Goal: Information Seeking & Learning: Learn about a topic

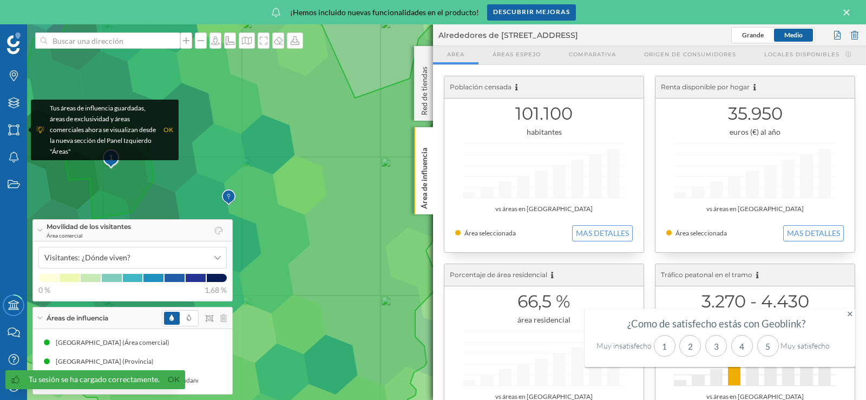
click at [336, 96] on icon at bounding box center [228, 224] width 488 height 482
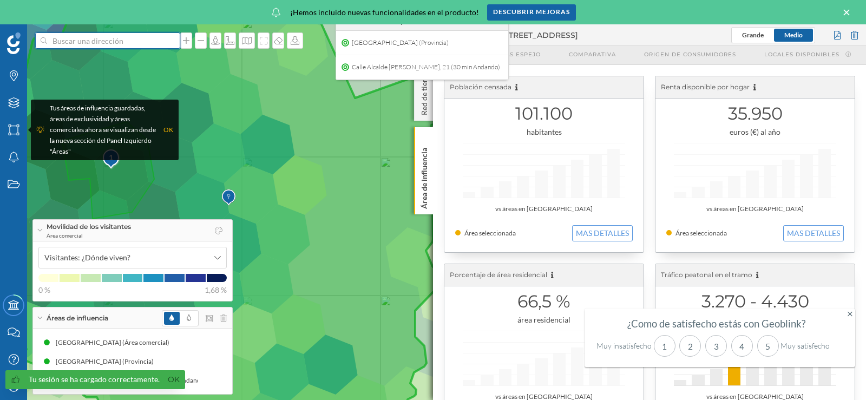
click at [147, 38] on input at bounding box center [107, 40] width 121 height 16
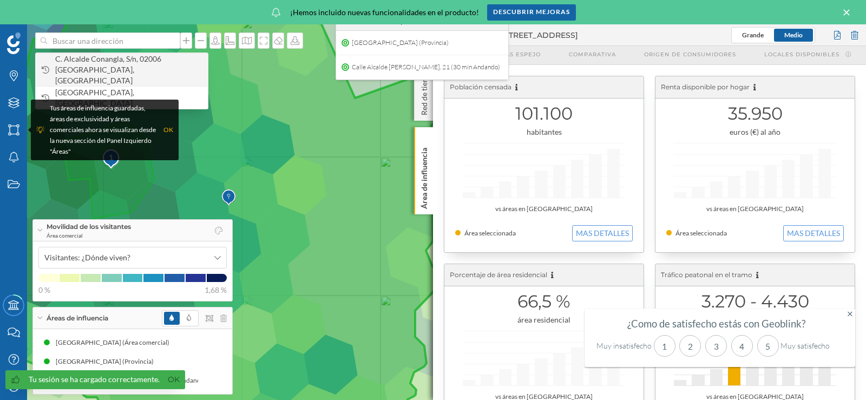
click at [110, 68] on span "C. Alcalde Conangla, S/n, 02006 [GEOGRAPHIC_DATA], [GEOGRAPHIC_DATA]" at bounding box center [128, 70] width 147 height 32
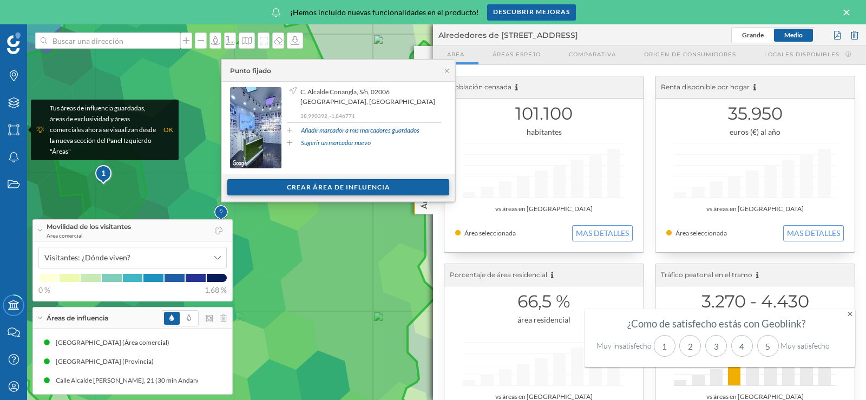
click at [317, 191] on div "Crear área de influencia" at bounding box center [338, 187] width 222 height 16
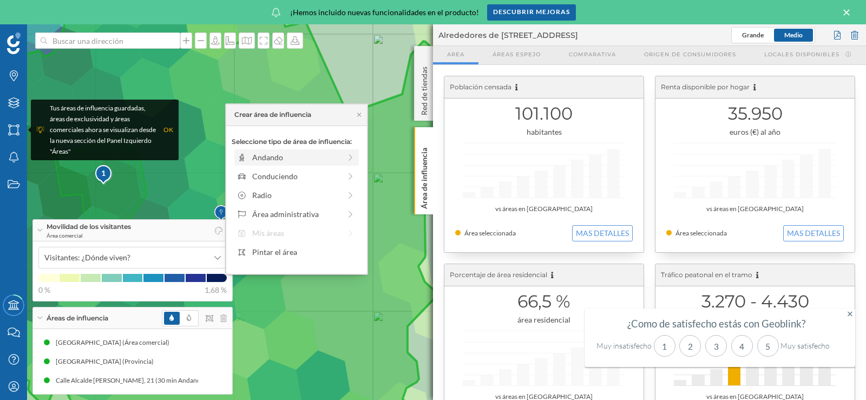
click at [287, 156] on div "Andando" at bounding box center [296, 157] width 88 height 11
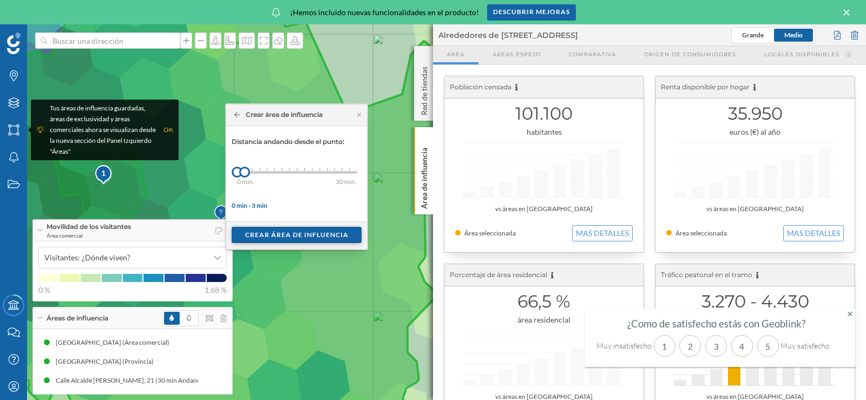
click at [290, 236] on div "Crear área de influencia" at bounding box center [297, 235] width 130 height 16
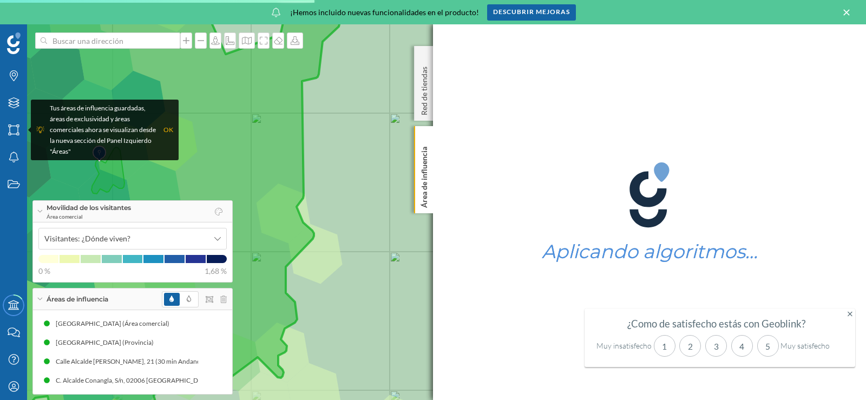
click at [851, 312] on icon at bounding box center [849, 314] width 5 height 8
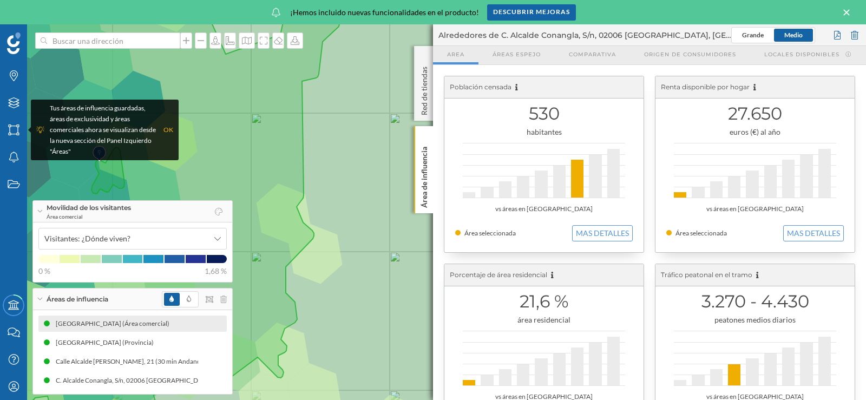
click at [86, 323] on div "[GEOGRAPHIC_DATA] (Área comercial)" at bounding box center [115, 323] width 119 height 11
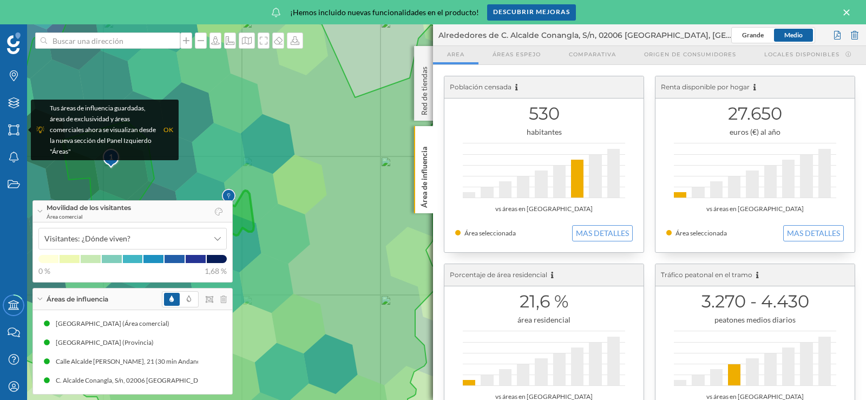
click at [846, 15] on icon at bounding box center [846, 13] width 12 height 10
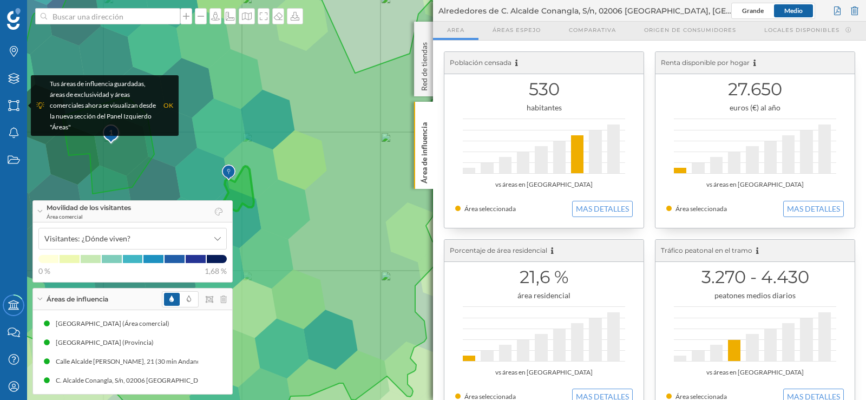
click at [170, 101] on div "OK" at bounding box center [168, 105] width 10 height 11
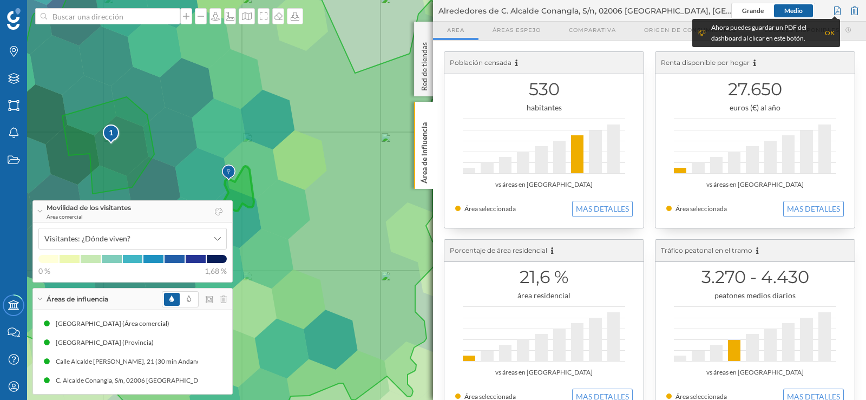
click at [829, 33] on div "OK" at bounding box center [830, 33] width 10 height 11
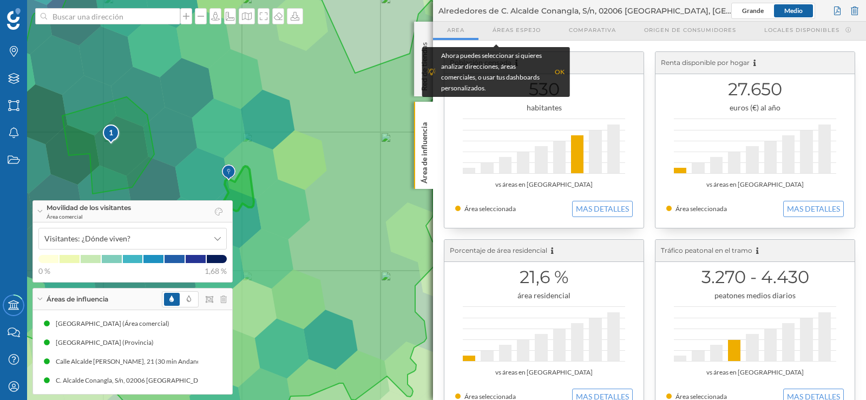
click at [560, 71] on div "OK" at bounding box center [560, 72] width 10 height 11
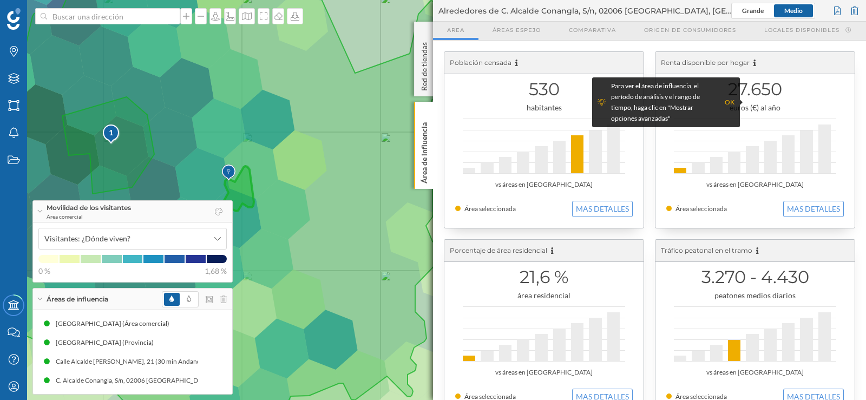
click at [731, 98] on div "OK" at bounding box center [730, 102] width 10 height 11
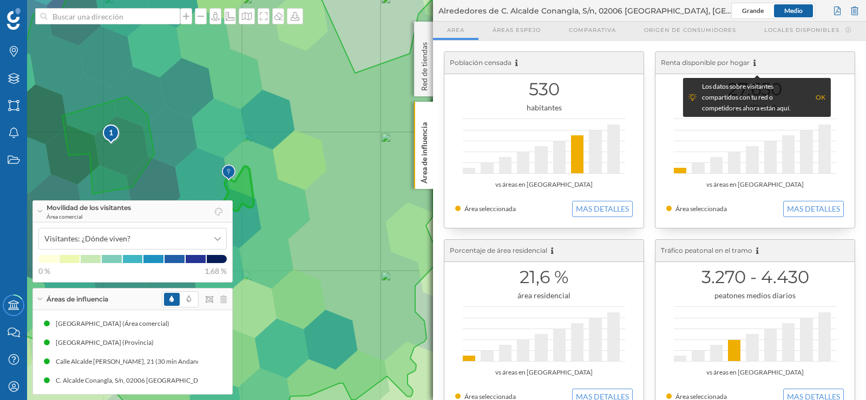
click at [820, 95] on div "OK" at bounding box center [821, 97] width 10 height 11
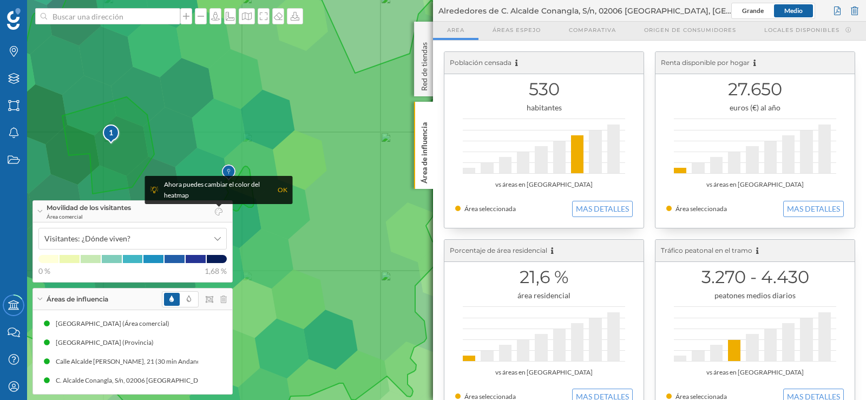
drag, startPoint x: 264, startPoint y: 176, endPoint x: 389, endPoint y: 187, distance: 126.0
click at [389, 187] on body "Marcas Capas Áreas Notificaciones Estados Academy Contacta con nosotros Centro …" at bounding box center [433, 200] width 866 height 400
click at [304, 193] on icon at bounding box center [228, 200] width 488 height 482
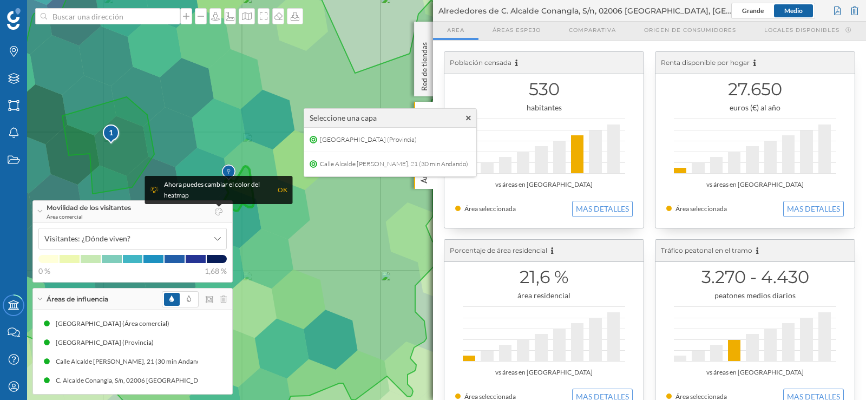
click at [290, 186] on div "Ahora puedes cambiar el color del heatmap OK" at bounding box center [219, 190] width 148 height 28
click at [286, 189] on div "OK" at bounding box center [283, 190] width 10 height 11
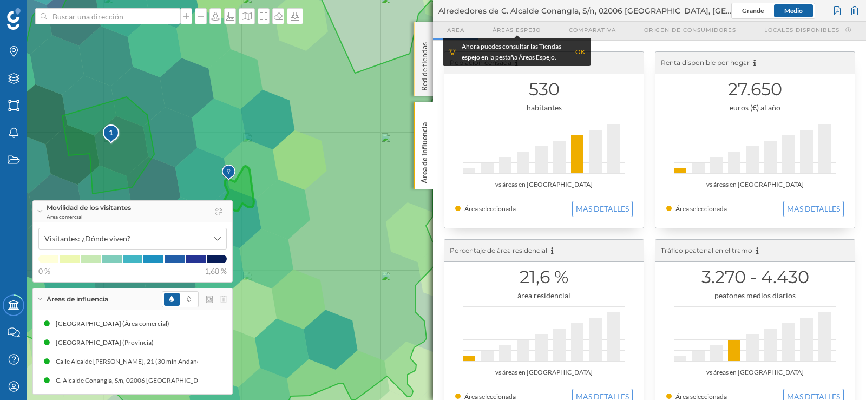
click at [420, 81] on p "Red de tiendas" at bounding box center [424, 64] width 11 height 53
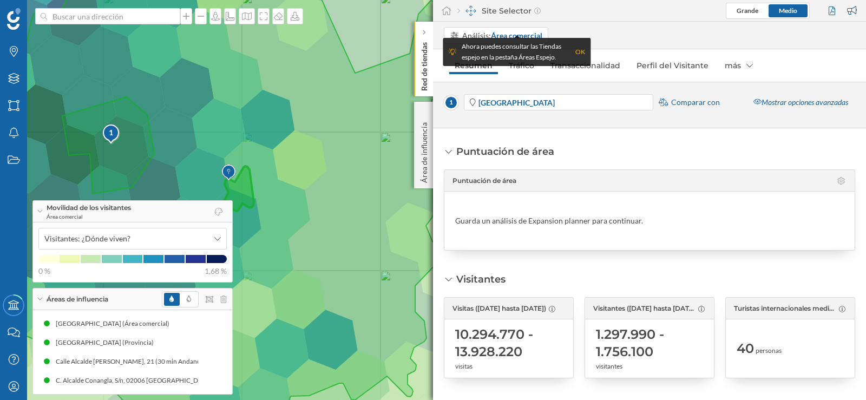
click at [423, 70] on p "Red de tiendas" at bounding box center [424, 64] width 11 height 53
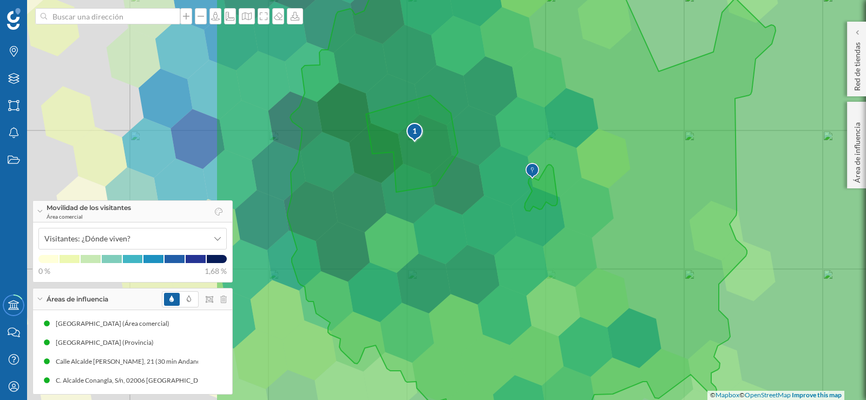
drag, startPoint x: 350, startPoint y: 183, endPoint x: 653, endPoint y: 181, distance: 303.6
click at [653, 181] on icon at bounding box center [531, 198] width 488 height 482
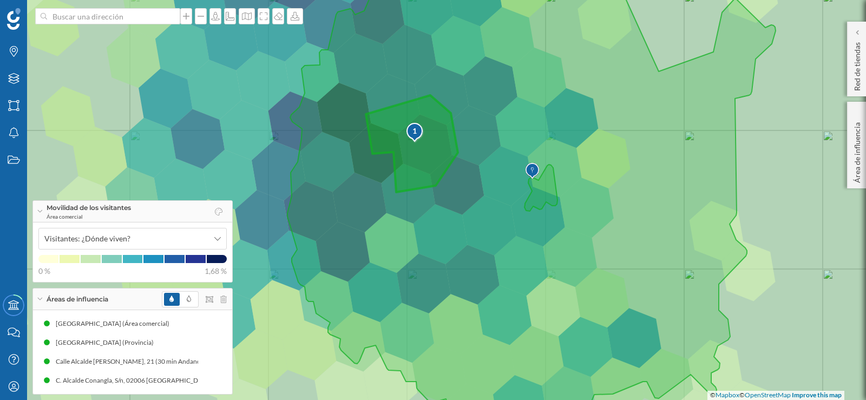
click at [416, 127] on div "1" at bounding box center [415, 131] width 18 height 11
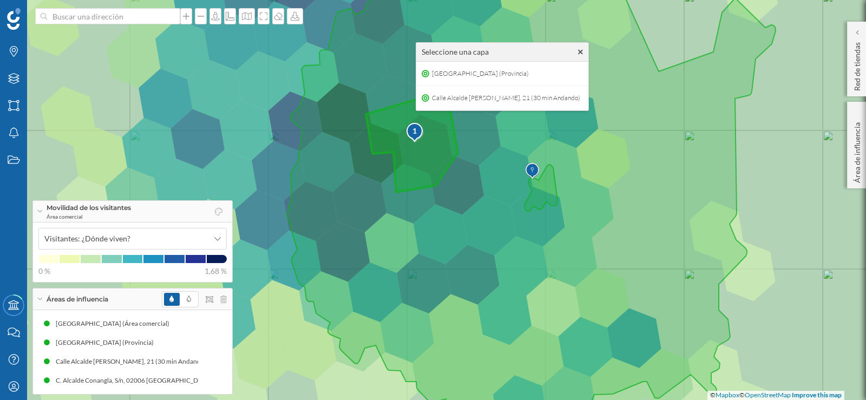
click at [416, 127] on div "1" at bounding box center [415, 131] width 18 height 11
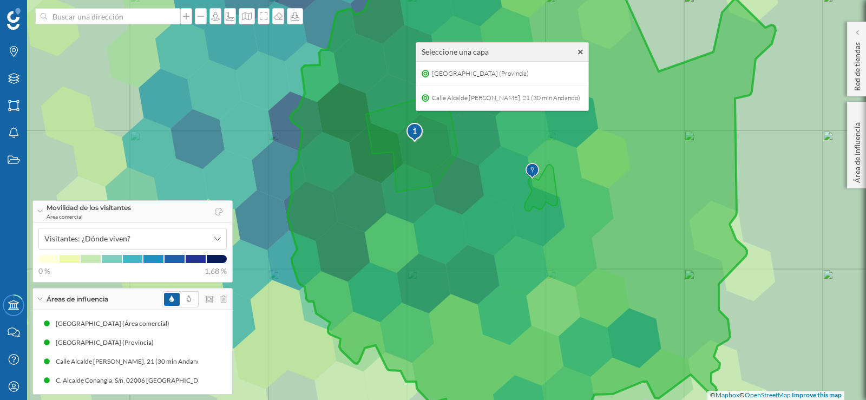
click at [534, 167] on img at bounding box center [532, 171] width 14 height 22
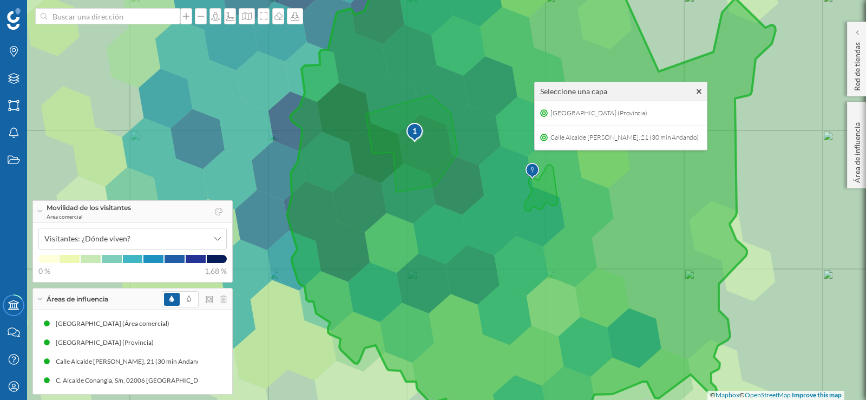
click at [534, 167] on img at bounding box center [532, 171] width 14 height 22
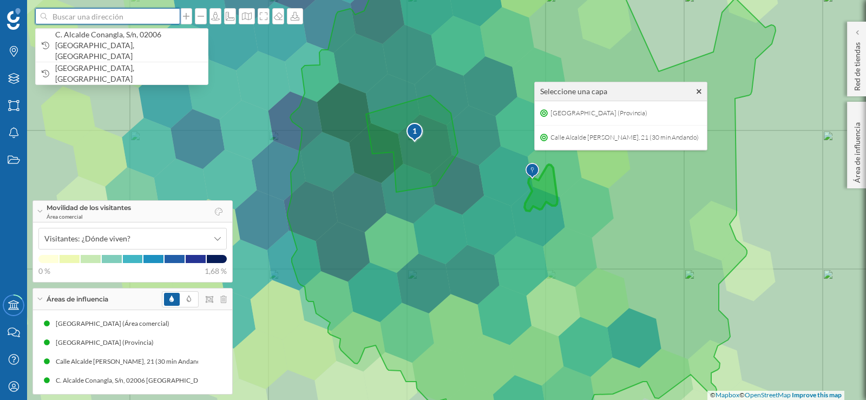
click at [90, 12] on input at bounding box center [107, 16] width 121 height 16
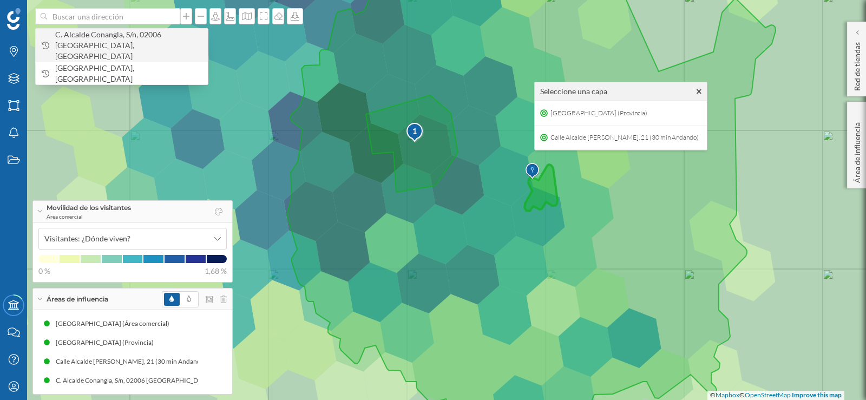
click at [61, 44] on span "C. Alcalde Conangla, S/n, 02006 [GEOGRAPHIC_DATA], [GEOGRAPHIC_DATA]" at bounding box center [128, 45] width 147 height 32
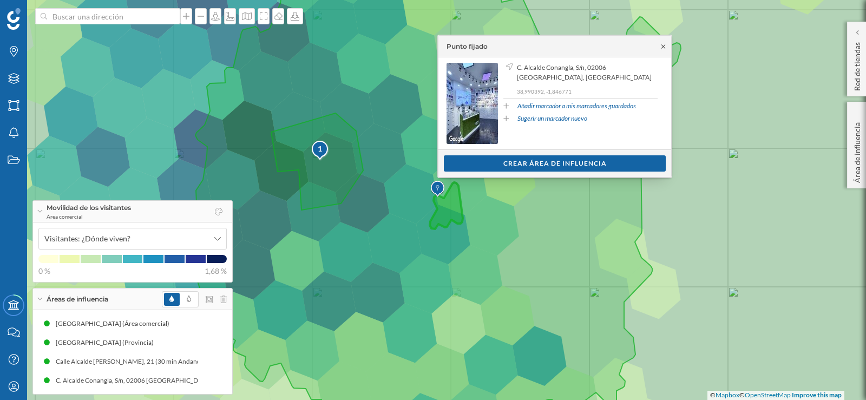
click at [663, 48] on icon at bounding box center [663, 46] width 8 height 6
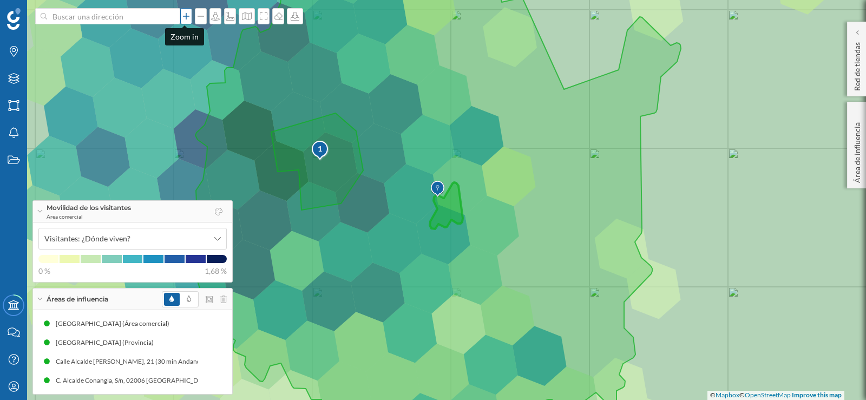
click at [183, 18] on icon at bounding box center [186, 16] width 11 height 9
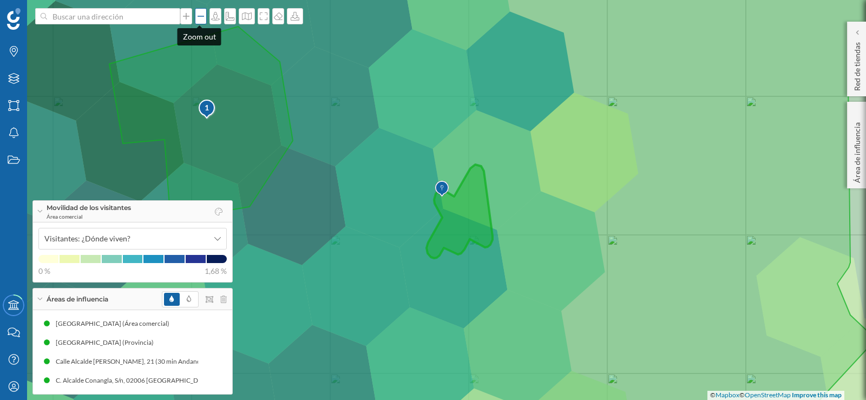
click at [198, 19] on icon at bounding box center [200, 16] width 11 height 9
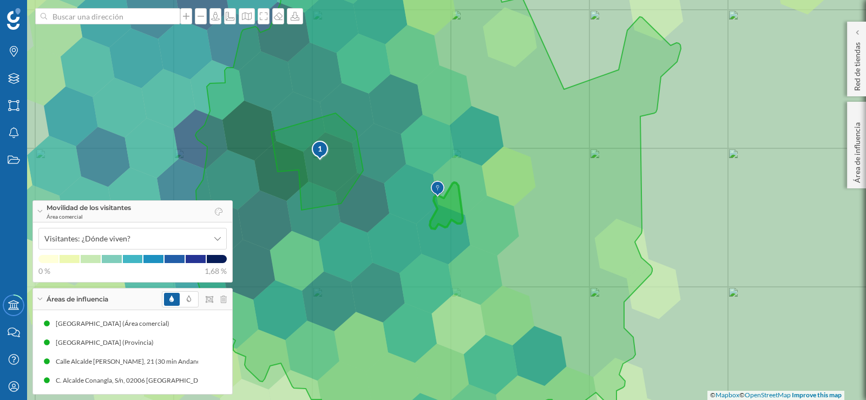
click at [41, 210] on icon at bounding box center [40, 211] width 6 height 3
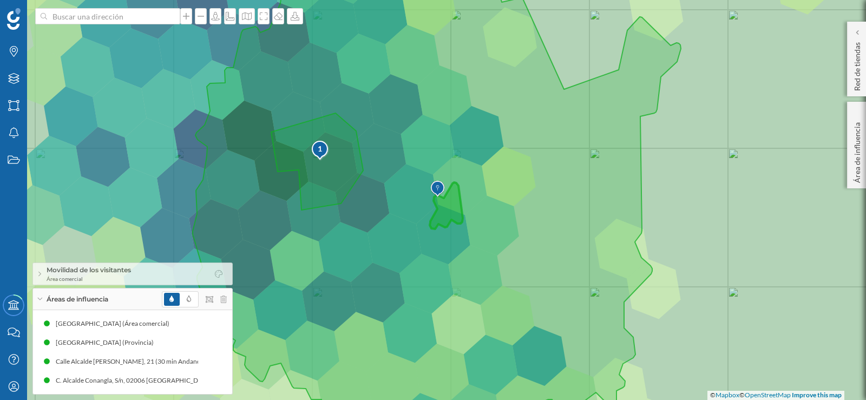
click at [40, 296] on div "Áreas de influencia" at bounding box center [132, 299] width 199 height 22
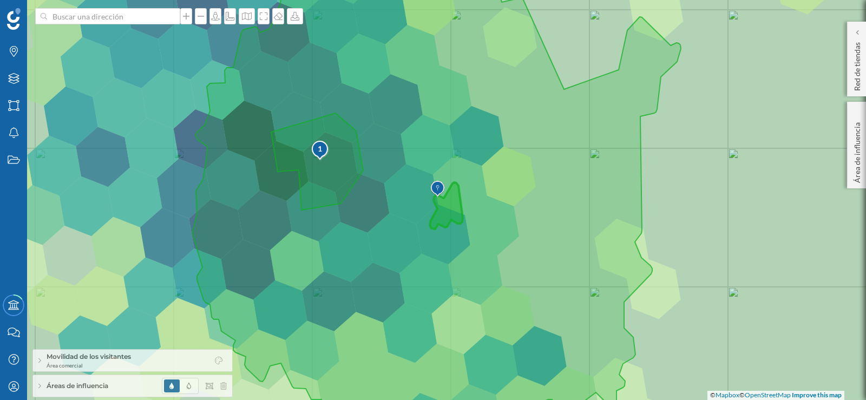
click at [40, 361] on icon at bounding box center [39, 360] width 3 height 5
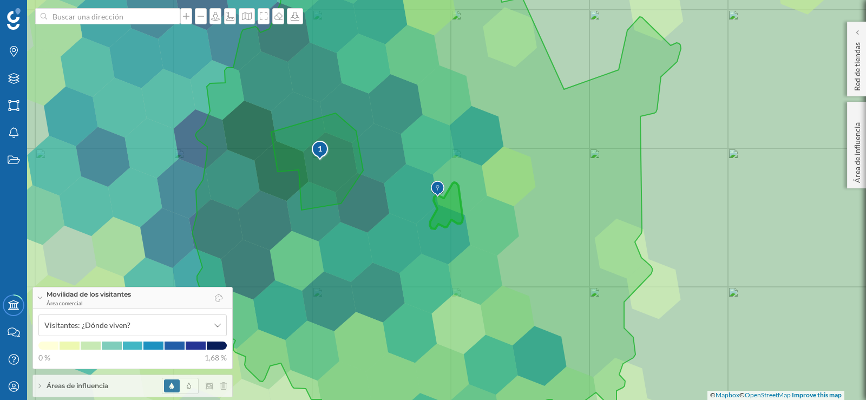
click at [38, 297] on icon at bounding box center [40, 298] width 6 height 3
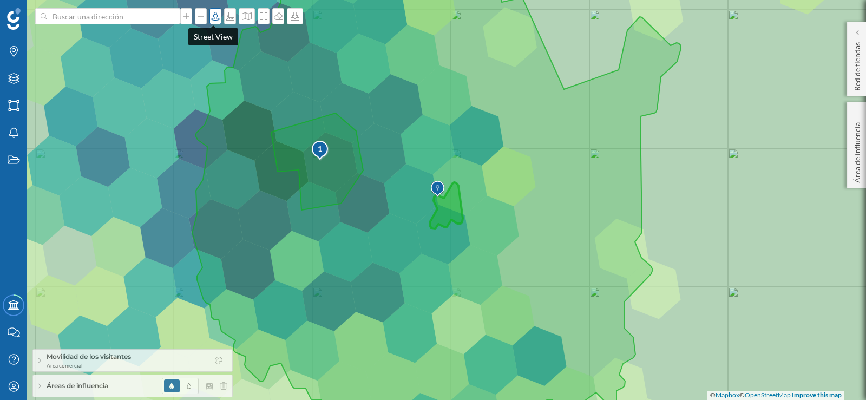
click at [212, 18] on icon at bounding box center [215, 16] width 9 height 9
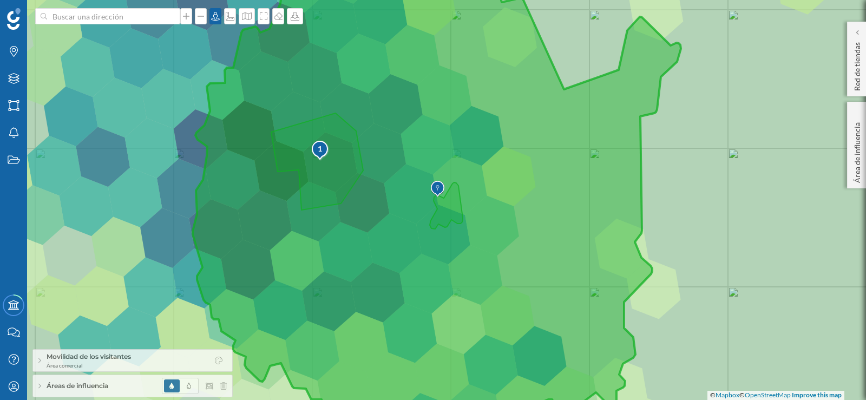
click at [436, 190] on img at bounding box center [438, 189] width 14 height 22
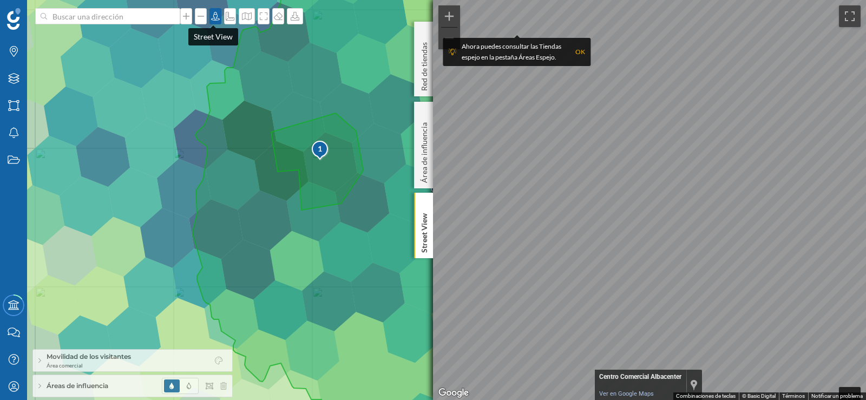
click at [213, 17] on icon at bounding box center [215, 16] width 11 height 9
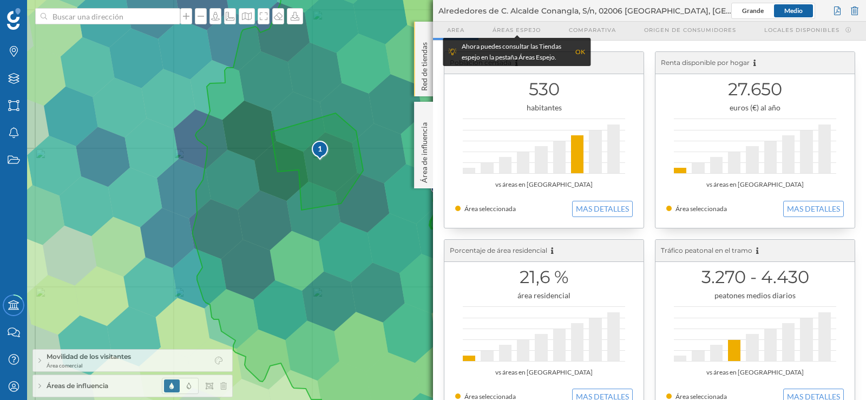
click at [422, 75] on p "Red de tiendas" at bounding box center [424, 64] width 11 height 53
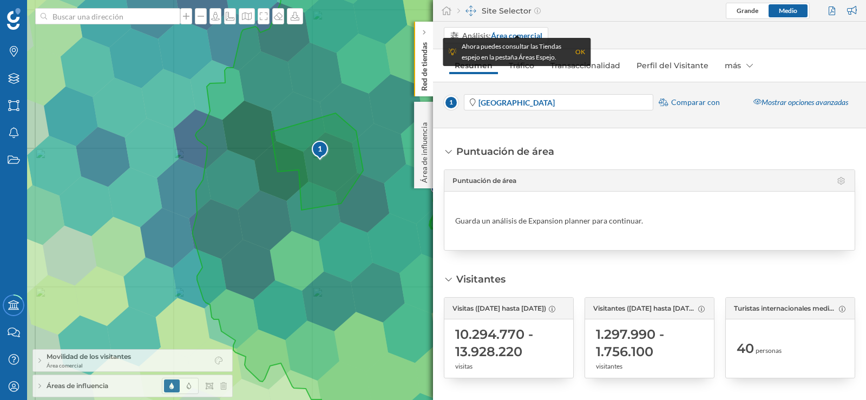
click at [422, 75] on p "Red de tiendas" at bounding box center [424, 64] width 11 height 53
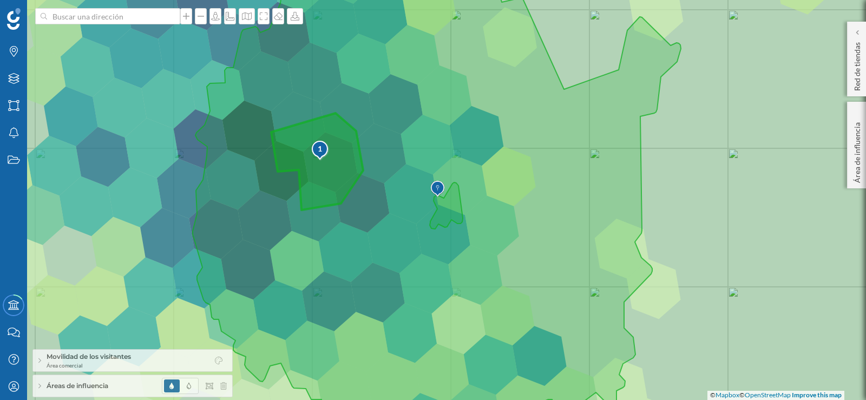
click at [320, 146] on div "1" at bounding box center [320, 148] width 18 height 11
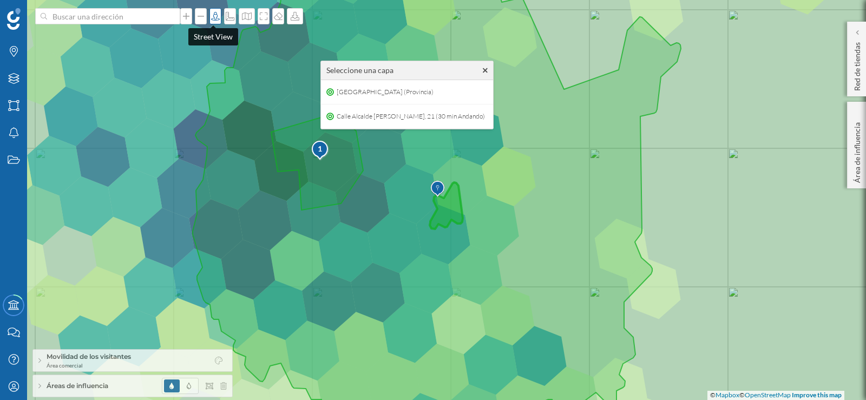
click at [211, 12] on icon at bounding box center [215, 16] width 11 height 9
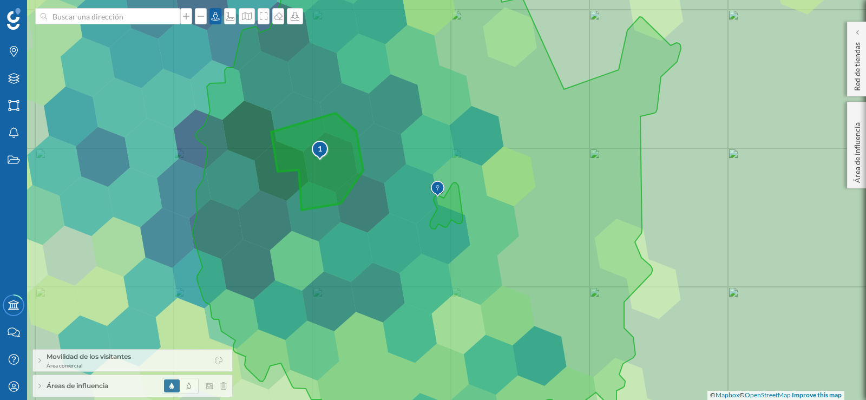
click at [320, 147] on div "1" at bounding box center [320, 148] width 18 height 11
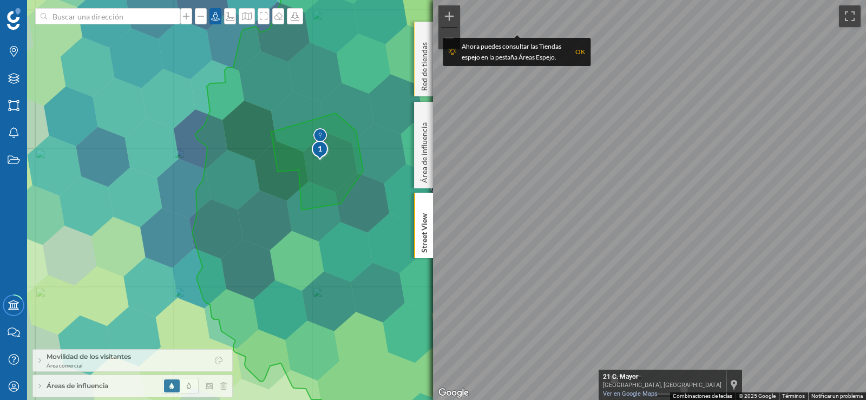
click at [423, 61] on p "Red de tiendas" at bounding box center [424, 64] width 11 height 53
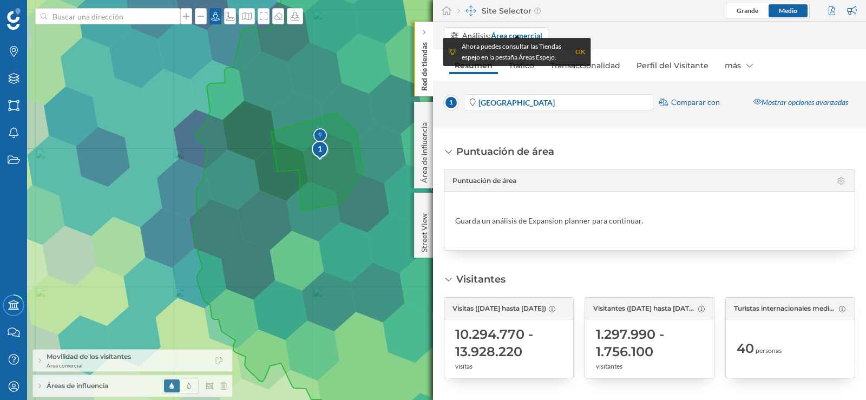
click at [423, 61] on p "Red de tiendas" at bounding box center [424, 64] width 11 height 53
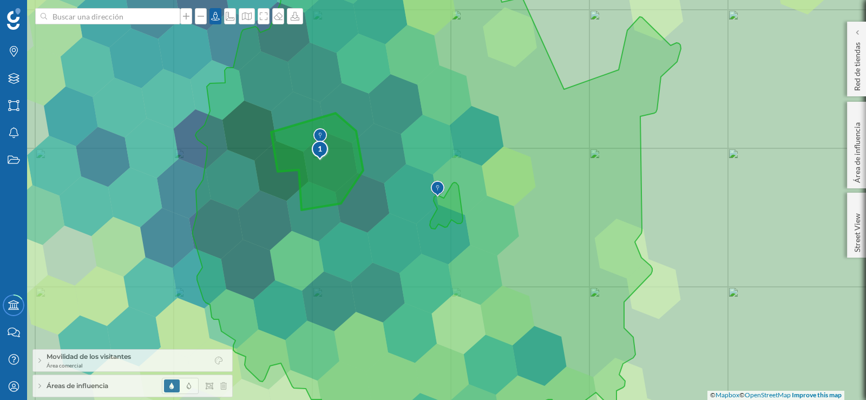
click at [315, 148] on div "1" at bounding box center [320, 148] width 18 height 11
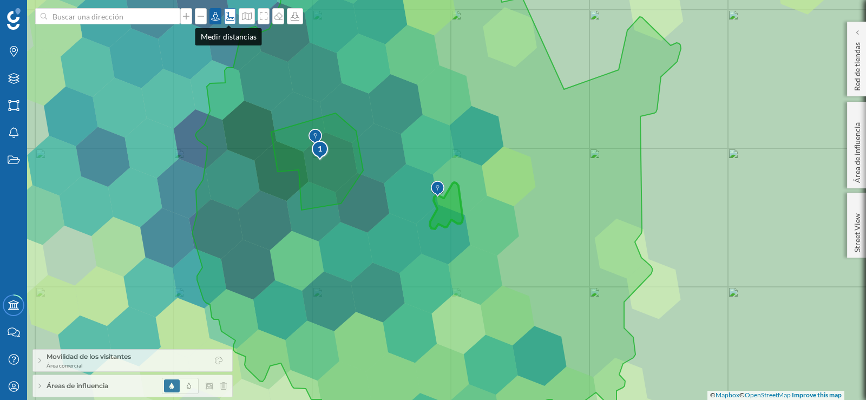
click at [229, 16] on icon at bounding box center [230, 16] width 11 height 9
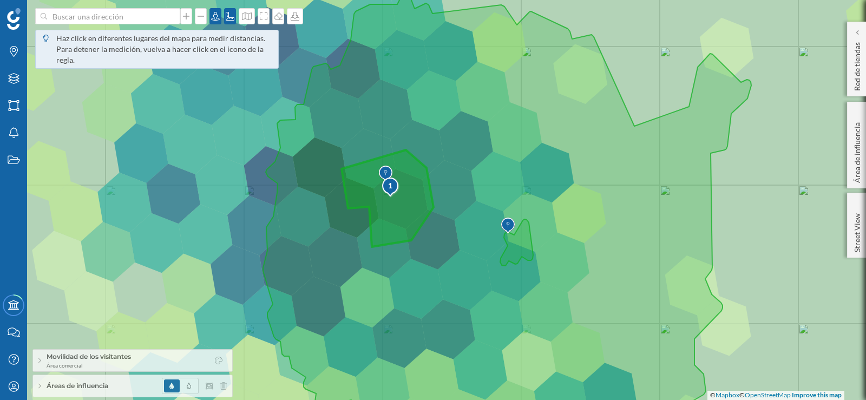
drag, startPoint x: 324, startPoint y: 149, endPoint x: 394, endPoint y: 186, distance: 79.4
click at [394, 186] on div "1" at bounding box center [391, 185] width 18 height 11
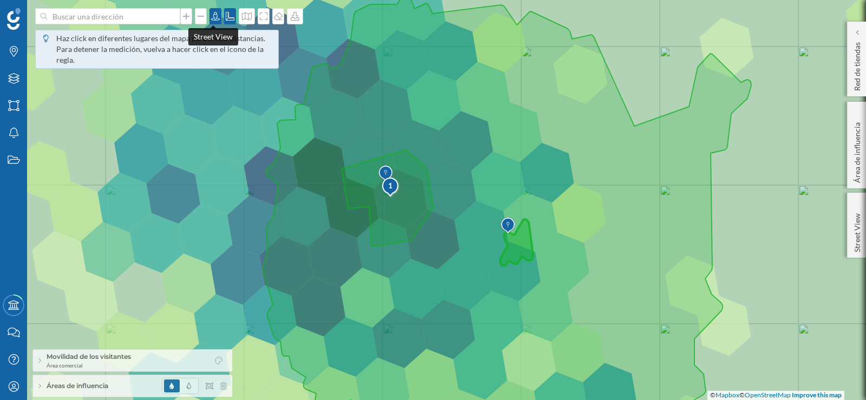
click at [213, 16] on icon at bounding box center [215, 16] width 11 height 9
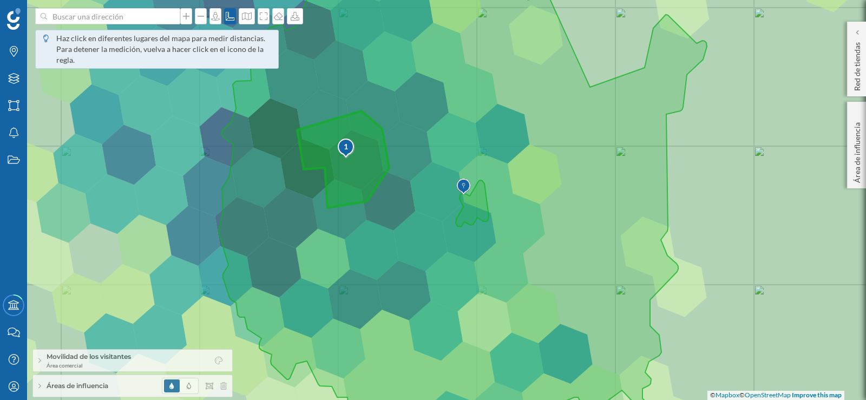
drag, startPoint x: 394, startPoint y: 186, endPoint x: 346, endPoint y: 140, distance: 66.6
click at [346, 141] on div "1" at bounding box center [346, 146] width 18 height 11
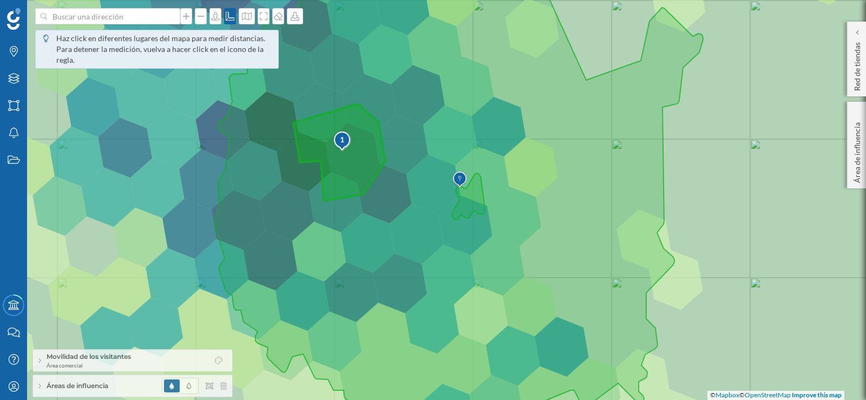
click at [341, 140] on div "1" at bounding box center [342, 139] width 18 height 11
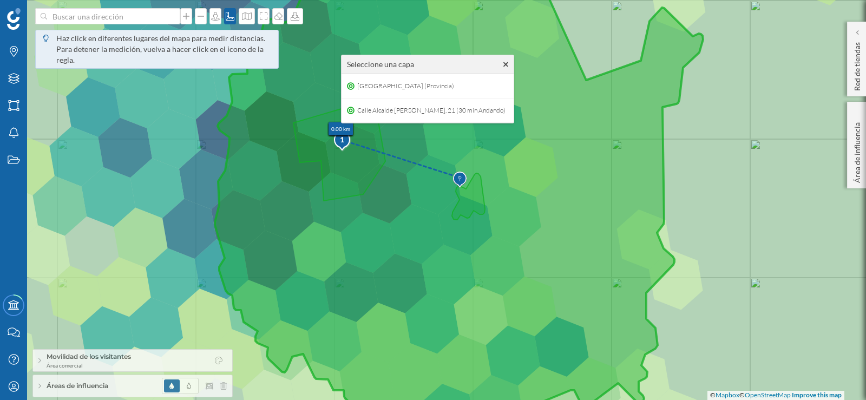
click at [459, 177] on img at bounding box center [460, 180] width 14 height 22
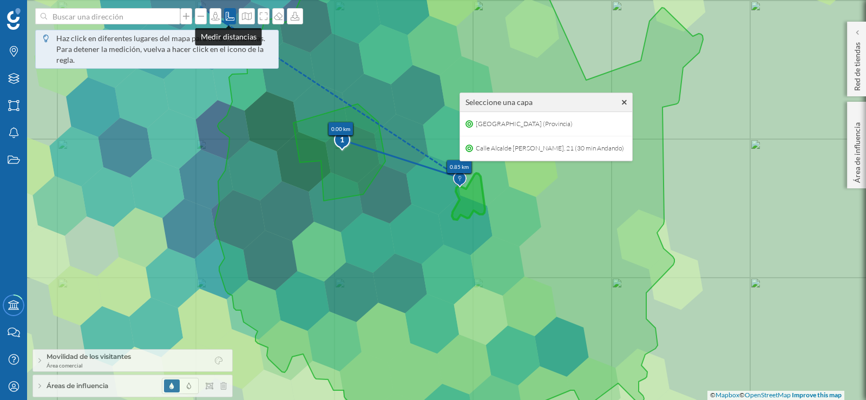
click at [229, 13] on icon at bounding box center [230, 16] width 11 height 9
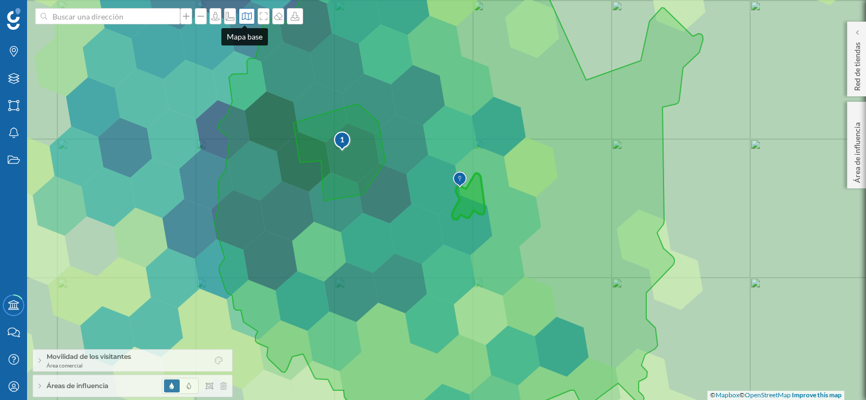
click at [242, 19] on icon at bounding box center [247, 16] width 10 height 8
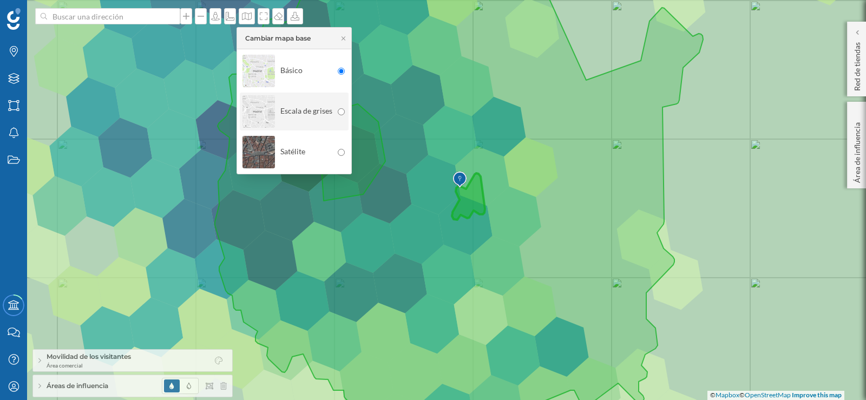
click at [340, 110] on input "radio" at bounding box center [341, 111] width 7 height 7
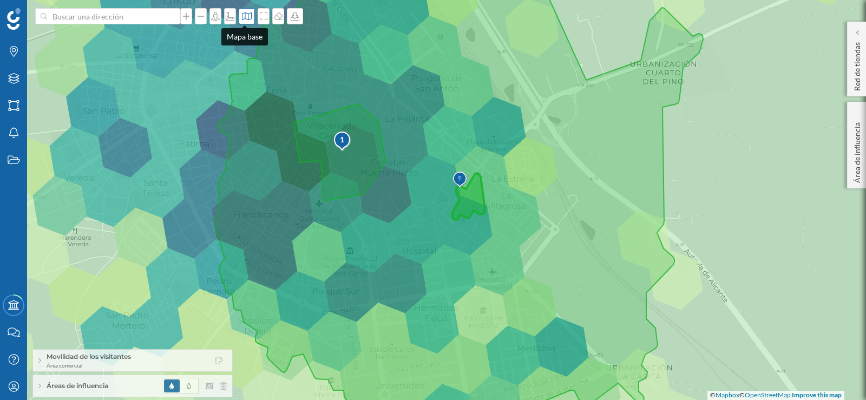
click at [248, 15] on icon at bounding box center [246, 16] width 11 height 9
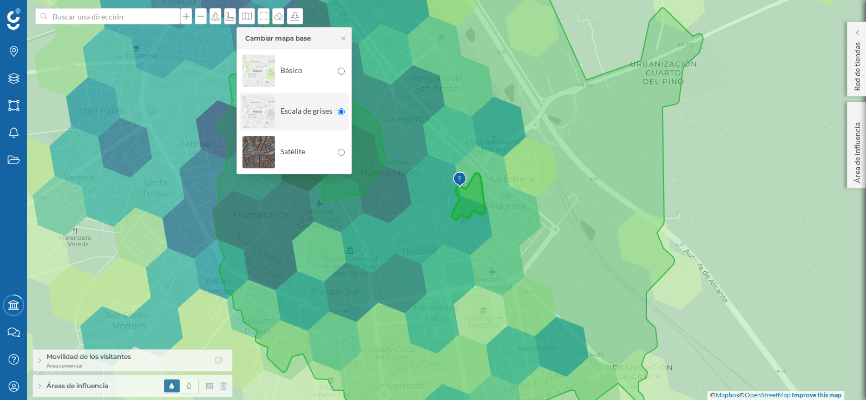
click at [264, 106] on img at bounding box center [258, 112] width 32 height 38
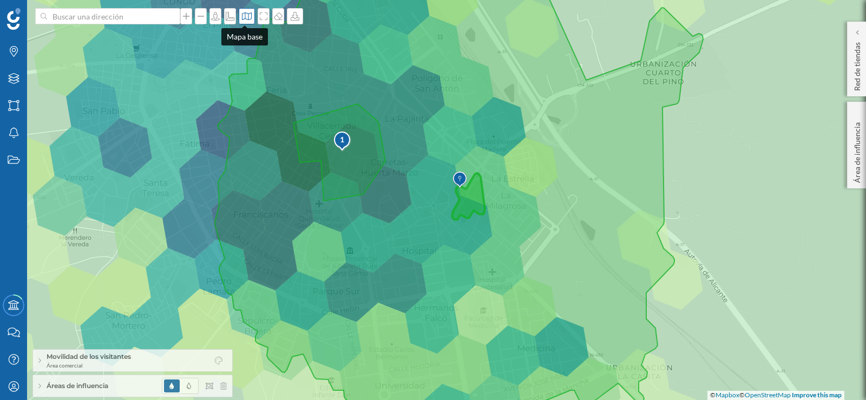
click at [242, 16] on icon at bounding box center [246, 16] width 11 height 9
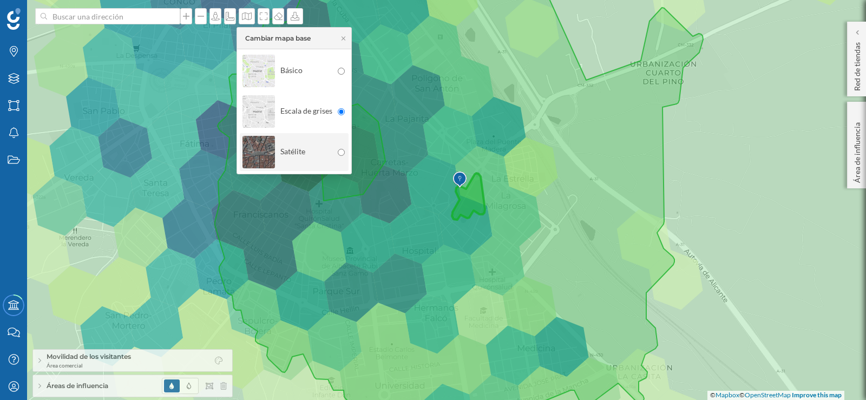
click at [254, 162] on img at bounding box center [258, 152] width 32 height 38
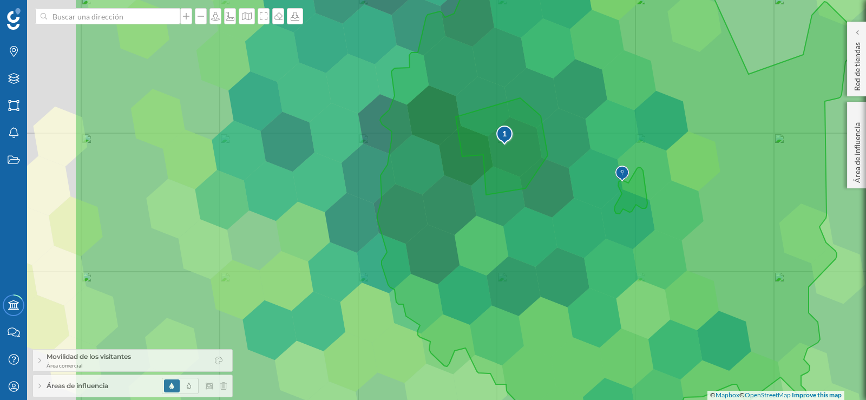
drag, startPoint x: 412, startPoint y: 192, endPoint x: 574, endPoint y: 186, distance: 162.5
click at [574, 186] on icon at bounding box center [621, 194] width 488 height 482
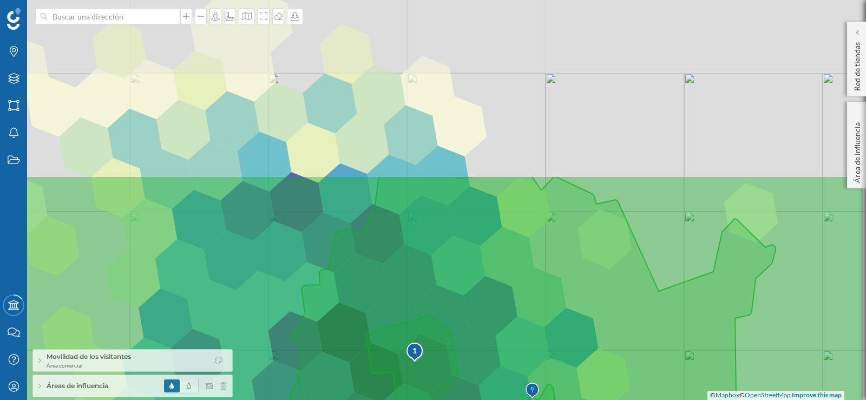
drag, startPoint x: 483, startPoint y: 165, endPoint x: 391, endPoint y: 385, distance: 238.2
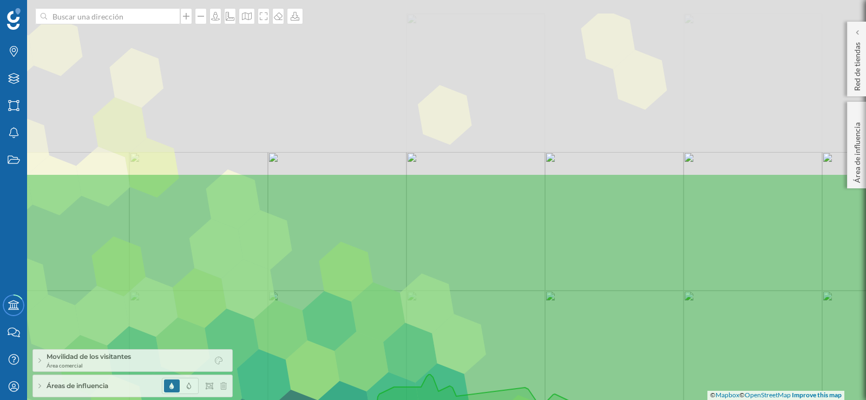
drag, startPoint x: 407, startPoint y: 235, endPoint x: 407, endPoint y: 393, distance: 158.0
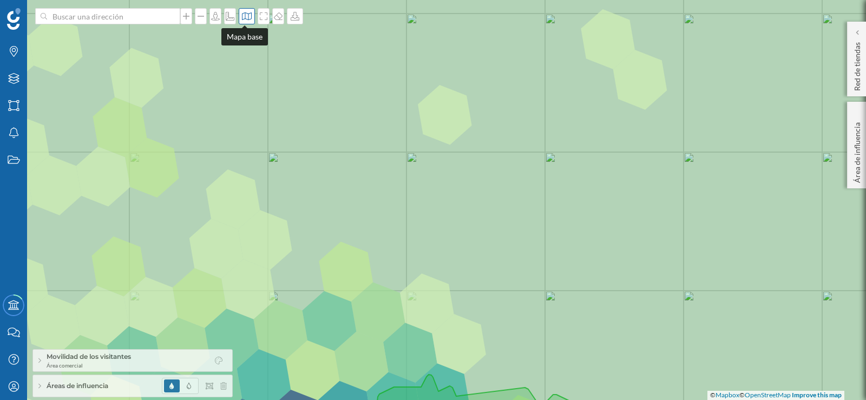
click at [242, 17] on icon at bounding box center [246, 16] width 11 height 9
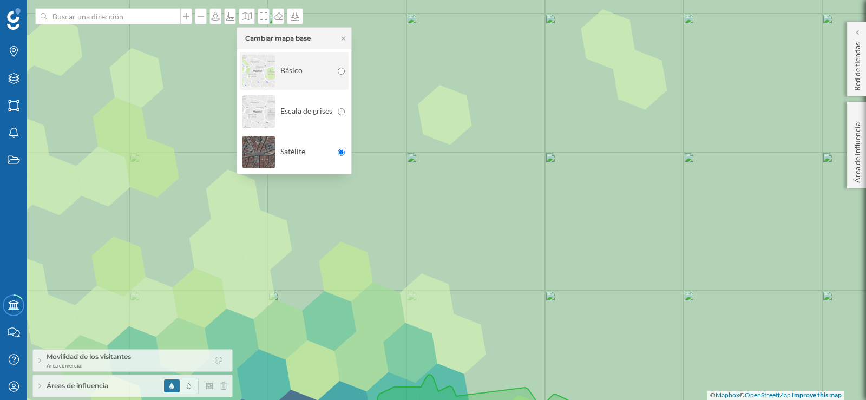
click at [339, 70] on input "radio" at bounding box center [341, 71] width 7 height 7
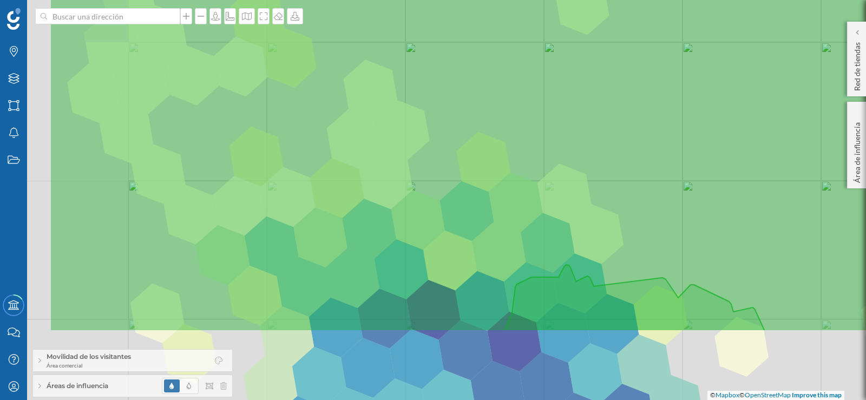
drag, startPoint x: 344, startPoint y: 211, endPoint x: 482, endPoint y: 101, distance: 176.0
click at [482, 101] on icon at bounding box center [570, 90] width 1043 height 484
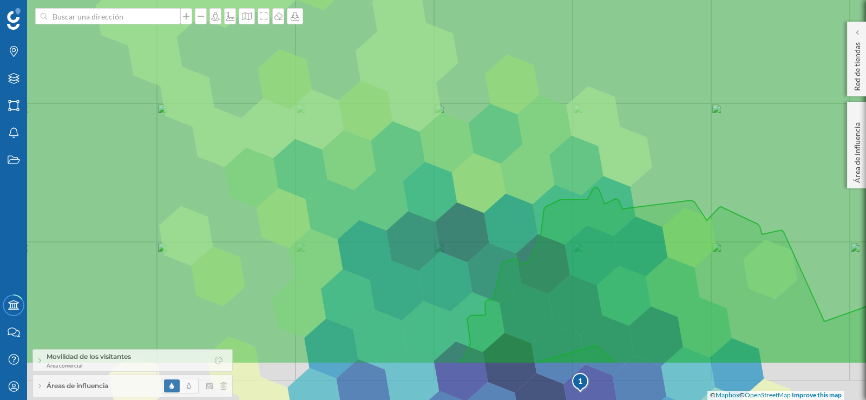
drag, startPoint x: 458, startPoint y: 160, endPoint x: 437, endPoint y: 39, distance: 122.4
click at [439, 39] on icon at bounding box center [461, 122] width 1043 height 484
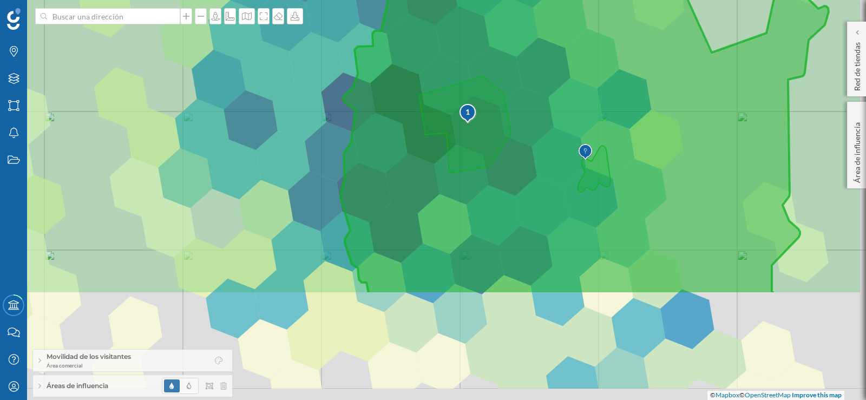
drag, startPoint x: 458, startPoint y: 218, endPoint x: 359, endPoint y: 68, distance: 179.5
click at [359, 68] on icon at bounding box center [584, 105] width 488 height 375
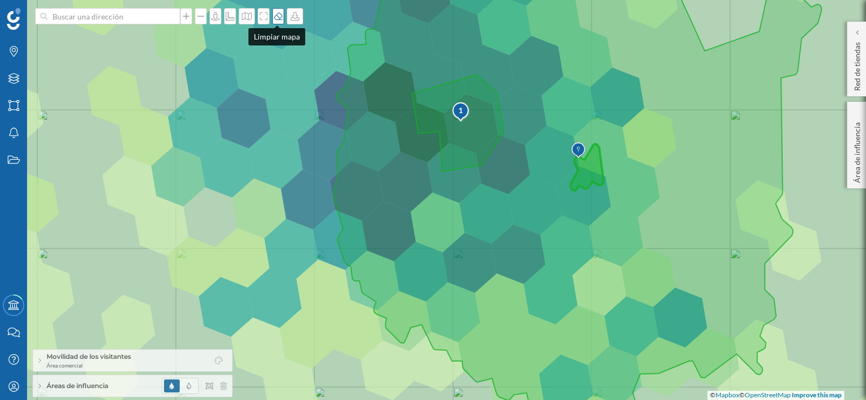
click at [274, 18] on icon at bounding box center [278, 16] width 11 height 9
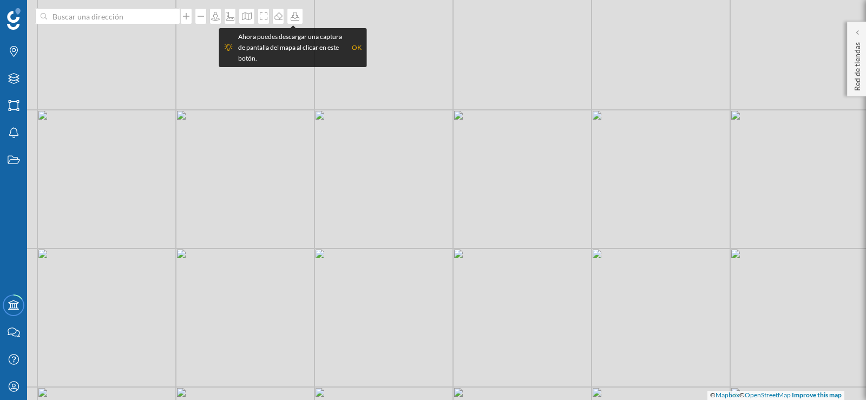
click at [358, 47] on div "OK" at bounding box center [357, 47] width 10 height 11
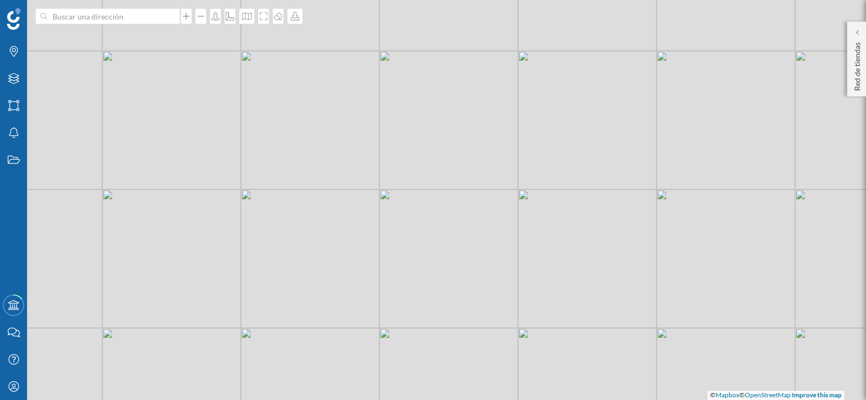
drag, startPoint x: 435, startPoint y: 113, endPoint x: 361, endPoint y: 192, distance: 108.4
click at [361, 192] on div "© Mapbox © OpenStreetMap Improve this map" at bounding box center [433, 200] width 866 height 400
click at [472, 208] on div "© Mapbox © OpenStreetMap Improve this map" at bounding box center [433, 200] width 866 height 400
click at [509, 312] on div "© Mapbox © OpenStreetMap Improve this map" at bounding box center [433, 200] width 866 height 400
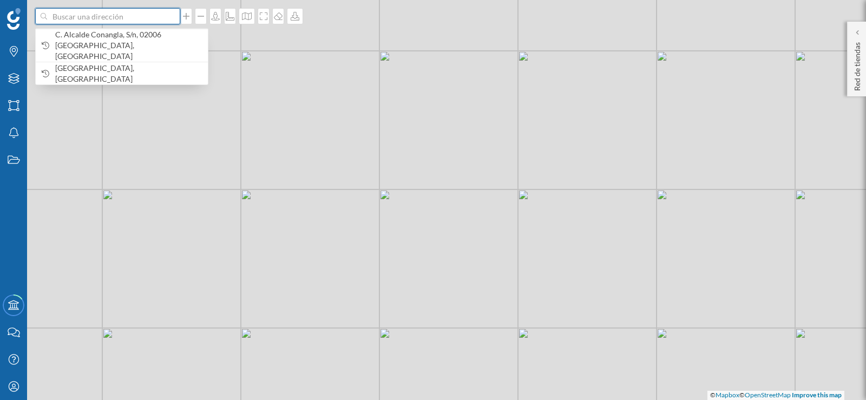
click at [57, 22] on input at bounding box center [107, 16] width 121 height 16
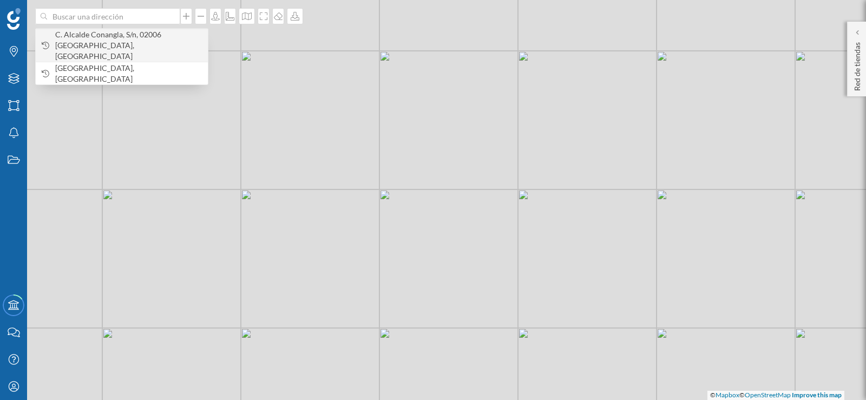
click at [57, 44] on span "C. Alcalde Conangla, S/n, 02006 [GEOGRAPHIC_DATA], [GEOGRAPHIC_DATA]" at bounding box center [128, 45] width 147 height 32
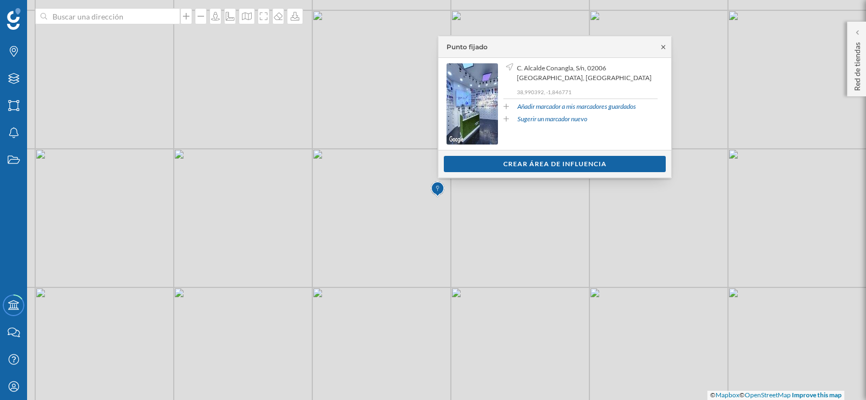
click at [662, 48] on icon at bounding box center [663, 47] width 4 height 4
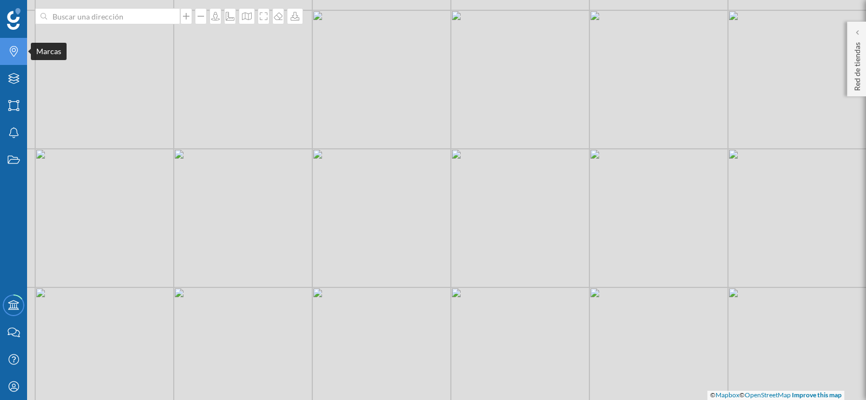
click at [11, 53] on icon at bounding box center [14, 51] width 8 height 11
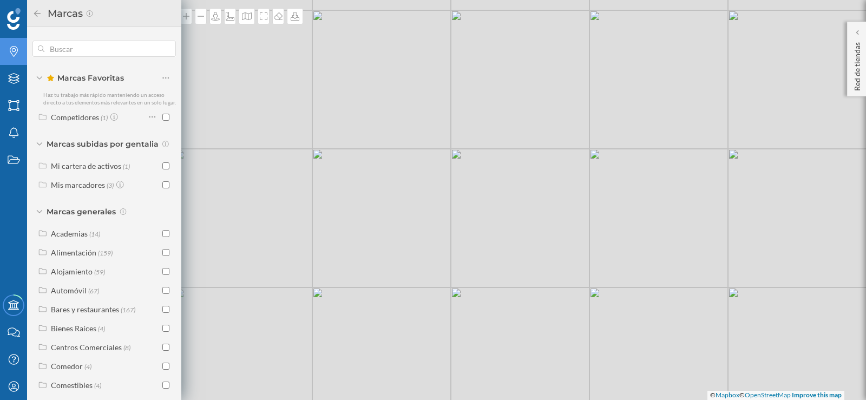
click at [40, 146] on icon at bounding box center [39, 143] width 6 height 3
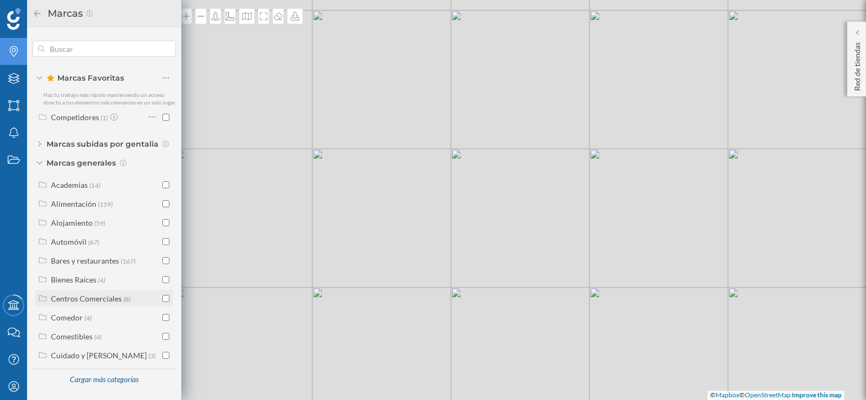
click at [166, 299] on input "checkbox" at bounding box center [165, 298] width 7 height 7
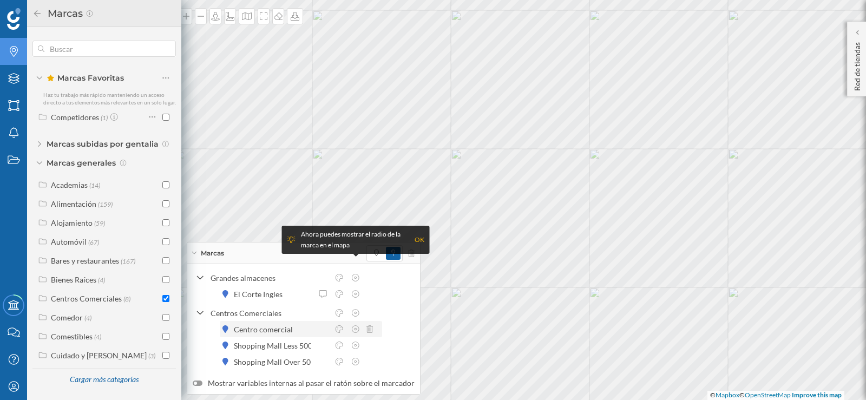
scroll to position [54, 0]
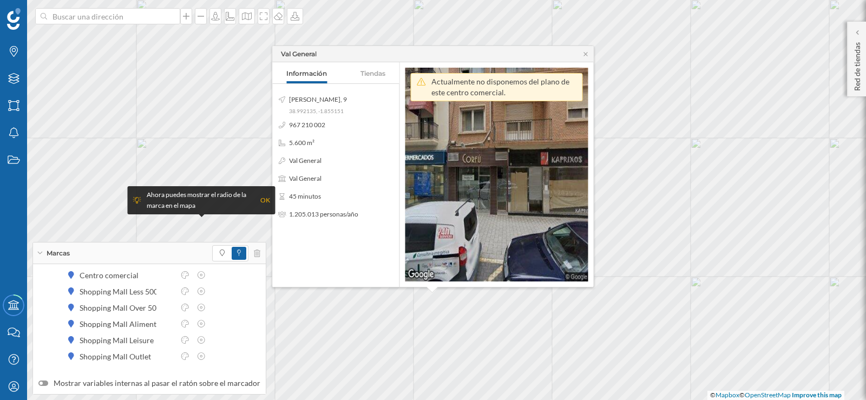
click at [554, 173] on img at bounding box center [496, 175] width 183 height 214
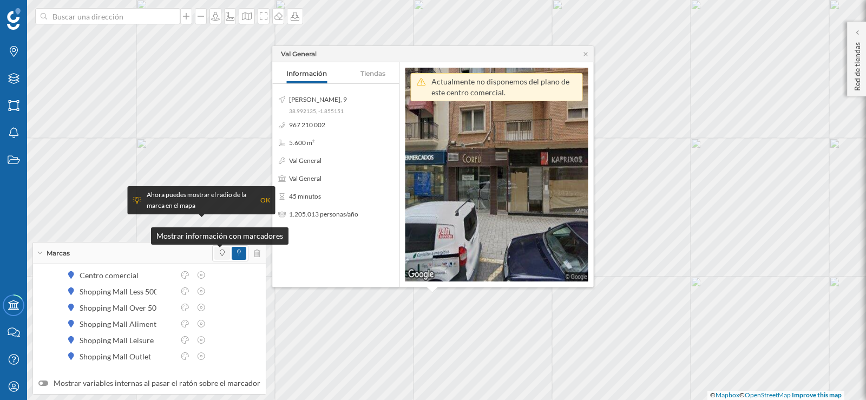
click at [220, 256] on span at bounding box center [222, 253] width 5 height 10
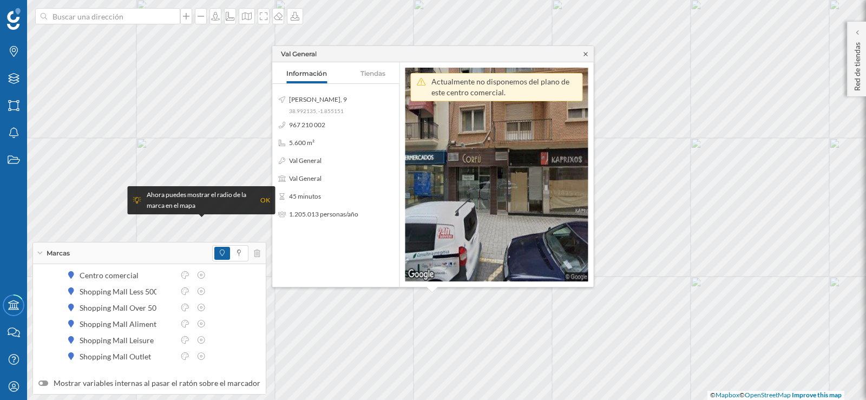
click at [584, 51] on icon at bounding box center [586, 54] width 8 height 6
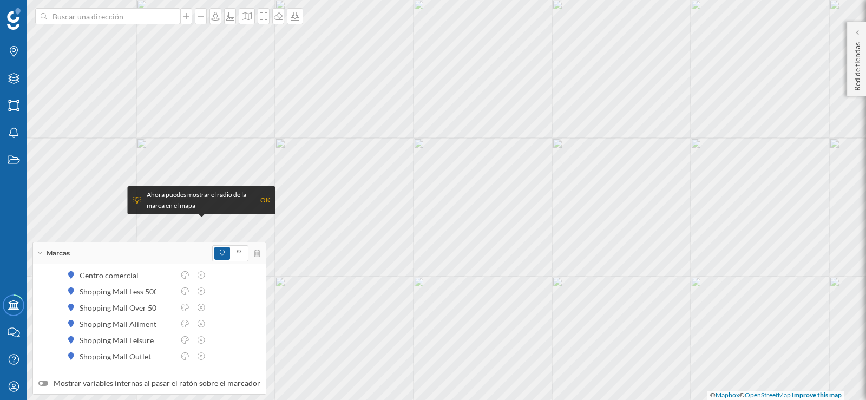
click at [40, 255] on div "Marcas" at bounding box center [149, 253] width 233 height 22
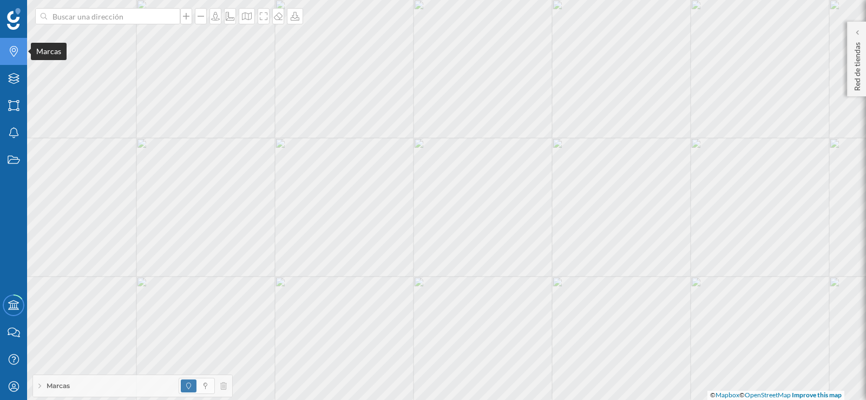
click at [11, 49] on icon "Marcas" at bounding box center [14, 51] width 14 height 11
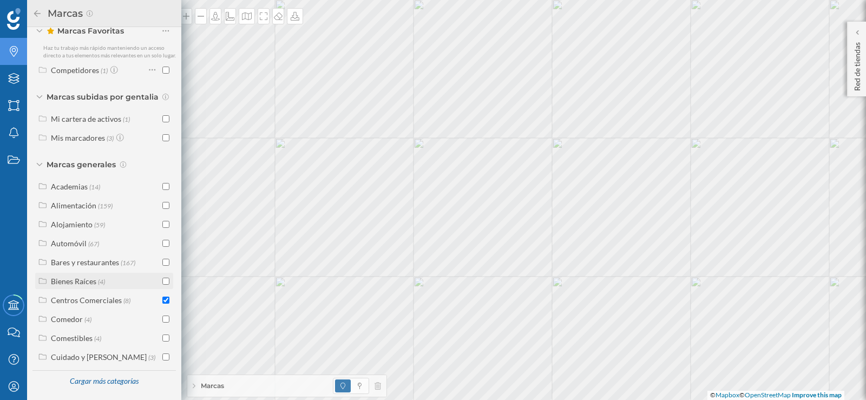
click at [165, 284] on input "checkbox" at bounding box center [165, 281] width 7 height 7
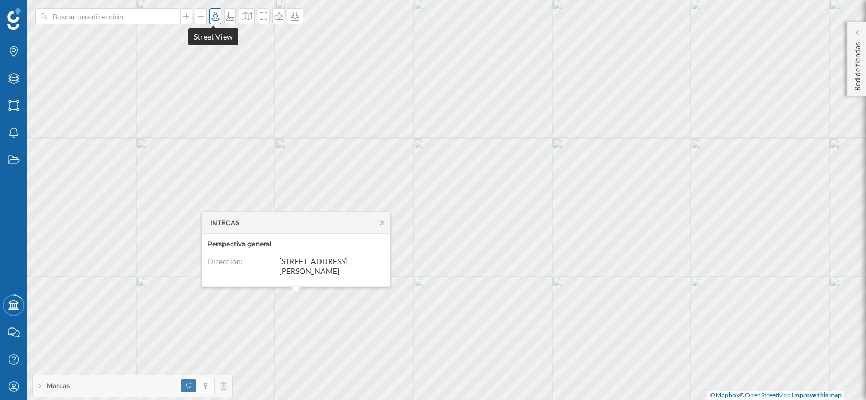
click at [213, 16] on icon at bounding box center [215, 16] width 11 height 9
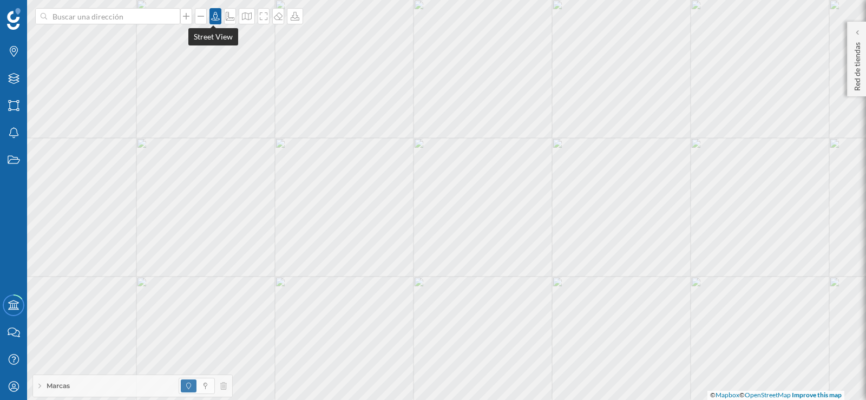
click at [213, 16] on icon at bounding box center [215, 16] width 11 height 9
click at [12, 52] on icon "Marcas" at bounding box center [14, 51] width 14 height 11
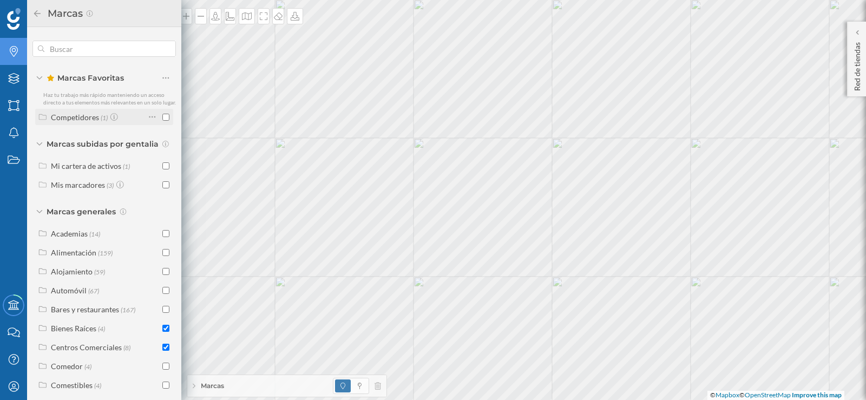
click at [162, 121] on input "checkbox" at bounding box center [165, 117] width 7 height 7
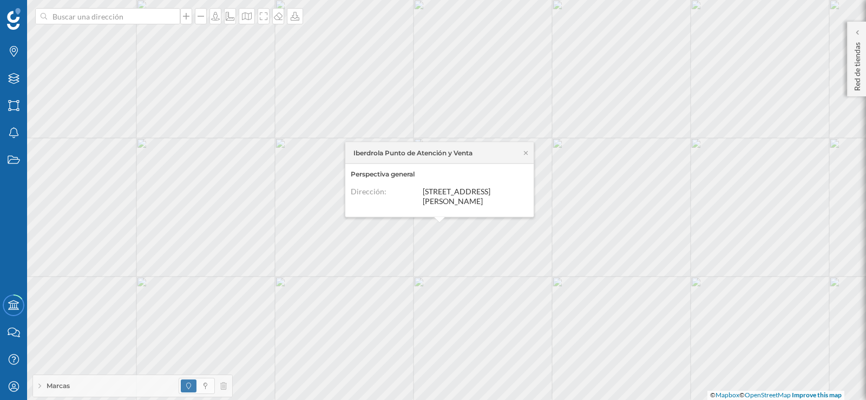
click at [528, 148] on div "Iberdrola Punto de Atención y Venta" at bounding box center [439, 153] width 188 height 22
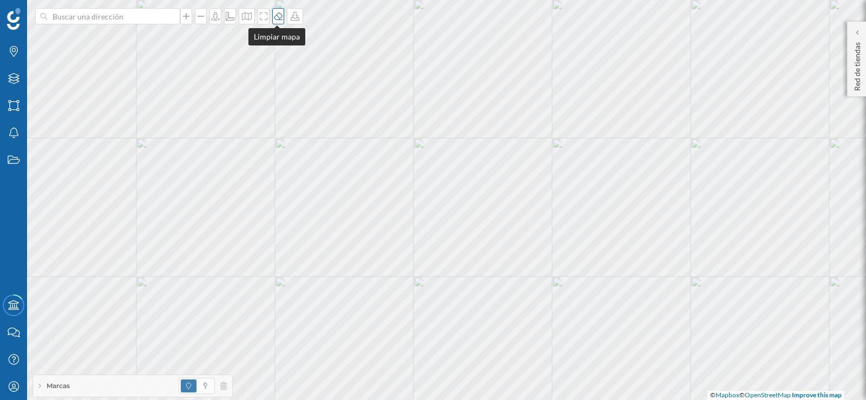
click at [277, 21] on div at bounding box center [278, 16] width 12 height 16
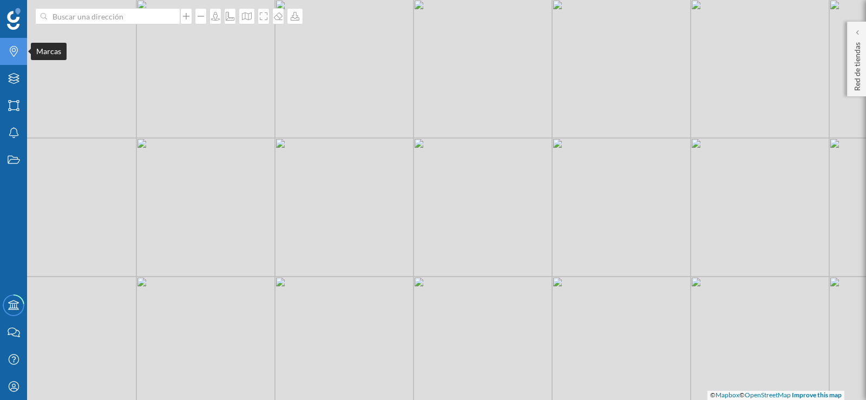
click at [11, 57] on div "Marcas" at bounding box center [13, 51] width 27 height 27
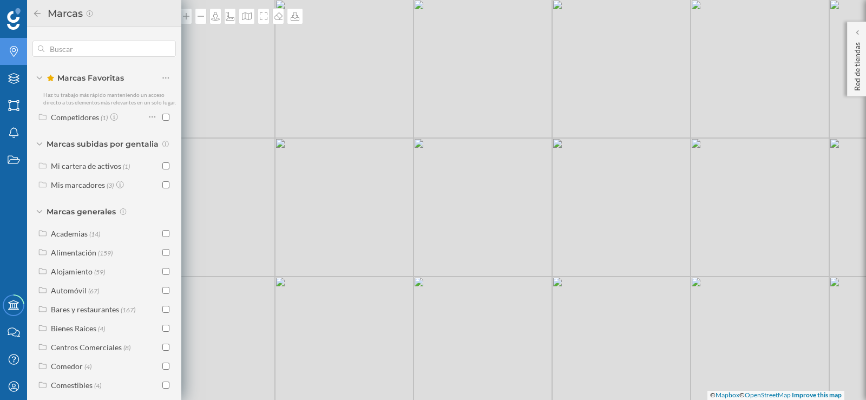
click at [38, 10] on icon at bounding box center [37, 14] width 10 height 8
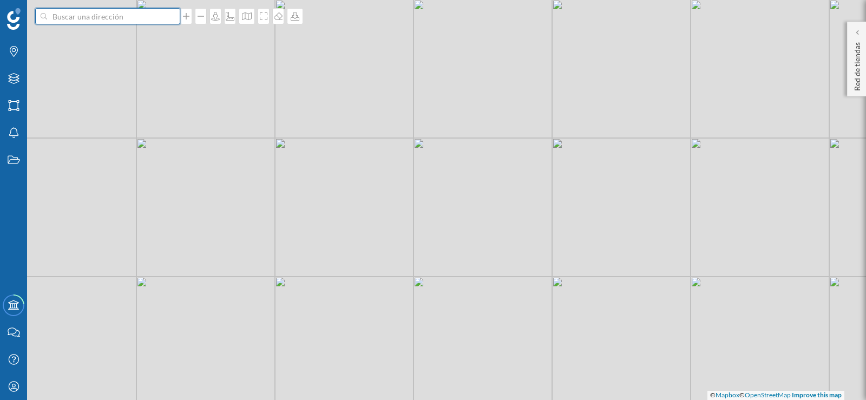
click at [83, 24] on input at bounding box center [107, 16] width 121 height 16
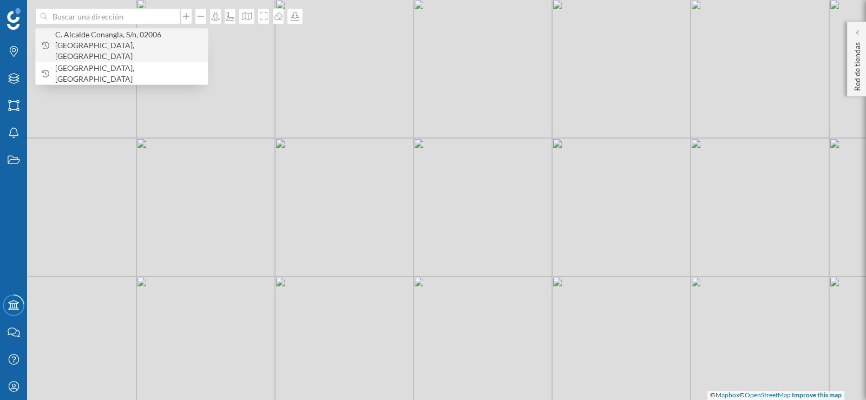
click at [81, 37] on span "C. Alcalde Conangla, S/n, 02006 [GEOGRAPHIC_DATA], [GEOGRAPHIC_DATA]" at bounding box center [128, 45] width 147 height 32
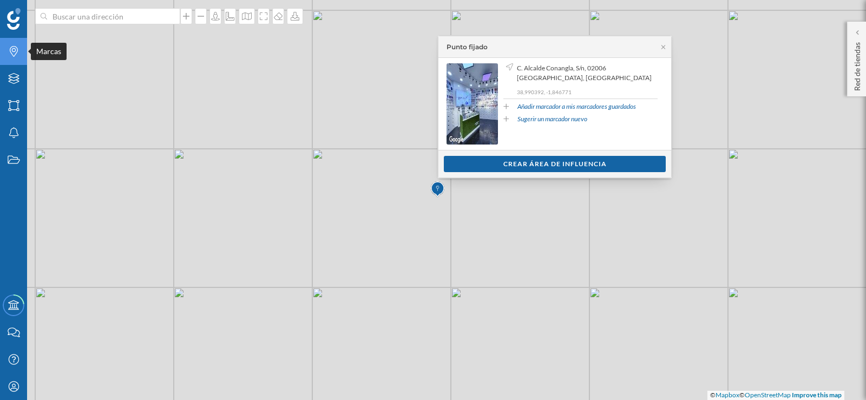
click at [11, 51] on icon "Marcas" at bounding box center [14, 51] width 14 height 11
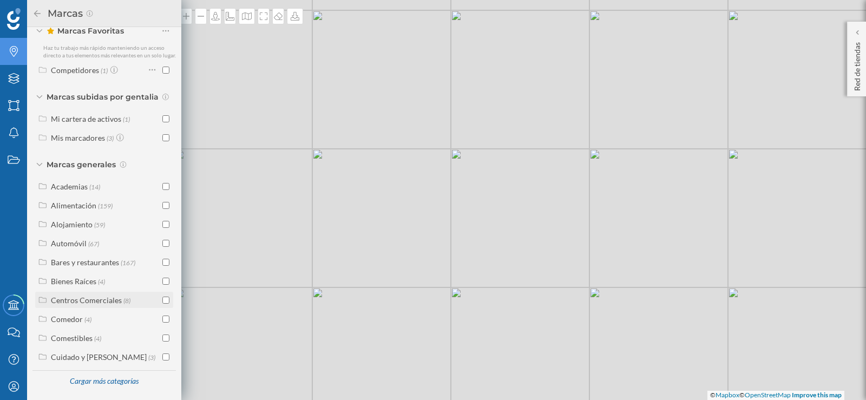
click at [162, 300] on input "checkbox" at bounding box center [165, 300] width 7 height 7
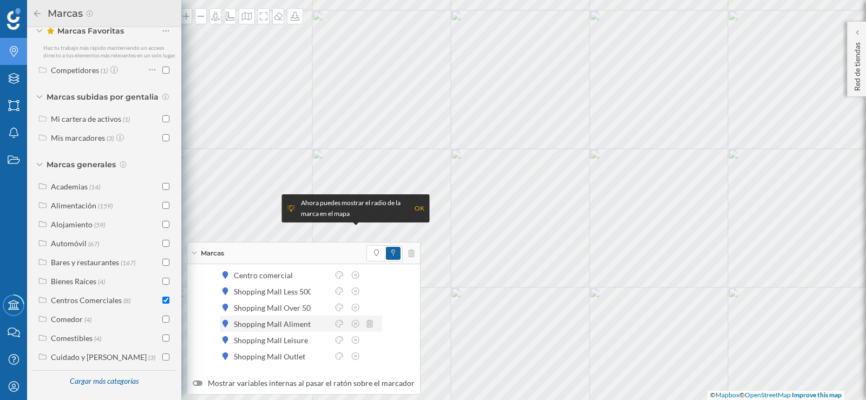
scroll to position [0, 0]
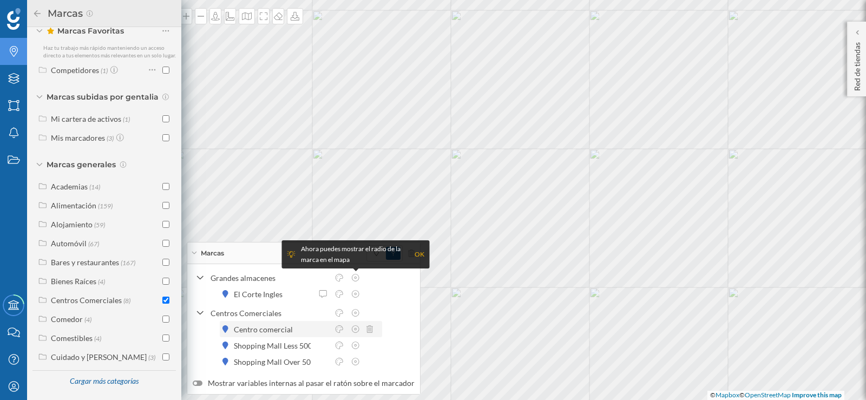
click at [243, 330] on div "Centro comercial" at bounding box center [266, 329] width 64 height 11
click at [417, 252] on div "OK" at bounding box center [420, 254] width 10 height 11
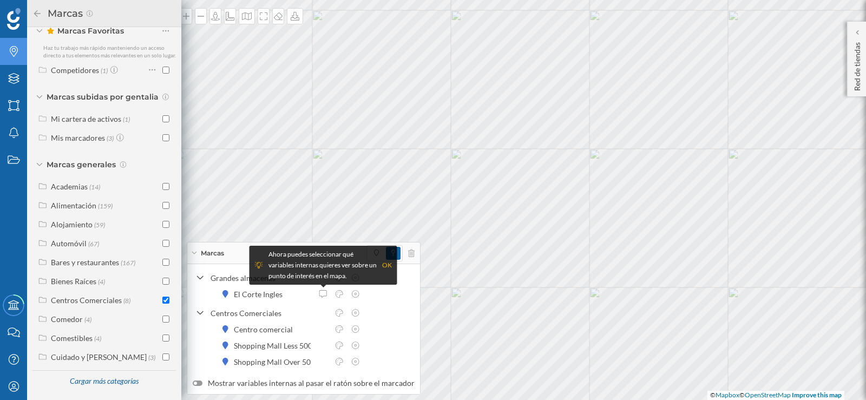
click at [36, 11] on icon at bounding box center [37, 13] width 6 height 6
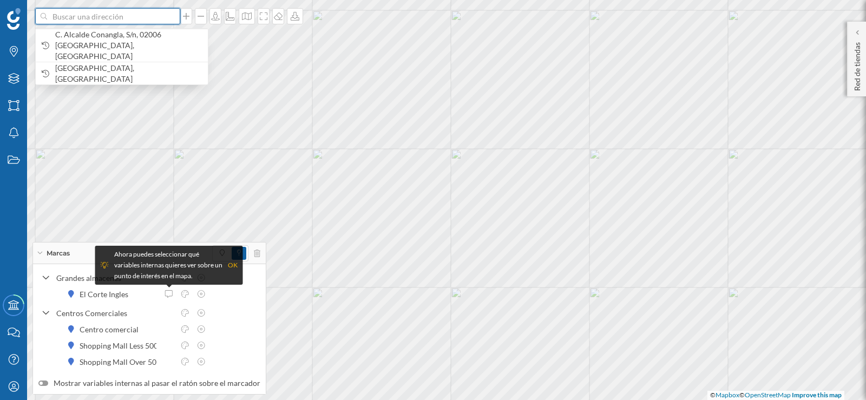
click at [115, 22] on input at bounding box center [107, 16] width 121 height 16
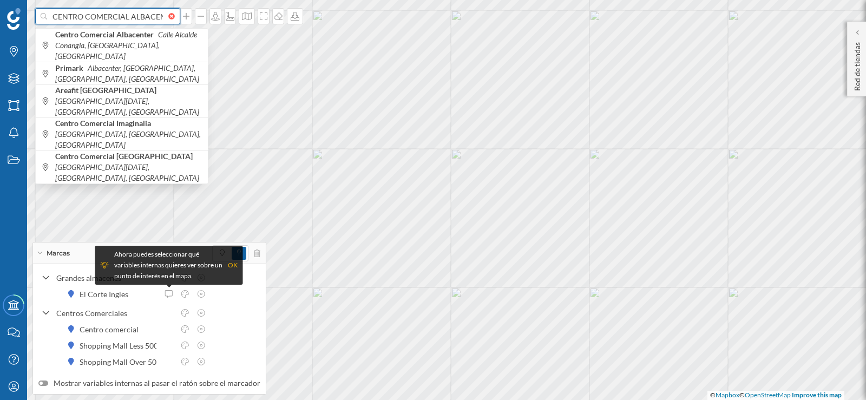
scroll to position [0, 3]
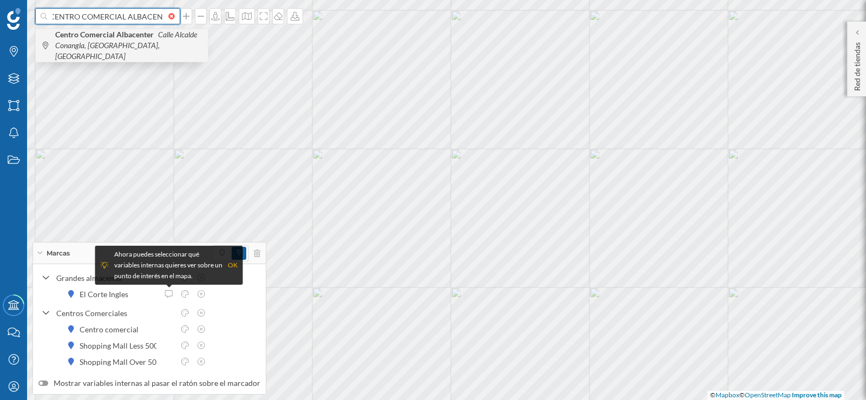
type input "CENTRO COMERCIAL ALBACEN"
click at [121, 40] on span "Centro Comercial Albacenter [GEOGRAPHIC_DATA], [GEOGRAPHIC_DATA], [GEOGRAPHIC_D…" at bounding box center [128, 45] width 147 height 32
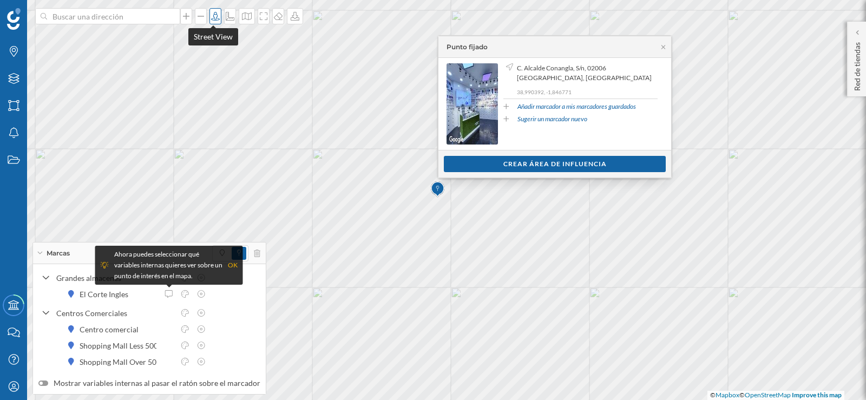
click at [212, 19] on icon at bounding box center [215, 16] width 11 height 9
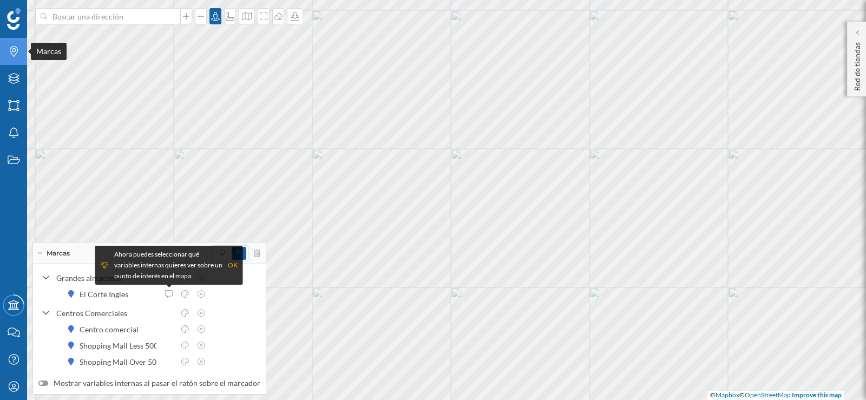
click at [16, 53] on icon at bounding box center [14, 51] width 8 height 11
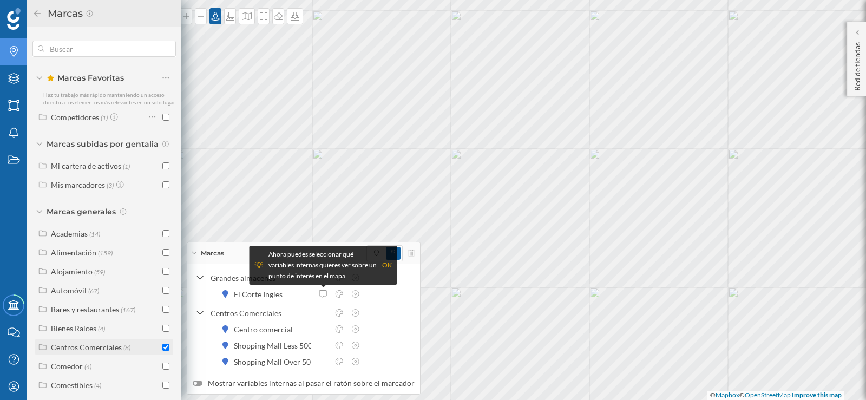
click at [90, 352] on div "Centros Comerciales" at bounding box center [86, 347] width 71 height 9
click at [159, 353] on div "Centros Comerciales (8)" at bounding box center [103, 346] width 131 height 11
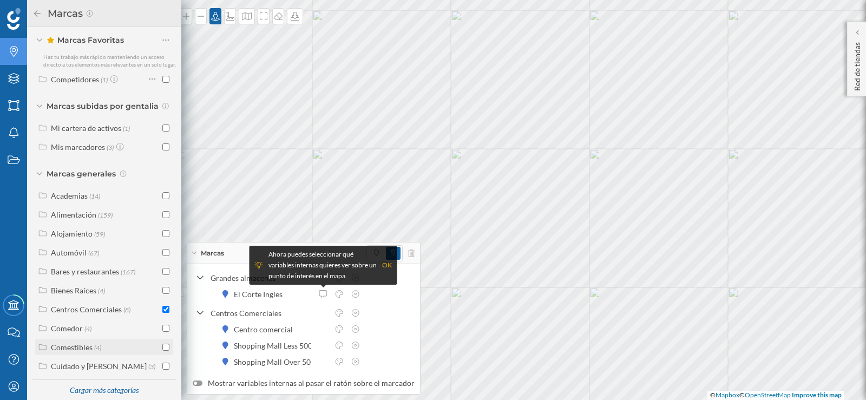
scroll to position [54, 0]
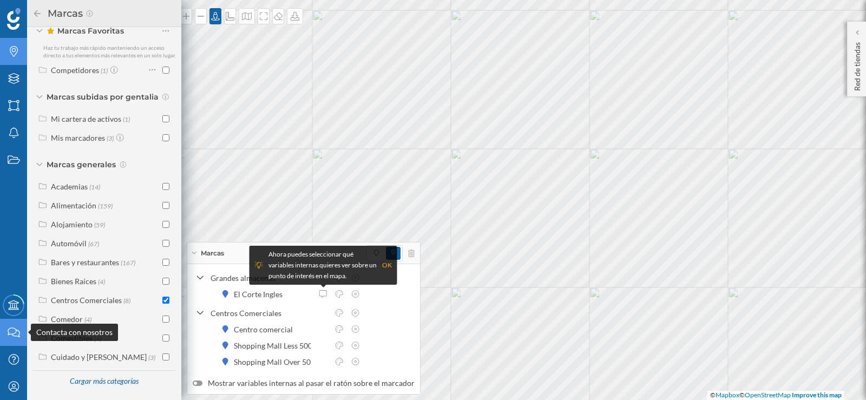
click at [12, 328] on icon at bounding box center [14, 332] width 12 height 10
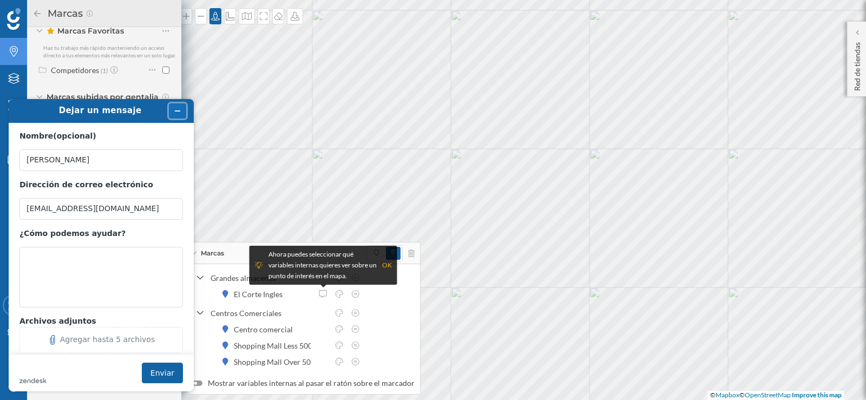
click at [182, 108] on button "Minimizar widget" at bounding box center [177, 110] width 17 height 15
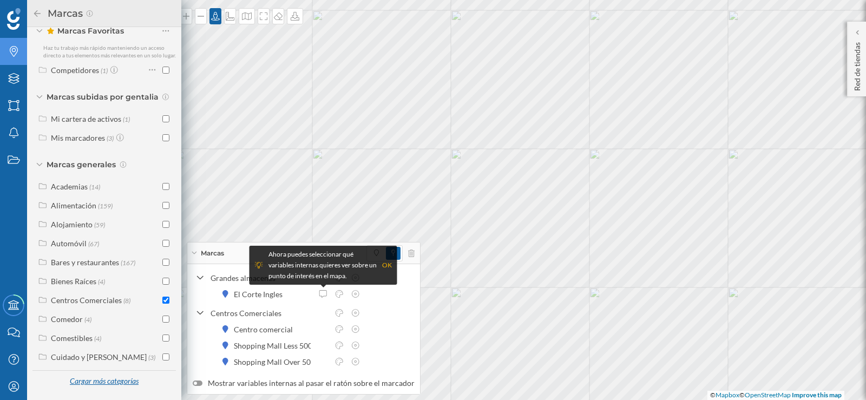
scroll to position [55, 0]
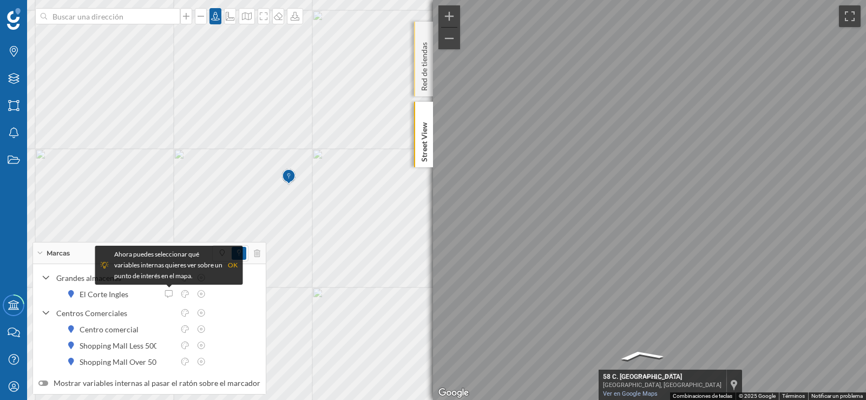
click at [420, 74] on p "Red de tiendas" at bounding box center [424, 64] width 11 height 53
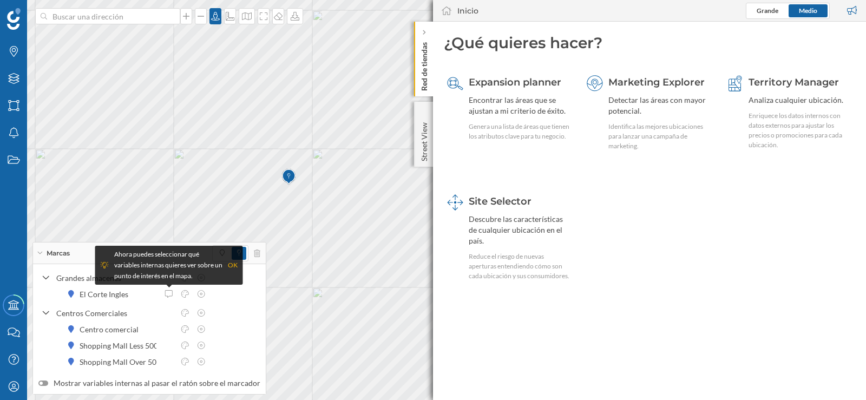
click at [420, 74] on p "Red de tiendas" at bounding box center [424, 64] width 11 height 53
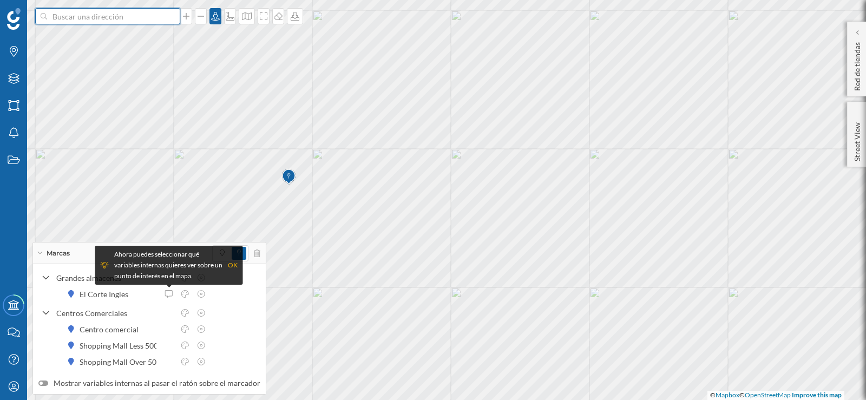
click at [101, 11] on input at bounding box center [107, 16] width 121 height 16
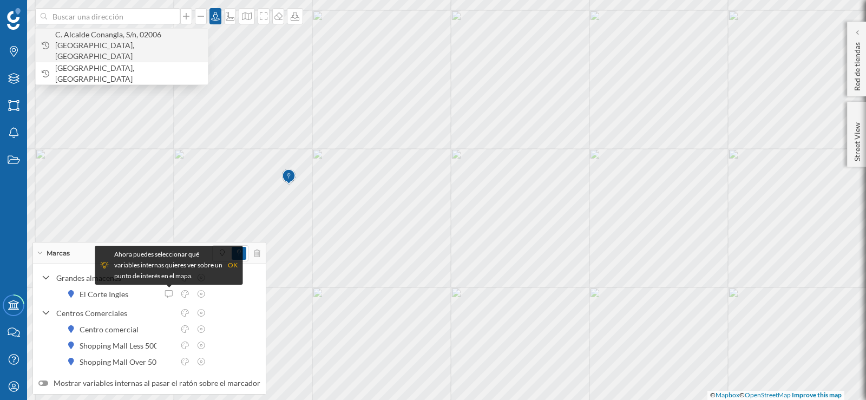
click at [60, 38] on span "C. Alcalde Conangla, S/n, 02006 [GEOGRAPHIC_DATA], [GEOGRAPHIC_DATA]" at bounding box center [128, 45] width 147 height 32
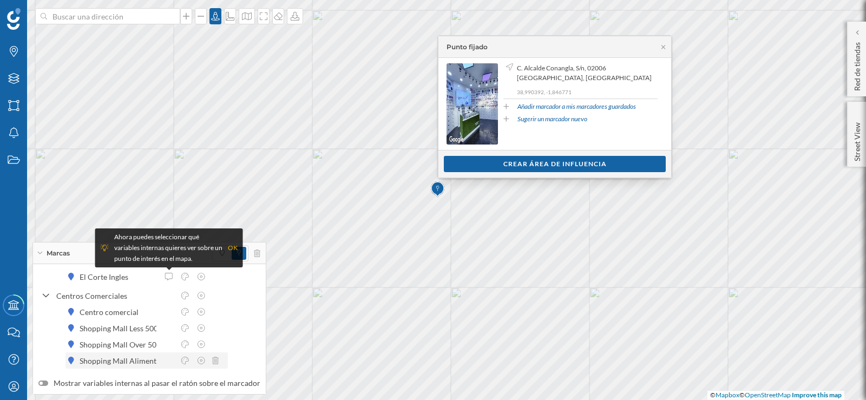
scroll to position [0, 0]
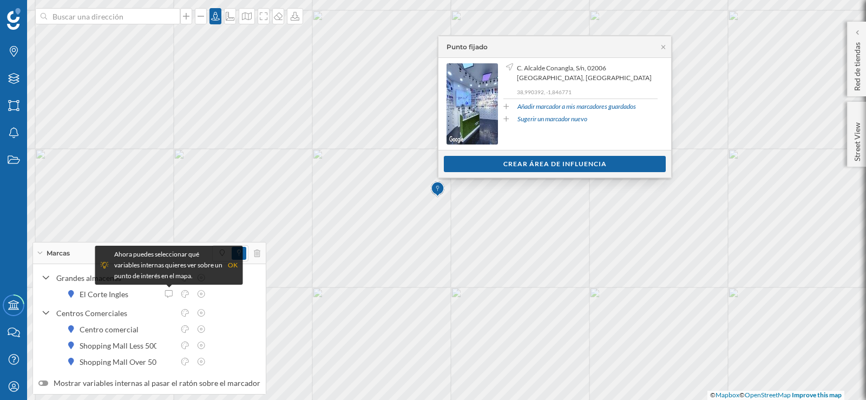
click at [234, 264] on div "OK" at bounding box center [233, 265] width 10 height 11
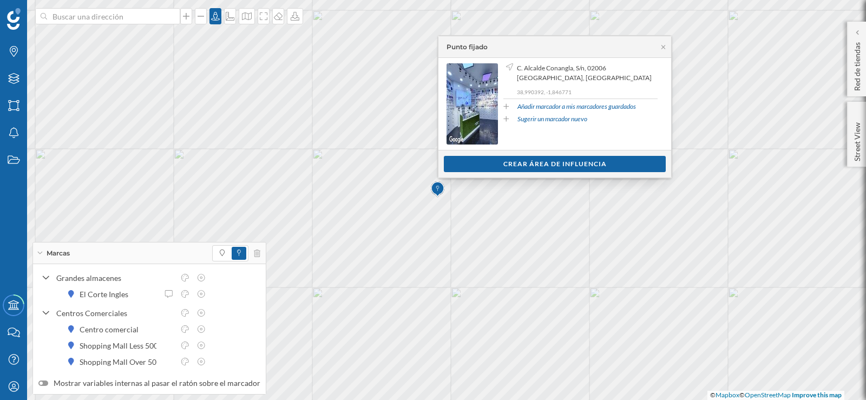
click at [84, 253] on div "Marcas" at bounding box center [149, 253] width 233 height 22
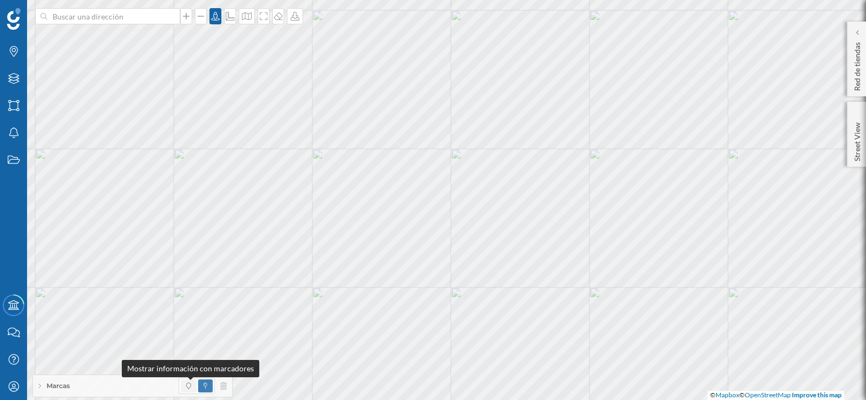
click at [190, 385] on icon at bounding box center [188, 386] width 5 height 6
click at [438, 182] on img at bounding box center [439, 177] width 14 height 22
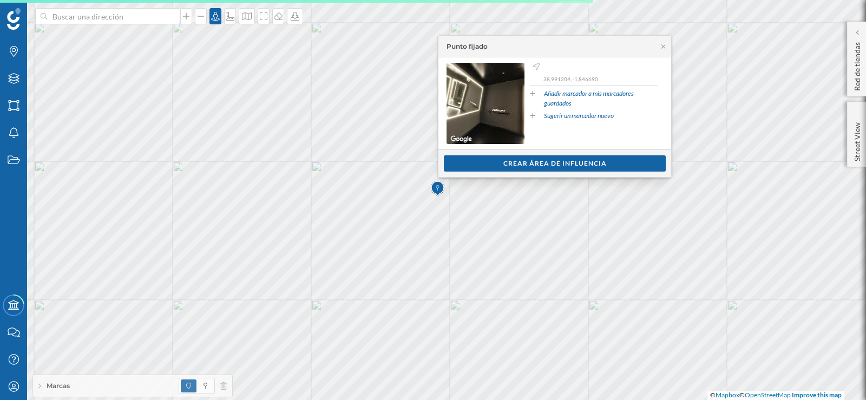
click at [440, 187] on img at bounding box center [438, 189] width 14 height 22
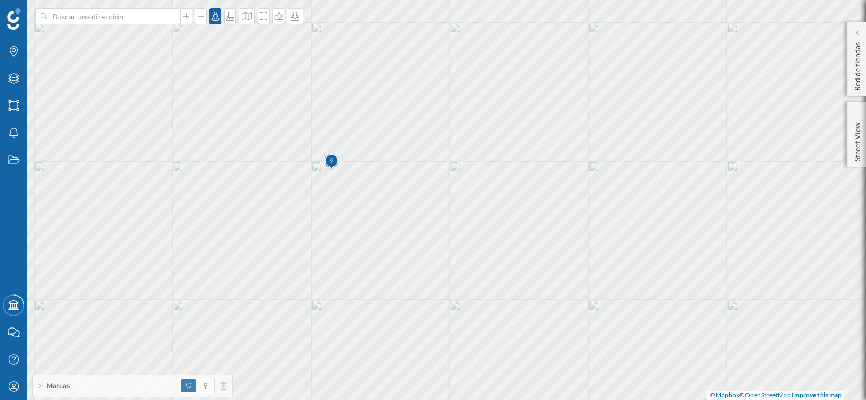
click at [331, 170] on img at bounding box center [332, 162] width 14 height 22
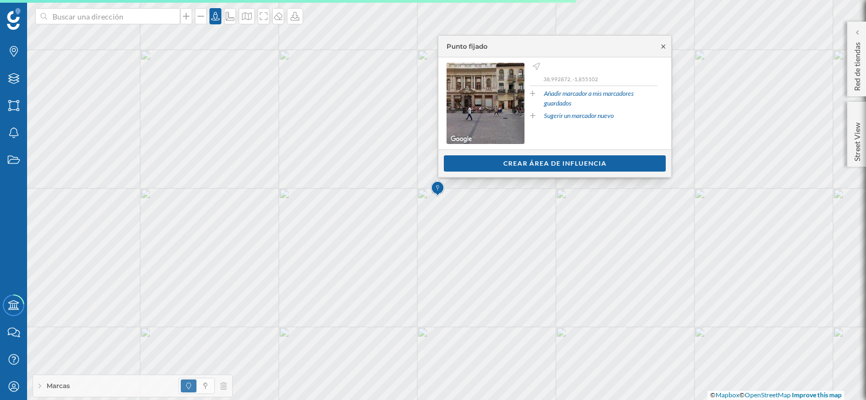
click at [665, 46] on icon at bounding box center [663, 46] width 8 height 6
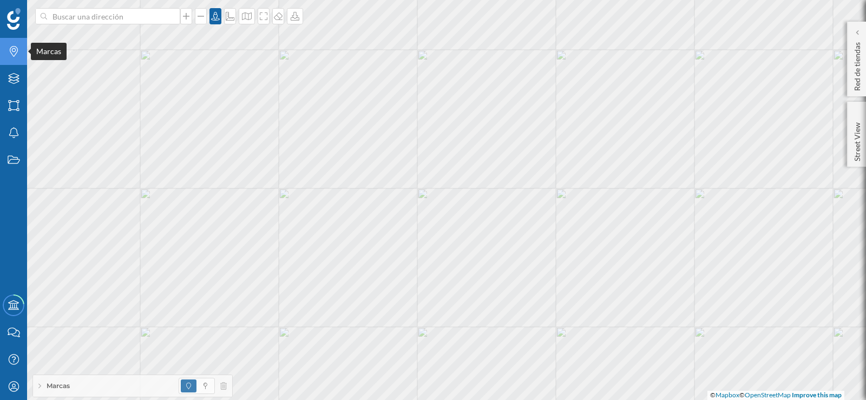
click at [17, 49] on icon at bounding box center [14, 51] width 8 height 11
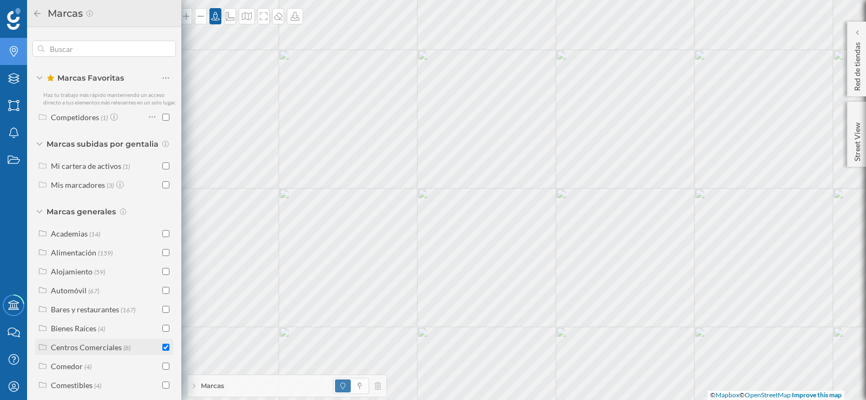
click at [162, 351] on input "checkbox" at bounding box center [165, 347] width 7 height 7
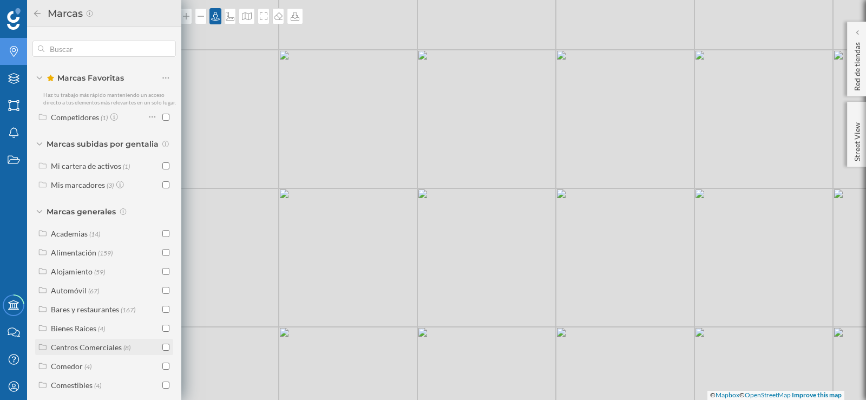
click at [163, 351] on input "checkbox" at bounding box center [165, 347] width 7 height 7
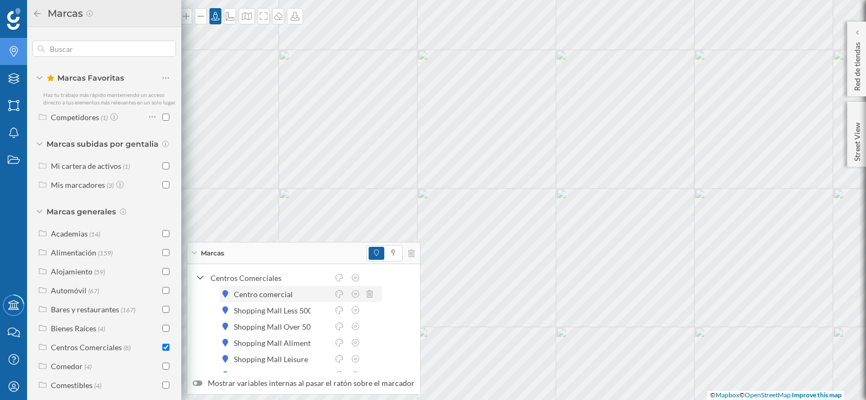
scroll to position [54, 0]
click at [272, 277] on div "Centro comercial" at bounding box center [266, 274] width 64 height 11
click at [341, 274] on icon at bounding box center [340, 275] width 8 height 8
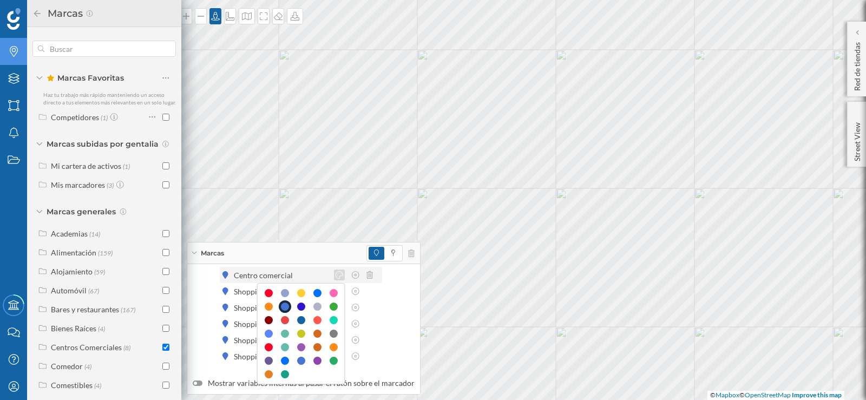
click at [341, 274] on icon at bounding box center [340, 275] width 8 height 8
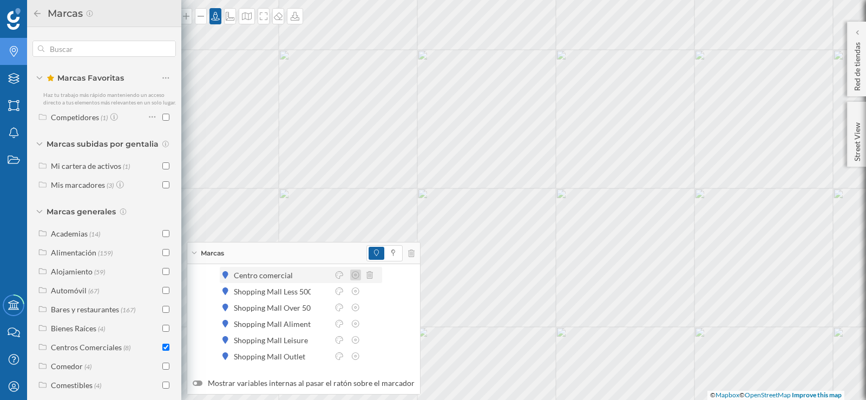
click at [357, 275] on icon at bounding box center [356, 275] width 10 height 8
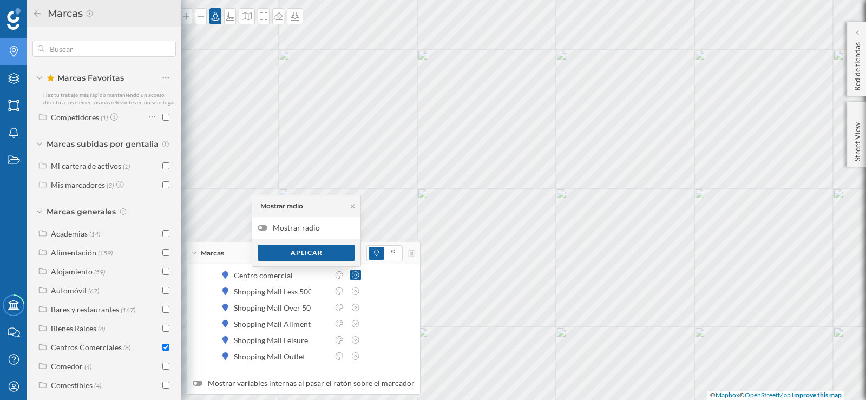
click at [261, 226] on div at bounding box center [260, 227] width 3 height 3
click at [0, 0] on input "Mostrar radio" at bounding box center [0, 0] width 0 height 0
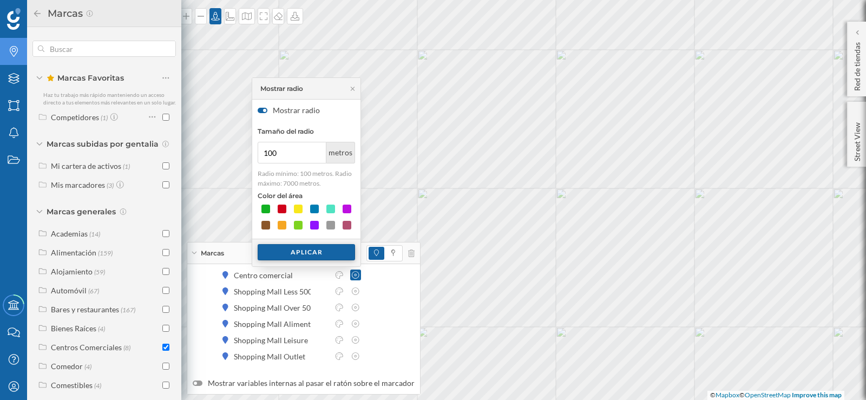
click at [307, 254] on div "Aplicar" at bounding box center [306, 252] width 97 height 16
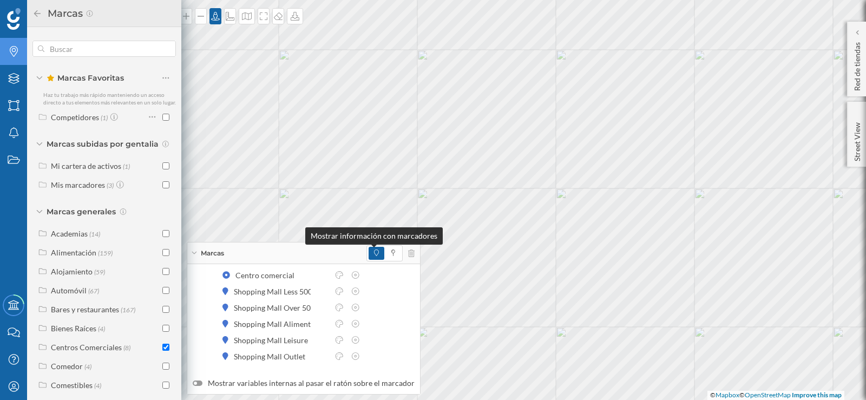
click at [374, 252] on icon at bounding box center [376, 252] width 5 height 6
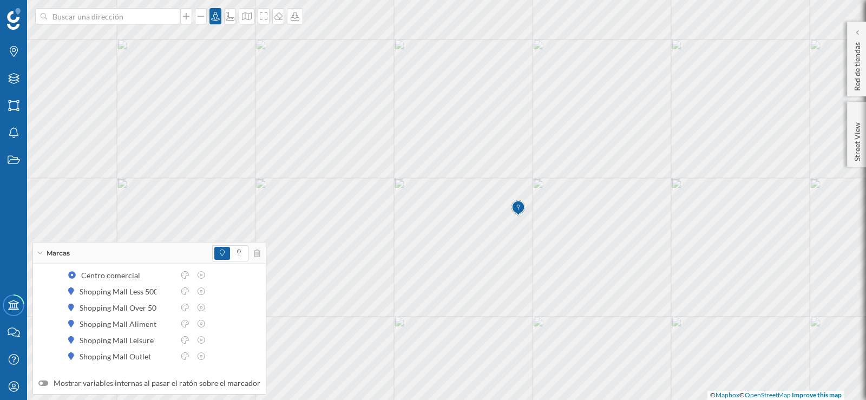
click at [518, 218] on img at bounding box center [518, 209] width 14 height 22
click at [201, 277] on icon at bounding box center [201, 275] width 10 height 8
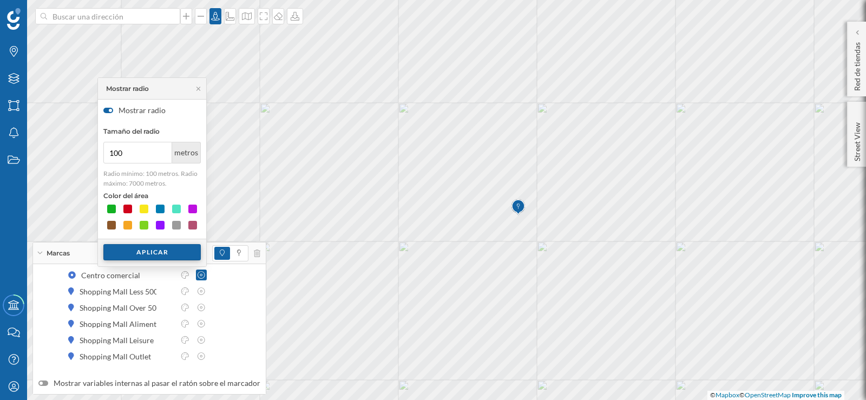
click at [154, 254] on div "Aplicar" at bounding box center [151, 252] width 97 height 16
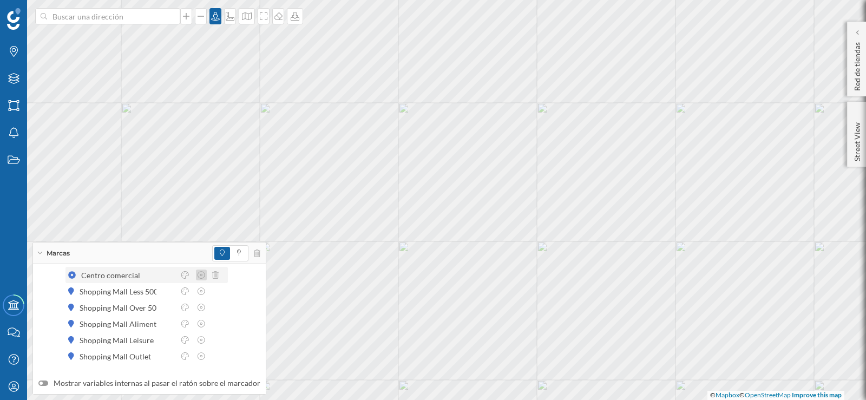
click at [204, 272] on icon at bounding box center [201, 275] width 10 height 8
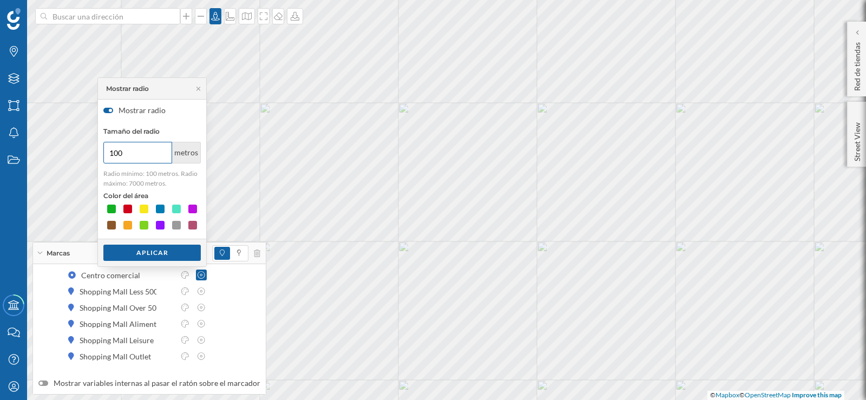
click at [125, 151] on input "100" at bounding box center [137, 153] width 69 height 22
type input "1000"
click at [125, 207] on div at bounding box center [127, 208] width 11 height 11
click at [143, 256] on div "Aplicar" at bounding box center [151, 252] width 97 height 16
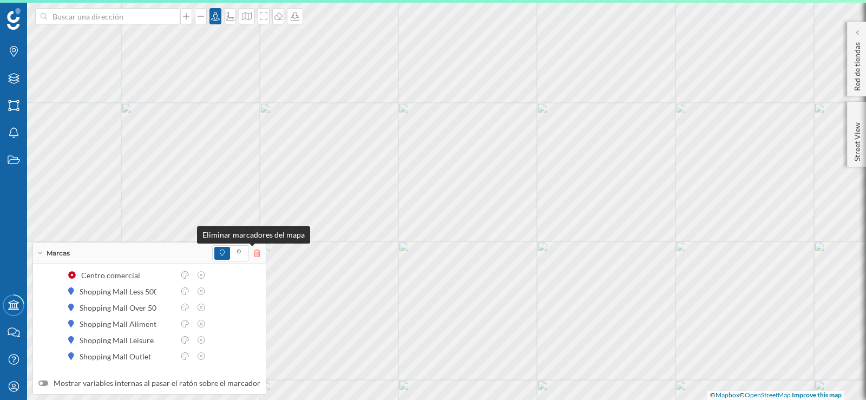
click at [254, 254] on icon at bounding box center [257, 253] width 6 height 8
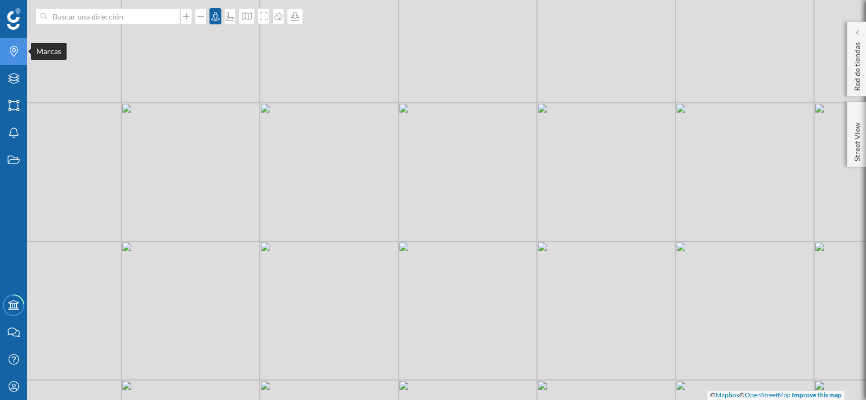
click at [14, 51] on icon "Marcas" at bounding box center [14, 51] width 14 height 11
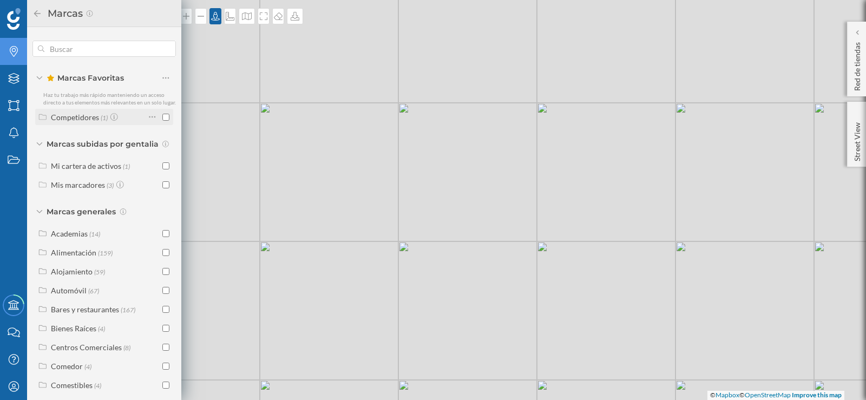
click at [159, 124] on div at bounding box center [155, 116] width 15 height 15
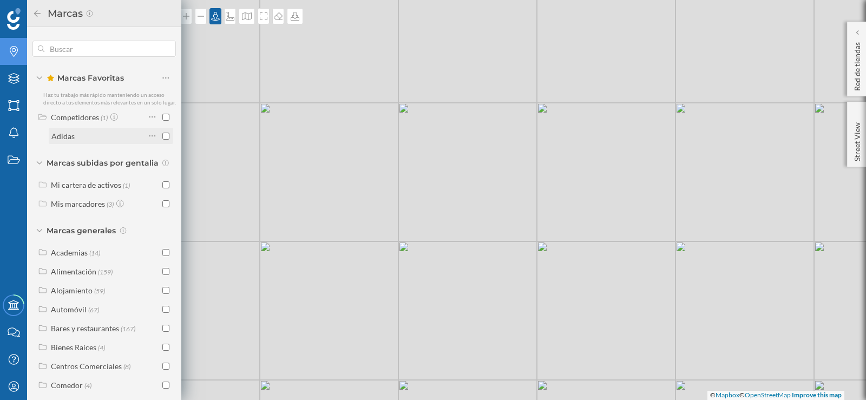
click at [159, 143] on div at bounding box center [155, 135] width 15 height 15
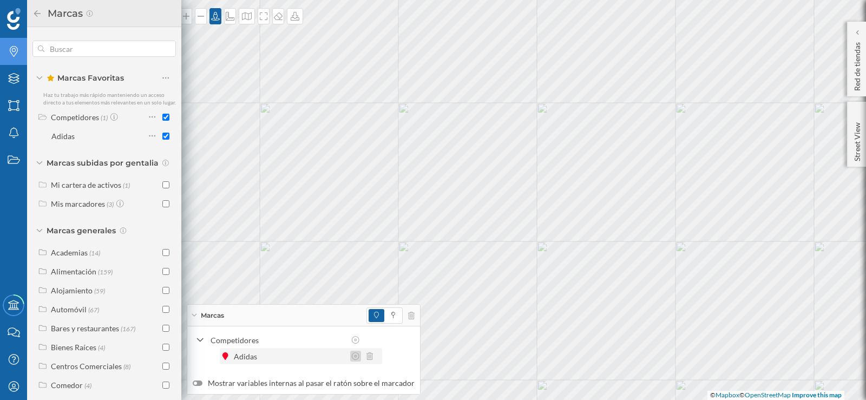
click at [350, 355] on div at bounding box center [355, 356] width 11 height 11
click at [356, 354] on icon at bounding box center [356, 356] width 10 height 8
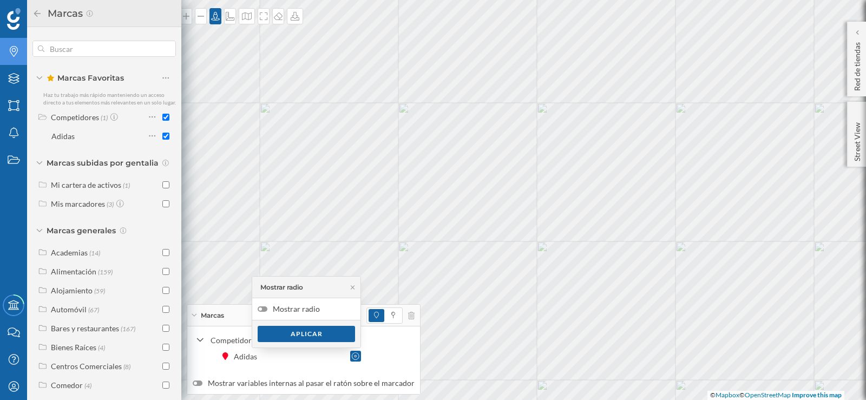
click at [300, 311] on label "Mostrar radio" at bounding box center [306, 309] width 108 height 22
click at [0, 0] on input "Mostrar radio" at bounding box center [0, 0] width 0 height 0
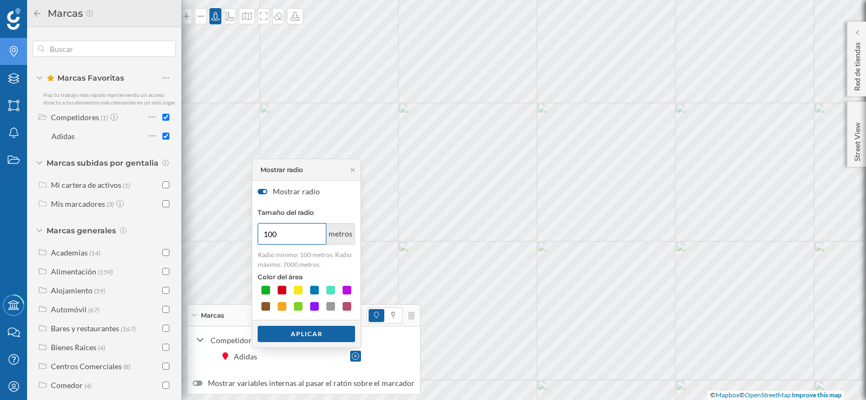
click at [284, 240] on input "100" at bounding box center [292, 234] width 69 height 22
type input "1000"
click at [301, 304] on div at bounding box center [298, 306] width 11 height 11
click at [285, 288] on div at bounding box center [282, 290] width 11 height 11
click at [298, 330] on div "Aplicar" at bounding box center [306, 333] width 97 height 16
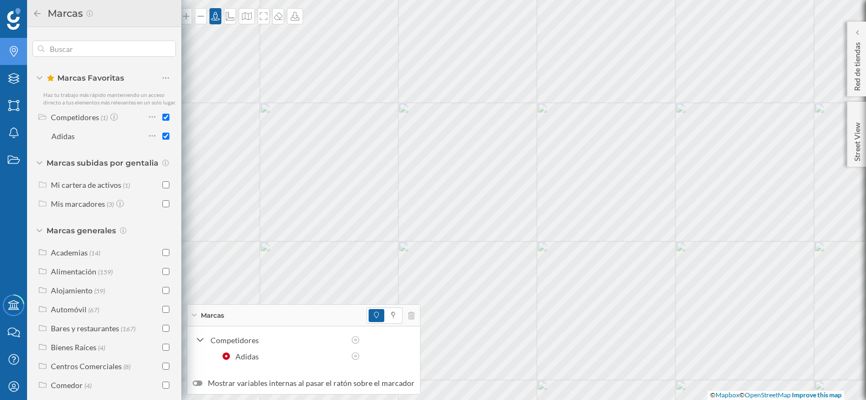
click at [197, 383] on div at bounding box center [198, 382] width 10 height 5
click at [0, 0] on input "Mostrar variables internas al pasar el ratón sobre el marcador" at bounding box center [0, 0] width 0 height 0
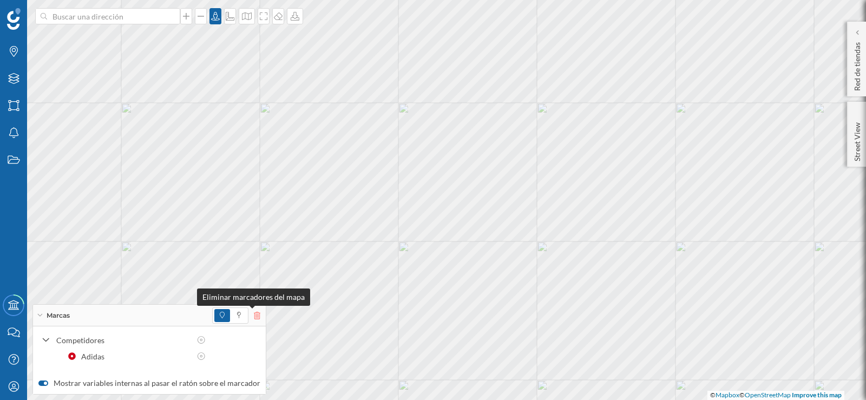
click at [254, 312] on icon at bounding box center [257, 316] width 6 height 8
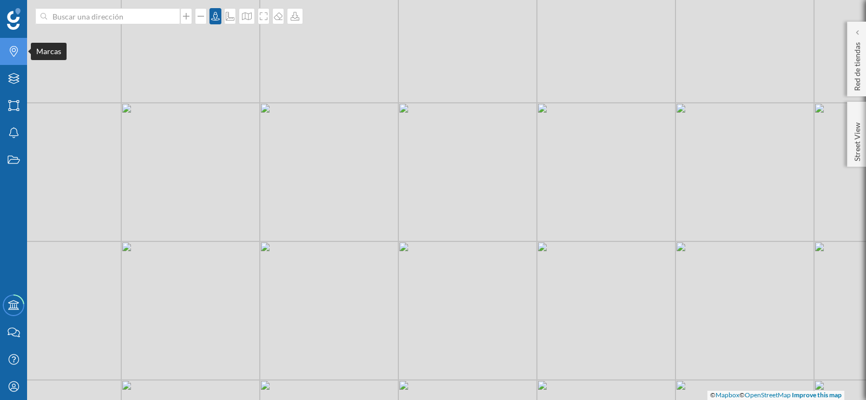
click at [17, 50] on icon at bounding box center [14, 51] width 8 height 11
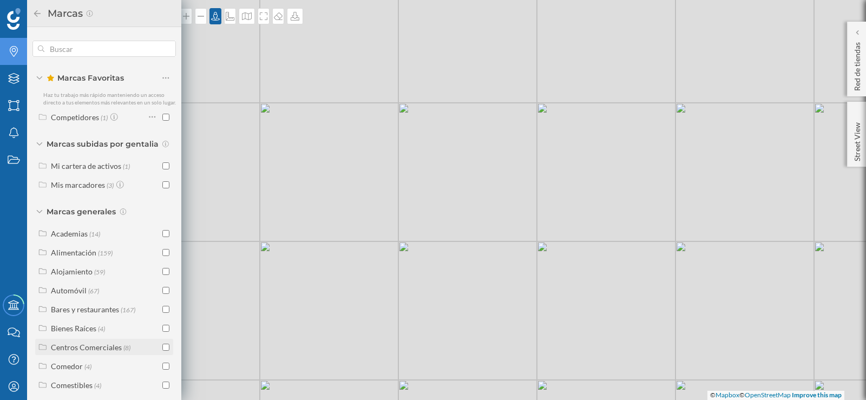
click at [162, 351] on input "checkbox" at bounding box center [165, 347] width 7 height 7
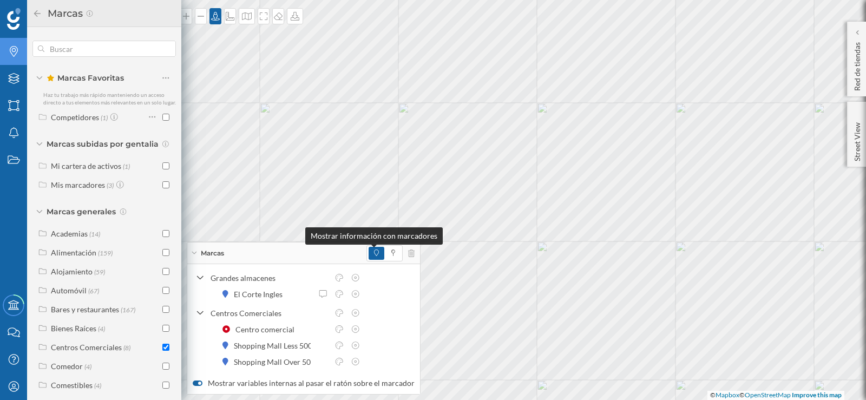
click at [374, 256] on span at bounding box center [376, 253] width 5 height 10
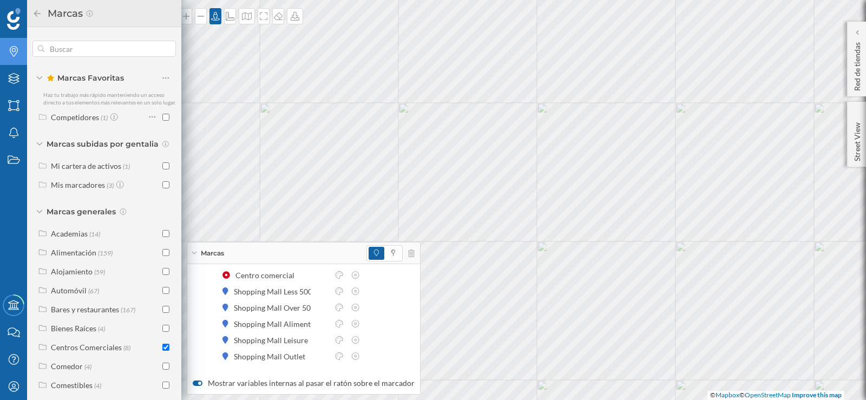
click at [200, 382] on div at bounding box center [199, 383] width 3 height 3
click at [0, 0] on input "Mostrar variables internas al pasar el ratón sobre el marcador" at bounding box center [0, 0] width 0 height 0
click at [193, 383] on div at bounding box center [198, 382] width 10 height 5
click at [0, 0] on input "Mostrar variables internas al pasar el ratón sobre el marcador" at bounding box center [0, 0] width 0 height 0
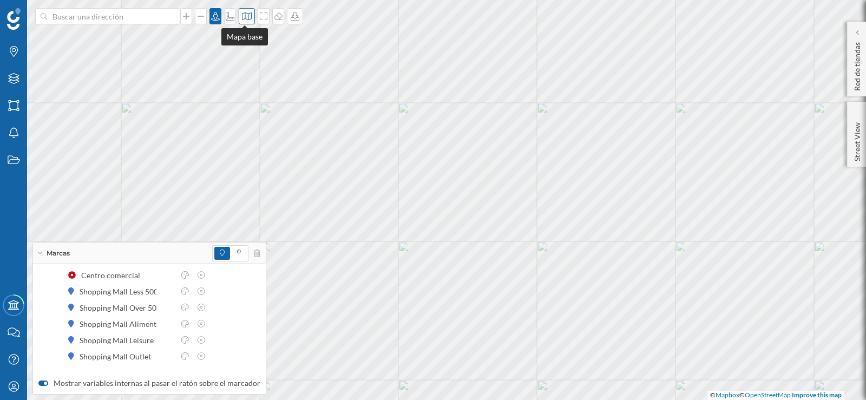
click at [249, 14] on icon at bounding box center [247, 16] width 10 height 8
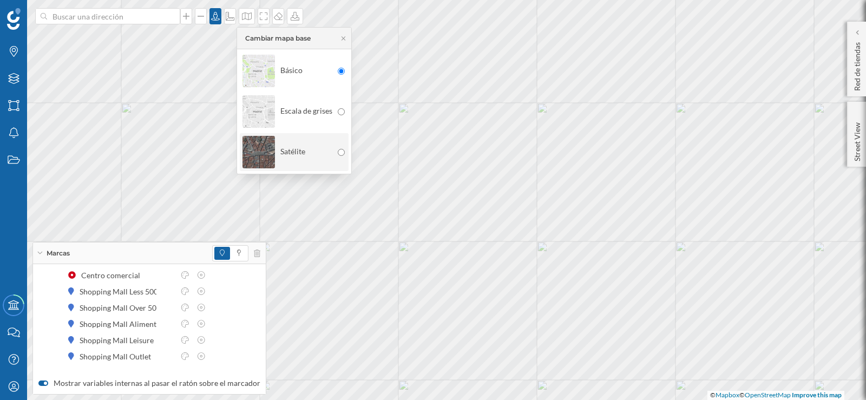
click at [246, 152] on img at bounding box center [258, 152] width 32 height 38
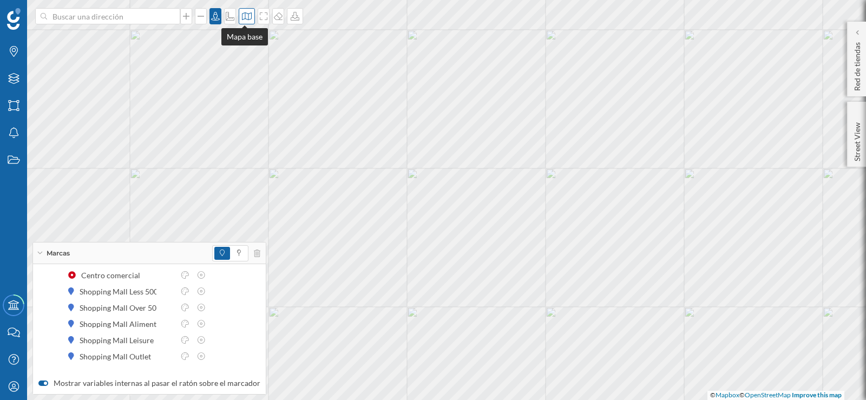
click at [241, 21] on div at bounding box center [247, 16] width 16 height 16
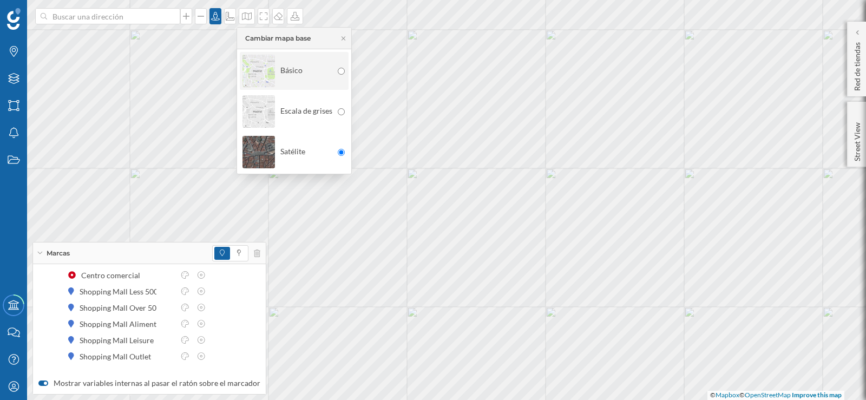
click at [259, 65] on img at bounding box center [258, 71] width 32 height 38
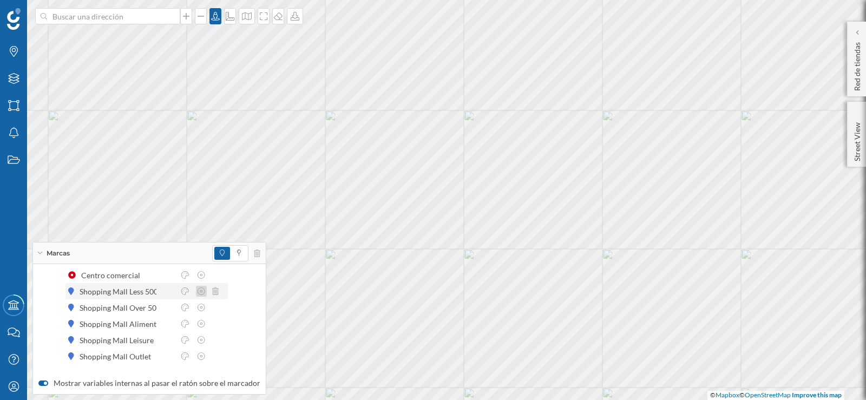
click at [196, 292] on div at bounding box center [201, 291] width 11 height 11
click at [200, 294] on icon at bounding box center [201, 291] width 10 height 8
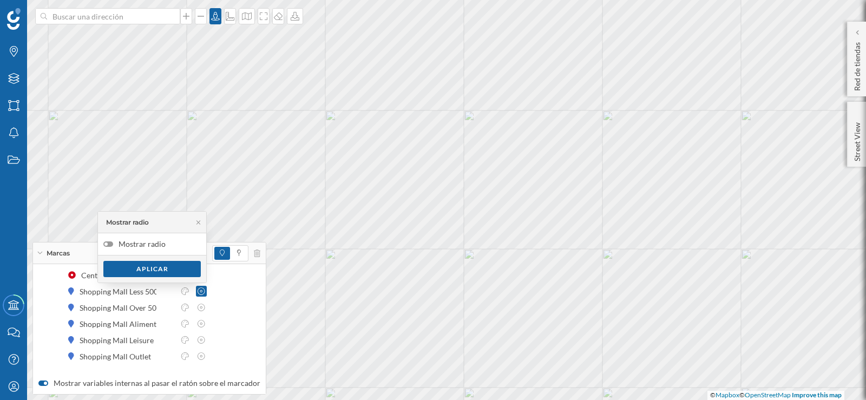
click at [104, 245] on div at bounding box center [108, 243] width 10 height 5
click at [0, 0] on input "Mostrar radio" at bounding box center [0, 0] width 0 height 0
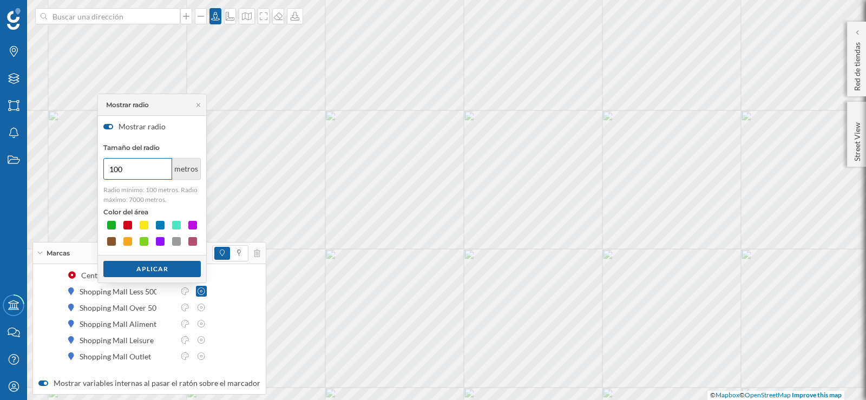
click at [126, 165] on input "100" at bounding box center [137, 169] width 69 height 22
type input "1000"
click at [129, 225] on div at bounding box center [127, 225] width 11 height 11
click at [198, 306] on icon at bounding box center [202, 308] width 8 height 8
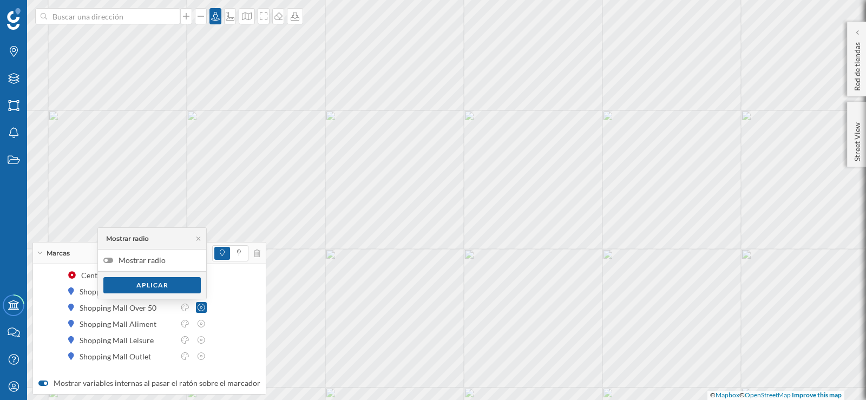
click at [106, 257] on label "Mostrar radio" at bounding box center [152, 260] width 108 height 22
click at [0, 0] on input "Mostrar radio" at bounding box center [0, 0] width 0 height 0
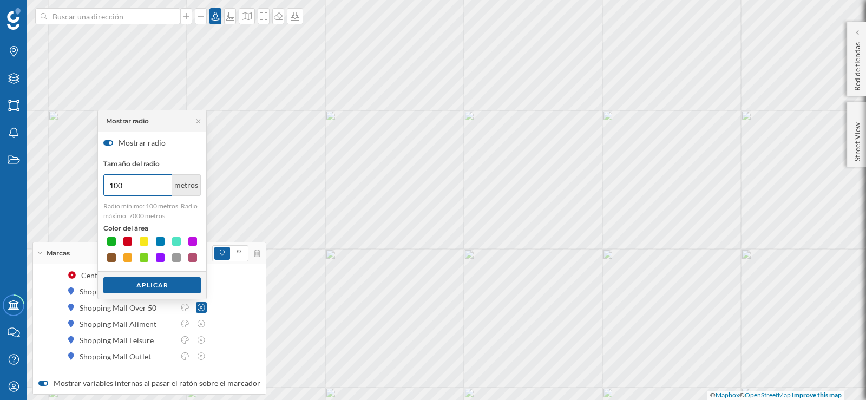
click at [126, 185] on input "100" at bounding box center [137, 185] width 69 height 22
type input "1000"
click at [175, 244] on div at bounding box center [176, 241] width 11 height 11
click at [144, 288] on div "Aplicar" at bounding box center [151, 285] width 97 height 16
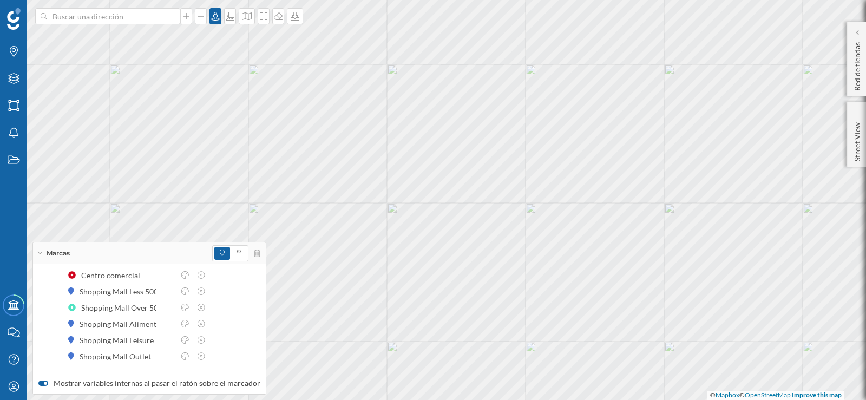
click at [256, 250] on div "Marcas" at bounding box center [149, 253] width 233 height 22
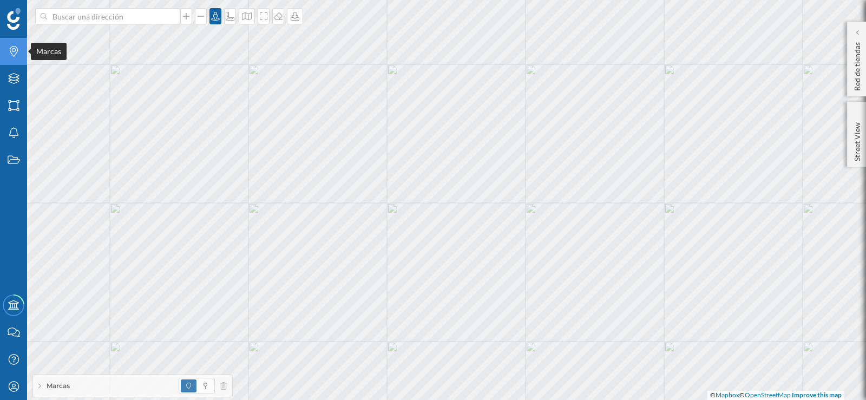
click at [9, 47] on icon "Marcas" at bounding box center [14, 51] width 14 height 11
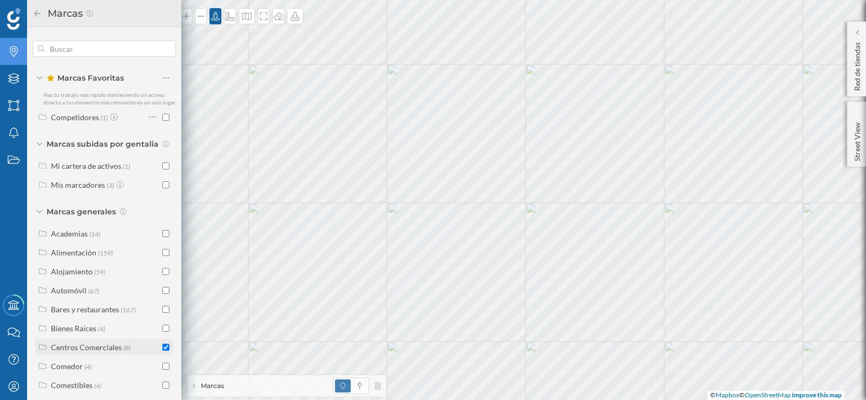
click at [163, 351] on input "checkbox" at bounding box center [165, 347] width 7 height 7
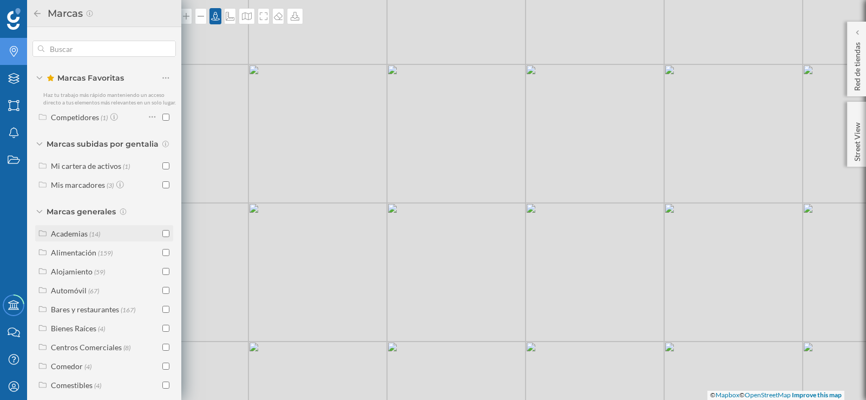
click at [162, 237] on input "checkbox" at bounding box center [165, 233] width 7 height 7
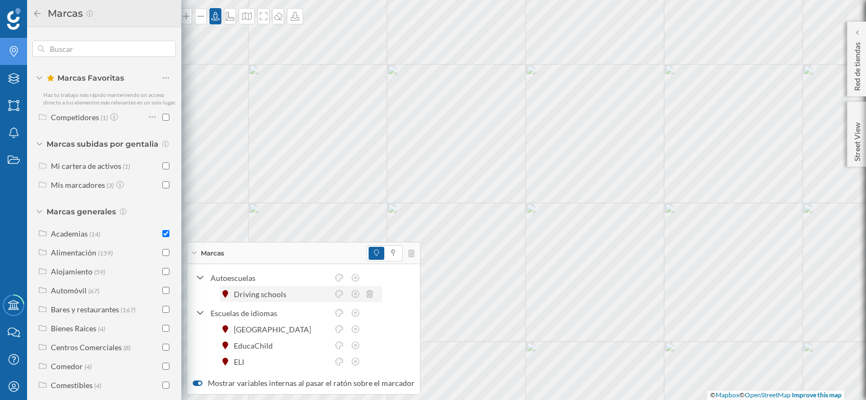
click at [238, 297] on div "Driving schools" at bounding box center [263, 293] width 58 height 11
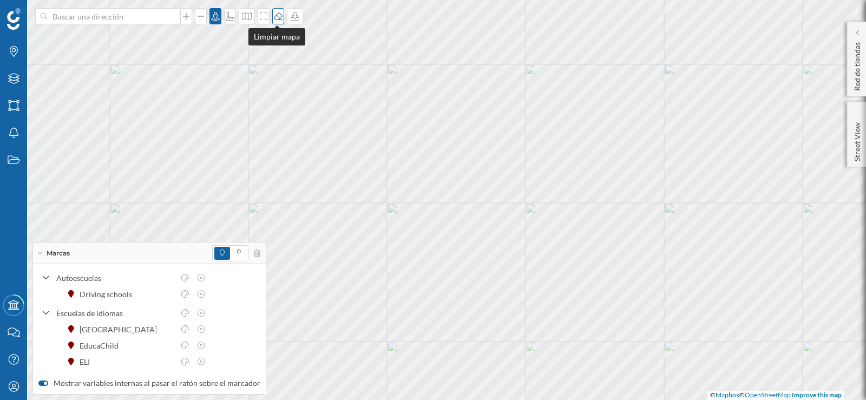
click at [279, 18] on icon at bounding box center [278, 16] width 11 height 9
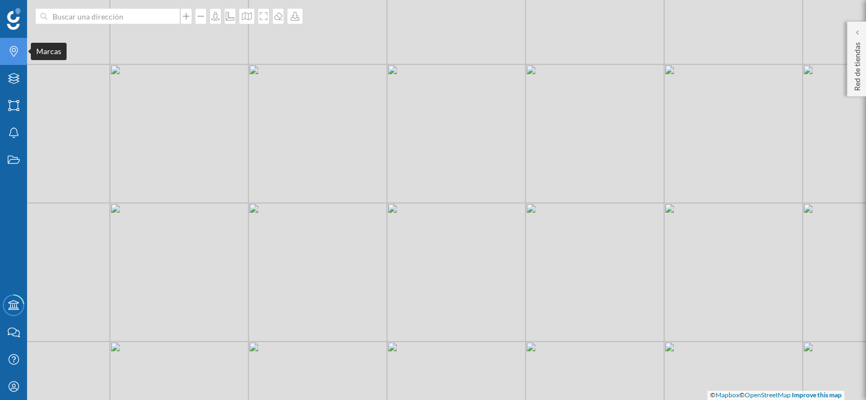
click at [15, 51] on icon at bounding box center [14, 51] width 8 height 11
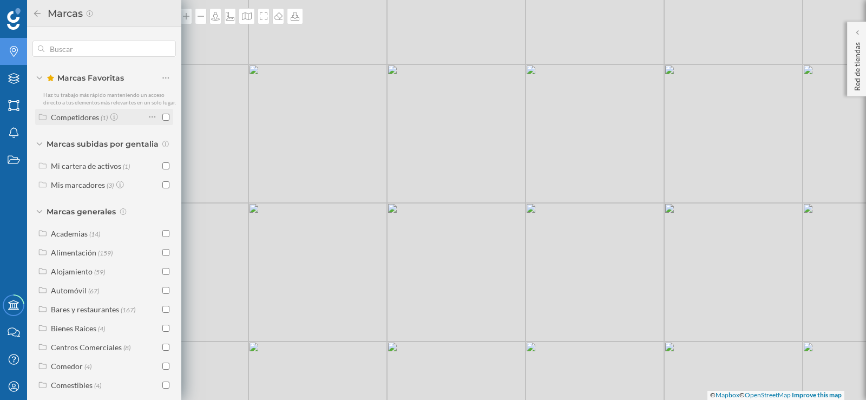
click at [162, 121] on input "checkbox" at bounding box center [165, 117] width 7 height 7
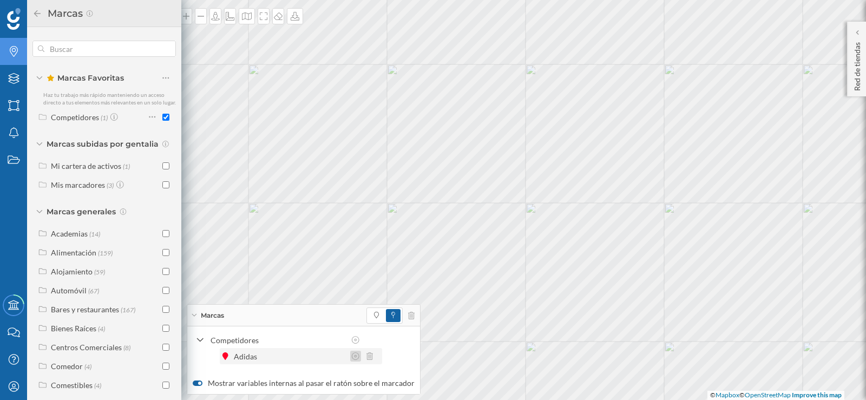
click at [356, 355] on icon at bounding box center [356, 356] width 8 height 8
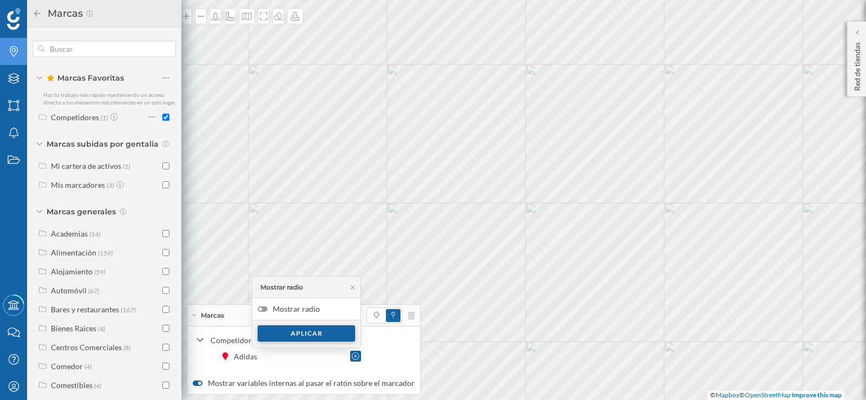
click at [299, 332] on div "Aplicar" at bounding box center [306, 333] width 97 height 16
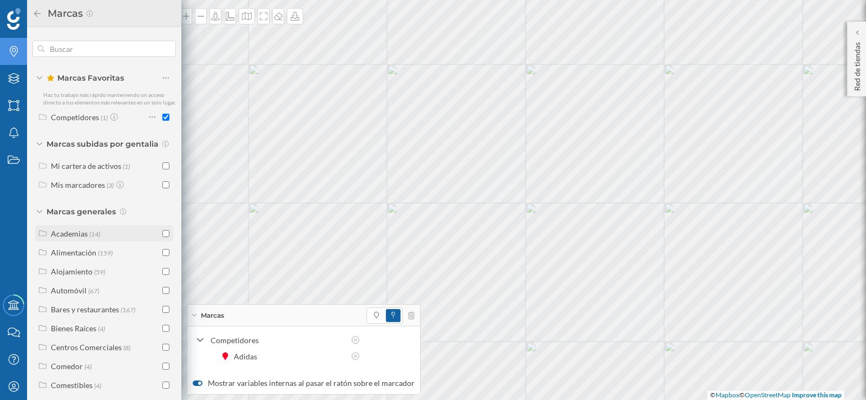
click at [162, 237] on input "checkbox" at bounding box center [165, 233] width 7 height 7
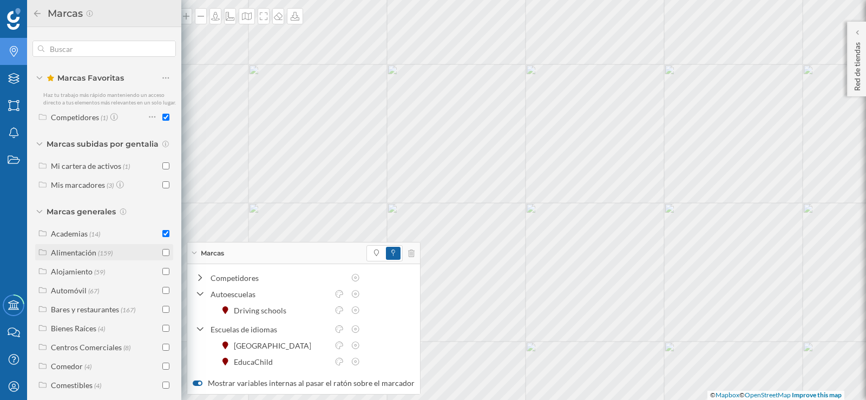
click at [162, 256] on input "checkbox" at bounding box center [165, 252] width 7 height 7
click at [163, 275] on input "checkbox" at bounding box center [165, 271] width 7 height 7
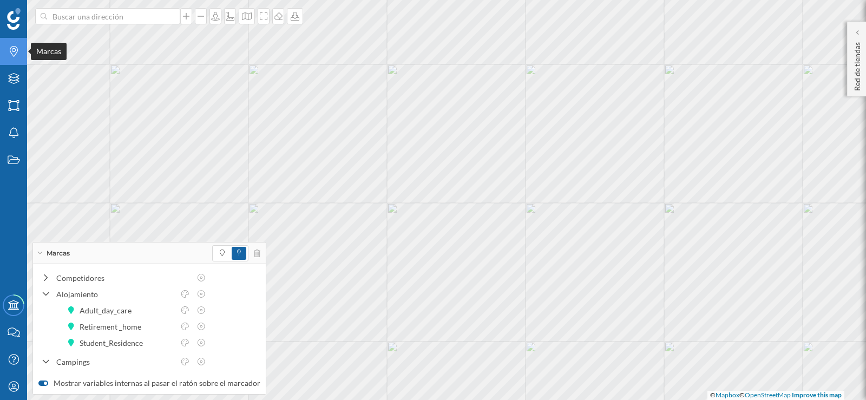
click at [18, 54] on icon "Marcas" at bounding box center [14, 51] width 14 height 11
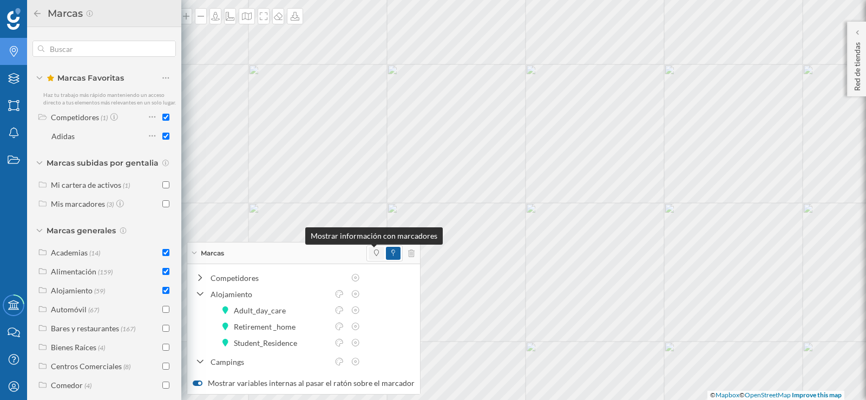
click at [374, 256] on span at bounding box center [376, 253] width 5 height 10
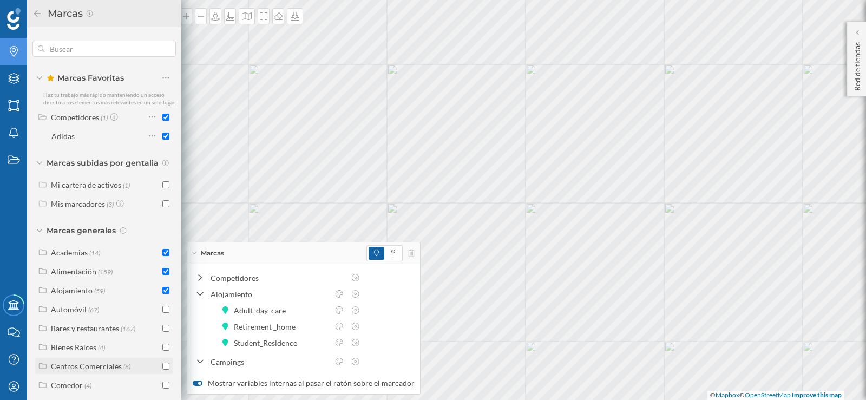
click at [162, 370] on input "checkbox" at bounding box center [165, 366] width 7 height 7
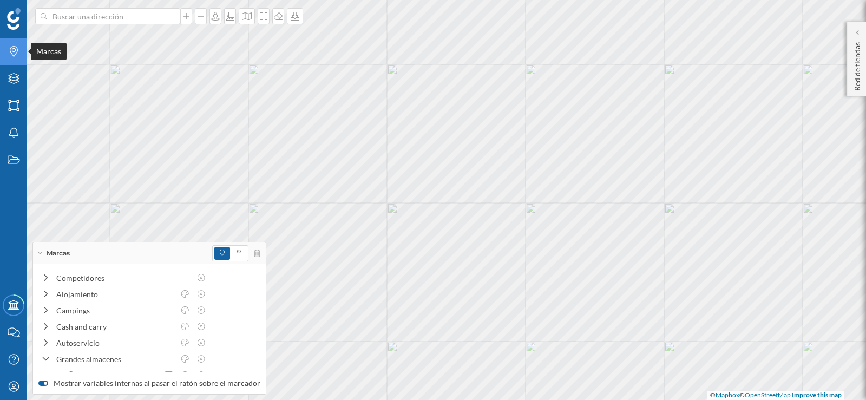
click at [12, 51] on icon at bounding box center [14, 51] width 8 height 11
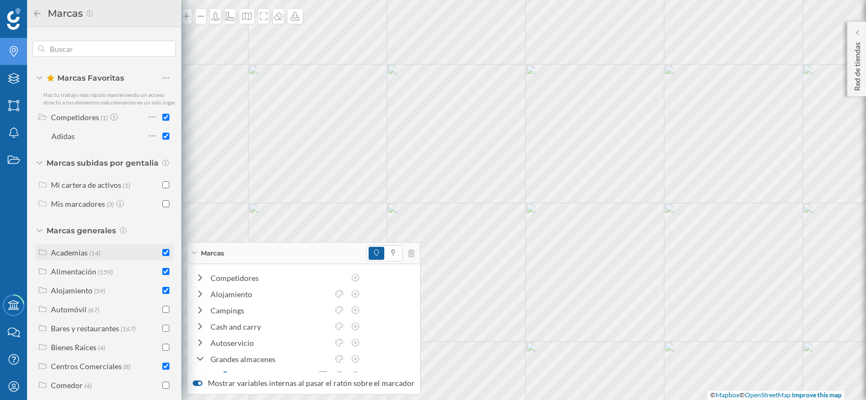
click at [159, 258] on div "Academias (14)" at bounding box center [103, 252] width 131 height 11
click at [162, 256] on input "checkbox" at bounding box center [165, 252] width 7 height 7
click at [162, 313] on input "checkbox" at bounding box center [165, 309] width 7 height 7
click at [163, 332] on input "checkbox" at bounding box center [165, 328] width 7 height 7
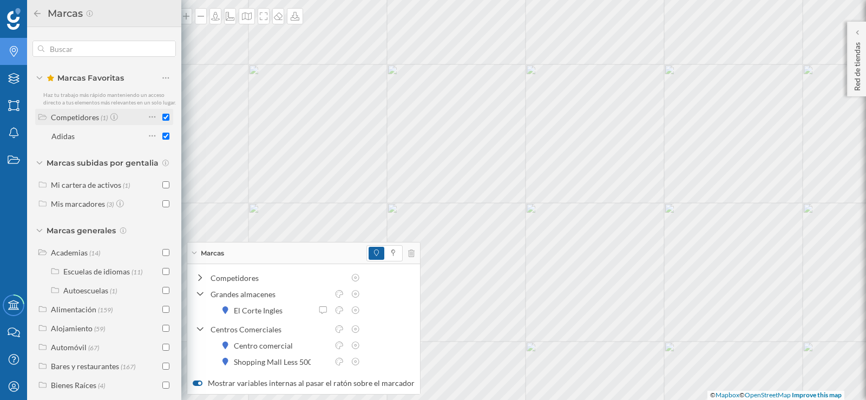
click at [164, 121] on input "checkbox" at bounding box center [165, 117] width 7 height 7
click at [62, 314] on div "Alimentación" at bounding box center [73, 309] width 45 height 9
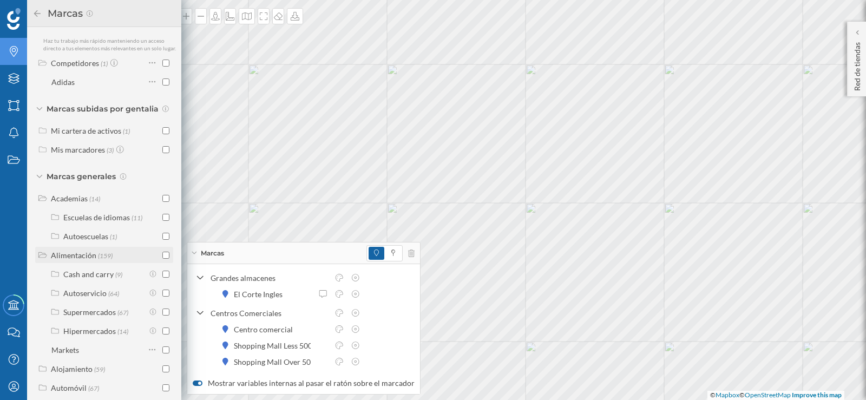
click at [82, 260] on div "Alimentación" at bounding box center [73, 255] width 45 height 9
click at [165, 259] on input "checkbox" at bounding box center [165, 255] width 7 height 7
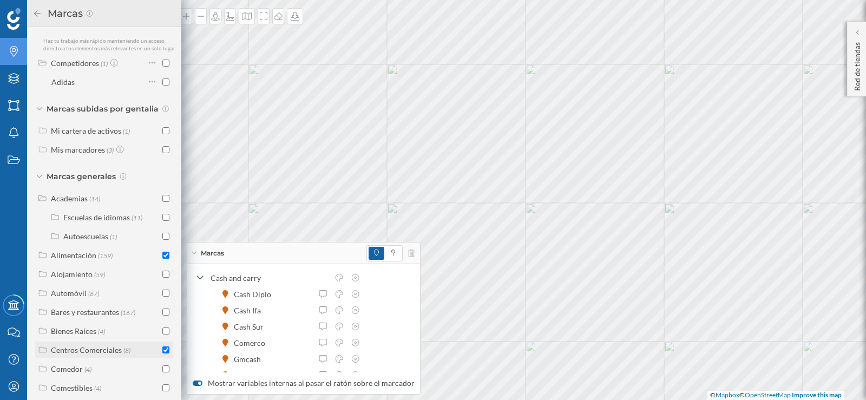
click at [162, 353] on input "checkbox" at bounding box center [165, 349] width 7 height 7
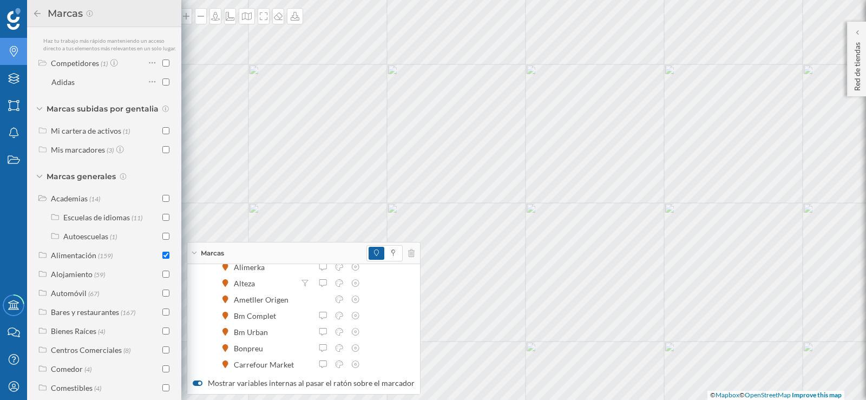
scroll to position [712, 0]
click at [286, 358] on div "Cargar más elementos" at bounding box center [314, 357] width 81 height 16
click at [278, 353] on div "Cargar más elementos" at bounding box center [314, 357] width 81 height 16
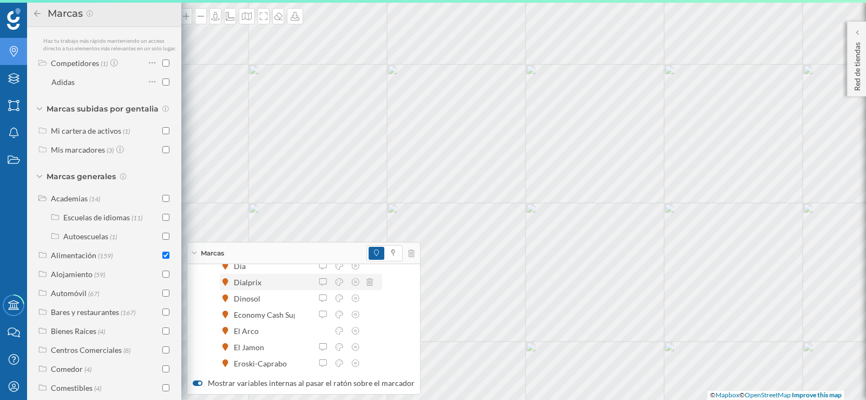
scroll to position [1036, 0]
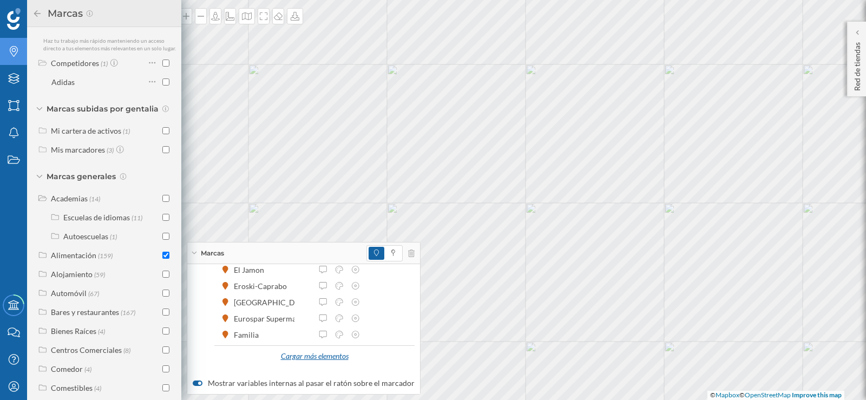
click at [308, 352] on div "Cargar más elementos" at bounding box center [314, 357] width 81 height 16
click at [298, 353] on div "Cargar más elementos" at bounding box center [314, 357] width 81 height 16
click at [256, 353] on div "Mercadona" at bounding box center [256, 350] width 44 height 11
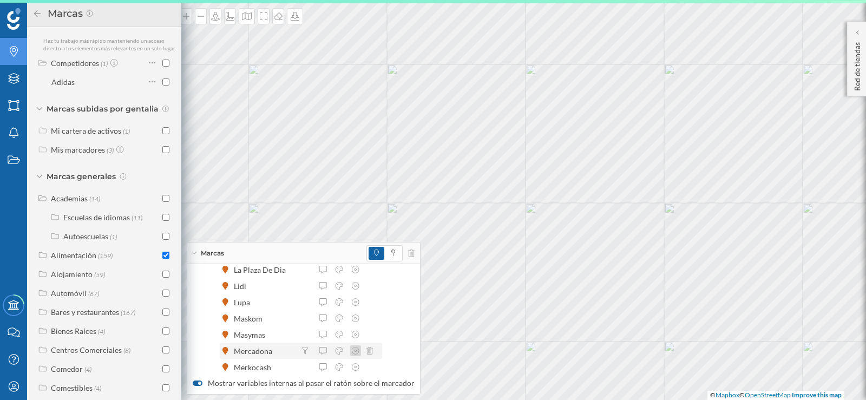
click at [357, 346] on div at bounding box center [355, 350] width 11 height 11
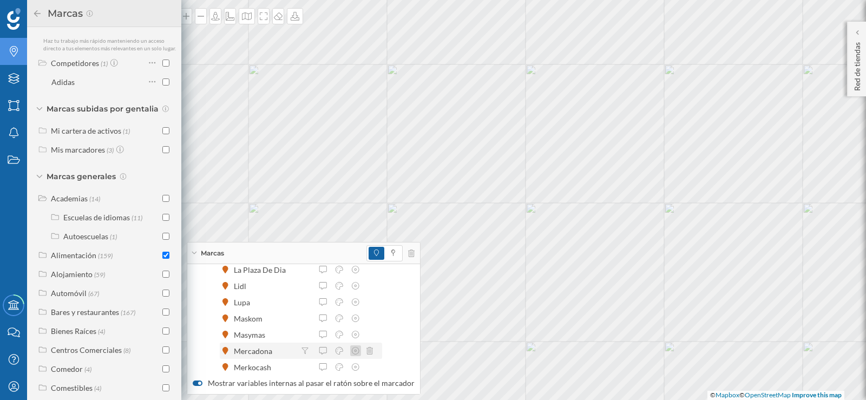
click at [353, 351] on icon at bounding box center [356, 351] width 10 height 8
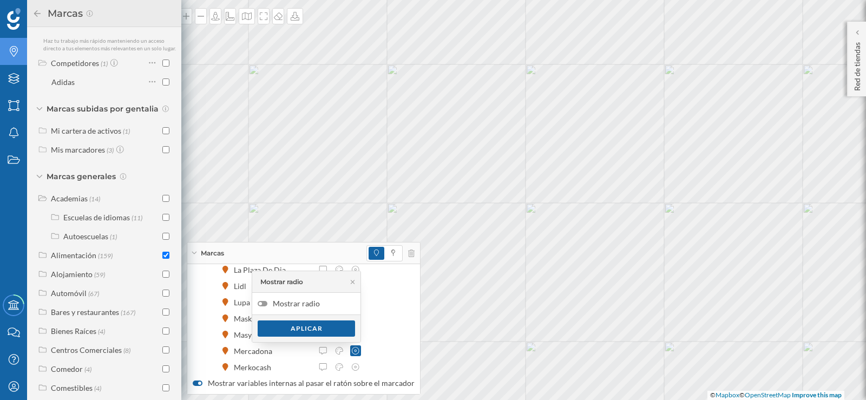
click at [255, 303] on label "Mostrar radio" at bounding box center [306, 304] width 108 height 22
click at [0, 0] on input "Mostrar radio" at bounding box center [0, 0] width 0 height 0
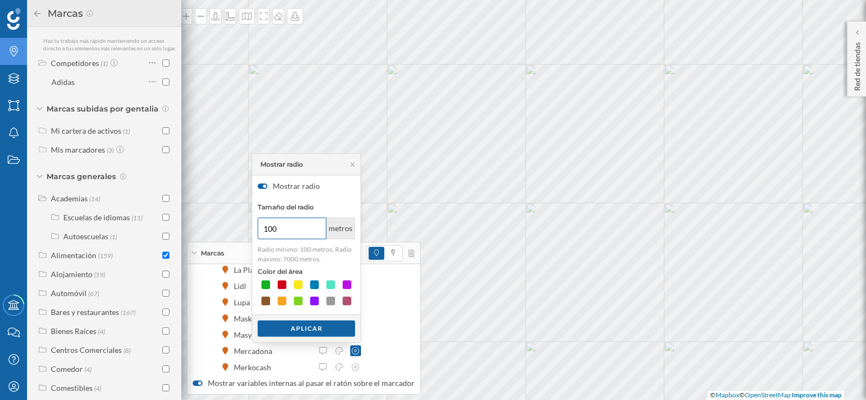
click at [284, 233] on input "100" at bounding box center [292, 229] width 69 height 22
type input "1000"
click at [283, 287] on div at bounding box center [282, 284] width 11 height 11
click at [296, 331] on div "Aplicar" at bounding box center [306, 328] width 97 height 16
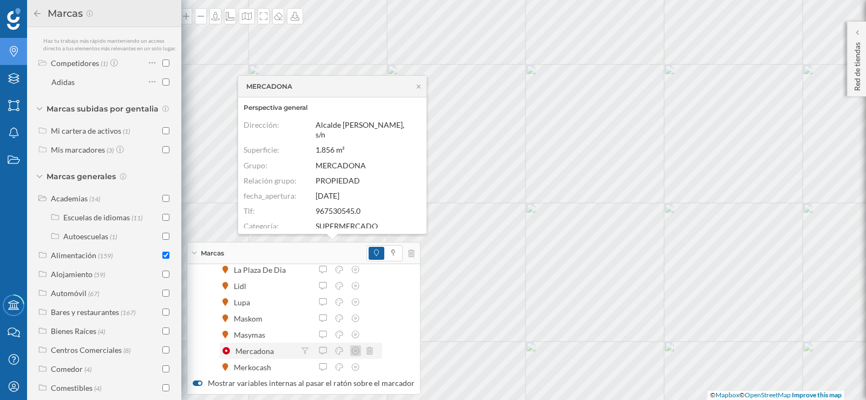
click at [352, 351] on icon at bounding box center [356, 351] width 10 height 8
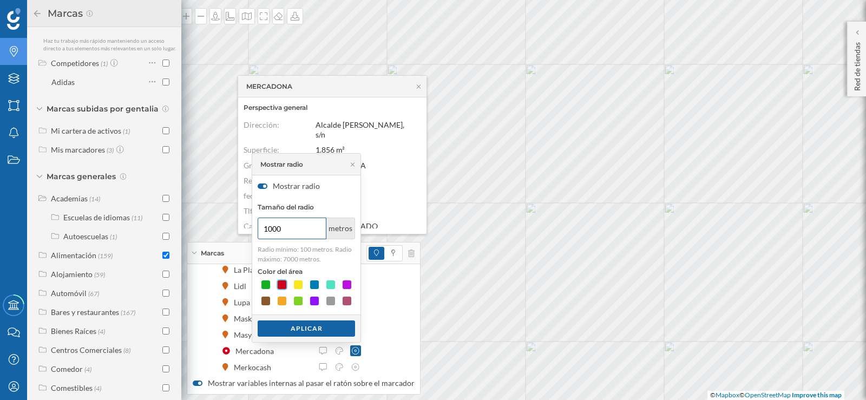
click at [279, 229] on input "1000" at bounding box center [292, 229] width 69 height 22
type input "100"
click at [308, 327] on div "Aplicar" at bounding box center [306, 328] width 97 height 16
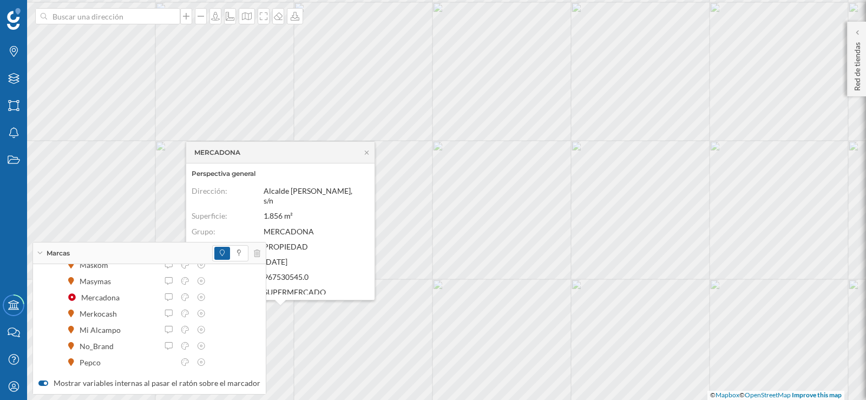
scroll to position [1253, 0]
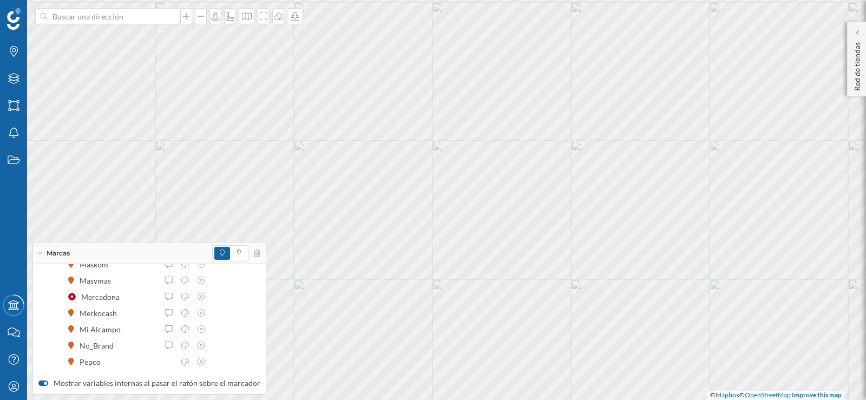
click at [37, 250] on div "Marcas" at bounding box center [149, 253] width 233 height 22
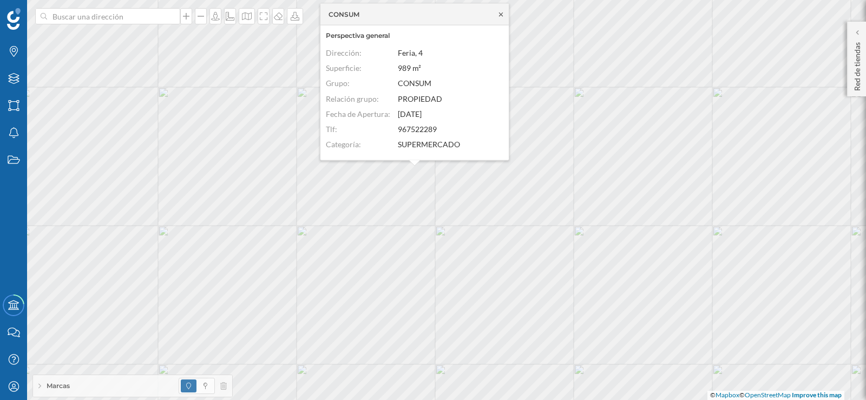
click at [498, 11] on icon at bounding box center [501, 14] width 8 height 6
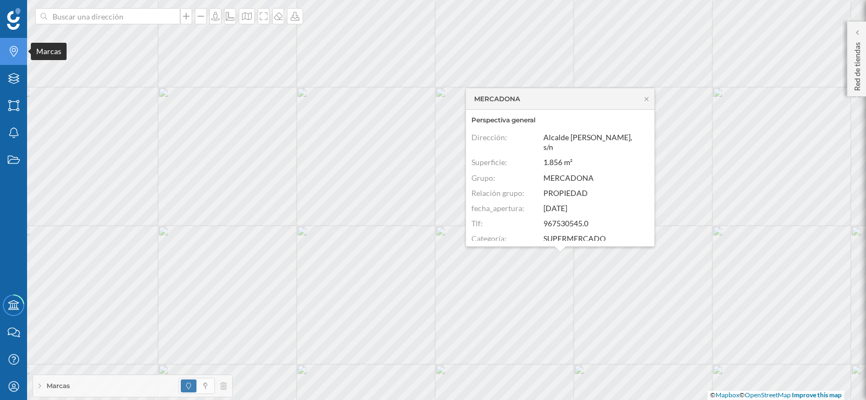
click at [16, 50] on icon "Marcas" at bounding box center [14, 51] width 14 height 11
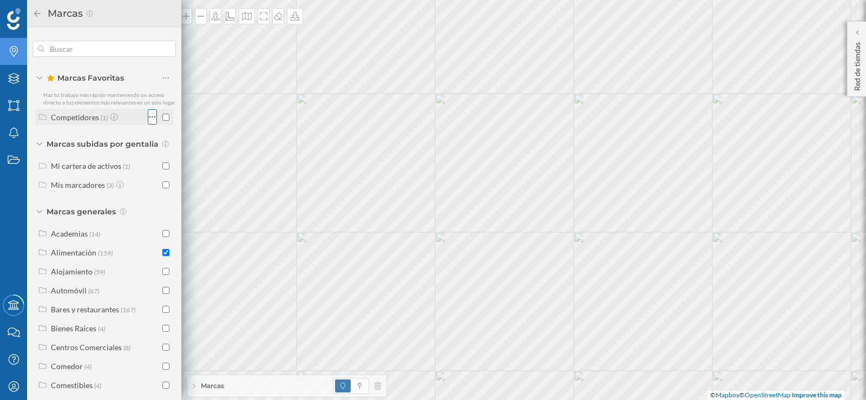
click at [149, 122] on icon at bounding box center [152, 116] width 7 height 11
click at [173, 189] on div "Modificar competidores" at bounding box center [207, 189] width 83 height 11
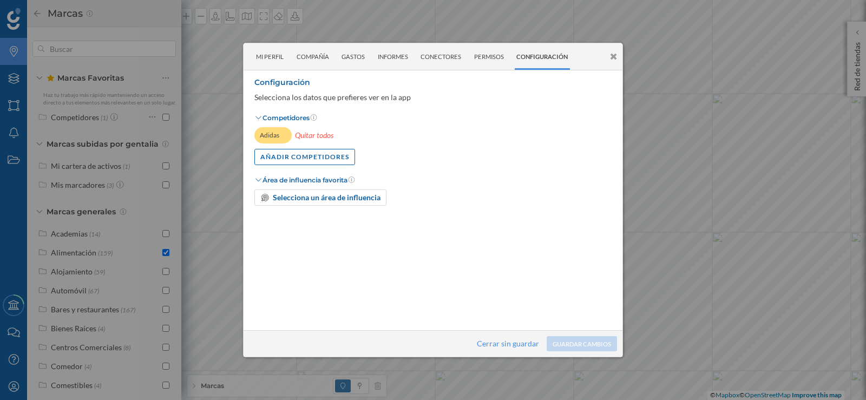
click at [613, 54] on icon at bounding box center [613, 56] width 7 height 9
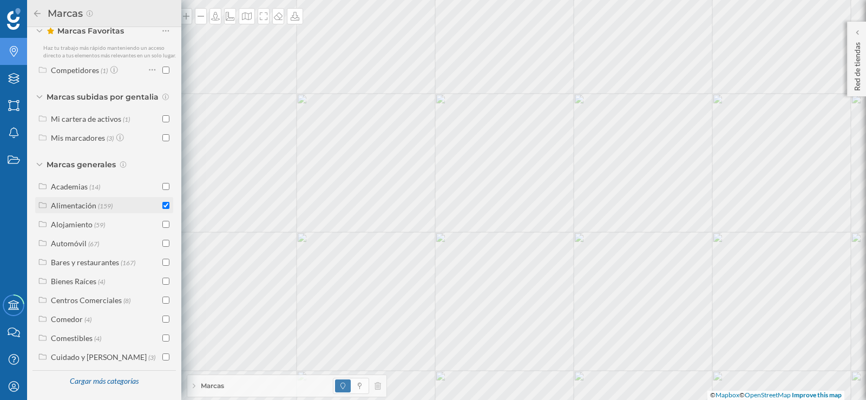
scroll to position [55, 0]
click at [162, 204] on input "checkbox" at bounding box center [165, 205] width 7 height 7
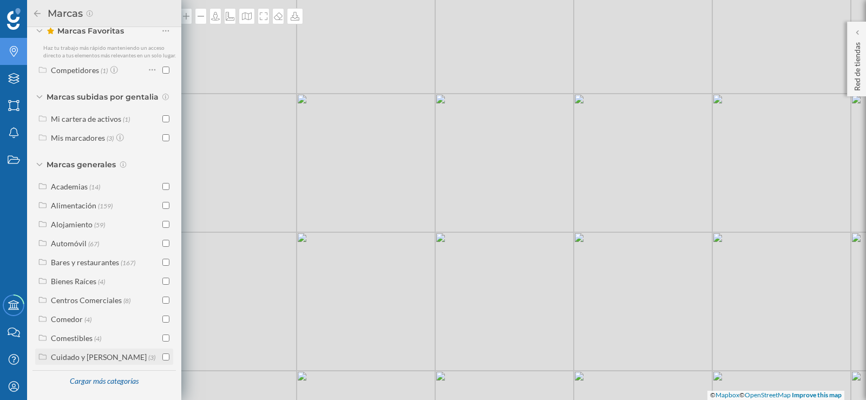
click at [40, 357] on icon at bounding box center [43, 357] width 10 height 8
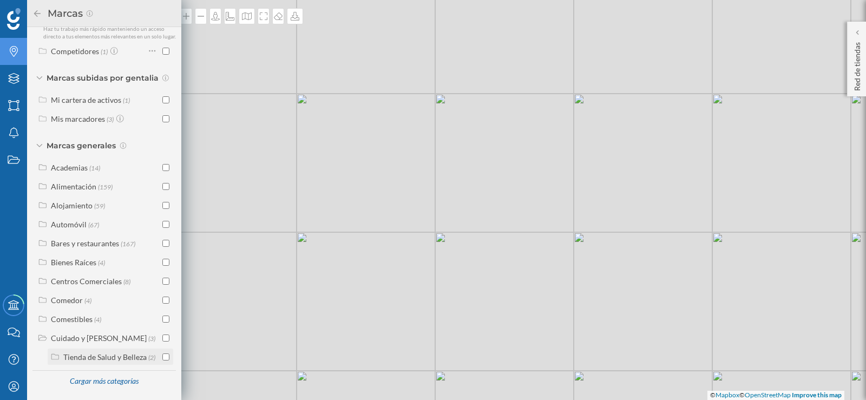
scroll to position [74, 0]
click at [54, 357] on icon at bounding box center [55, 357] width 10 height 8
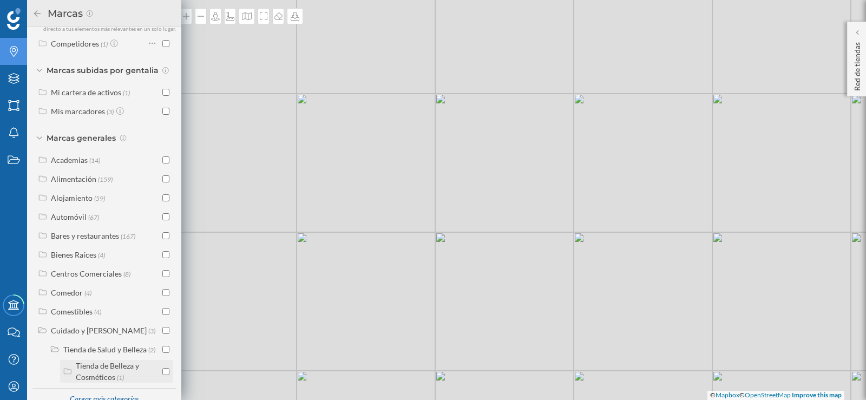
scroll to position [99, 0]
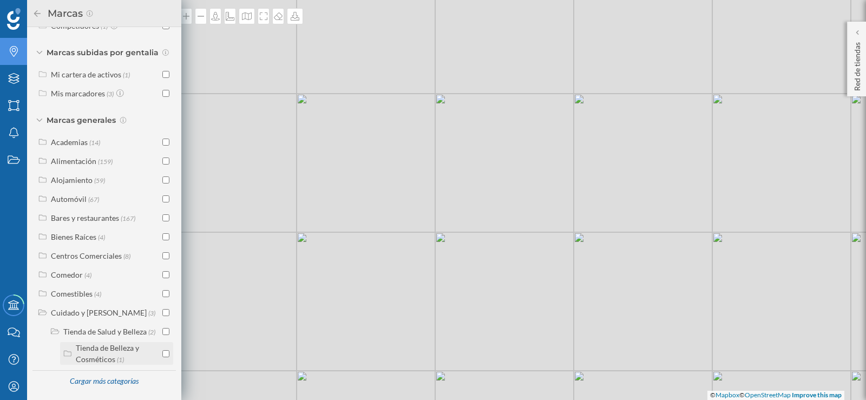
click at [165, 354] on input "checkbox" at bounding box center [165, 353] width 7 height 7
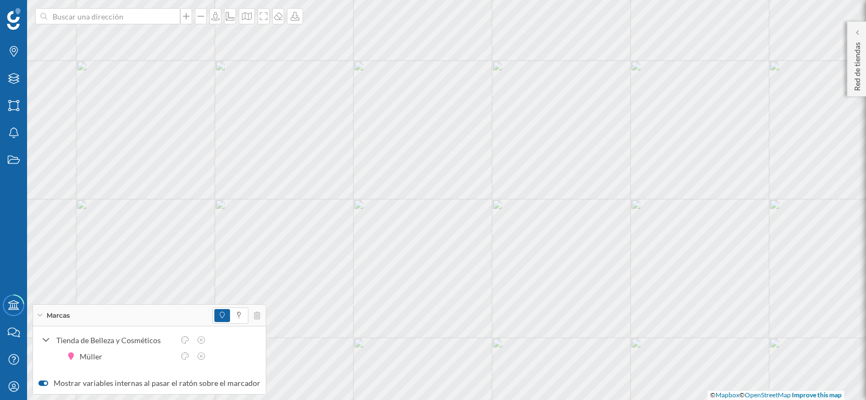
click at [214, 317] on span at bounding box center [222, 315] width 16 height 13
click at [198, 342] on icon at bounding box center [201, 340] width 10 height 8
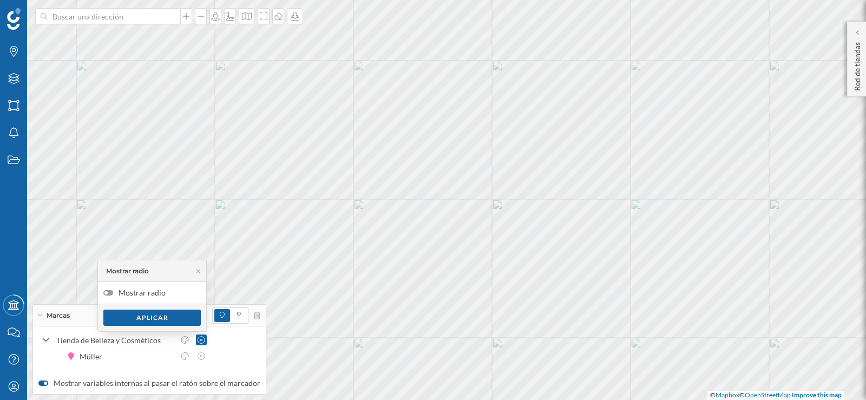
click at [106, 293] on div at bounding box center [105, 292] width 3 height 3
click at [0, 0] on input "Mostrar radio" at bounding box center [0, 0] width 0 height 0
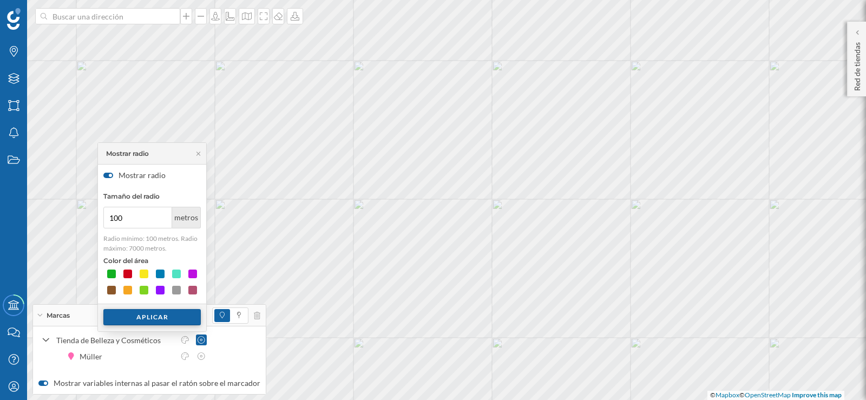
click at [144, 321] on div "Aplicar" at bounding box center [151, 317] width 97 height 16
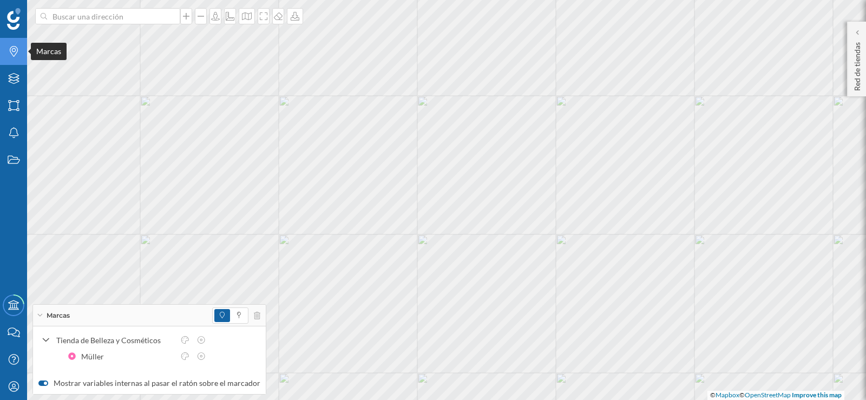
click at [19, 55] on icon "Marcas" at bounding box center [14, 51] width 14 height 11
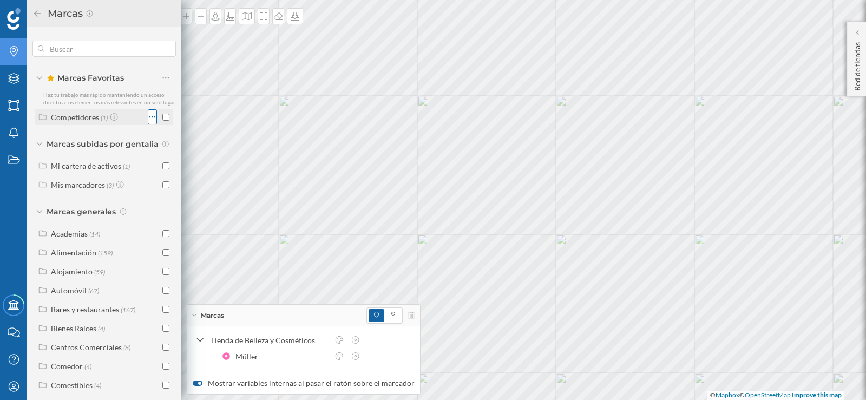
click at [148, 124] on div at bounding box center [152, 116] width 9 height 15
click at [48, 124] on div "Competidores (1)" at bounding box center [91, 116] width 107 height 15
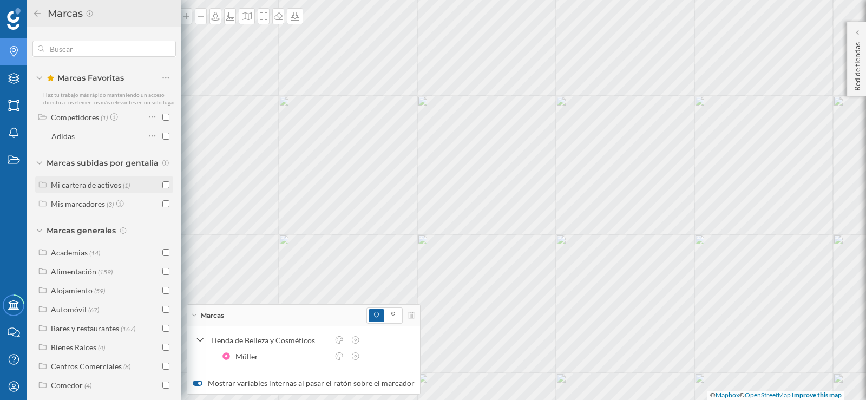
click at [69, 189] on div "Mi cartera de activos" at bounding box center [86, 184] width 70 height 9
click at [65, 208] on div "gentalia." at bounding box center [65, 203] width 28 height 9
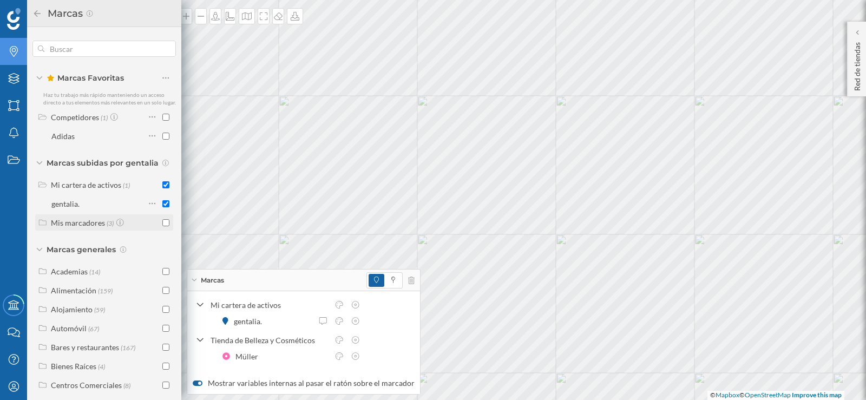
click at [72, 227] on div "Mis marcadores" at bounding box center [78, 222] width 54 height 9
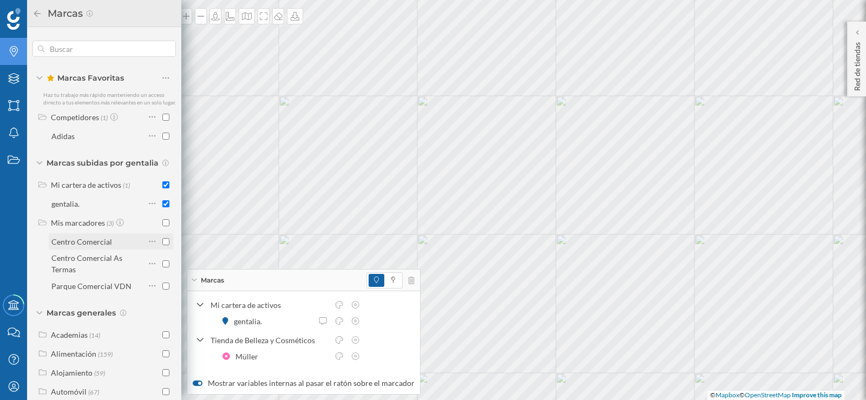
click at [72, 246] on div "Centro Comercial" at bounding box center [81, 241] width 61 height 9
click at [76, 267] on div "Centro Comercial As Termas" at bounding box center [86, 263] width 71 height 21
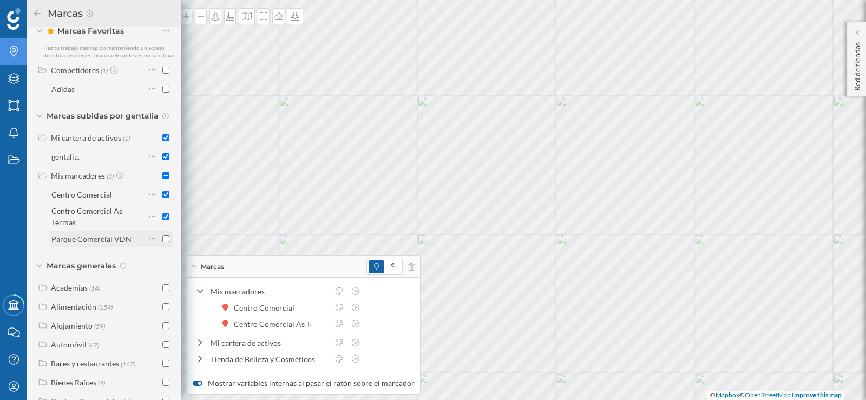
scroll to position [108, 0]
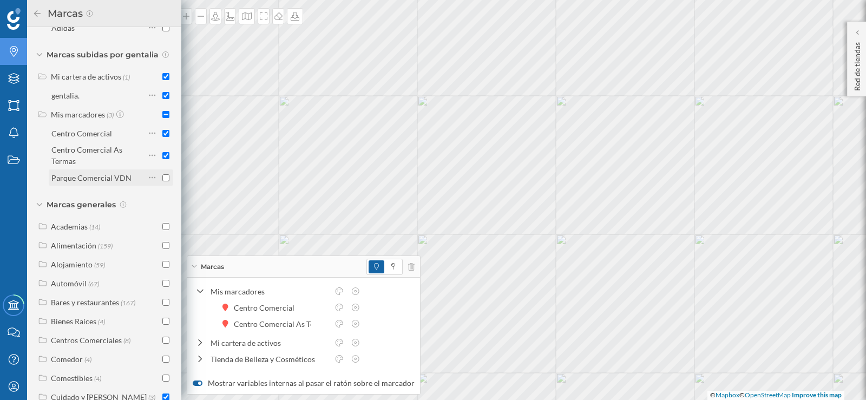
click at [91, 182] on div "Parque Comercial VDN" at bounding box center [91, 177] width 80 height 9
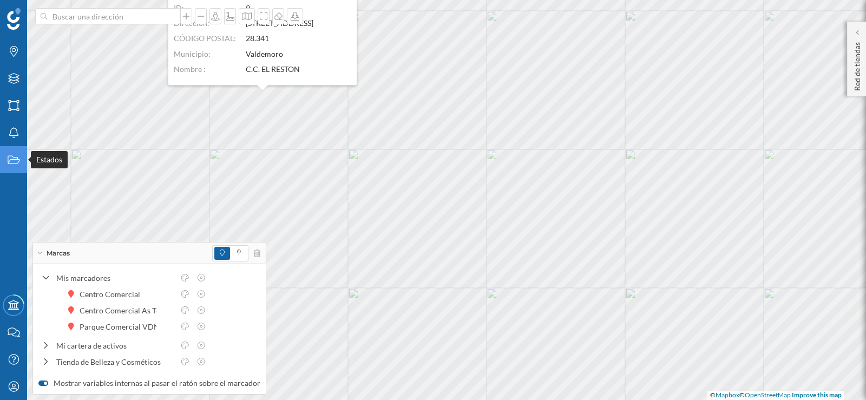
click at [18, 158] on icon "Estados" at bounding box center [14, 159] width 14 height 11
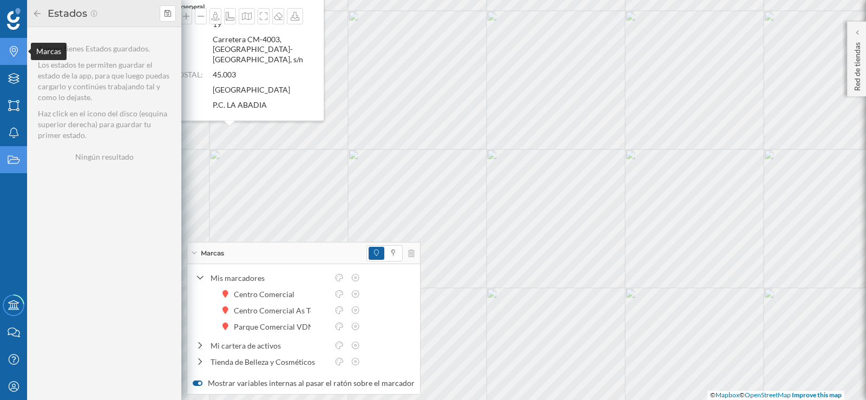
click at [14, 53] on icon "Marcas" at bounding box center [14, 51] width 14 height 11
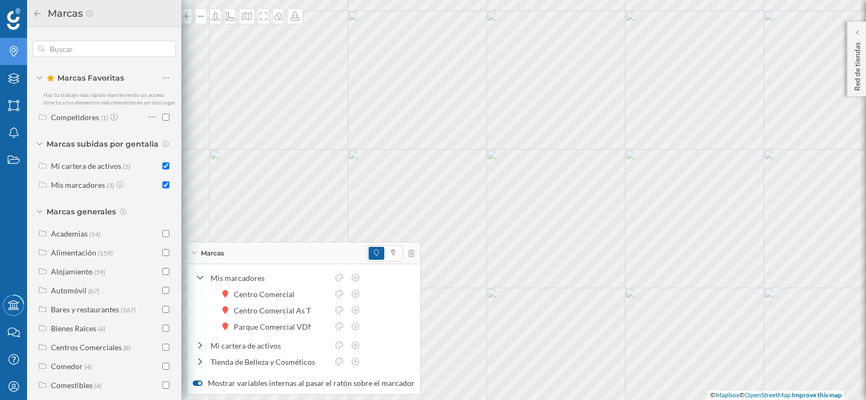
click at [39, 12] on icon at bounding box center [37, 14] width 10 height 8
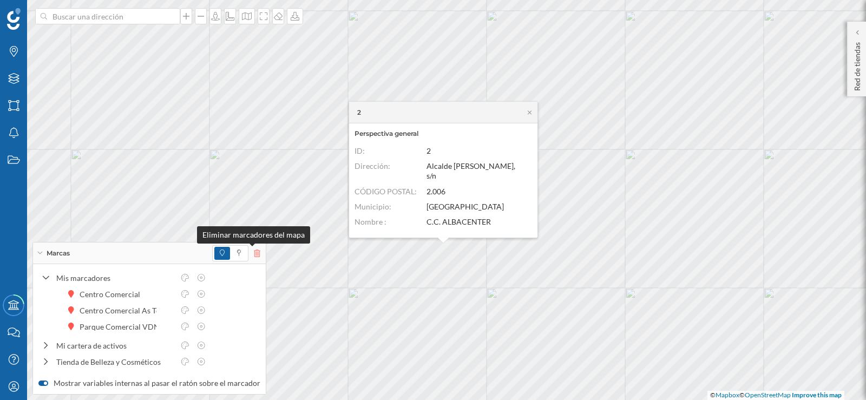
click at [254, 253] on icon at bounding box center [257, 253] width 6 height 8
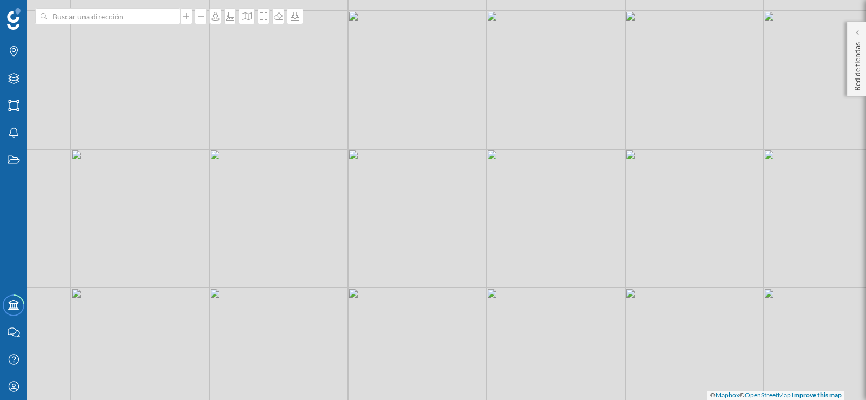
click at [435, 260] on div "© Mapbox © OpenStreetMap Improve this map" at bounding box center [433, 200] width 866 height 400
click at [133, 17] on input at bounding box center [107, 16] width 121 height 16
click at [75, 43] on span "C. Alcalde Conangla, S/n, 02006 [GEOGRAPHIC_DATA], [GEOGRAPHIC_DATA]" at bounding box center [128, 45] width 147 height 32
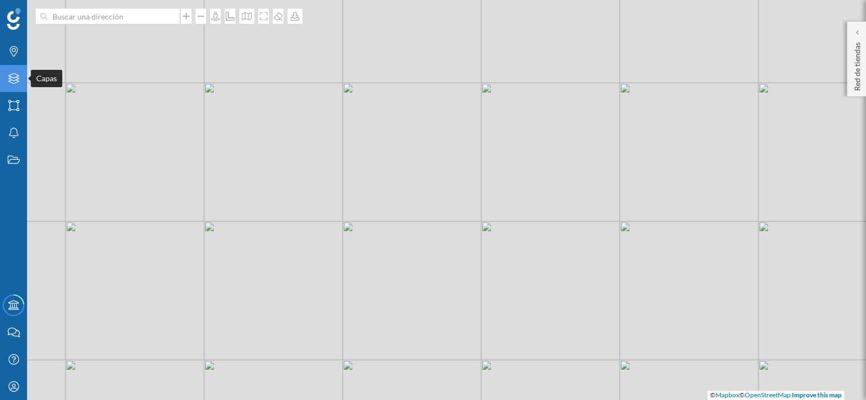
click at [14, 77] on icon "Capas" at bounding box center [14, 78] width 14 height 11
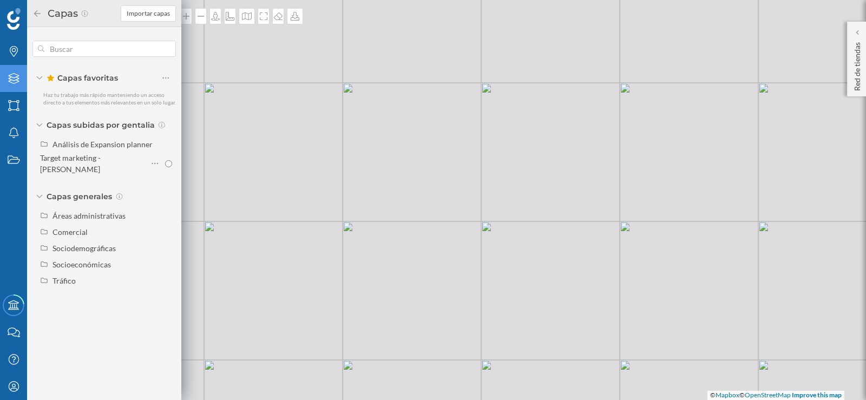
click at [90, 128] on span "Capas subidas por gentalia" at bounding box center [101, 125] width 108 height 11
click at [80, 149] on div "Análisis de Expansion planner" at bounding box center [112, 144] width 120 height 11
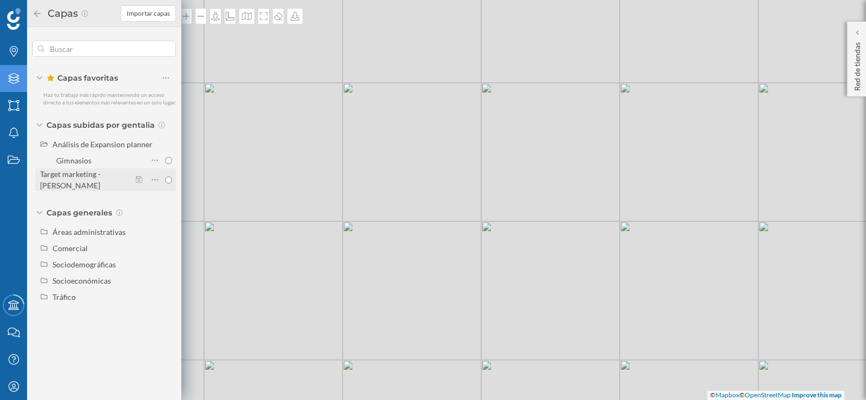
click at [170, 176] on input "Target marketing - [PERSON_NAME]" at bounding box center [168, 179] width 7 height 7
radio input "true"
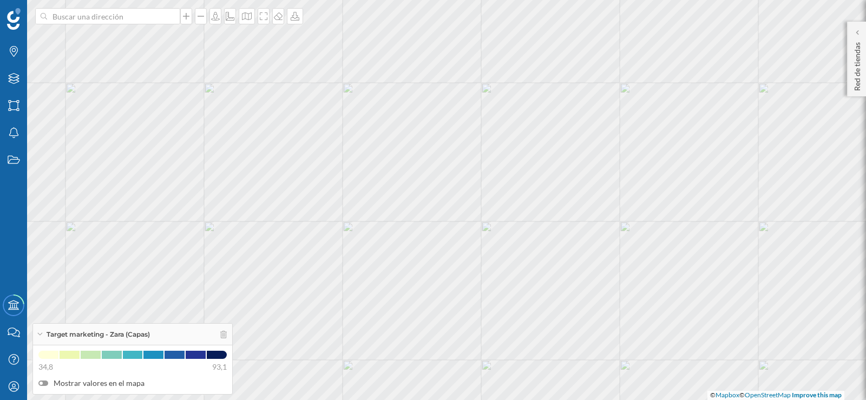
click at [79, 378] on label "Mostrar valores en el mapa" at bounding box center [132, 383] width 188 height 11
click at [0, 0] on input "Mostrar valores en el mapa" at bounding box center [0, 0] width 0 height 0
click at [53, 384] on label "Mostrar valores en el mapa" at bounding box center [132, 383] width 188 height 11
click at [0, 0] on input "Mostrar valores en el mapa" at bounding box center [0, 0] width 0 height 0
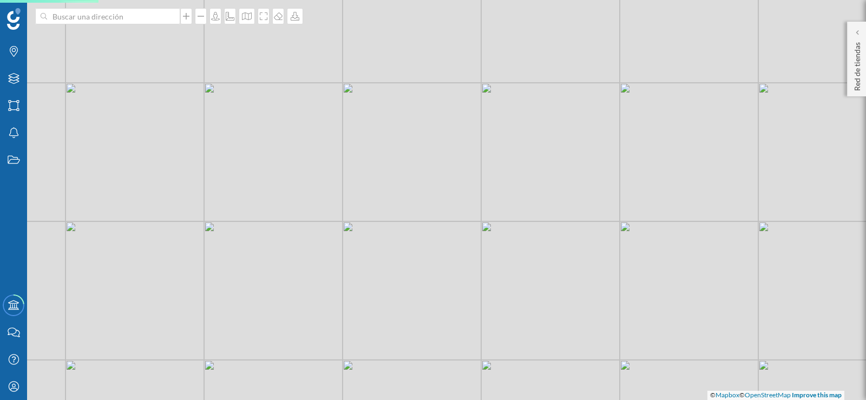
click at [44, 384] on div "© Mapbox © OpenStreetMap Improve this map" at bounding box center [433, 200] width 866 height 400
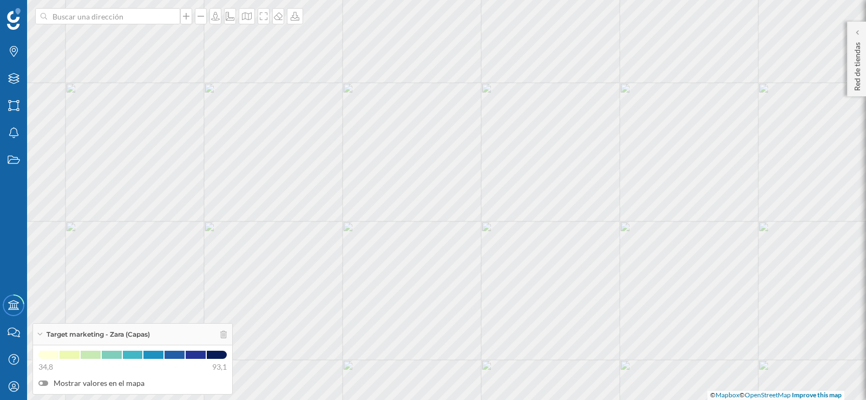
click at [41, 384] on div at bounding box center [41, 383] width 3 height 3
click at [0, 0] on input "Mostrar valores en el mapa" at bounding box center [0, 0] width 0 height 0
click at [12, 80] on icon "Capas" at bounding box center [14, 78] width 14 height 11
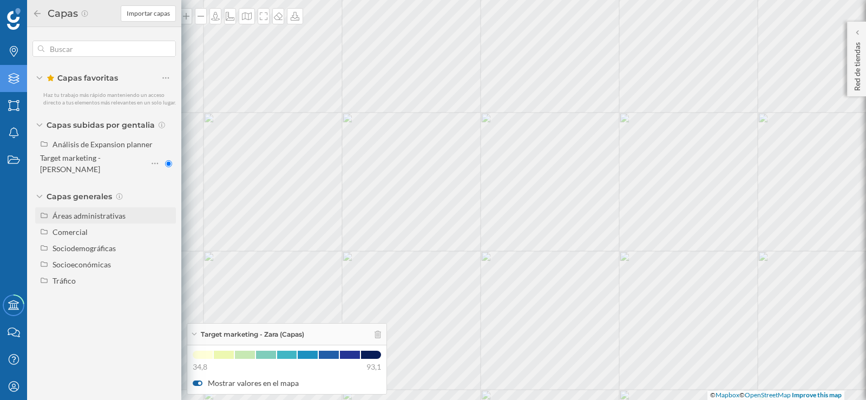
click at [80, 211] on div "Áreas administrativas" at bounding box center [88, 215] width 73 height 9
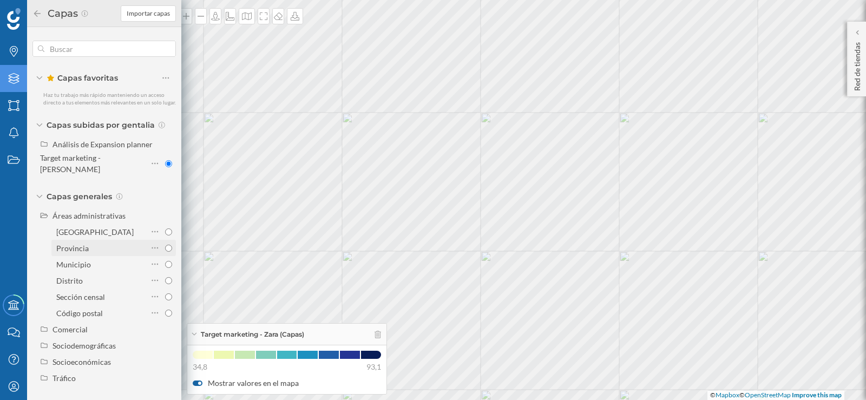
click at [169, 245] on input "Provincia" at bounding box center [168, 248] width 7 height 7
radio input "true"
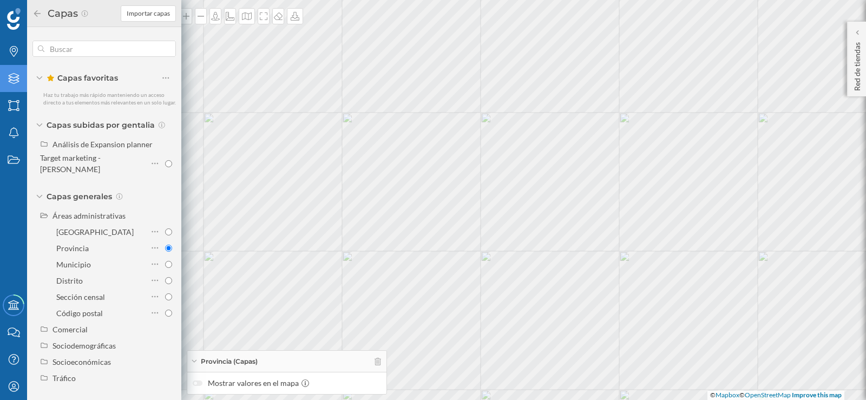
click at [194, 383] on div at bounding box center [195, 383] width 3 height 3
click at [249, 258] on div "© Mapbox © OpenStreetMap Improve this map" at bounding box center [433, 200] width 866 height 400
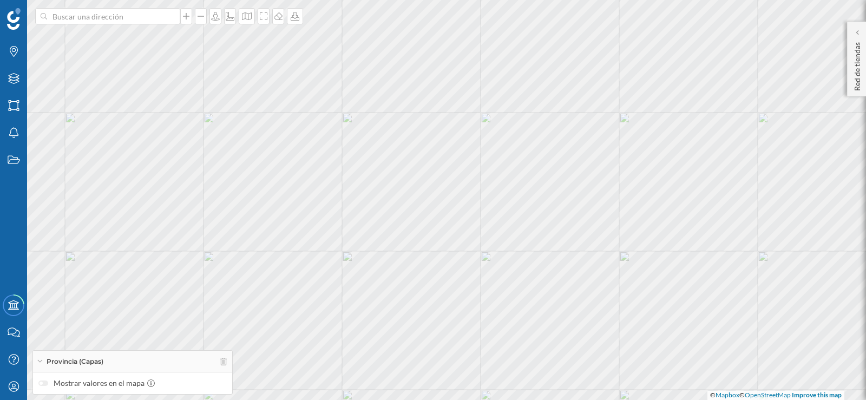
click at [41, 385] on div at bounding box center [43, 382] width 10 height 5
click at [16, 80] on icon at bounding box center [13, 78] width 11 height 11
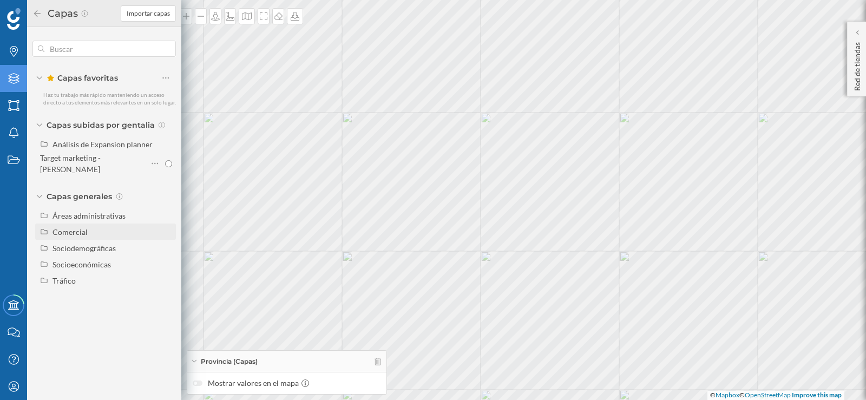
click at [40, 224] on div "Comercial" at bounding box center [105, 231] width 141 height 16
click at [170, 248] on input "Marcadores comerciales" at bounding box center [168, 251] width 7 height 7
radio input "true"
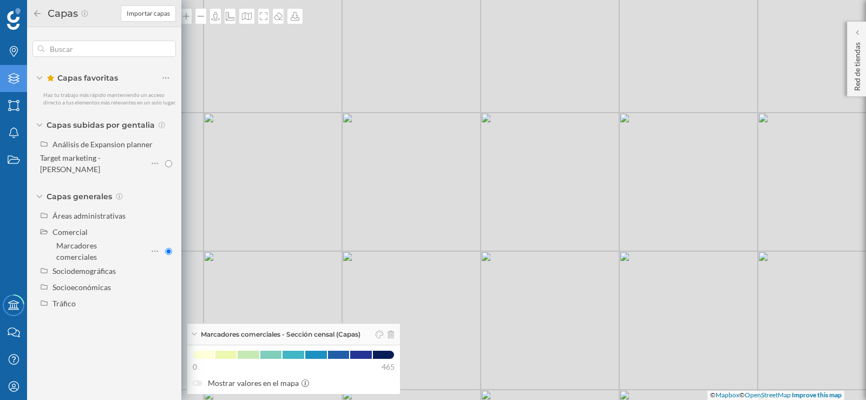
click at [324, 233] on div "© Mapbox © OpenStreetMap Improve this map" at bounding box center [433, 200] width 866 height 400
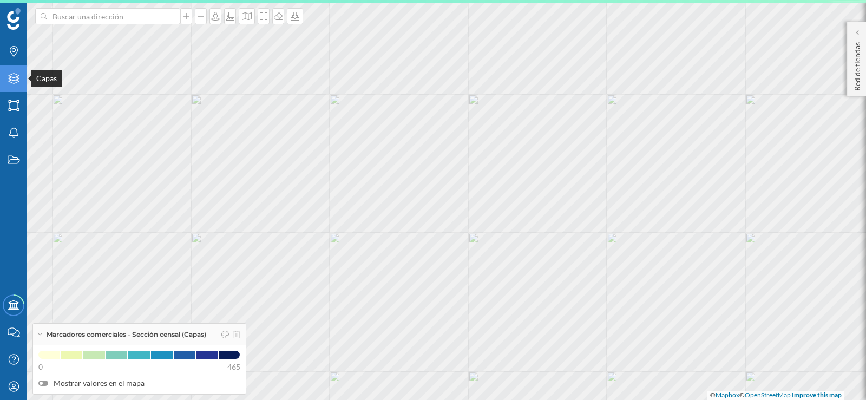
click at [17, 74] on icon "Capas" at bounding box center [14, 78] width 14 height 11
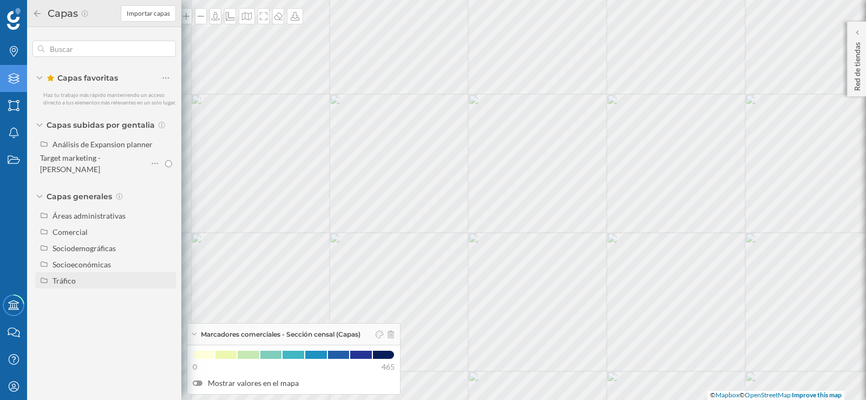
click at [46, 277] on icon at bounding box center [44, 280] width 8 height 6
click at [169, 310] on input "Peatonal" at bounding box center [168, 313] width 7 height 7
radio input "true"
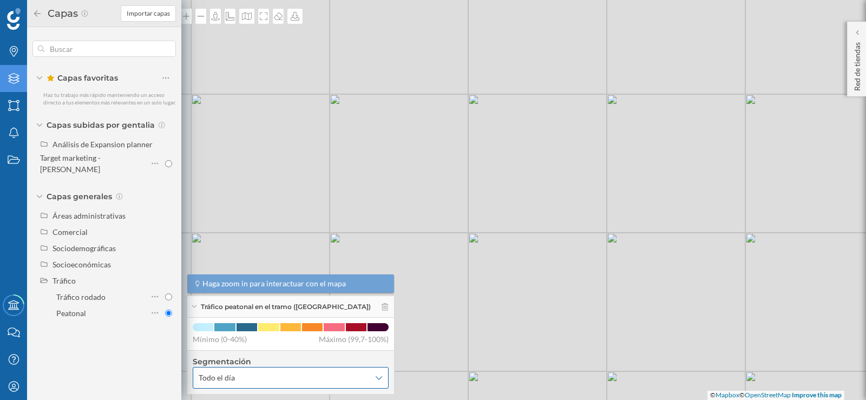
click at [275, 372] on div "Todo el día" at bounding box center [291, 378] width 196 height 22
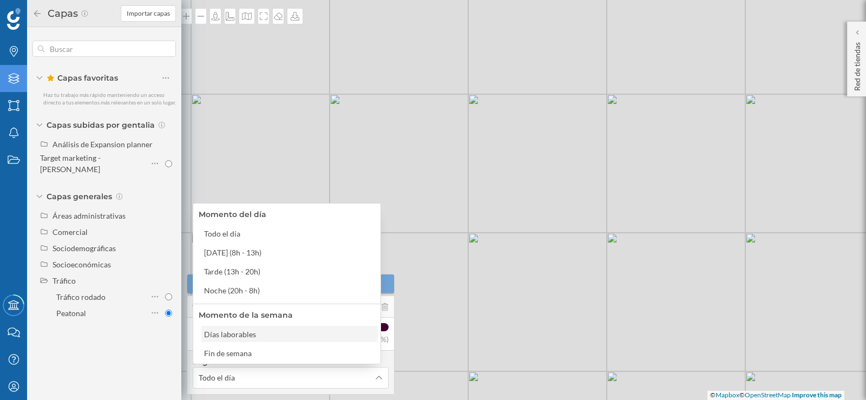
click at [251, 334] on div "Días laborables" at bounding box center [230, 334] width 52 height 9
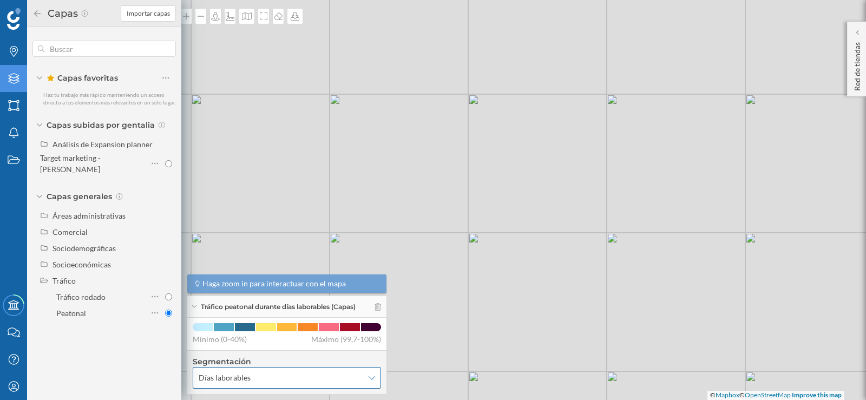
click at [264, 375] on span "Días laborables" at bounding box center [281, 377] width 165 height 11
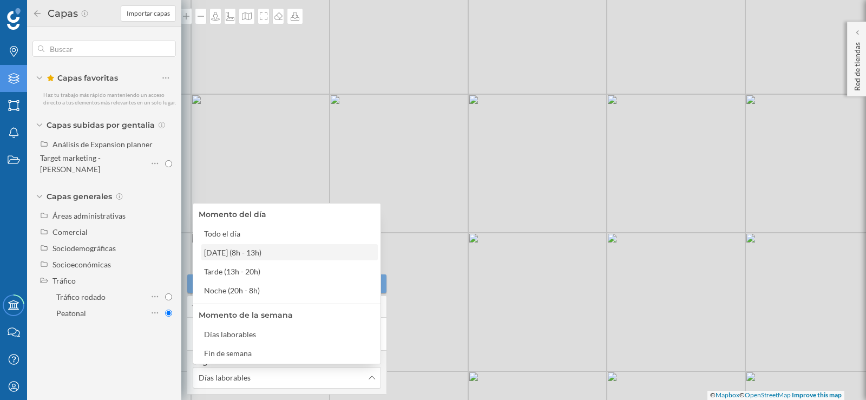
click at [256, 255] on div "Mañana (8h - 13h)" at bounding box center [232, 252] width 57 height 9
radio input "true"
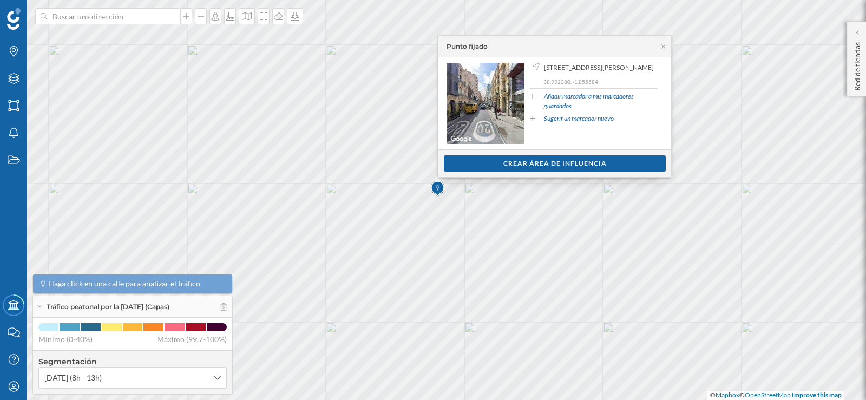
click at [544, 107] on link "Añadir marcador a mis marcadores guardados" at bounding box center [601, 100] width 114 height 19
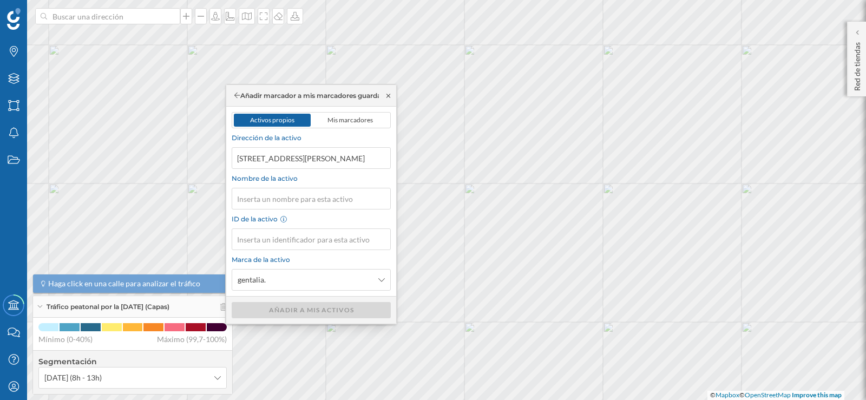
click at [387, 96] on icon at bounding box center [388, 96] width 8 height 6
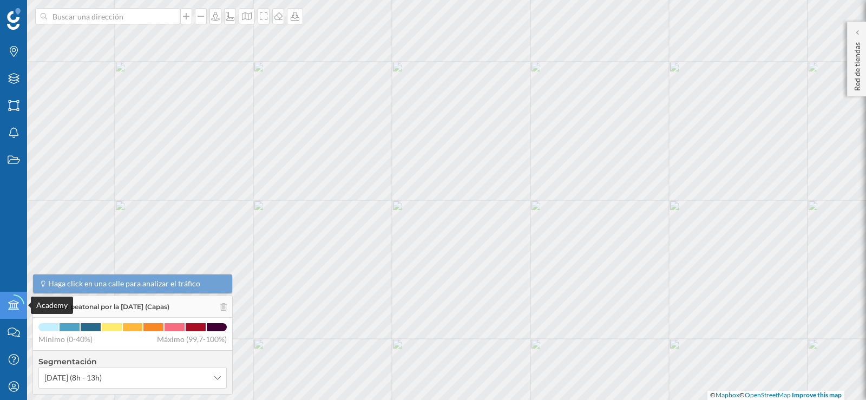
click at [11, 296] on circle at bounding box center [14, 305] width 22 height 22
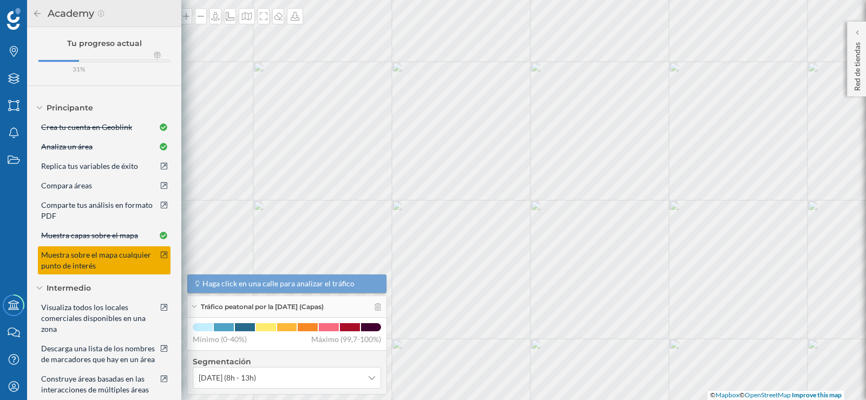
click at [82, 264] on span "Muestra sobre el mapa cualquier punto de interés" at bounding box center [99, 260] width 117 height 22
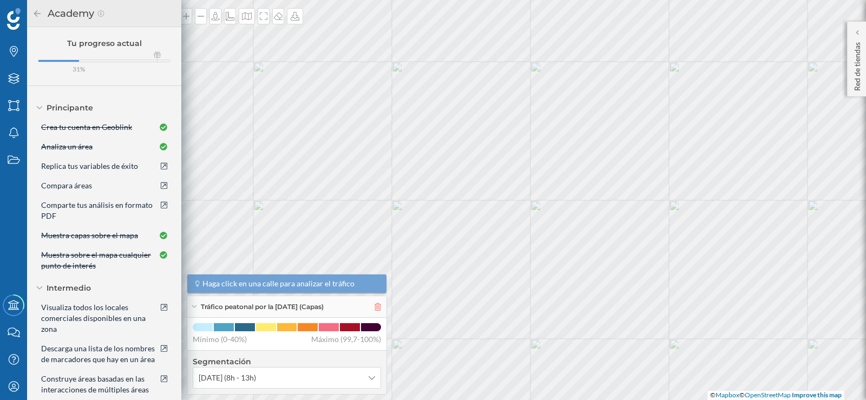
click at [374, 304] on icon at bounding box center [377, 307] width 6 height 8
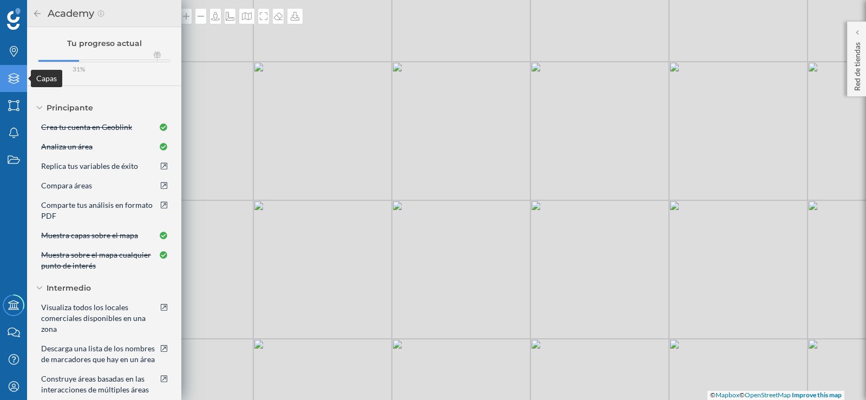
click at [7, 77] on icon "Capas" at bounding box center [14, 78] width 14 height 11
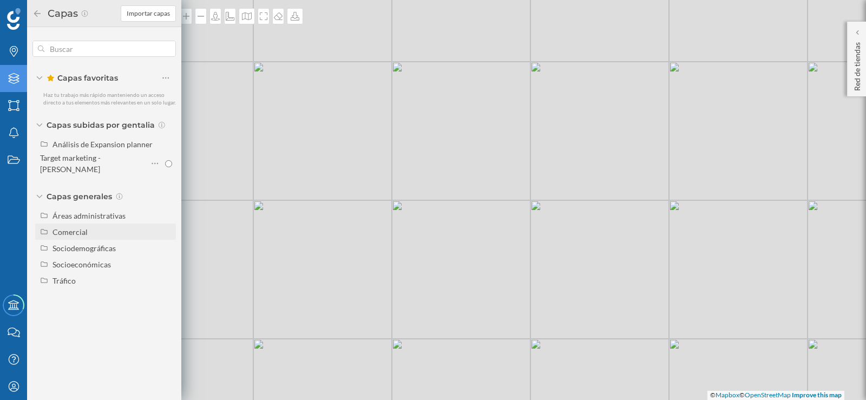
click at [64, 227] on div "Comercial" at bounding box center [69, 231] width 35 height 9
click at [77, 246] on div "Marcadores comerciales" at bounding box center [76, 251] width 41 height 21
click at [165, 248] on input "Marcadores comerciales" at bounding box center [168, 251] width 7 height 7
radio input "true"
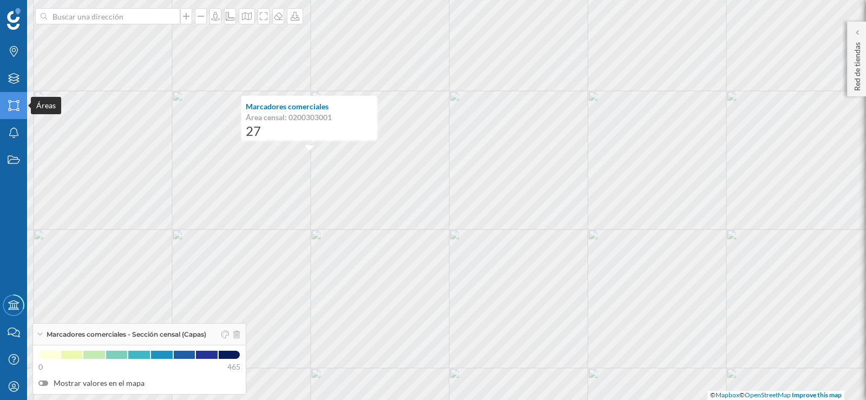
click at [15, 109] on icon "Áreas" at bounding box center [14, 105] width 14 height 11
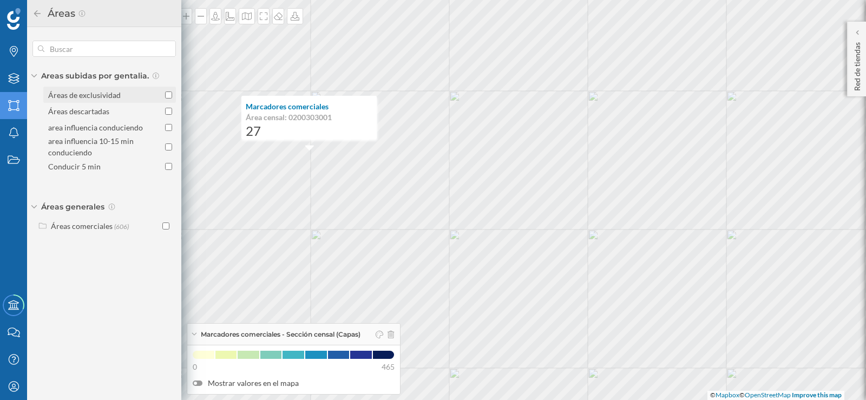
click at [168, 93] on input "Áreas de exclusividad" at bounding box center [168, 94] width 7 height 7
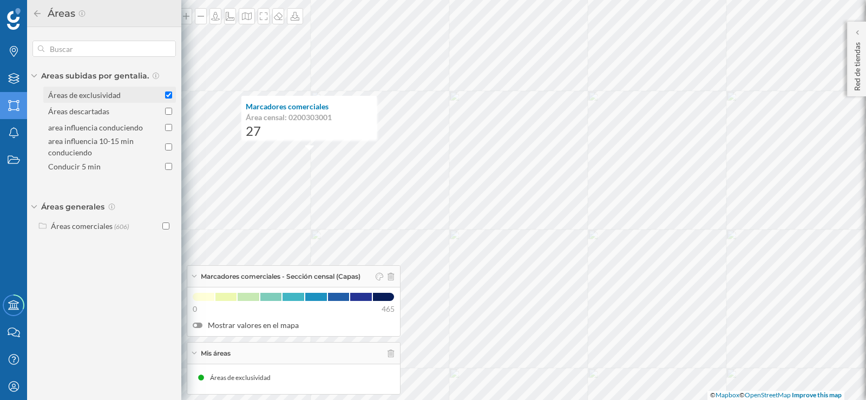
click at [168, 93] on input "Áreas de exclusividad" at bounding box center [168, 94] width 7 height 7
checkbox input "false"
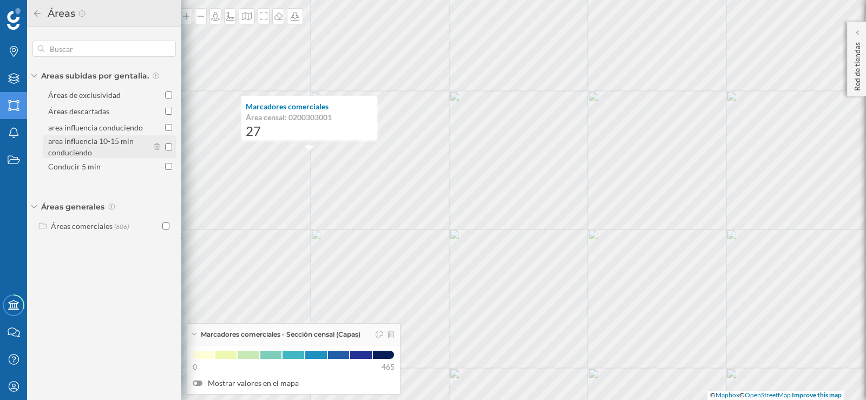
click at [168, 146] on input "area influencia 10-15 min conduciendo" at bounding box center [168, 146] width 7 height 7
checkbox input "true"
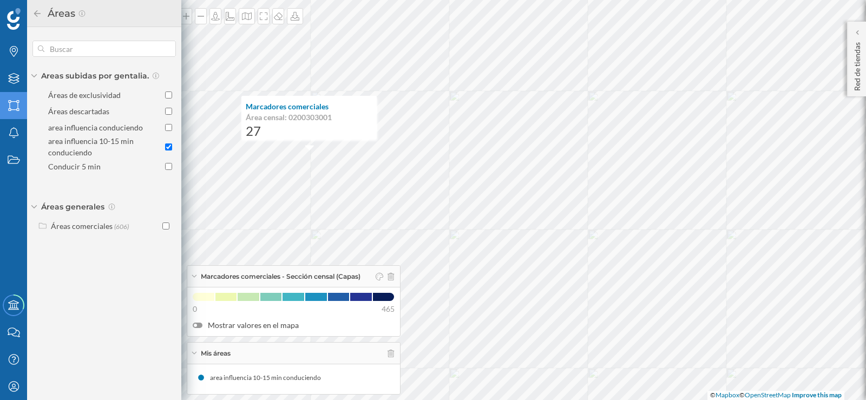
click at [197, 326] on div at bounding box center [198, 325] width 10 height 5
click at [0, 0] on input "Mostrar valores en el mapa" at bounding box center [0, 0] width 0 height 0
click at [10, 128] on icon "Notificaciones" at bounding box center [14, 132] width 14 height 11
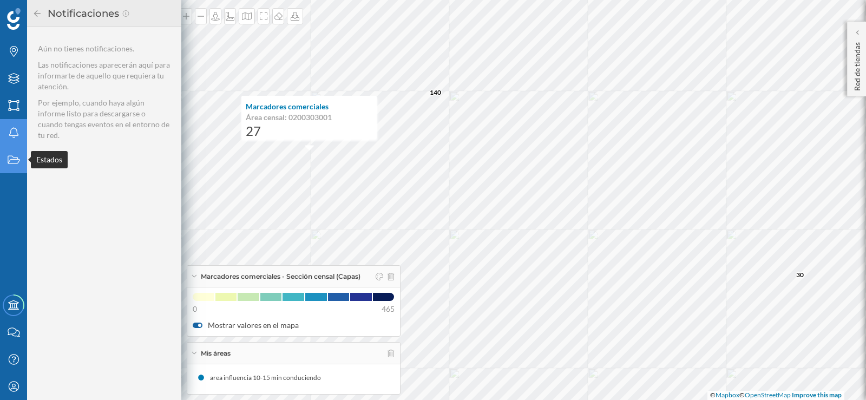
click at [13, 153] on div "Estados" at bounding box center [13, 159] width 27 height 27
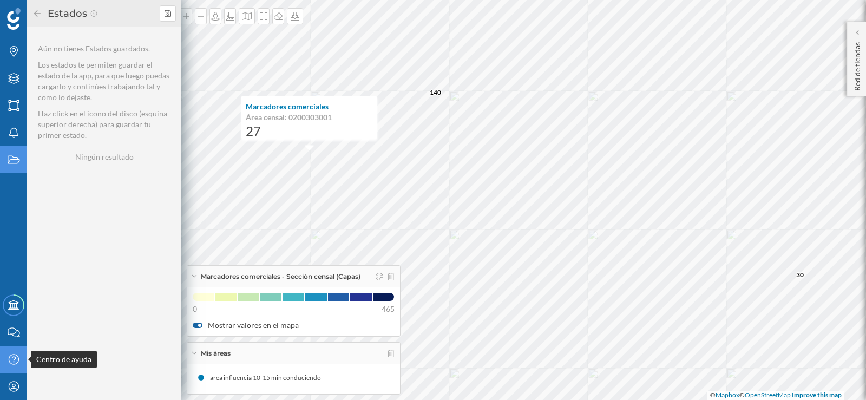
click at [10, 356] on icon at bounding box center [13, 359] width 10 height 10
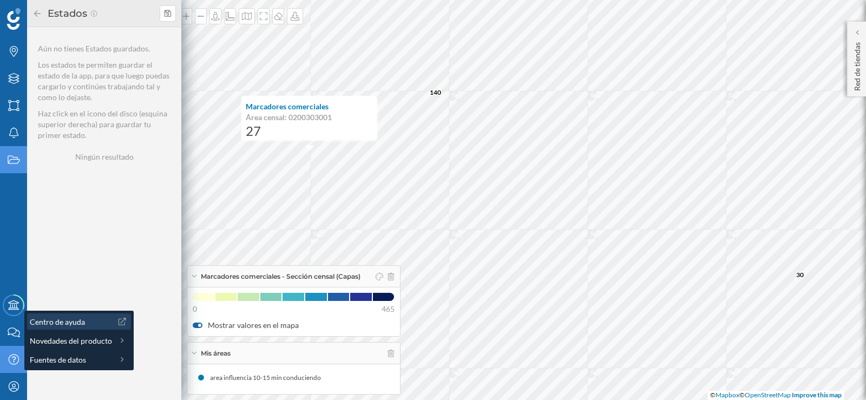
click at [70, 318] on span "Centro de ayuda" at bounding box center [57, 321] width 55 height 11
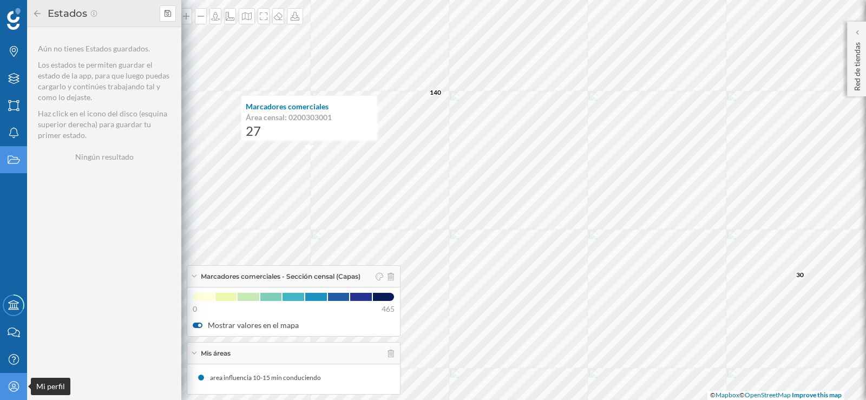
click at [14, 387] on icon "Mi perfil" at bounding box center [14, 386] width 14 height 11
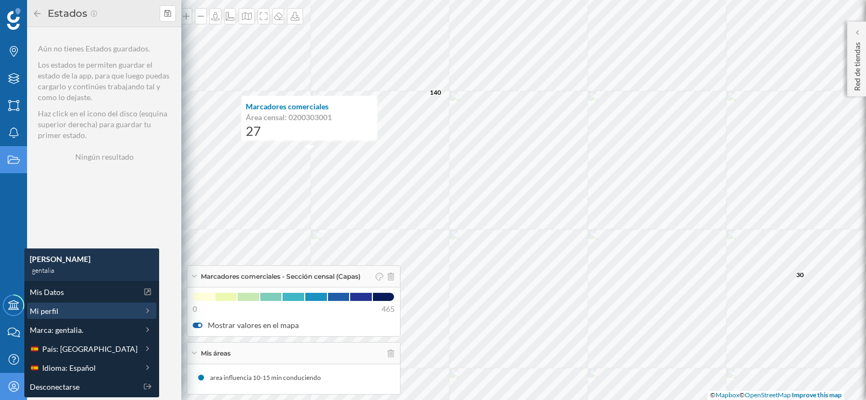
click at [71, 308] on div "Mi perfil" at bounding box center [84, 310] width 108 height 11
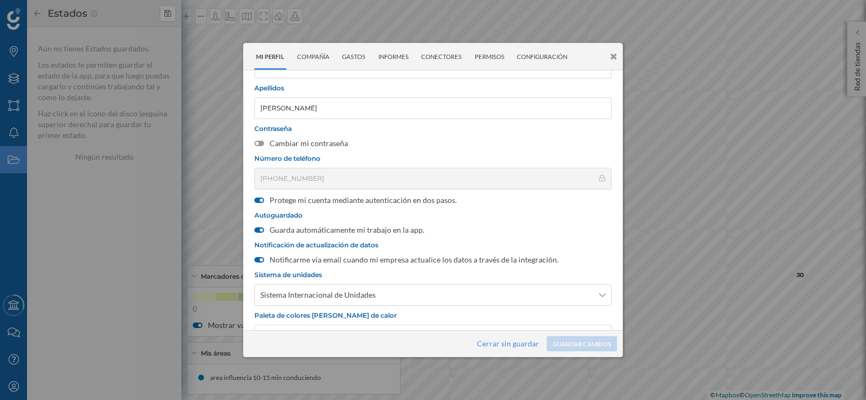
scroll to position [108, 0]
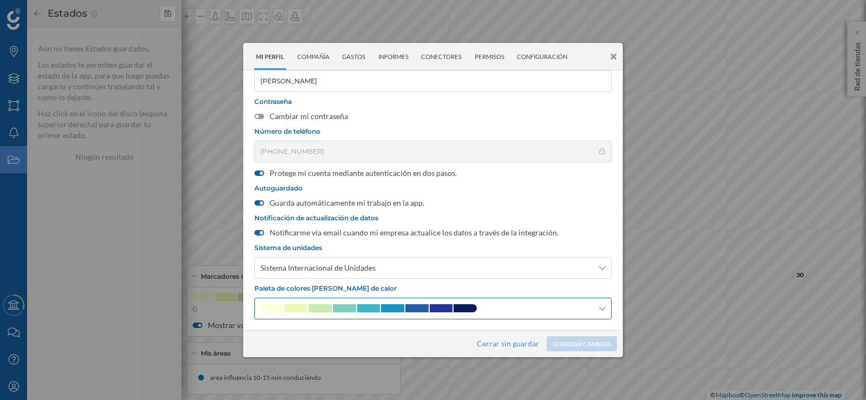
click at [600, 307] on icon at bounding box center [602, 309] width 6 height 8
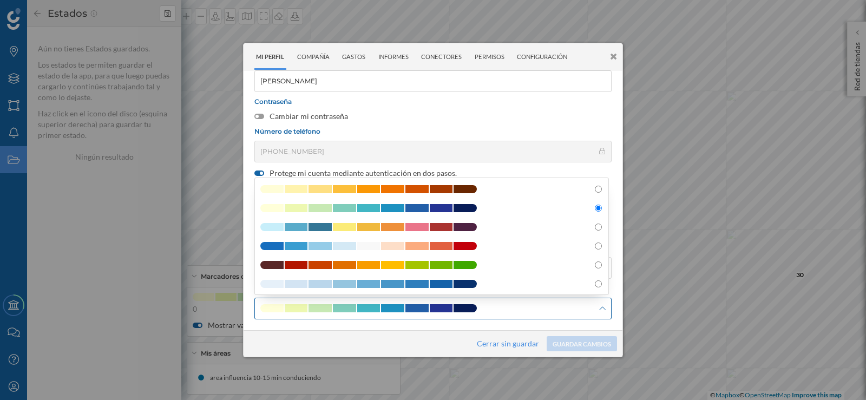
click at [600, 307] on icon at bounding box center [602, 309] width 6 height 8
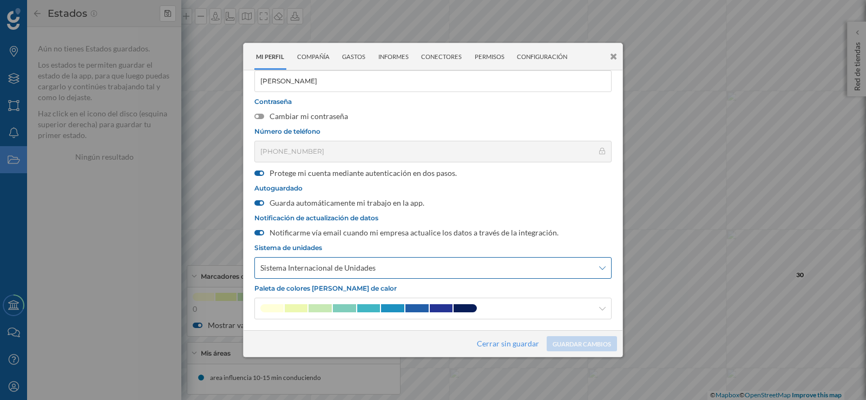
click at [604, 266] on div "Sistema Internacional de Unidades" at bounding box center [432, 268] width 357 height 22
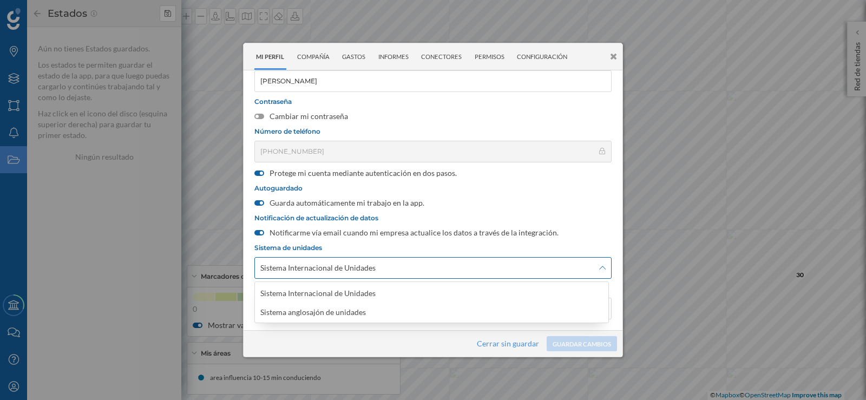
click at [604, 266] on div "Sistema Internacional de Unidades" at bounding box center [432, 268] width 357 height 22
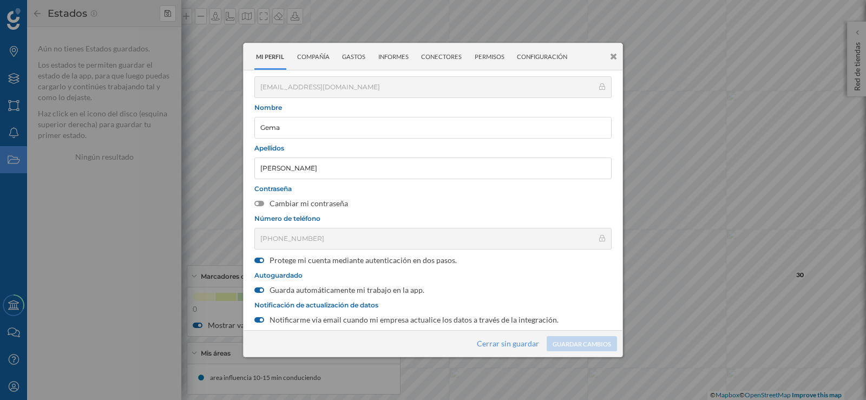
scroll to position [0, 0]
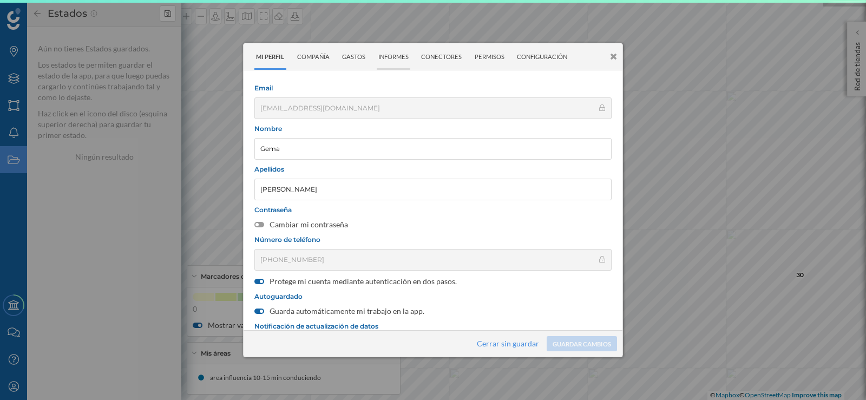
click at [385, 56] on div "Informes" at bounding box center [394, 56] width 34 height 27
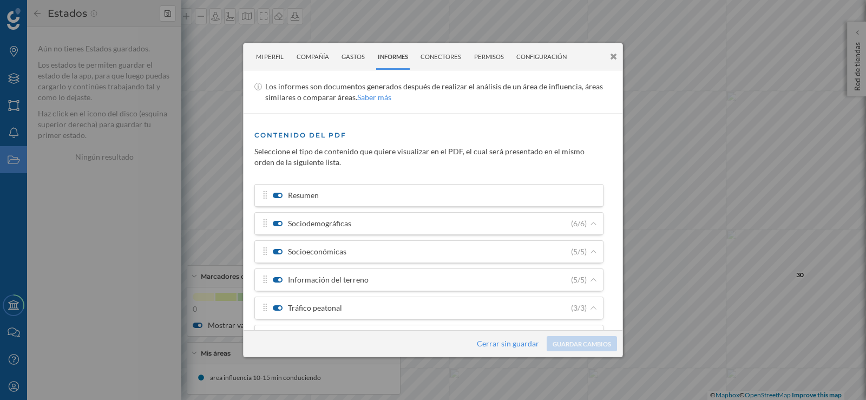
click at [306, 199] on label "Resumen" at bounding box center [296, 195] width 46 height 11
click at [0, 0] on input "Resumen" at bounding box center [0, 0] width 0 height 0
click at [277, 193] on div at bounding box center [278, 195] width 10 height 5
click at [0, 0] on input "Resumen" at bounding box center [0, 0] width 0 height 0
click at [265, 196] on icon at bounding box center [265, 195] width 10 height 8
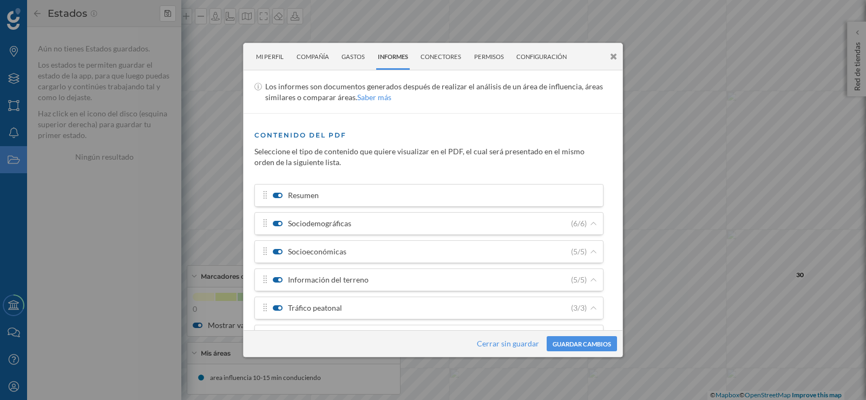
click at [264, 198] on icon at bounding box center [265, 195] width 3 height 8
click at [544, 53] on div "Configuración" at bounding box center [542, 56] width 54 height 27
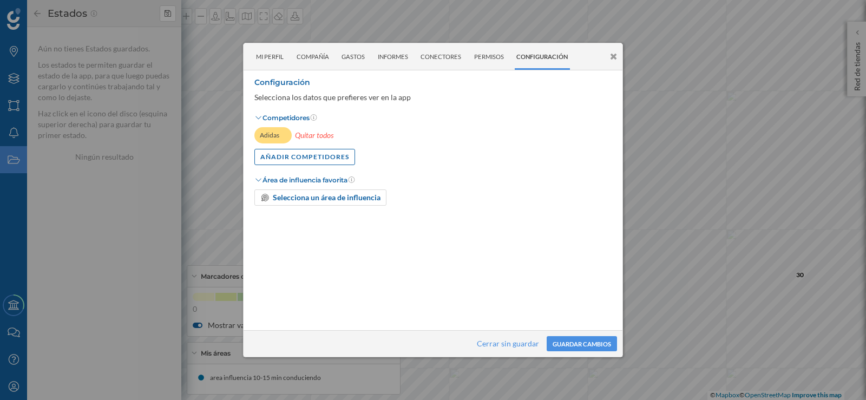
click at [18, 385] on div at bounding box center [433, 200] width 866 height 400
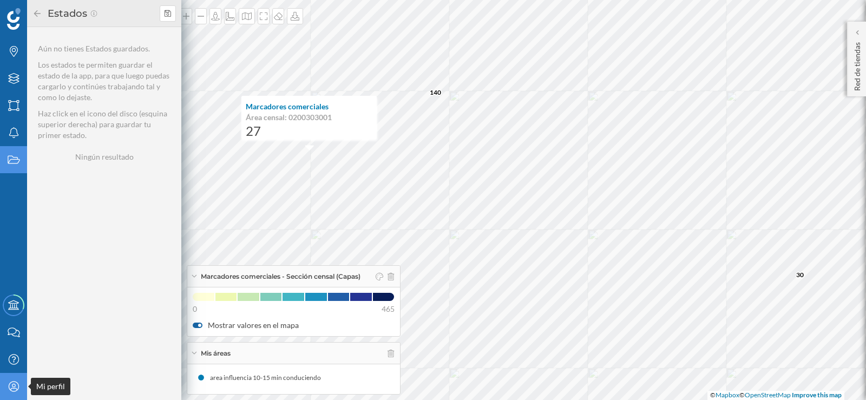
click at [18, 385] on icon "Mi perfil" at bounding box center [14, 386] width 14 height 11
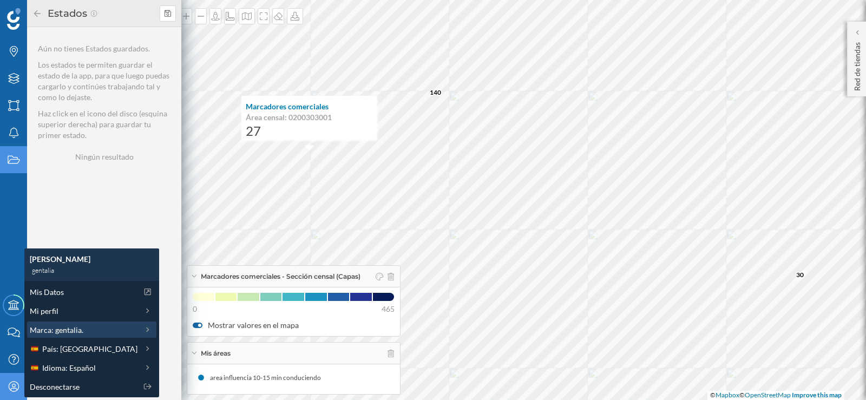
click at [143, 326] on icon at bounding box center [148, 330] width 10 height 8
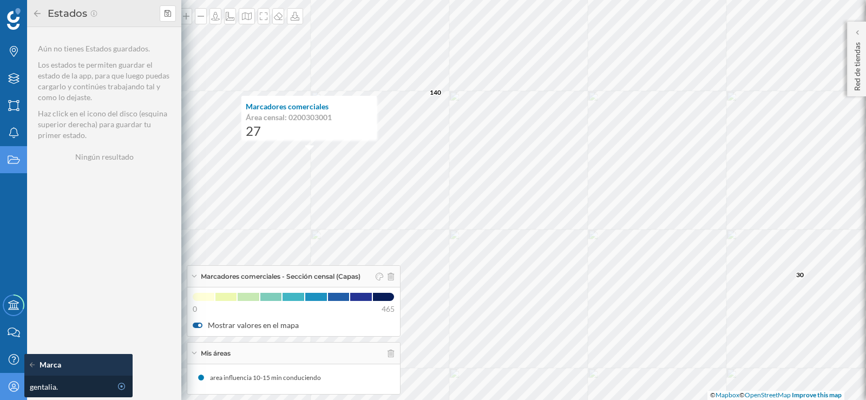
click at [32, 364] on icon at bounding box center [35, 365] width 10 height 8
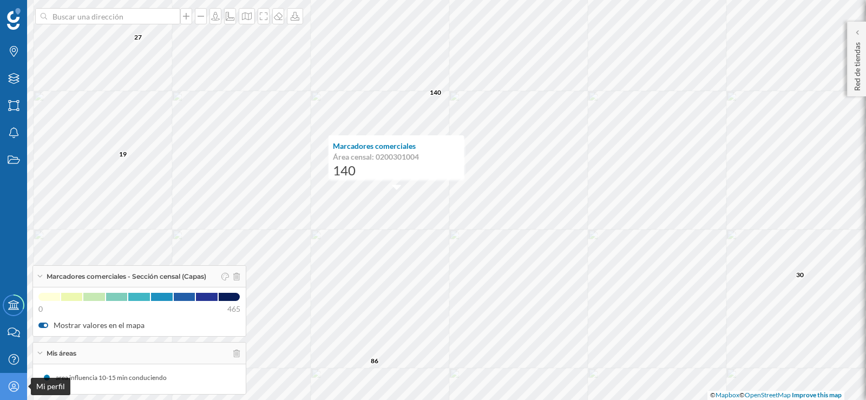
click at [16, 386] on icon "Mi perfil" at bounding box center [14, 386] width 14 height 11
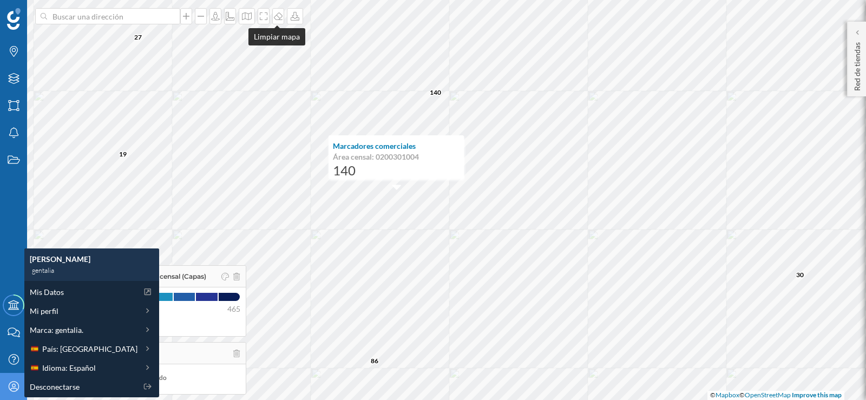
drag, startPoint x: 275, startPoint y: 16, endPoint x: 205, endPoint y: 31, distance: 72.1
click at [275, 16] on icon at bounding box center [278, 16] width 11 height 9
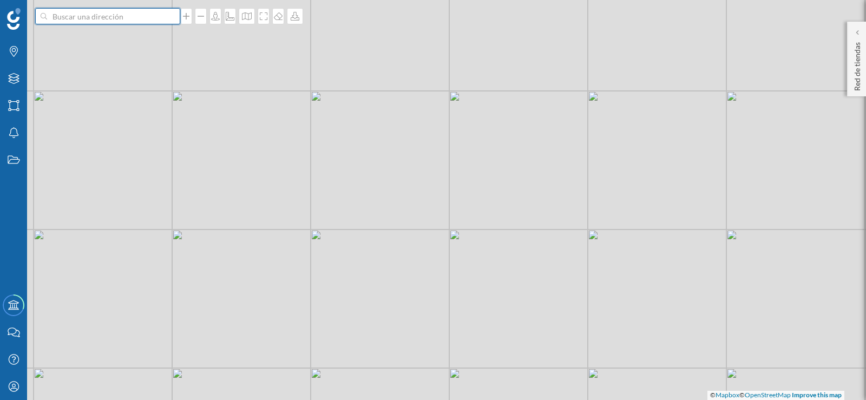
click at [83, 15] on input at bounding box center [107, 16] width 121 height 16
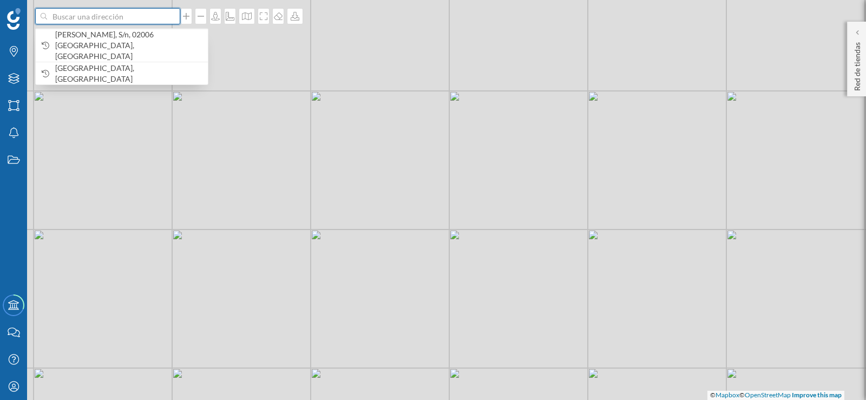
click at [74, 17] on input at bounding box center [107, 16] width 121 height 16
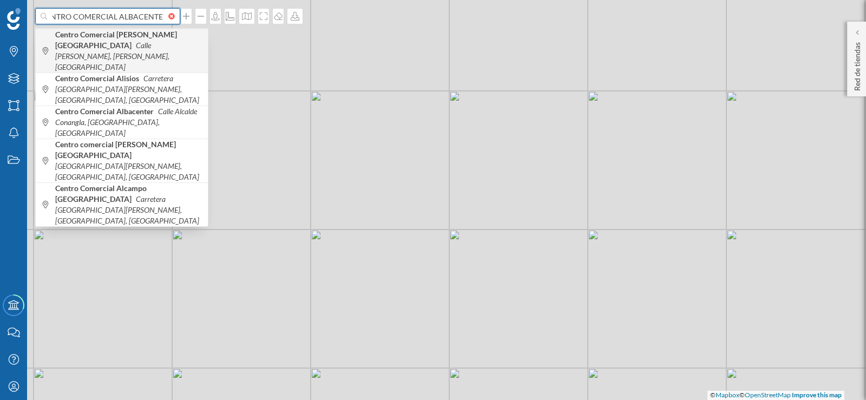
scroll to position [0, 17]
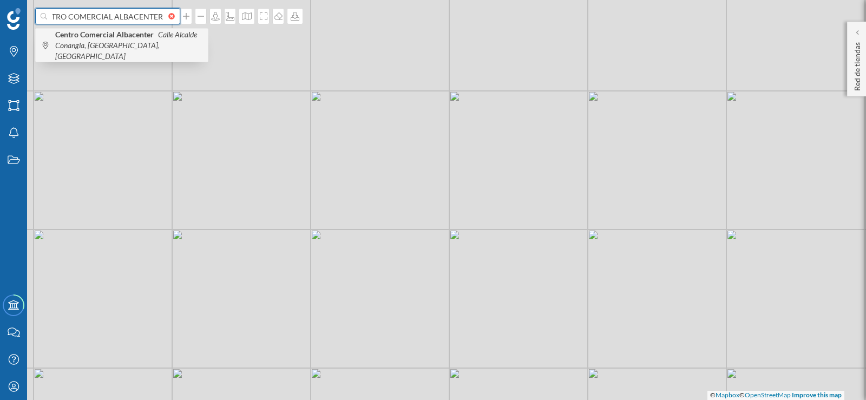
type input "CENTRO COMERCIAL ALBACENTER"
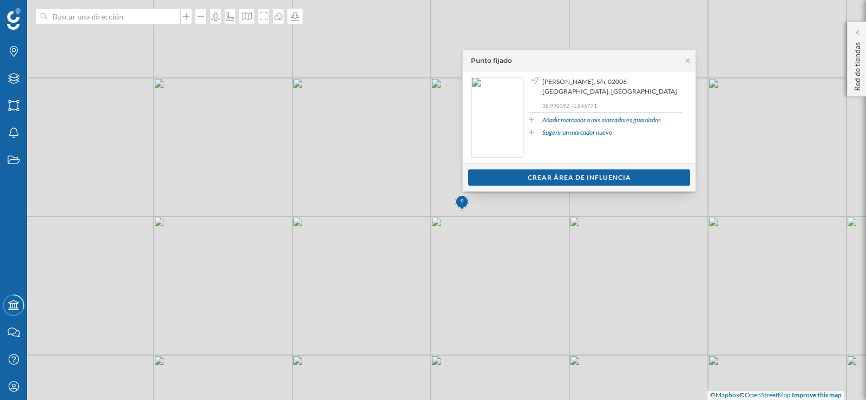
click at [380, 159] on div "© Mapbox © OpenStreetMap Improve this map" at bounding box center [433, 200] width 866 height 400
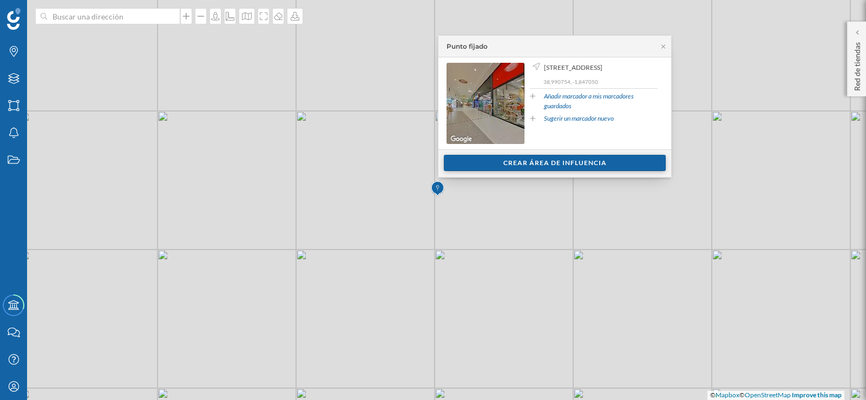
click at [494, 163] on div "Crear área de influencia" at bounding box center [555, 163] width 222 height 16
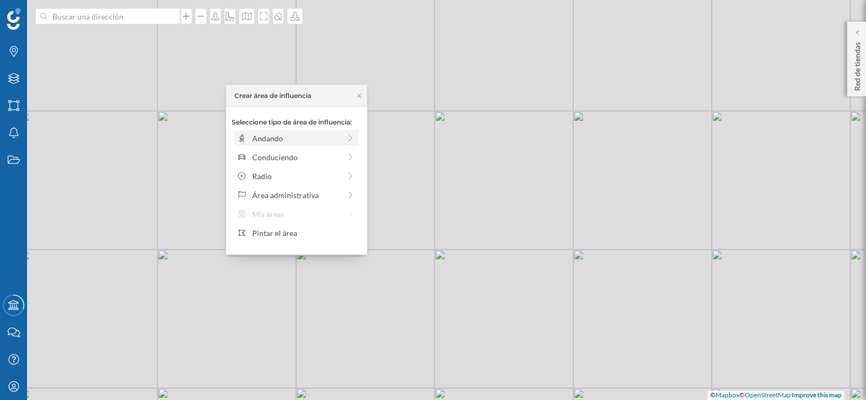
click at [269, 137] on div "Andando" at bounding box center [296, 138] width 88 height 11
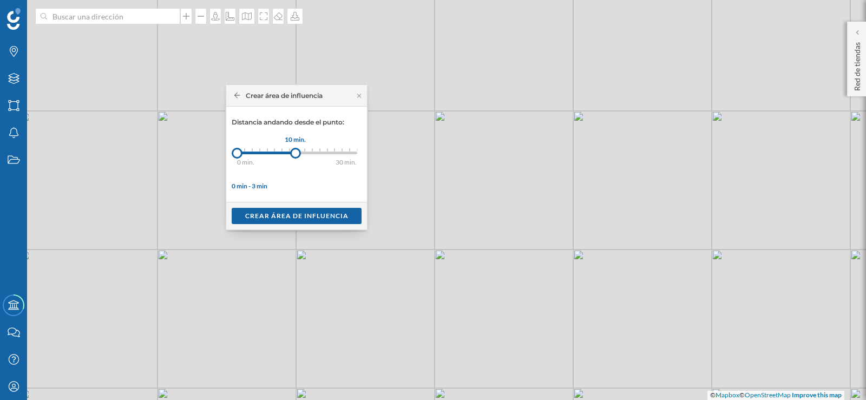
drag, startPoint x: 248, startPoint y: 156, endPoint x: 295, endPoint y: 156, distance: 47.1
click at [295, 156] on div at bounding box center [295, 153] width 11 height 11
click at [293, 212] on div "Crear área de influencia" at bounding box center [297, 215] width 130 height 16
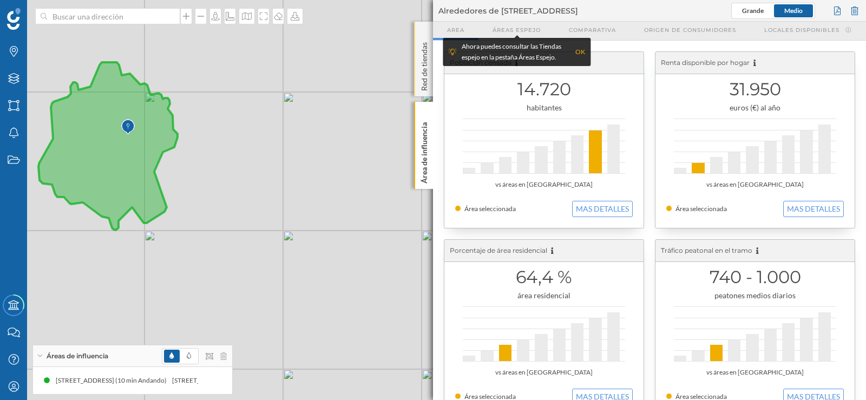
click at [422, 71] on p "Red de tiendas" at bounding box center [424, 64] width 11 height 53
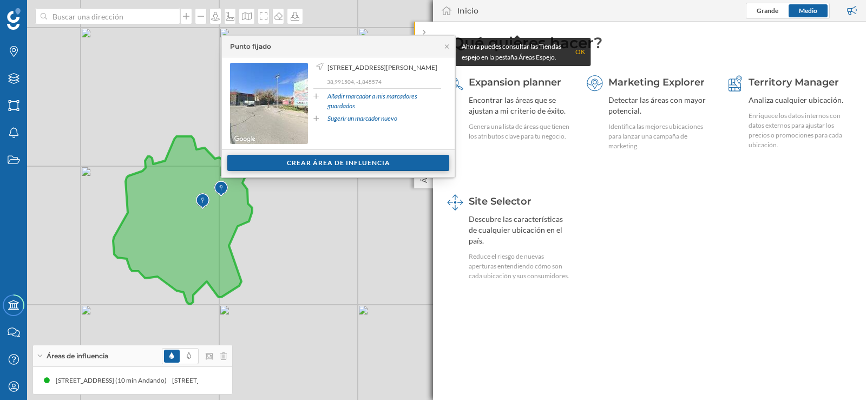
click at [313, 168] on div "Crear área de influencia" at bounding box center [338, 163] width 222 height 16
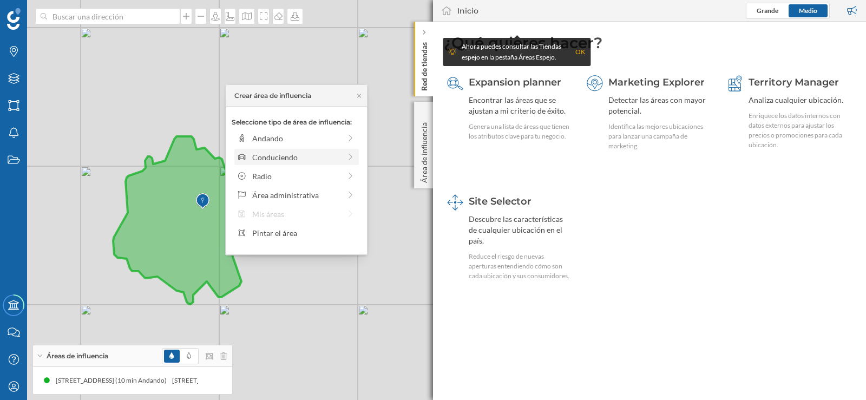
click at [291, 156] on div "Conduciendo" at bounding box center [296, 157] width 88 height 11
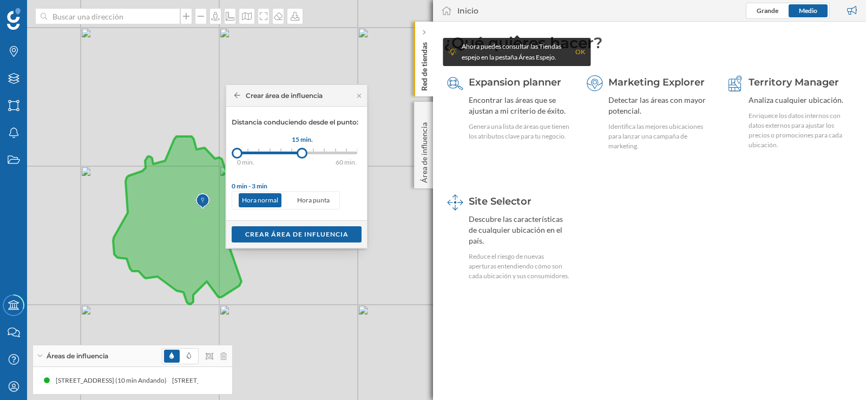
drag, startPoint x: 248, startPoint y: 151, endPoint x: 303, endPoint y: 154, distance: 54.2
click at [303, 154] on div at bounding box center [302, 153] width 11 height 11
click at [273, 231] on div "Crear área de influencia" at bounding box center [297, 234] width 130 height 16
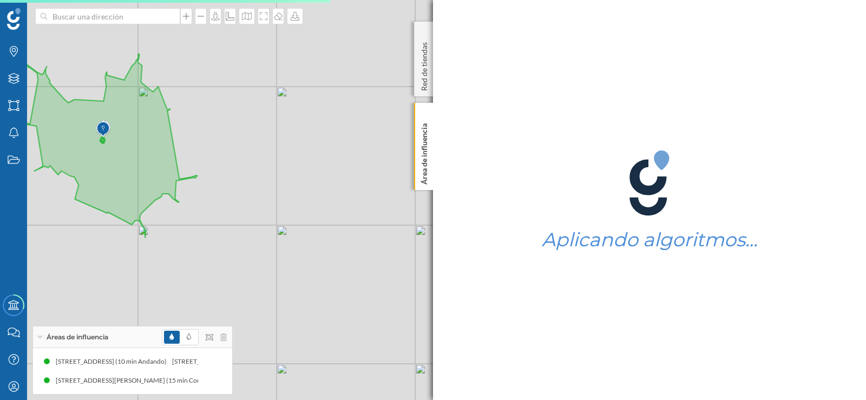
click at [278, 180] on div "© Mapbox © OpenStreetMap Improve this map" at bounding box center [433, 200] width 866 height 400
click at [423, 74] on p "Red de tiendas" at bounding box center [424, 64] width 11 height 53
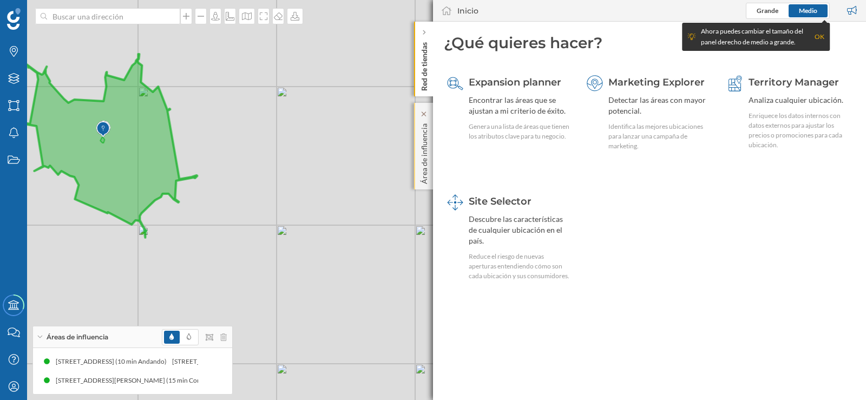
click at [420, 120] on p "Área de influencia" at bounding box center [424, 151] width 11 height 65
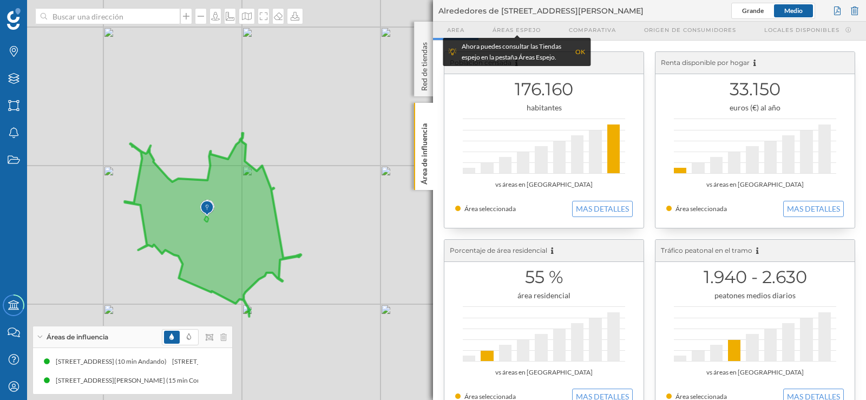
drag, startPoint x: 253, startPoint y: 148, endPoint x: 357, endPoint y: 227, distance: 130.5
click at [357, 227] on div "© Mapbox © OpenStreetMap Improve this map" at bounding box center [433, 200] width 866 height 400
click at [170, 338] on icon at bounding box center [171, 336] width 4 height 6
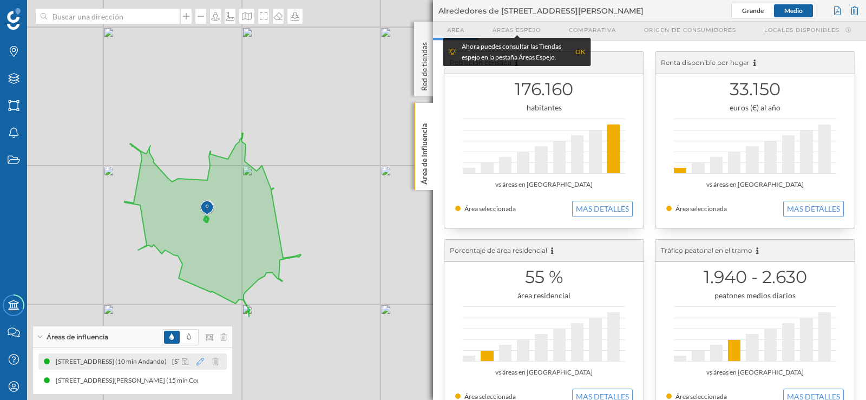
click at [199, 363] on icon at bounding box center [200, 362] width 8 height 8
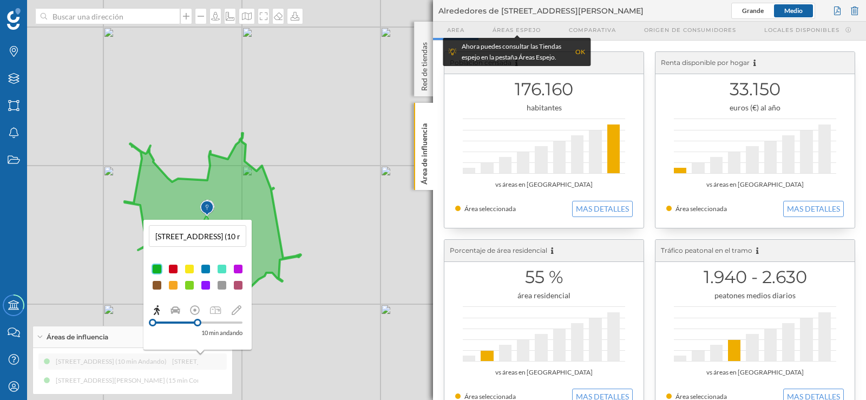
click at [189, 269] on div at bounding box center [189, 269] width 11 height 11
click at [180, 310] on div at bounding box center [197, 311] width 97 height 14
click at [177, 313] on icon at bounding box center [175, 310] width 10 height 10
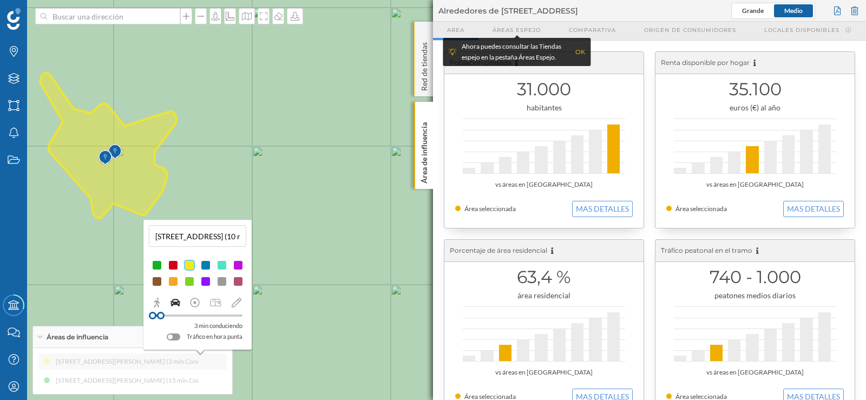
click at [425, 79] on p "Red de tiendas" at bounding box center [424, 64] width 11 height 53
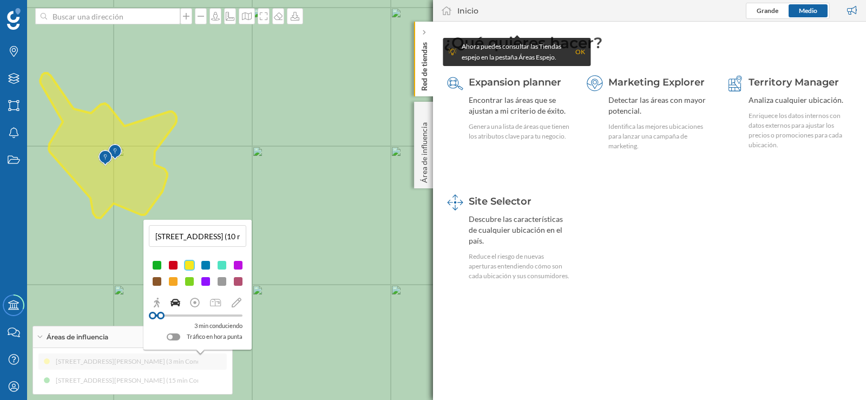
click at [425, 78] on p "Red de tiendas" at bounding box center [424, 64] width 11 height 53
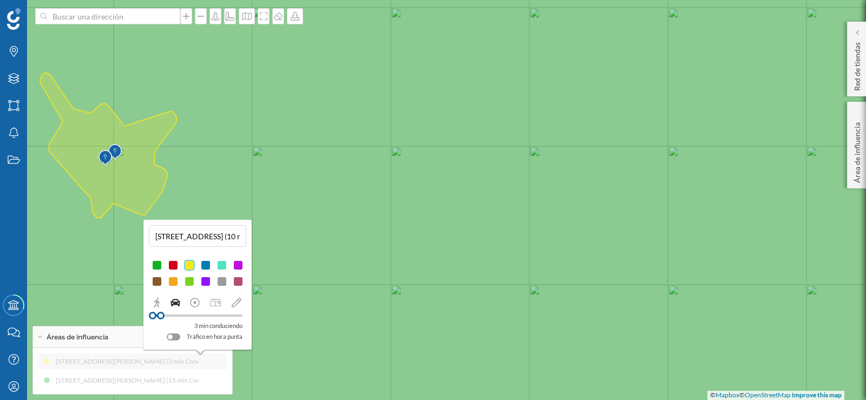
click at [124, 172] on icon at bounding box center [108, 145] width 136 height 145
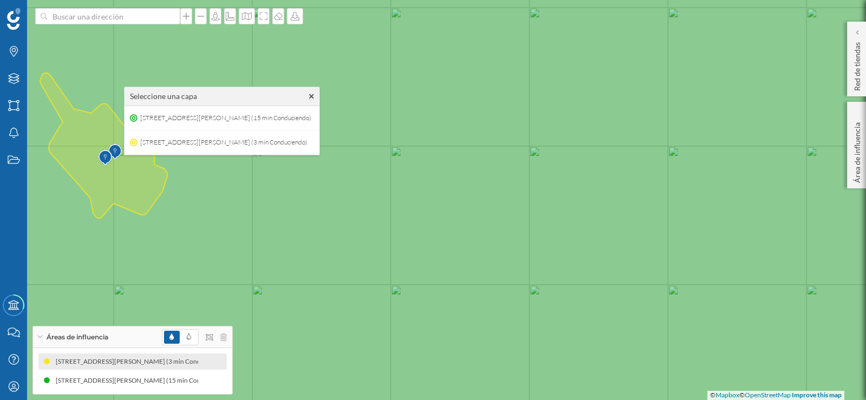
click at [106, 155] on img at bounding box center [105, 158] width 14 height 22
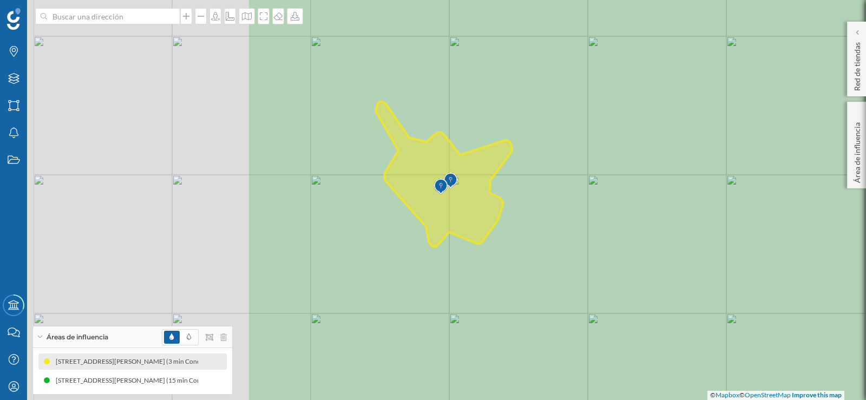
drag, startPoint x: 218, startPoint y: 196, endPoint x: 554, endPoint y: 225, distance: 336.7
click at [554, 225] on icon at bounding box center [768, 228] width 1043 height 484
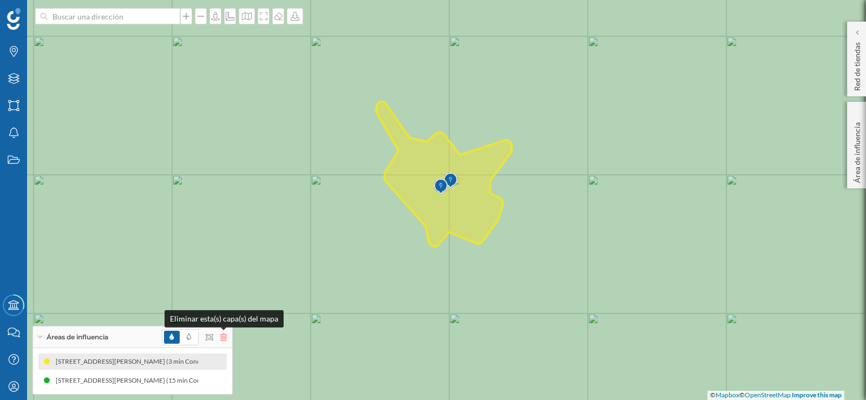
click at [225, 336] on icon at bounding box center [223, 337] width 6 height 8
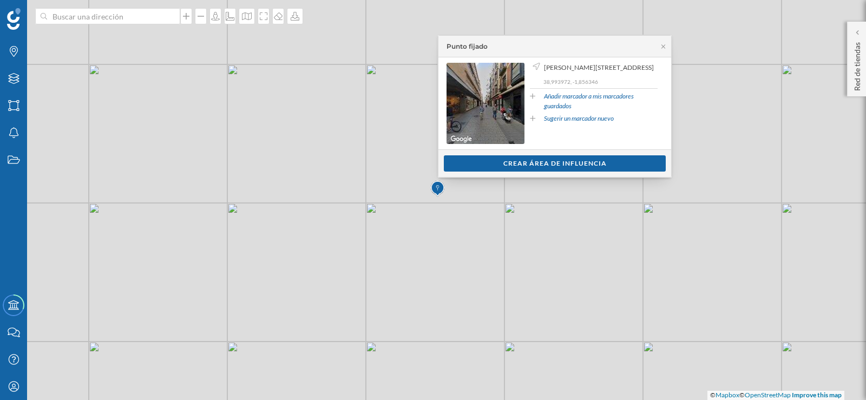
click at [464, 216] on div "© Mapbox © OpenStreetMap Improve this map" at bounding box center [433, 200] width 866 height 400
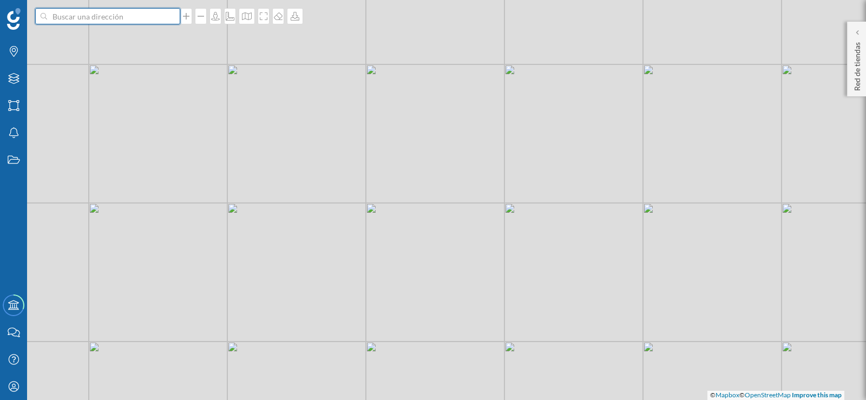
click at [55, 21] on input at bounding box center [107, 16] width 121 height 16
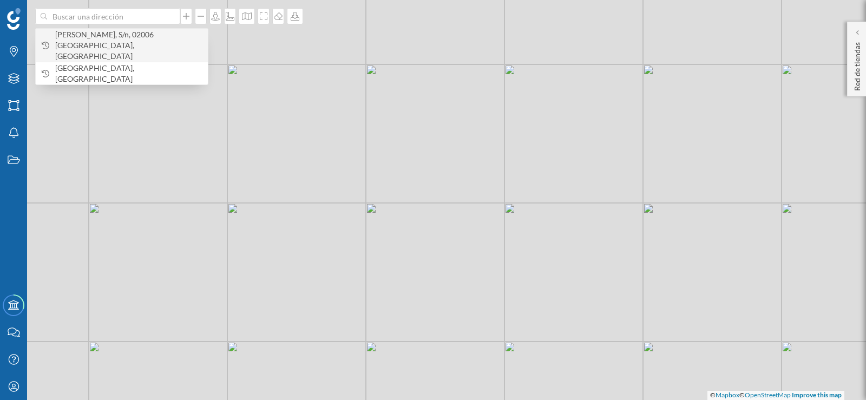
click at [78, 40] on span "C. Alcalde Conangla, S/n, 02006 [GEOGRAPHIC_DATA], [GEOGRAPHIC_DATA]" at bounding box center [128, 45] width 147 height 32
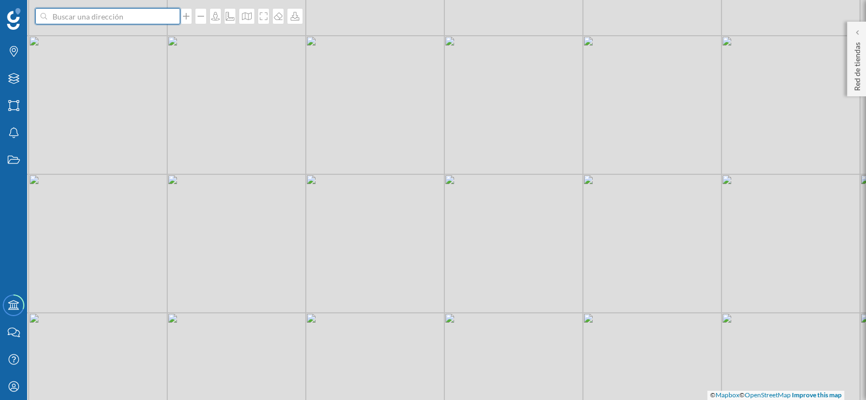
click at [88, 19] on input at bounding box center [107, 16] width 121 height 16
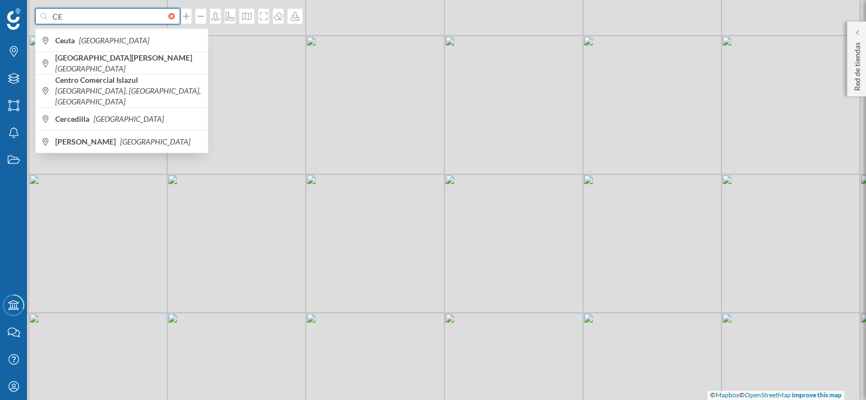
click at [79, 19] on input "CE" at bounding box center [107, 16] width 121 height 16
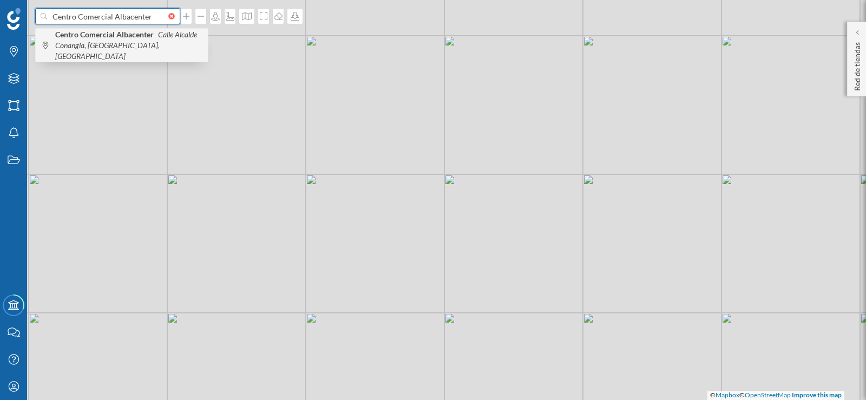
type input "Centro Comercial Albacenter"
click at [90, 44] on icon "Calle Alcalde Conangla, [GEOGRAPHIC_DATA], [GEOGRAPHIC_DATA]" at bounding box center [126, 45] width 142 height 31
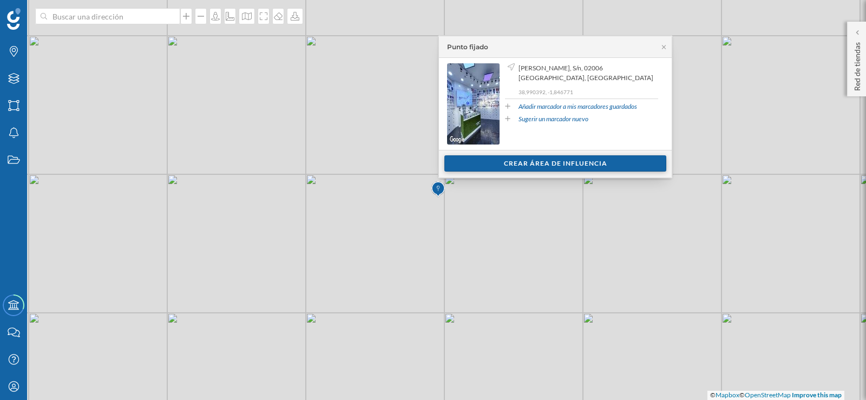
click at [515, 160] on div "Crear área de influencia" at bounding box center [555, 163] width 222 height 16
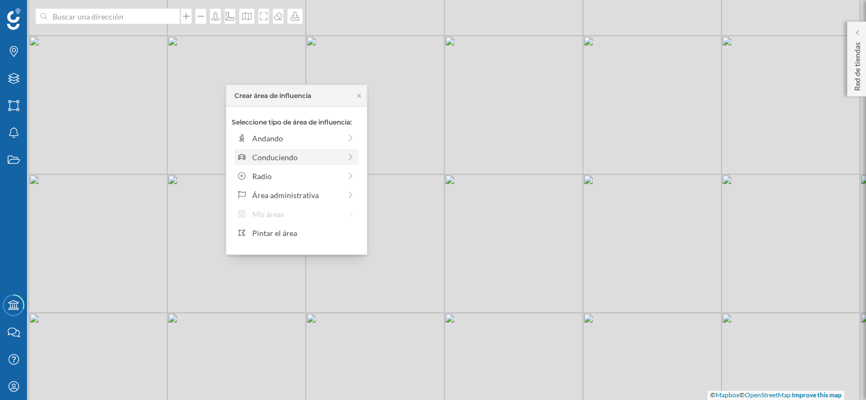
click at [264, 154] on div "Conduciendo" at bounding box center [296, 157] width 88 height 11
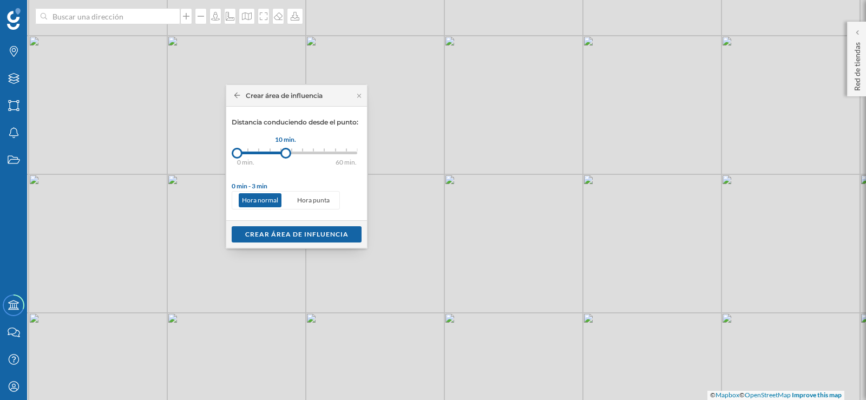
drag, startPoint x: 246, startPoint y: 153, endPoint x: 286, endPoint y: 154, distance: 40.1
click at [286, 154] on div at bounding box center [285, 153] width 11 height 11
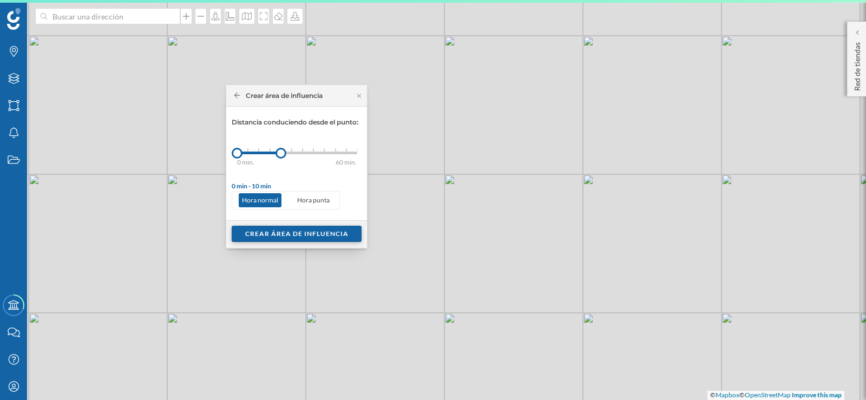
click at [279, 233] on div "Crear área de influencia" at bounding box center [297, 234] width 130 height 16
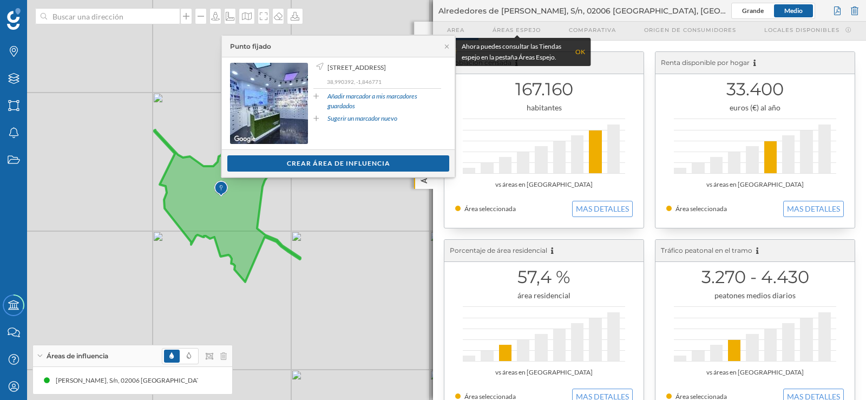
click at [354, 105] on link "Añadir marcador a mis marcadores guardados" at bounding box center [384, 100] width 114 height 19
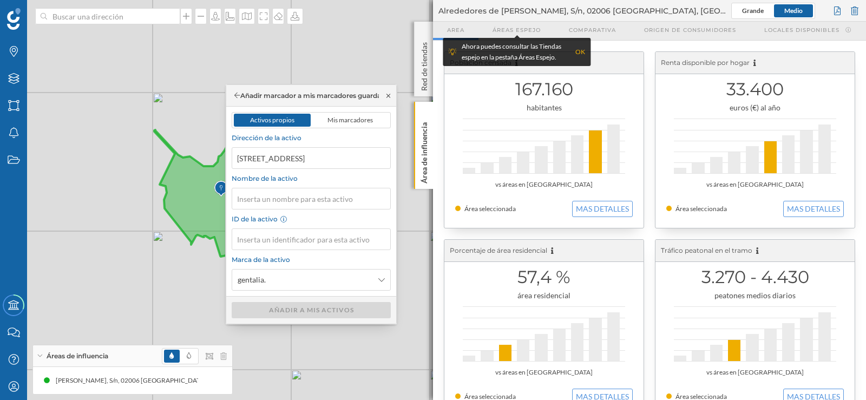
click at [387, 96] on icon at bounding box center [388, 96] width 8 height 6
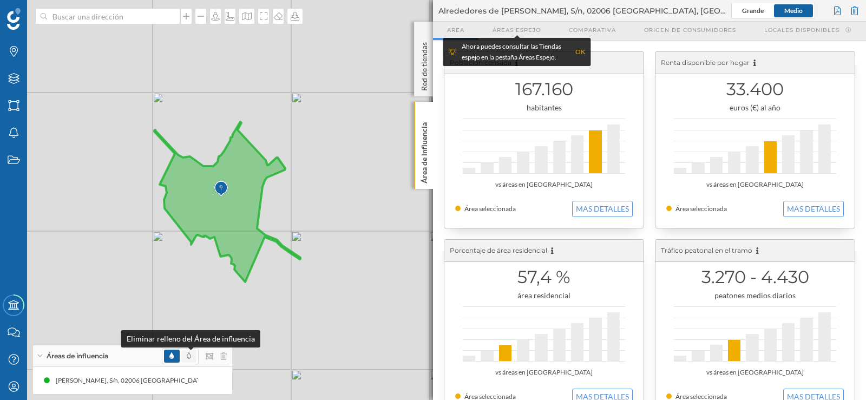
click at [188, 353] on icon at bounding box center [189, 355] width 4 height 6
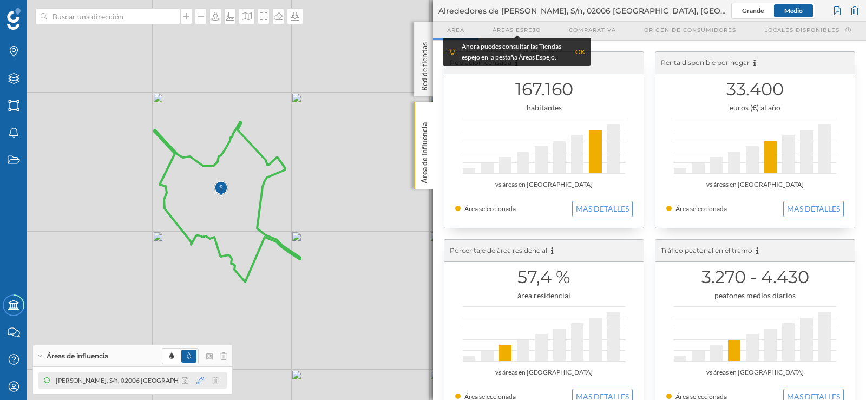
click at [198, 378] on icon at bounding box center [200, 381] width 8 height 8
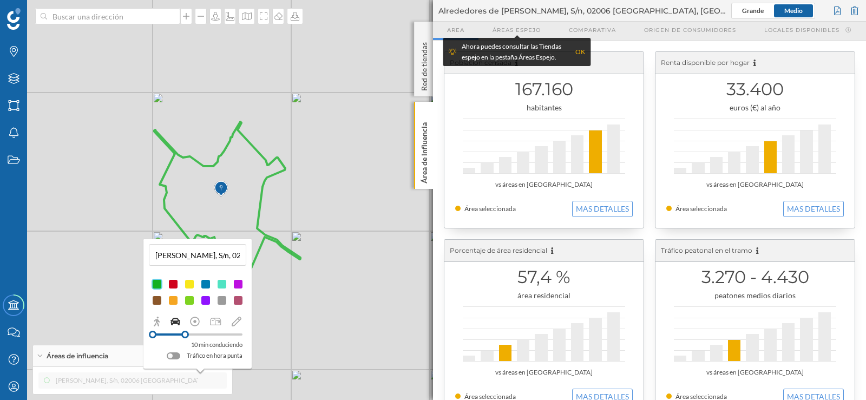
click at [151, 252] on div "C. Alcalde Conangla, S/n, 02006 Albacete, España (10 min Conduciendo)" at bounding box center [197, 255] width 97 height 22
drag, startPoint x: 155, startPoint y: 253, endPoint x: 271, endPoint y: 254, distance: 116.3
click at [271, 254] on div "Marcas Capas Áreas Notificaciones Estados Academy Contacta con nosotros Centro …" at bounding box center [433, 200] width 866 height 400
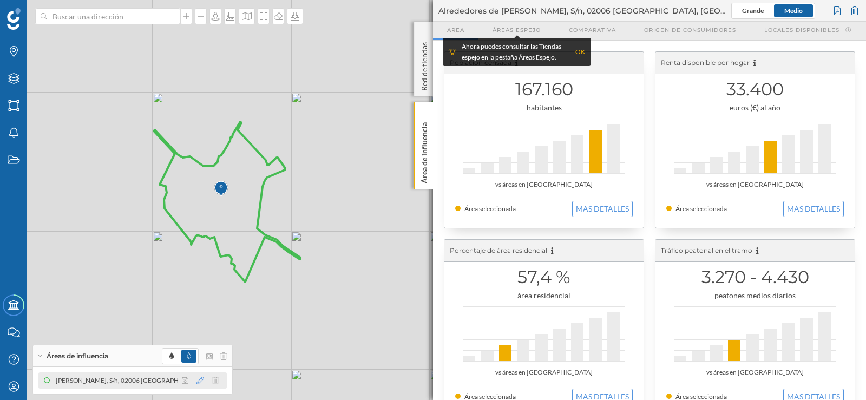
click at [199, 379] on icon at bounding box center [200, 381] width 8 height 8
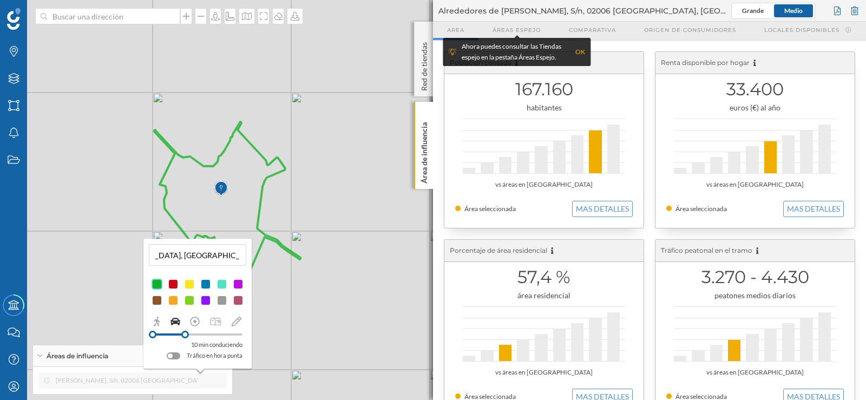
drag, startPoint x: 152, startPoint y: 255, endPoint x: 360, endPoint y: 277, distance: 209.0
click at [360, 277] on div "Marcas Capas Áreas Notificaciones Estados Academy Contacta con nosotros Centro …" at bounding box center [433, 200] width 866 height 400
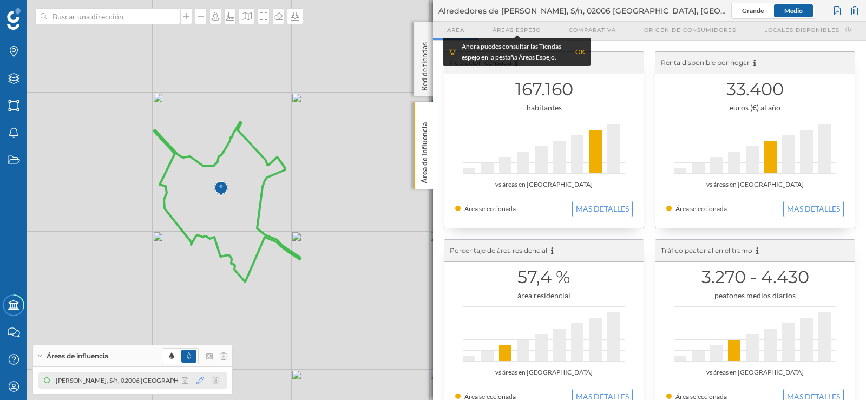
click at [200, 379] on icon at bounding box center [200, 381] width 8 height 8
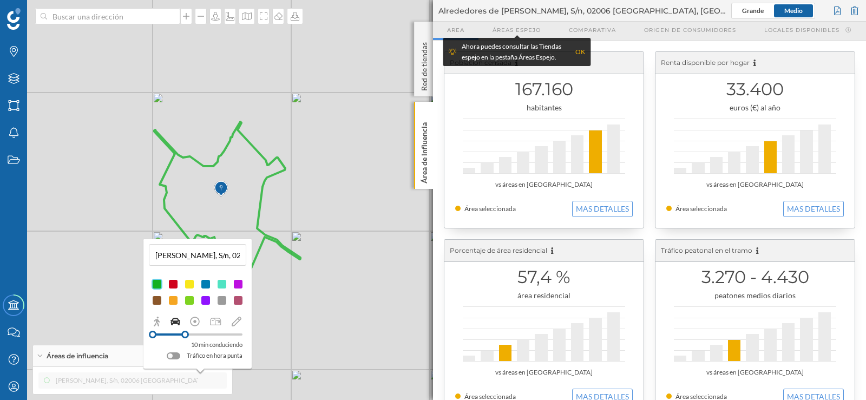
click at [157, 258] on input "C. Alcalde Conangla, S/n, 02006 Albacete, España (10 min Conduciendo)" at bounding box center [197, 255] width 91 height 16
drag, startPoint x: 155, startPoint y: 255, endPoint x: 249, endPoint y: 259, distance: 93.7
click at [249, 259] on div "C. Alcalde Conangla, S/n, 02006 Albacete, España (10 min Conduciendo) 10 min co…" at bounding box center [197, 304] width 108 height 130
click at [165, 255] on input "C. Alcalde Conangla, S/n, 02006 Albacete, España (10 min Conduciendo)" at bounding box center [197, 255] width 91 height 16
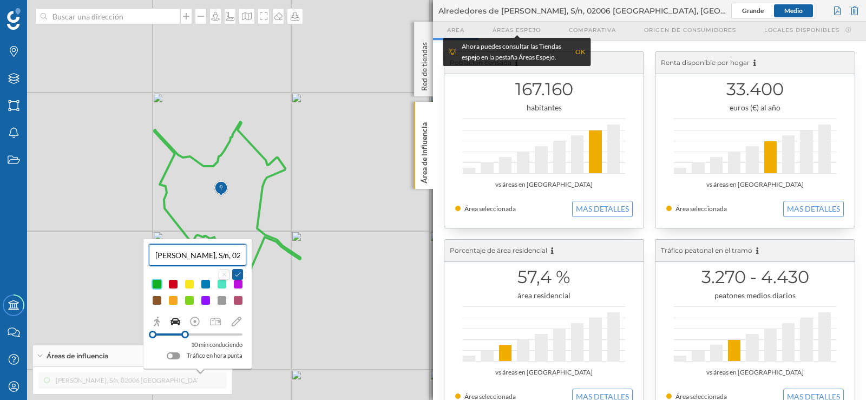
drag, startPoint x: 165, startPoint y: 254, endPoint x: 128, endPoint y: 254, distance: 36.8
click at [128, 254] on div "Marcas Capas Áreas Notificaciones Estados Academy Contacta con nosotros Centro …" at bounding box center [433, 200] width 866 height 400
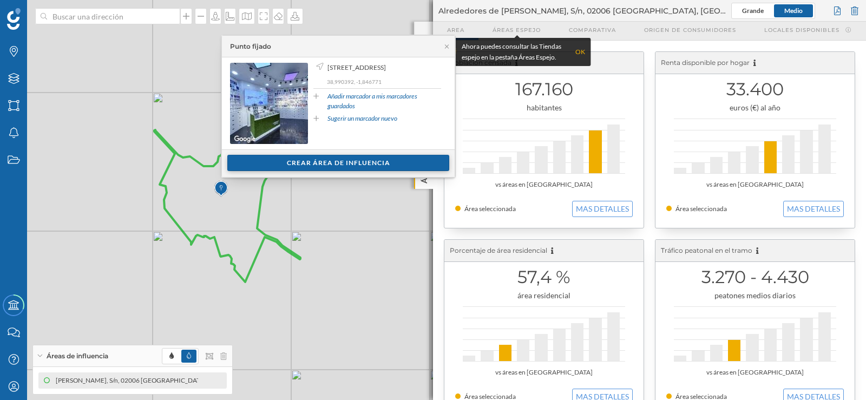
click at [303, 165] on div "Crear área de influencia" at bounding box center [338, 163] width 222 height 16
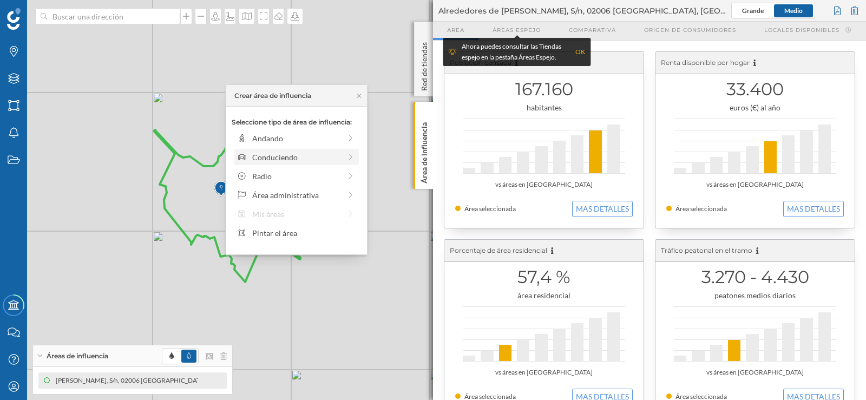
click at [304, 157] on div "Conduciendo" at bounding box center [296, 157] width 88 height 11
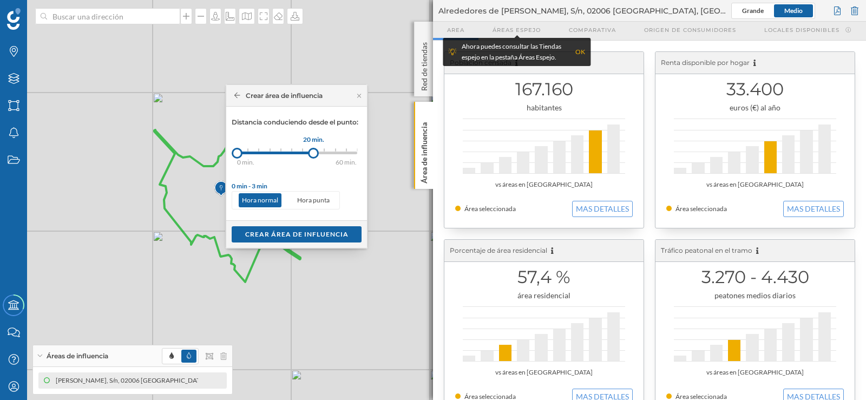
drag, startPoint x: 247, startPoint y: 153, endPoint x: 314, endPoint y: 153, distance: 67.1
click at [314, 153] on div at bounding box center [313, 153] width 11 height 11
drag, startPoint x: 239, startPoint y: 153, endPoint x: 281, endPoint y: 153, distance: 42.2
click at [281, 153] on div at bounding box center [280, 153] width 11 height 11
click at [272, 238] on div "Crear área de influencia" at bounding box center [297, 234] width 130 height 16
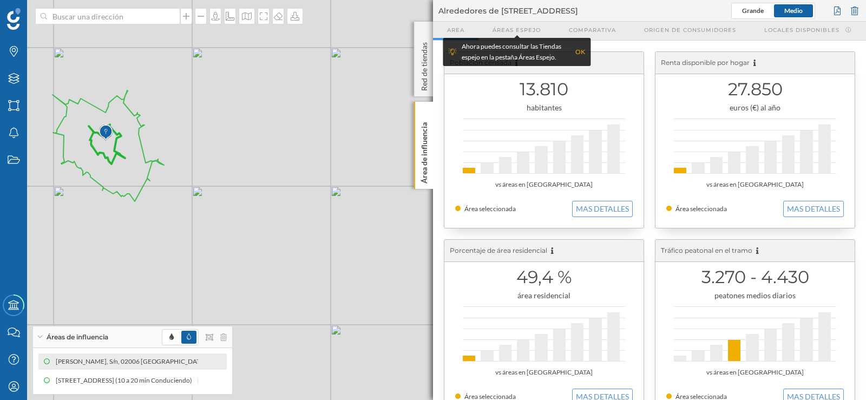
click at [114, 156] on icon at bounding box center [107, 144] width 36 height 40
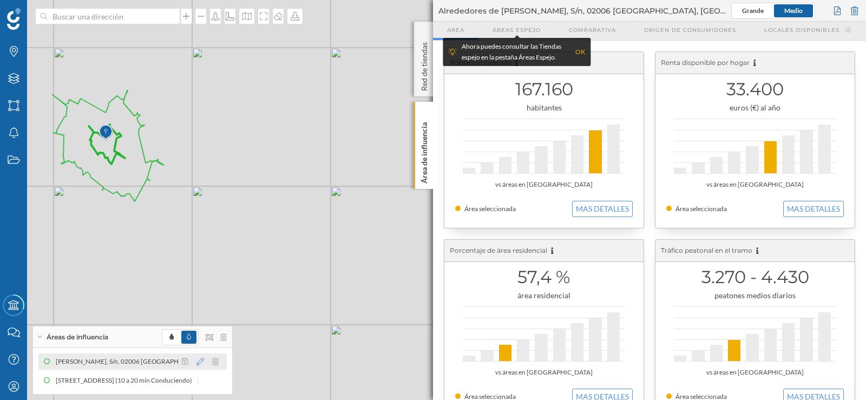
click at [203, 361] on icon at bounding box center [200, 362] width 8 height 8
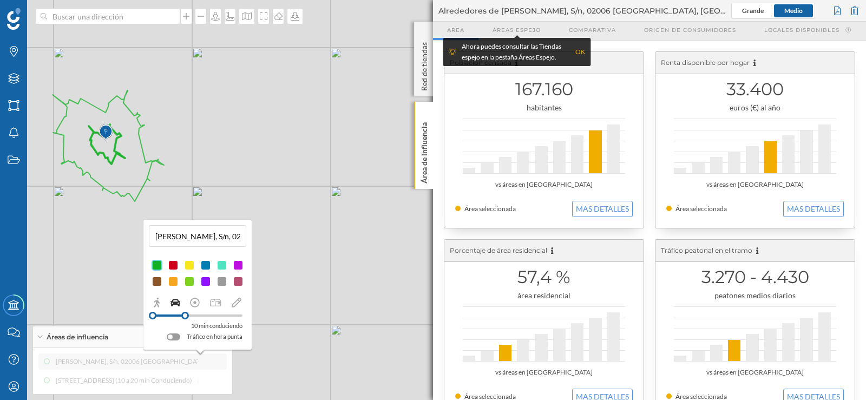
click at [196, 240] on input "C. Alcalde Conangla, S/n, 02006 Albacete, España (10 min Conduciendo)" at bounding box center [197, 236] width 91 height 16
drag, startPoint x: 153, startPoint y: 235, endPoint x: 168, endPoint y: 232, distance: 15.1
click at [168, 232] on input "C. Alcalde Conangla, S/n, 02006 Albacete, España (10 min Conduciendo)" at bounding box center [197, 236] width 91 height 16
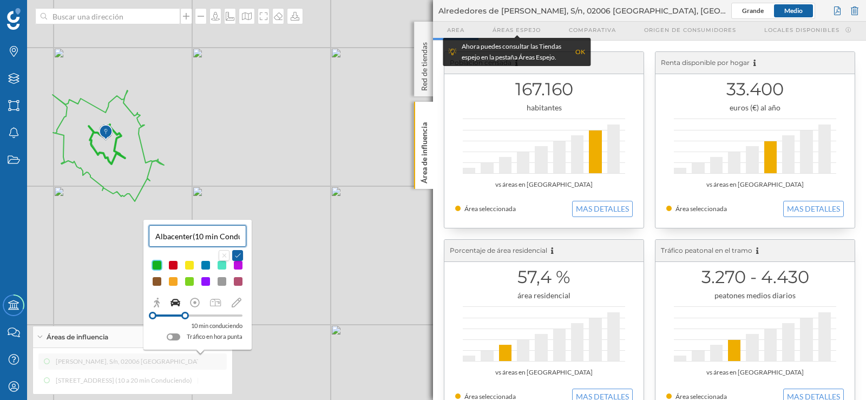
type input "Albacenter(10 min Conduciendo)"
click at [300, 219] on div "© Mapbox © OpenStreetMap Improve this map" at bounding box center [433, 200] width 866 height 400
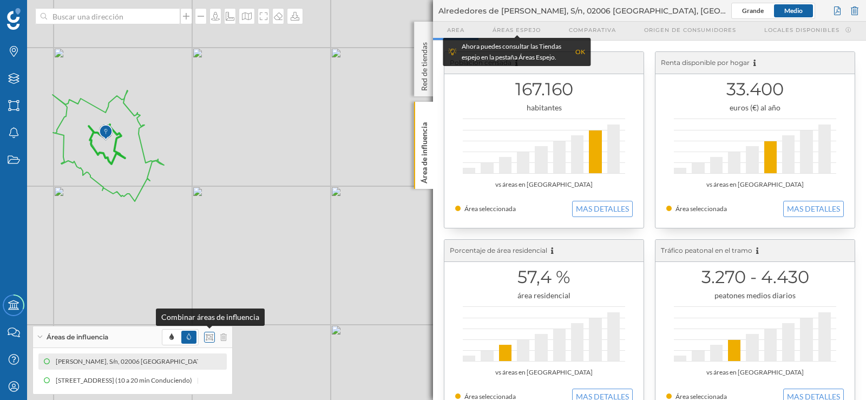
click at [206, 335] on icon at bounding box center [210, 337] width 8 height 8
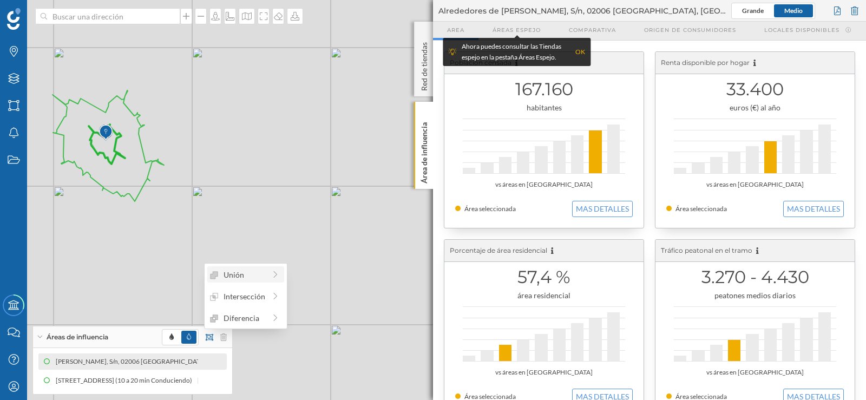
click at [275, 276] on icon at bounding box center [276, 275] width 10 height 8
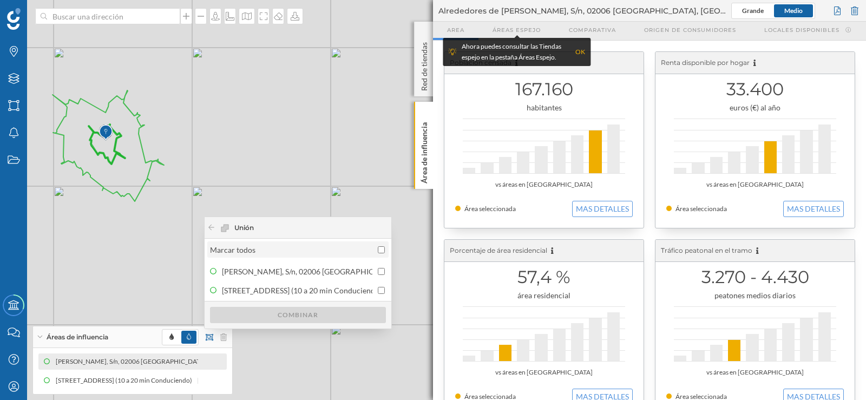
click at [383, 252] on input "Marcar todos" at bounding box center [381, 249] width 7 height 7
checkbox input "true"
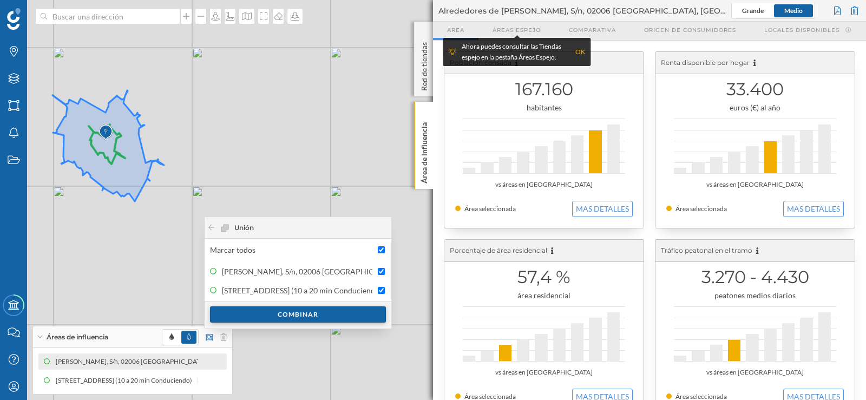
click at [306, 314] on div "Combinar" at bounding box center [298, 314] width 176 height 16
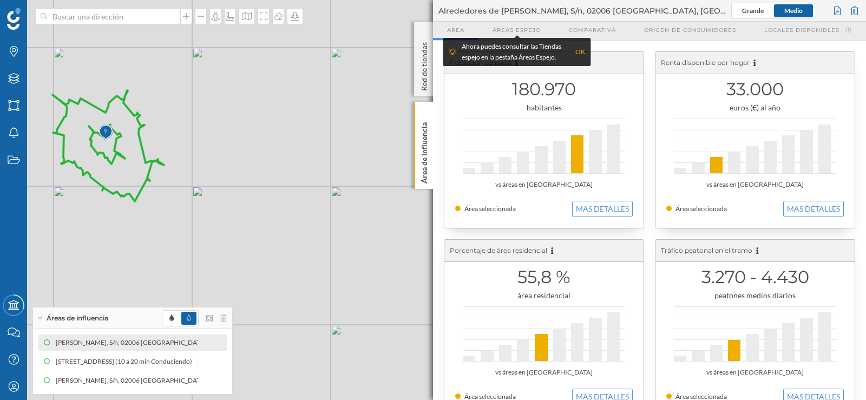
click at [111, 130] on img at bounding box center [106, 133] width 14 height 22
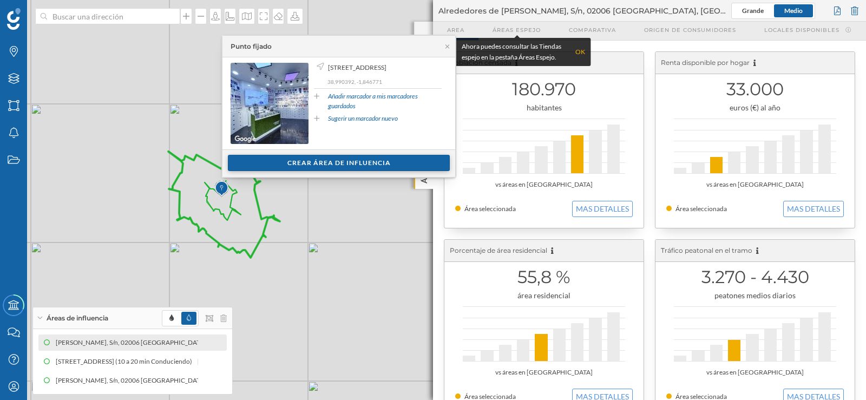
click at [318, 165] on div "Crear área de influencia" at bounding box center [339, 163] width 222 height 16
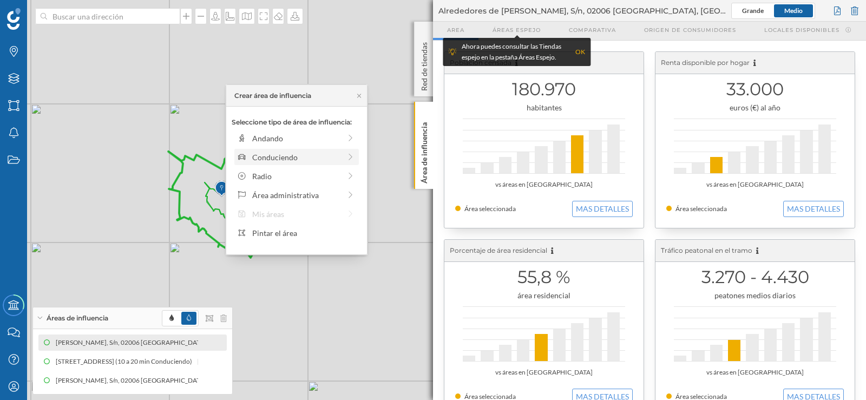
click at [274, 153] on div "Conduciendo" at bounding box center [296, 157] width 88 height 11
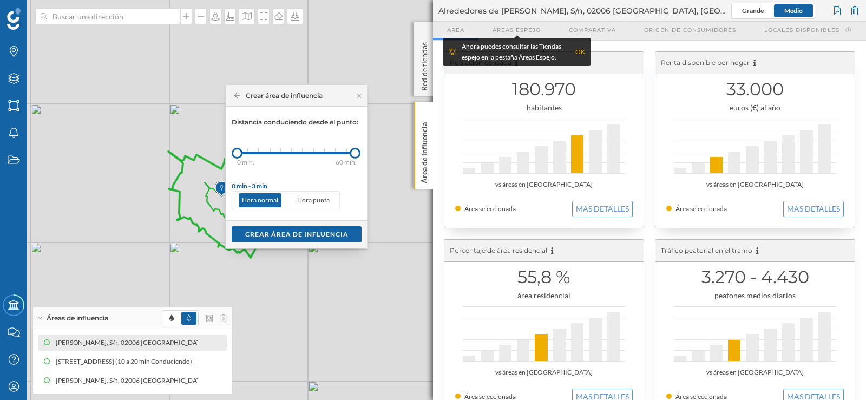
drag, startPoint x: 248, startPoint y: 153, endPoint x: 356, endPoint y: 165, distance: 108.3
click at [356, 154] on div "0 min. 3 min. 5 min. 7 min. 10 min. 12 min. 15 min. 20 min. 30 min. 45 min. 50 …" at bounding box center [297, 153] width 120 height 3
drag, startPoint x: 239, startPoint y: 153, endPoint x: 312, endPoint y: 158, distance: 73.2
click at [312, 158] on div at bounding box center [311, 153] width 11 height 11
click at [280, 234] on div "Crear área de influencia" at bounding box center [297, 234] width 130 height 16
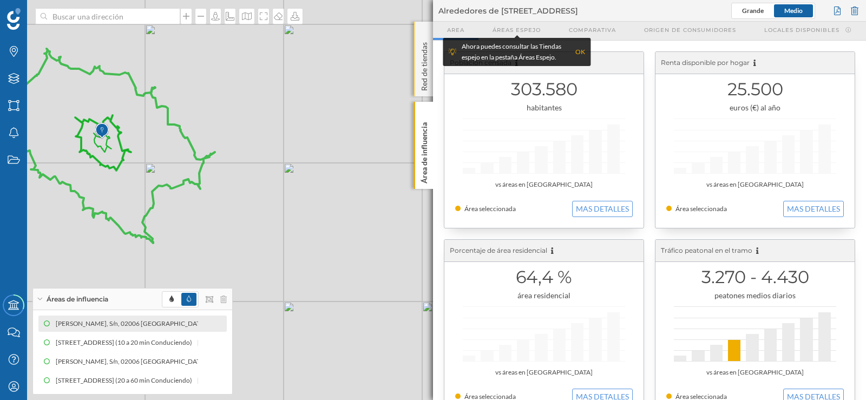
click at [423, 77] on p "Red de tiendas" at bounding box center [424, 64] width 11 height 53
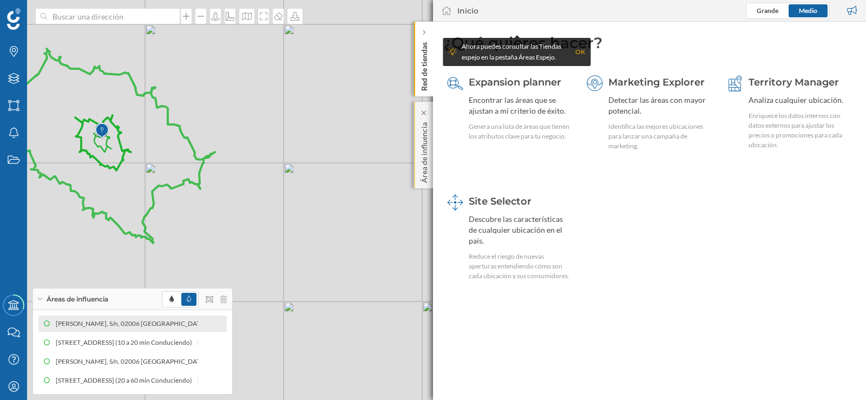
click at [425, 140] on p "Área de influencia" at bounding box center [424, 150] width 11 height 65
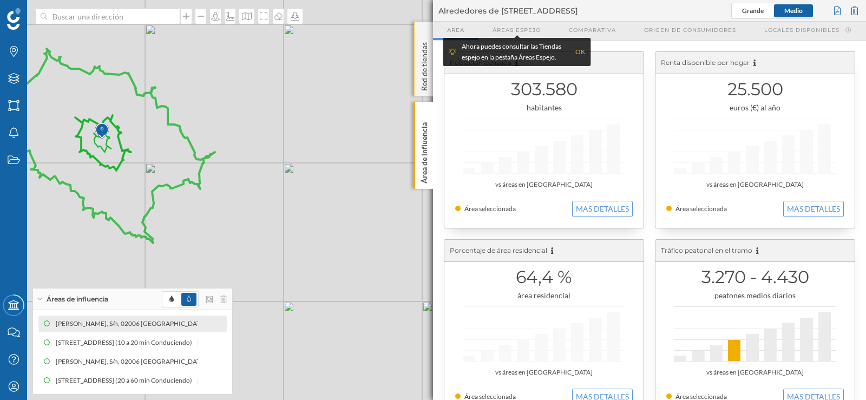
click at [422, 61] on p "Red de tiendas" at bounding box center [424, 64] width 11 height 53
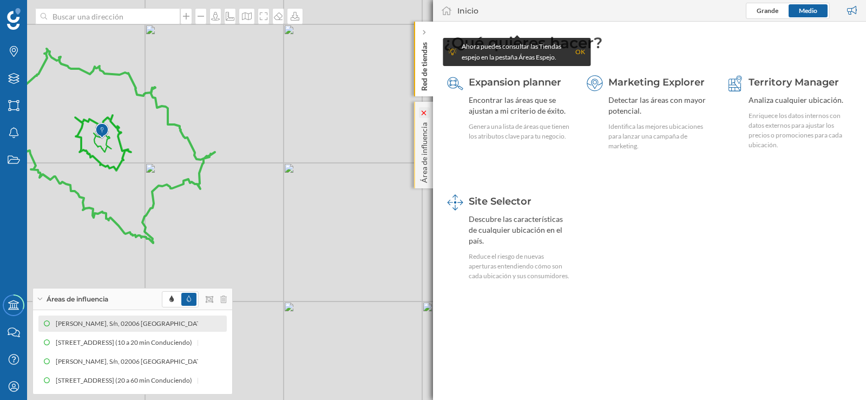
click at [424, 109] on icon at bounding box center [424, 112] width 11 height 11
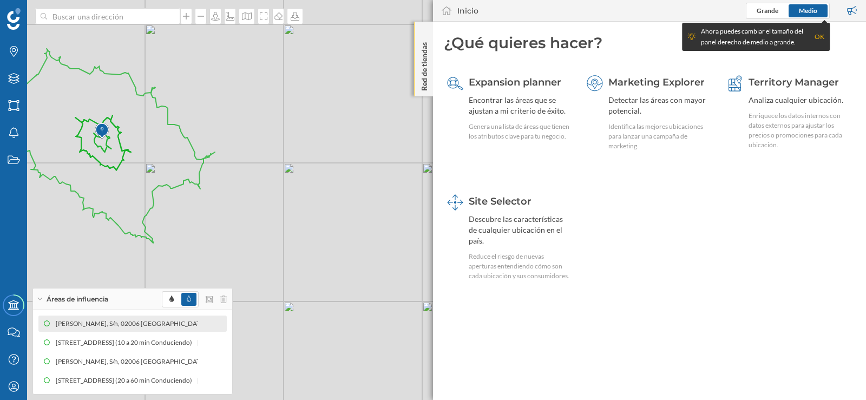
click at [425, 56] on p "Red de tiendas" at bounding box center [424, 64] width 11 height 53
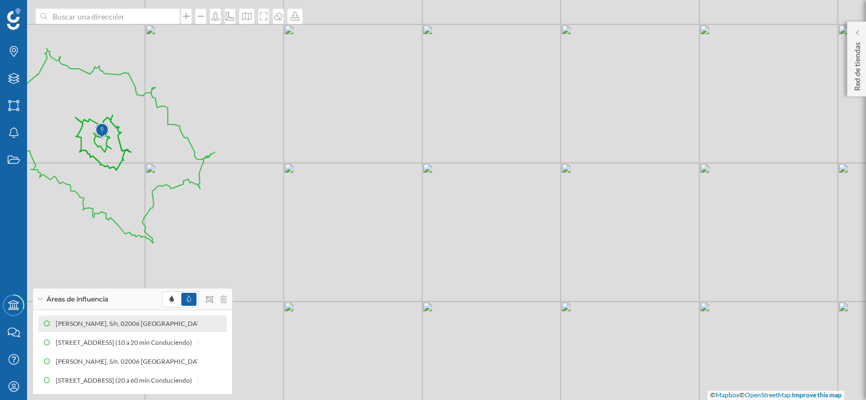
click at [156, 199] on div "© Mapbox © OpenStreetMap Improve this map" at bounding box center [433, 200] width 866 height 400
click at [155, 196] on div "© Mapbox © OpenStreetMap Improve this map" at bounding box center [433, 200] width 866 height 400
click at [70, 294] on span "Áreas de influencia" at bounding box center [78, 299] width 62 height 10
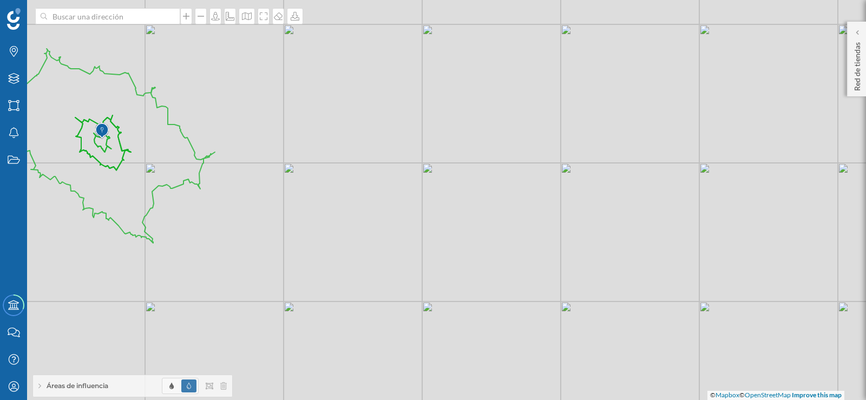
click at [79, 385] on span "Áreas de influencia" at bounding box center [78, 386] width 62 height 10
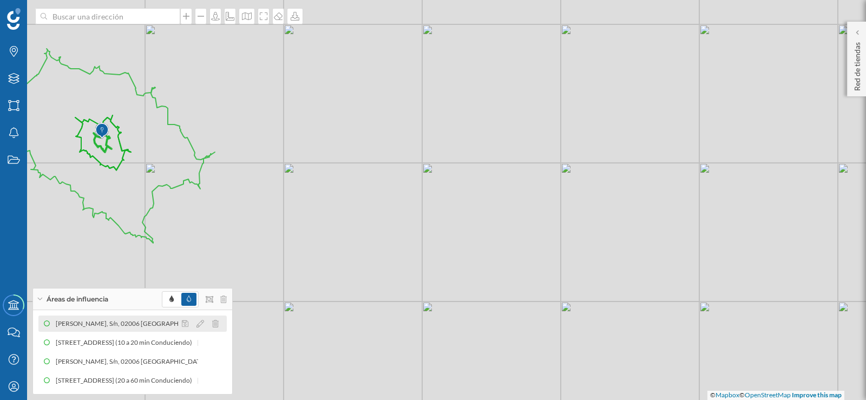
click at [89, 317] on div "C. Alcalde Conangla, S/n, 02006 Albacete, España (10 min Conduciendo) C. Alcald…" at bounding box center [132, 323] width 188 height 16
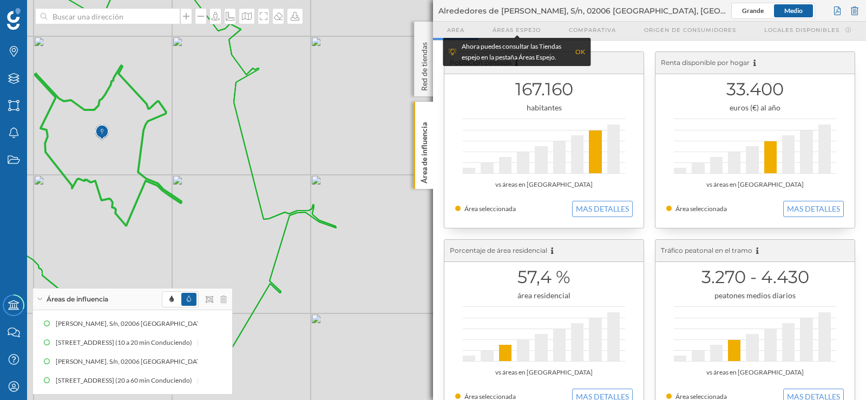
click at [136, 163] on icon at bounding box center [124, 167] width 424 height 417
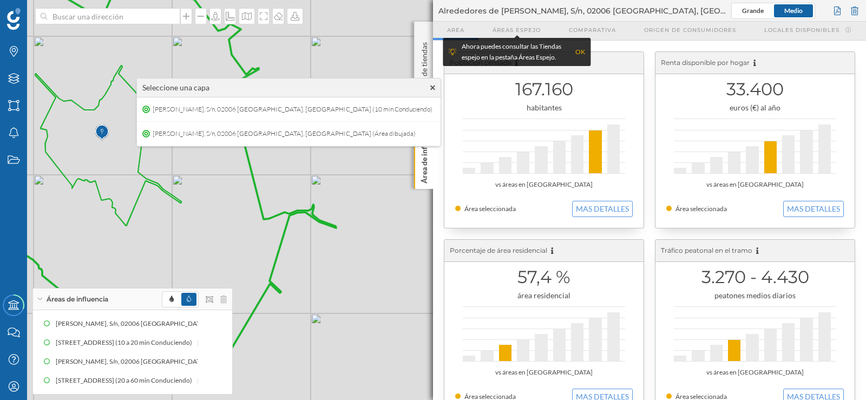
click at [257, 196] on icon at bounding box center [124, 167] width 424 height 417
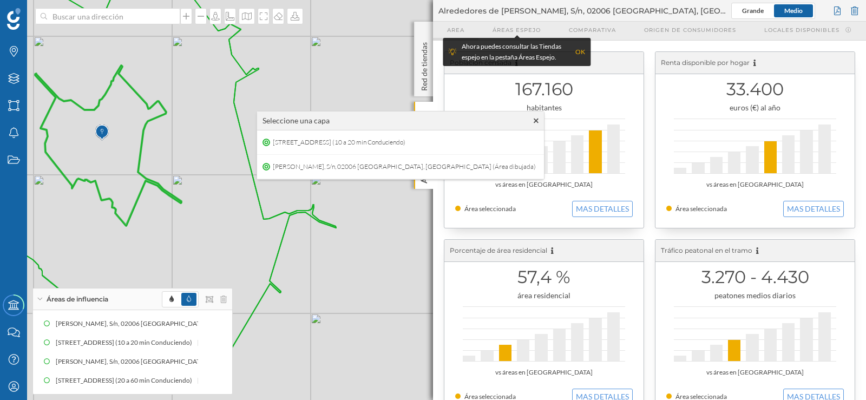
click at [453, 30] on span "Area" at bounding box center [455, 30] width 17 height 8
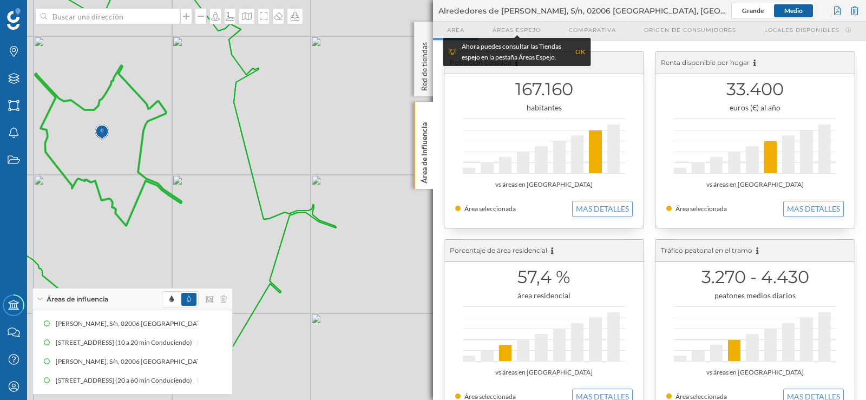
click at [578, 48] on div "OK" at bounding box center [580, 52] width 10 height 11
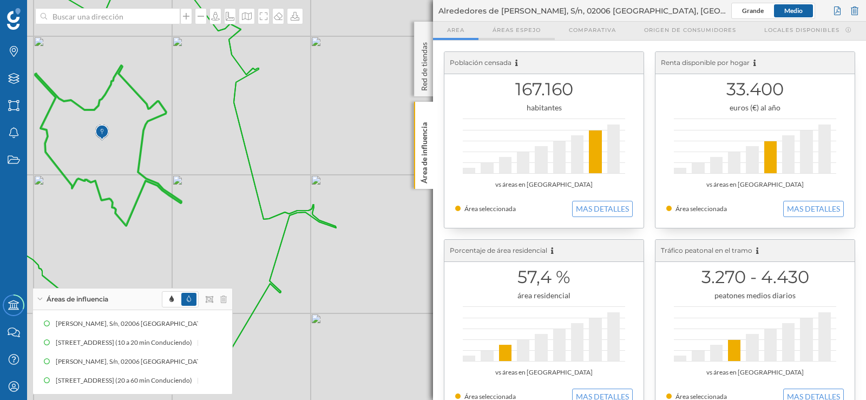
click at [542, 30] on div "Áreas espejo" at bounding box center [516, 31] width 76 height 18
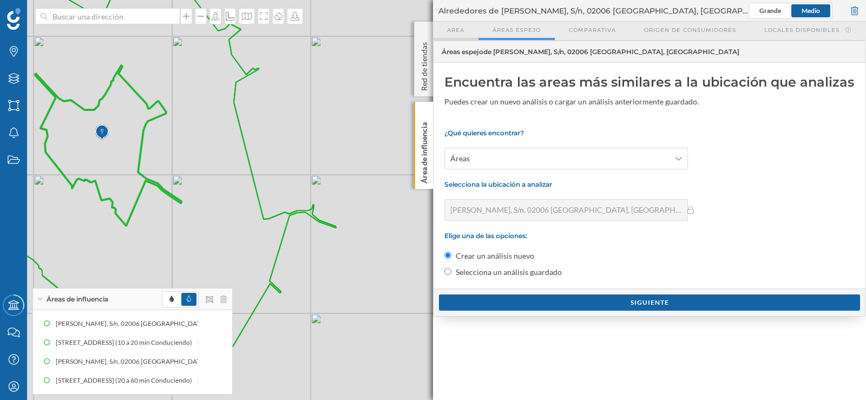
click at [456, 30] on span "Area" at bounding box center [455, 30] width 17 height 8
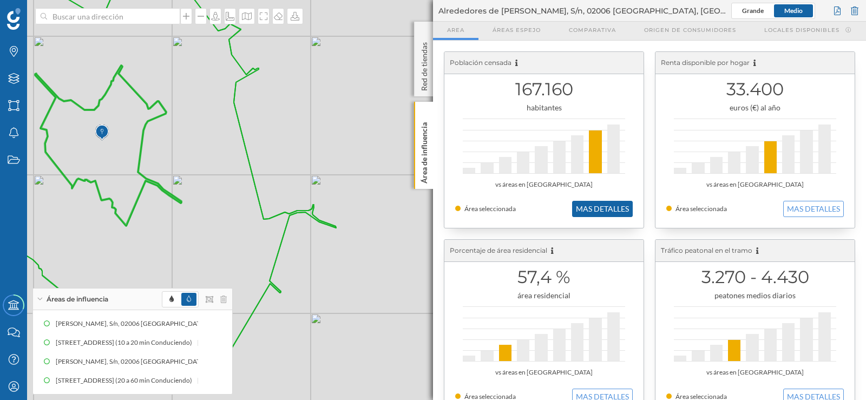
click at [621, 205] on button "MAS DETALLES" at bounding box center [602, 209] width 61 height 16
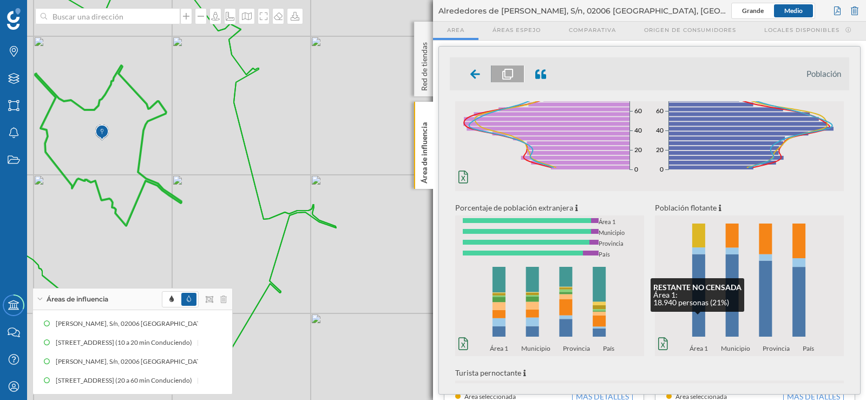
scroll to position [108, 0]
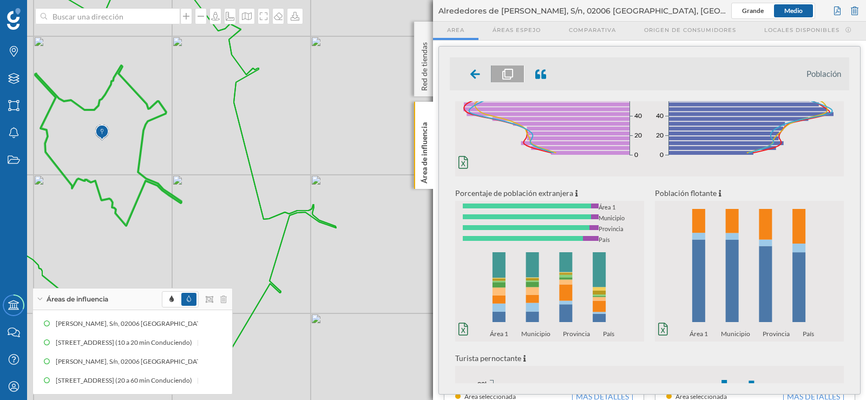
click at [672, 250] on icon "0% 20% 40% 60% 80% 100% Área 1 Municipio Provincia País 0% 20% 40% 60% 80% 100%…" at bounding box center [749, 270] width 189 height 135
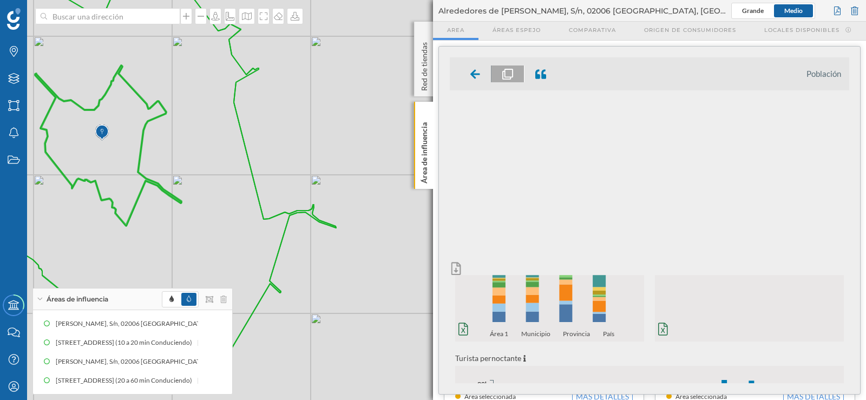
scroll to position [0, 0]
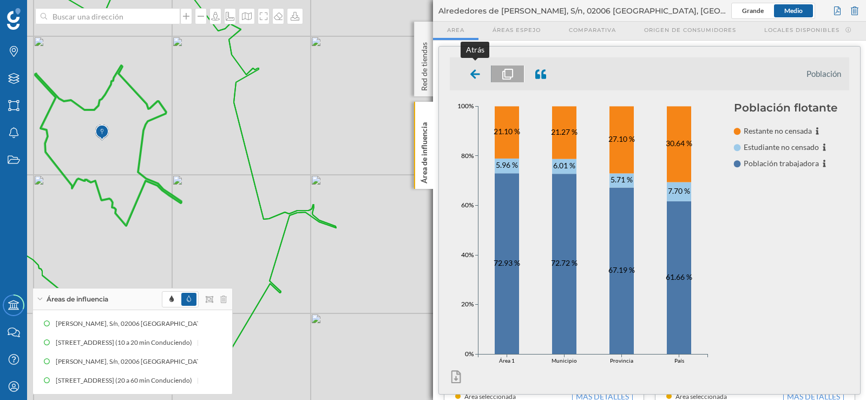
click at [468, 73] on div at bounding box center [475, 73] width 32 height 17
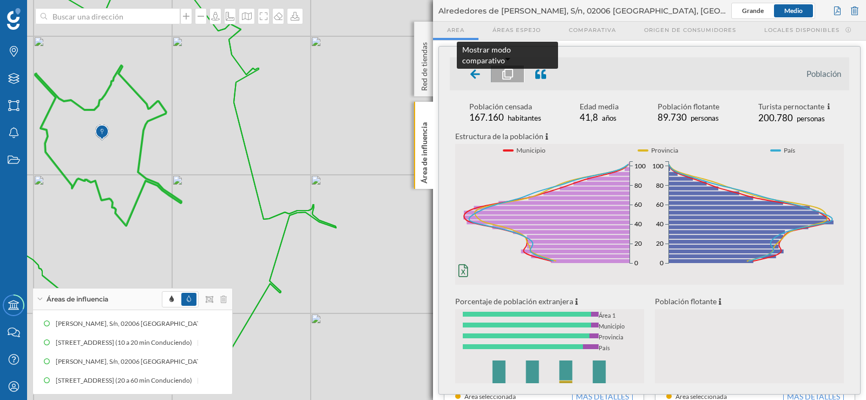
click at [510, 70] on icon at bounding box center [507, 74] width 11 height 11
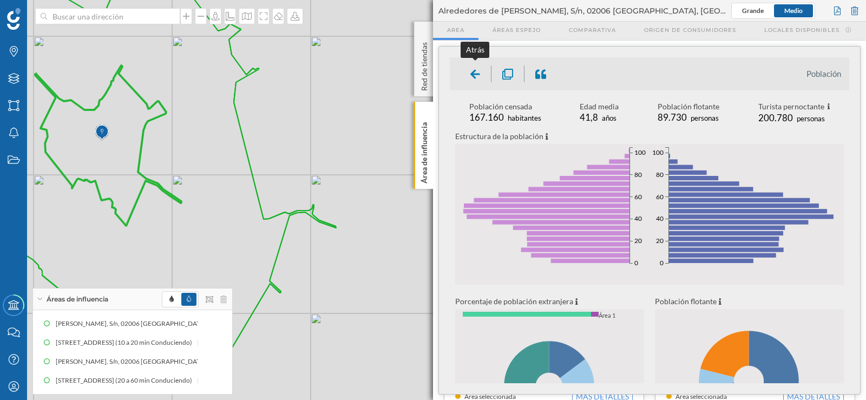
click at [476, 75] on icon at bounding box center [475, 73] width 10 height 9
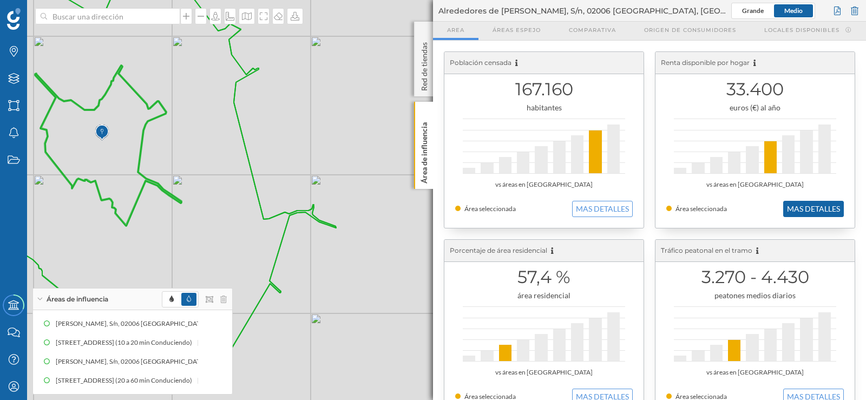
click at [803, 205] on button "MAS DETALLES" at bounding box center [813, 209] width 61 height 16
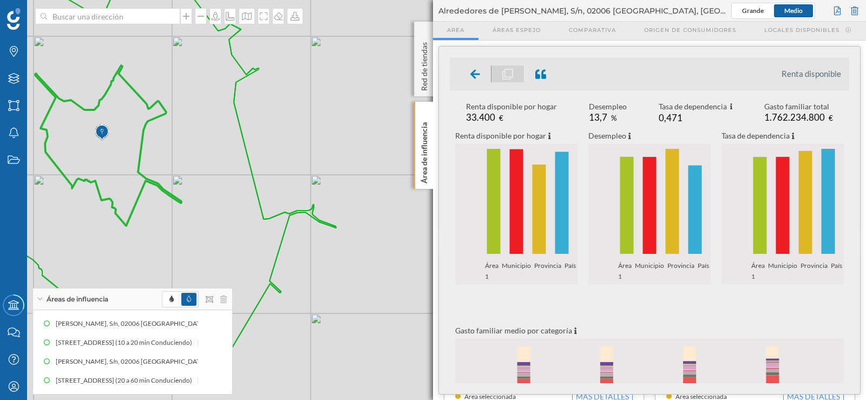
scroll to position [162, 0]
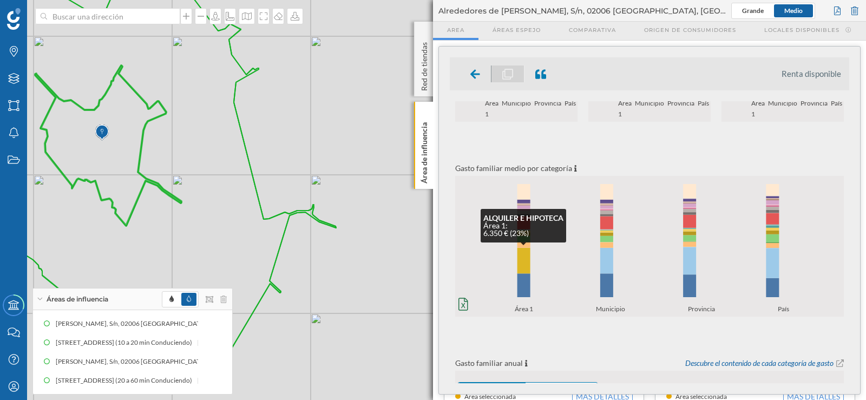
click at [524, 252] on rect at bounding box center [523, 260] width 13 height 25
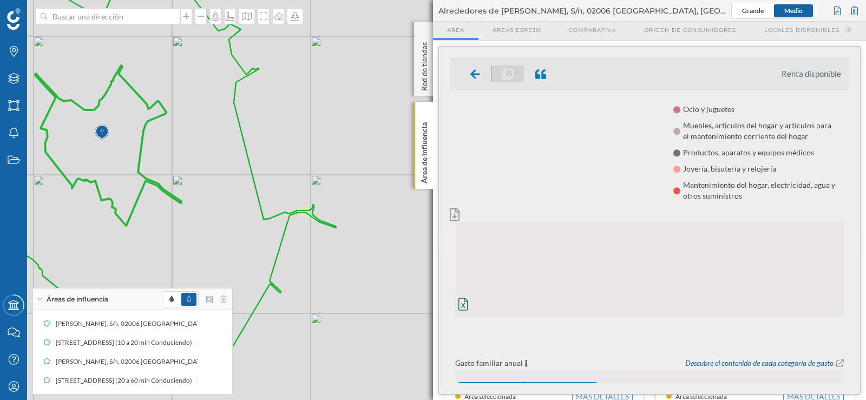
scroll to position [0, 0]
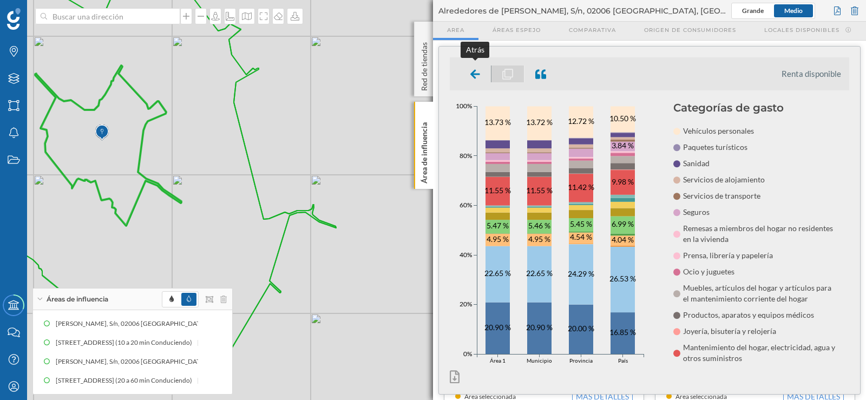
click at [474, 75] on icon at bounding box center [475, 73] width 10 height 9
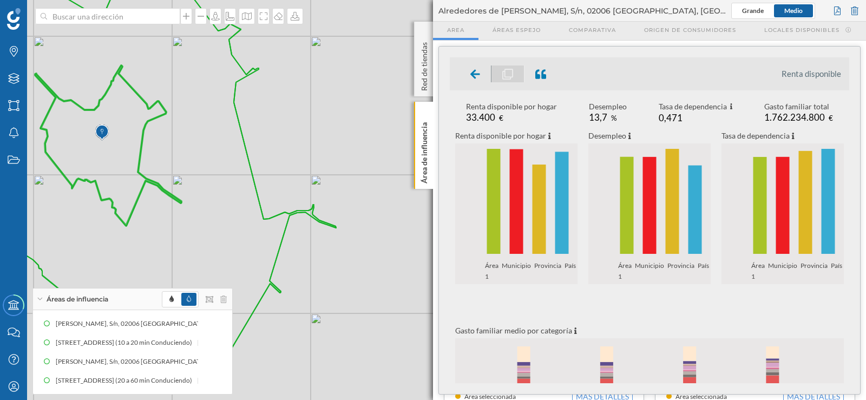
click at [511, 73] on li at bounding box center [513, 73] width 108 height 17
click at [509, 73] on li at bounding box center [513, 73] width 108 height 17
click at [478, 74] on icon at bounding box center [475, 73] width 10 height 9
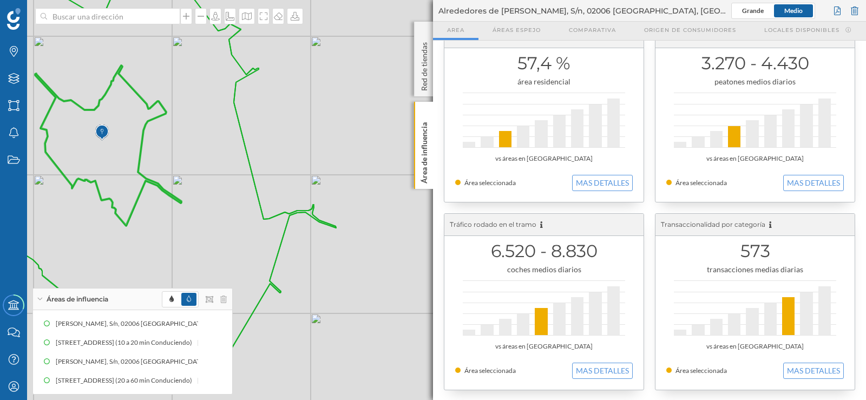
scroll to position [216, 0]
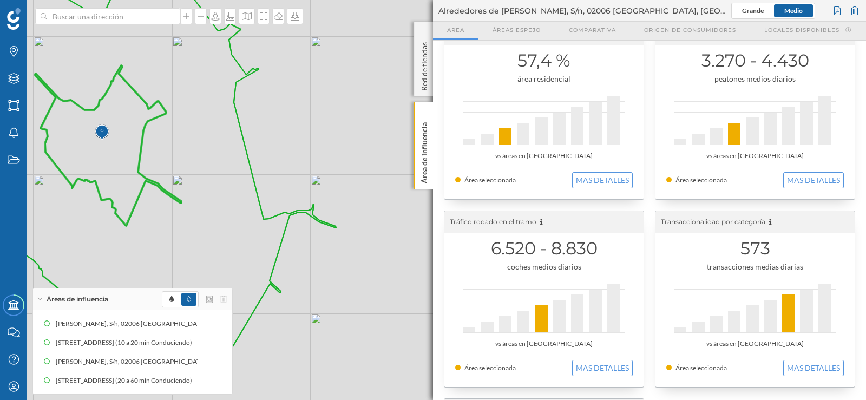
click at [139, 153] on icon at bounding box center [124, 167] width 424 height 417
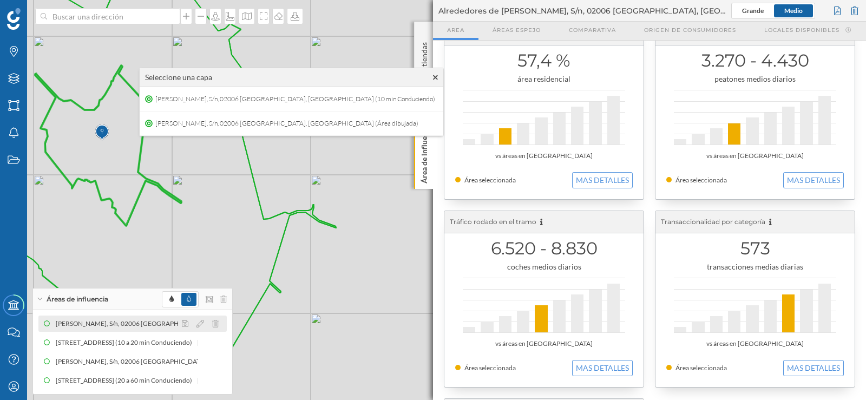
click at [114, 321] on div "C. Alcalde Conangla, S/n, 02006 Albacete, España (10 min Conduciendo)" at bounding box center [200, 323] width 289 height 11
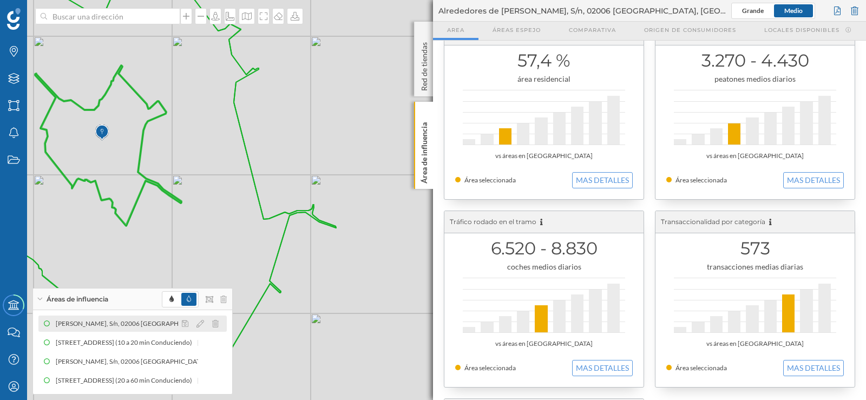
click at [84, 321] on div "C. Alcalde Conangla, S/n, 02006 Albacete, España (10 min Conduciendo)" at bounding box center [200, 323] width 289 height 11
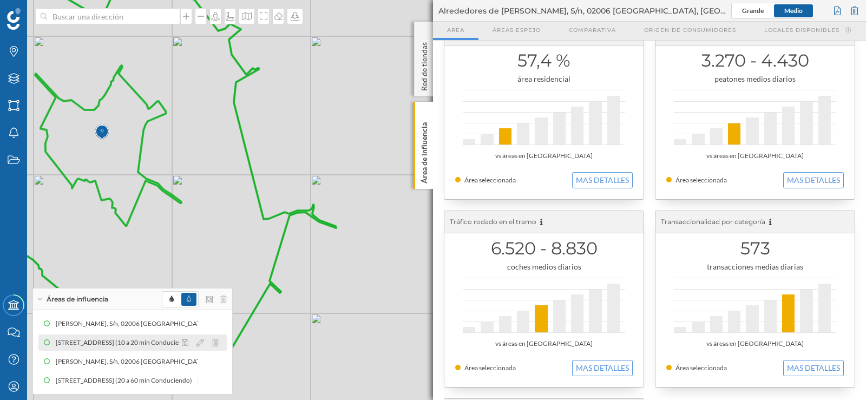
click at [127, 340] on div "Calle Alcalde Conangla 21, 02008 Albacete, Albacete, Spain (10 a 20 min Conduci…" at bounding box center [127, 342] width 142 height 11
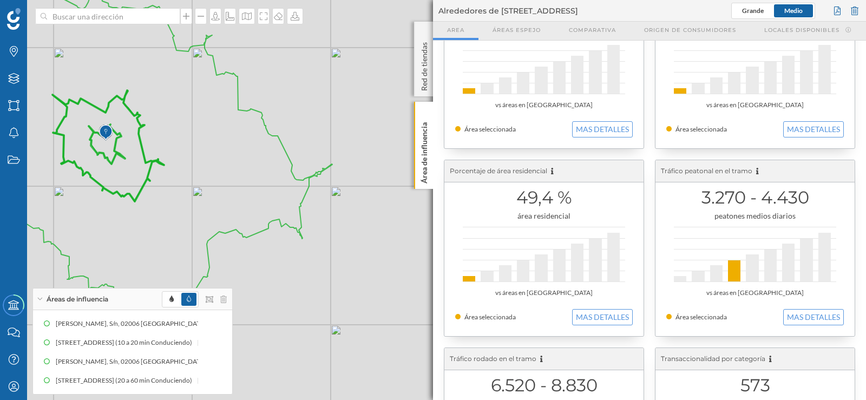
scroll to position [78, 0]
click at [123, 146] on icon at bounding box center [107, 145] width 111 height 111
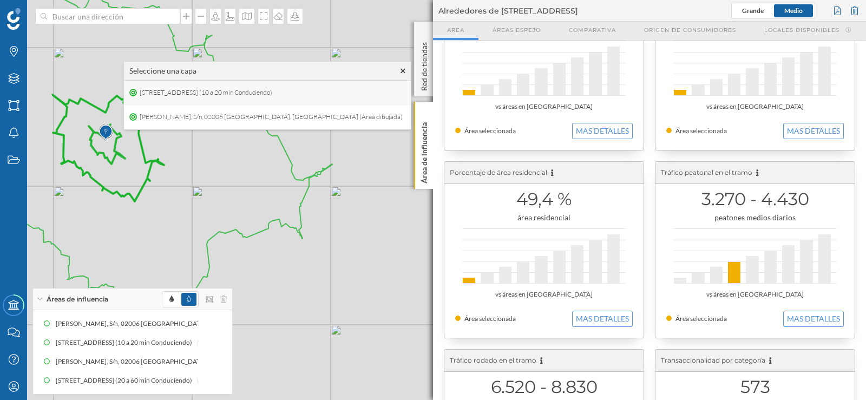
click at [222, 91] on span "Calle Alcalde Conangla 21, 02008 Albacete, Albacete, Spain (10 a 20 min Conduci…" at bounding box center [206, 92] width 138 height 16
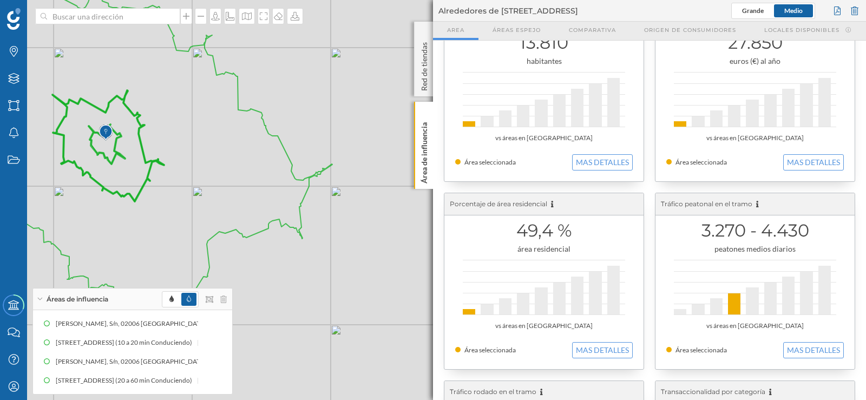
scroll to position [0, 0]
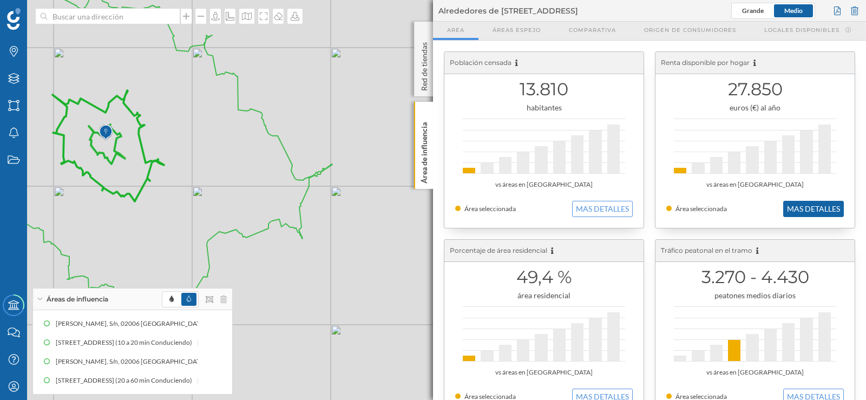
click at [804, 212] on button "MAS DETALLES" at bounding box center [813, 209] width 61 height 16
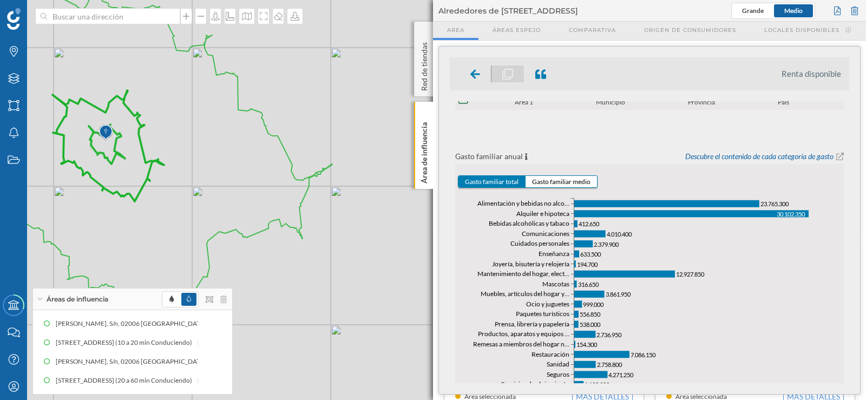
scroll to position [297, 0]
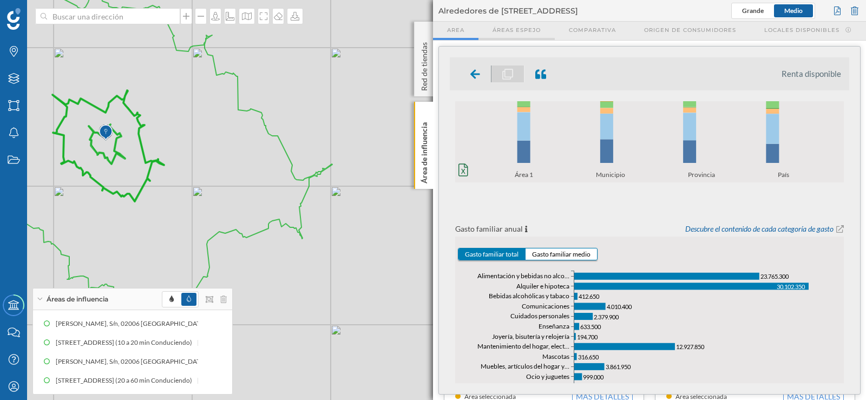
click at [503, 26] on span "Áreas espejo" at bounding box center [516, 30] width 48 height 8
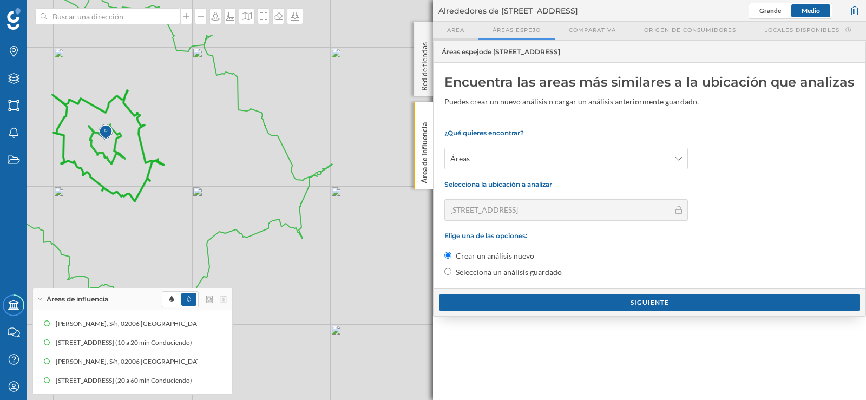
click at [453, 23] on div "Area" at bounding box center [455, 31] width 45 height 18
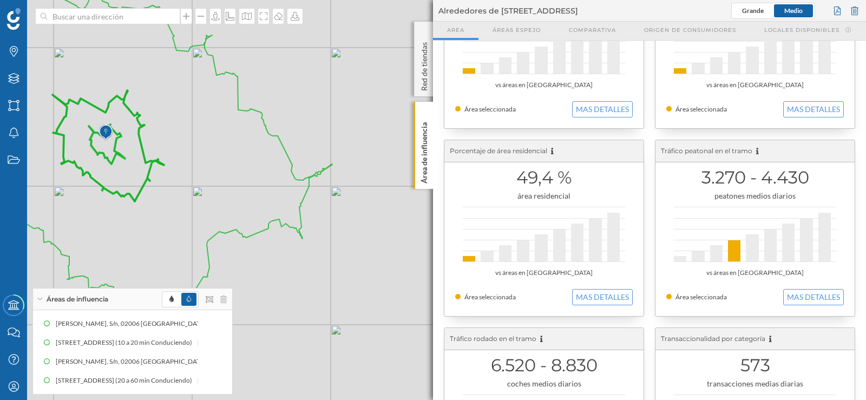
scroll to position [108, 0]
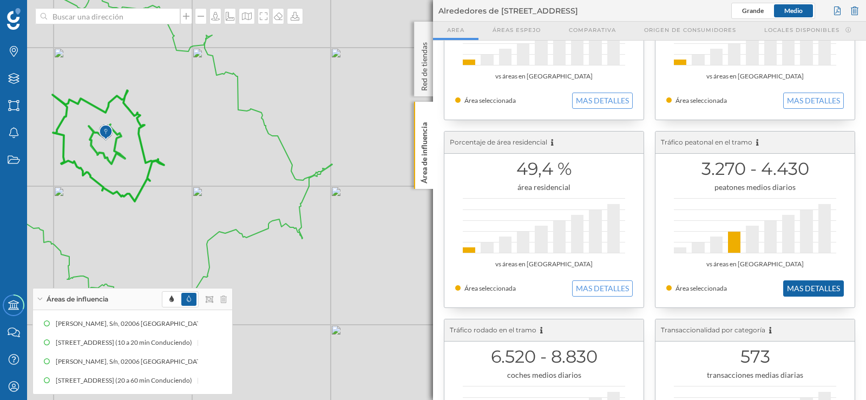
click at [811, 285] on button "MAS DETALLES" at bounding box center [813, 288] width 61 height 16
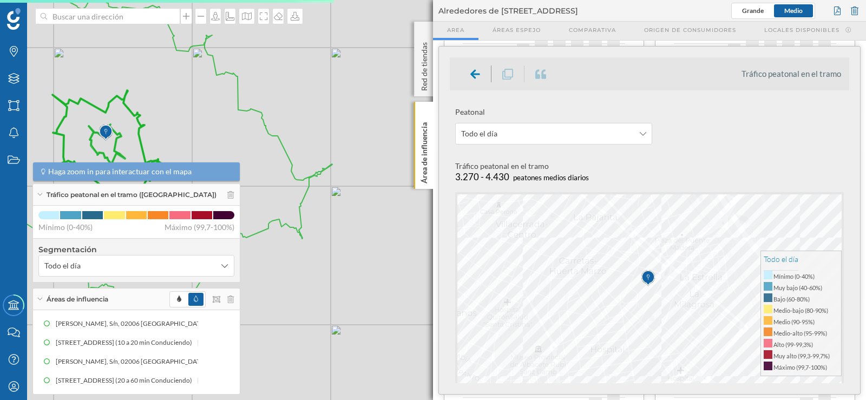
click at [510, 76] on li at bounding box center [513, 73] width 108 height 17
click at [509, 73] on li at bounding box center [513, 73] width 108 height 17
click at [642, 135] on icon at bounding box center [643, 134] width 6 height 8
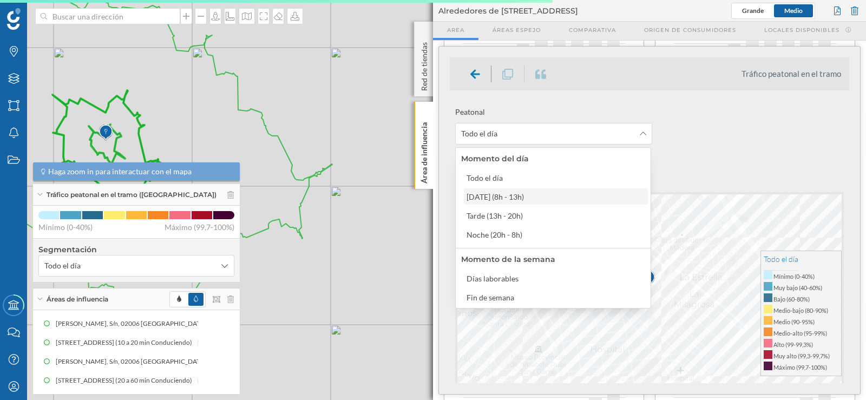
click at [491, 196] on div "Mañana (8h - 13h)" at bounding box center [494, 196] width 57 height 9
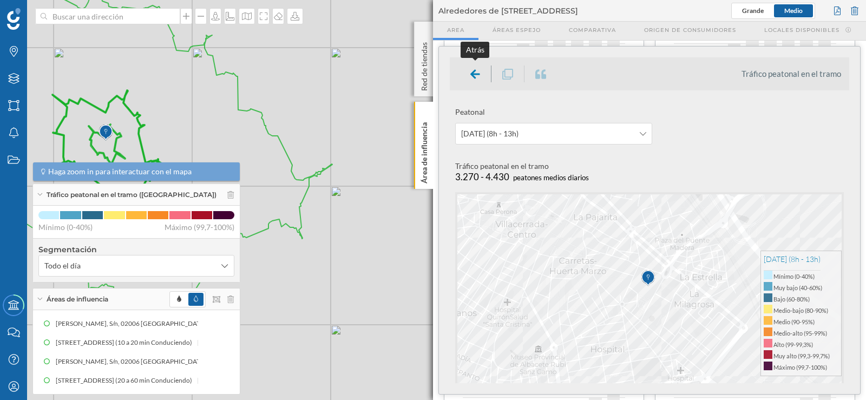
click at [474, 74] on icon at bounding box center [475, 73] width 10 height 9
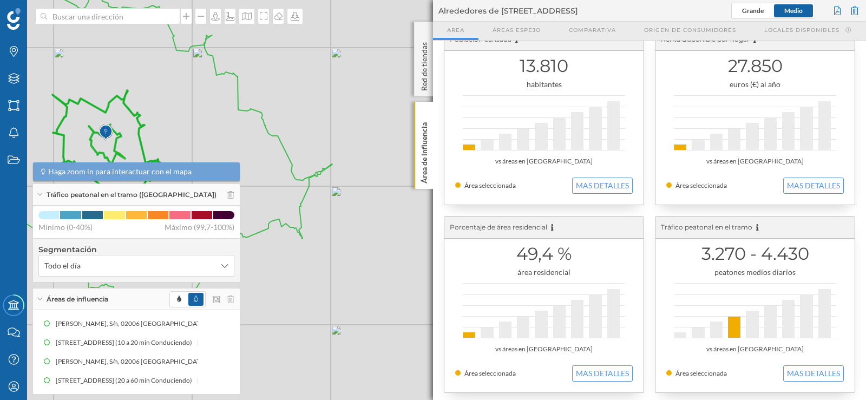
scroll to position [0, 0]
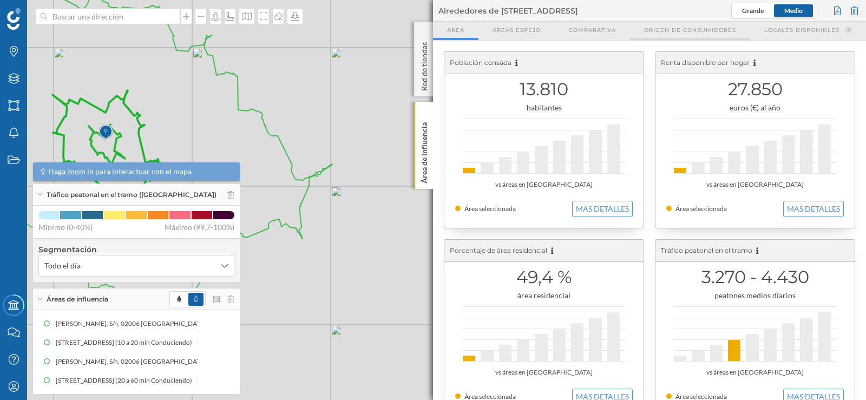
click at [665, 30] on span "Origen de consumidores" at bounding box center [690, 30] width 92 height 8
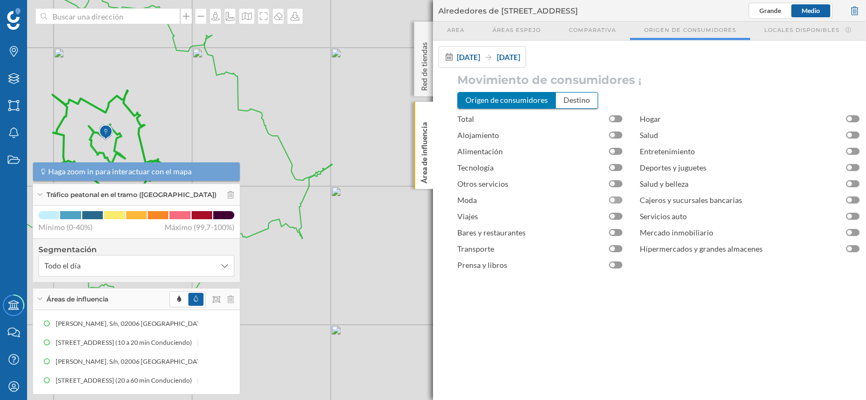
click at [611, 197] on div at bounding box center [616, 199] width 14 height 7
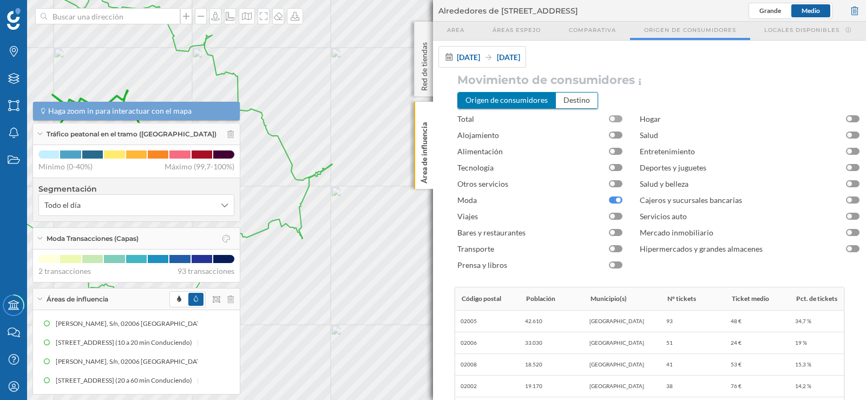
click at [611, 119] on div at bounding box center [612, 118] width 5 height 5
click at [613, 135] on div at bounding box center [612, 135] width 5 height 5
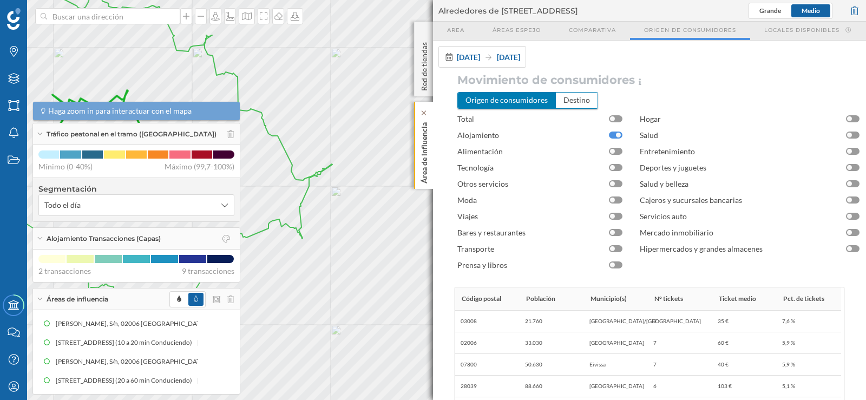
click at [423, 140] on p "Área de influencia" at bounding box center [424, 150] width 11 height 65
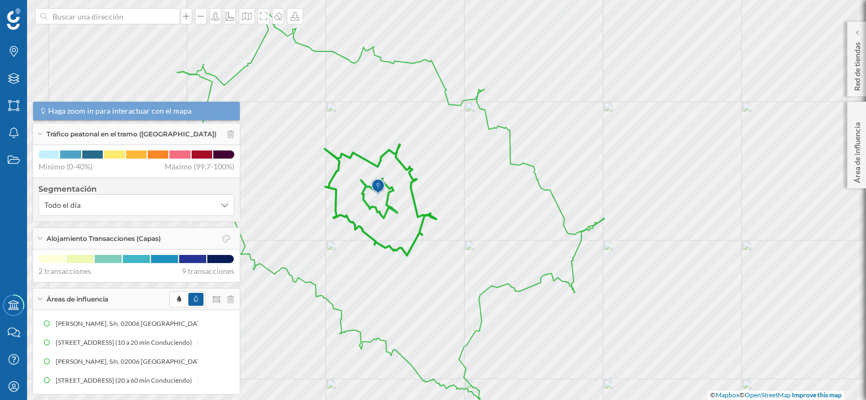
click at [81, 113] on span "Haga zoom in para interactuar con el mapa" at bounding box center [119, 111] width 143 height 11
click at [170, 112] on span "Haga zoom in para interactuar con el mapa" at bounding box center [119, 111] width 143 height 11
click at [226, 129] on div "Tráfico peatonal en el tramo ([GEOGRAPHIC_DATA])" at bounding box center [136, 134] width 207 height 22
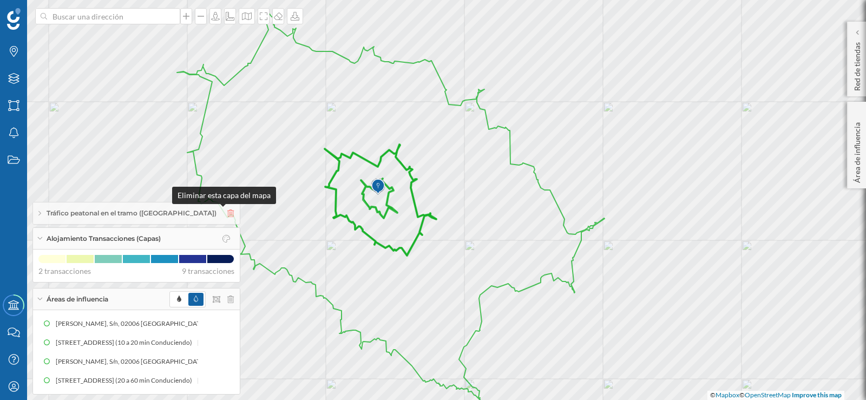
click at [227, 211] on icon at bounding box center [230, 213] width 6 height 8
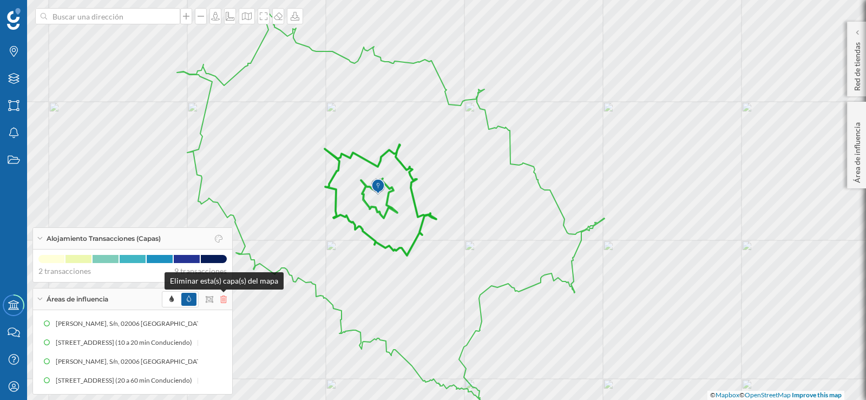
click at [222, 297] on icon at bounding box center [223, 299] width 6 height 8
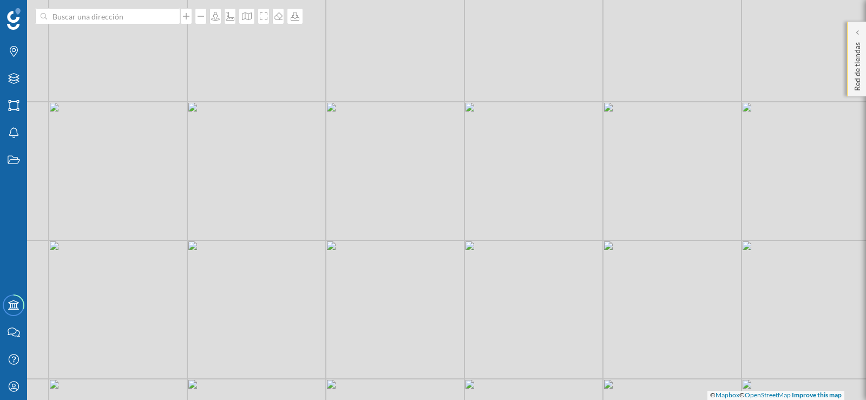
click at [856, 75] on p "Red de tiendas" at bounding box center [857, 64] width 11 height 53
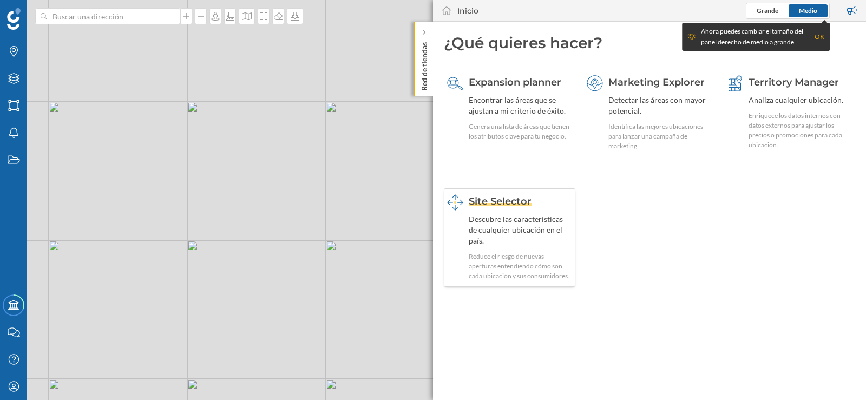
click at [484, 211] on div "Site Selector Descubre las características de cualquier ubicación en el país. R…" at bounding box center [520, 237] width 103 height 87
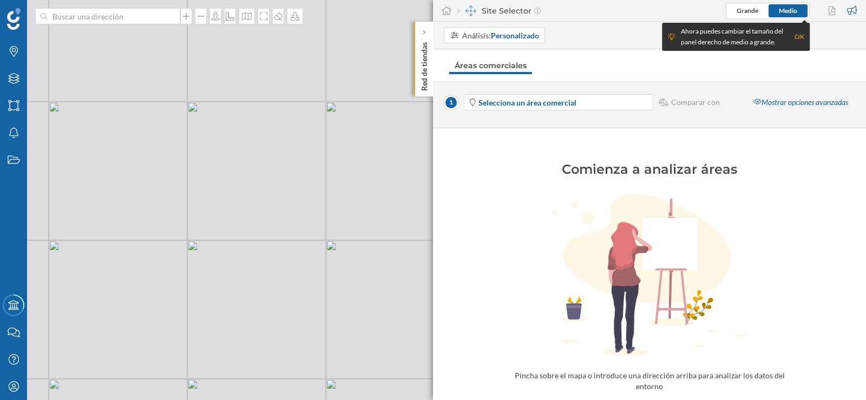
click at [799, 34] on div "OK" at bounding box center [799, 36] width 10 height 11
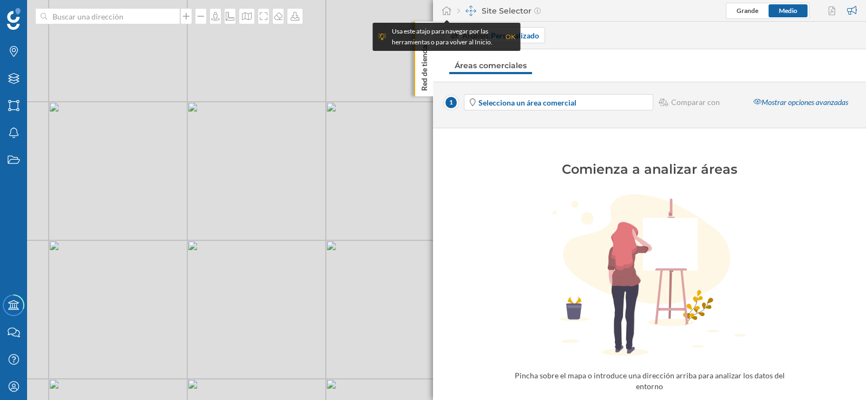
click at [517, 38] on div "Usa este atajo para navegar por las herramientas o para volver al Inicio. OK" at bounding box center [447, 37] width 148 height 28
click at [571, 121] on div "1 Selecciona un área comercial Comparar con Mostrar opciones avanzadas" at bounding box center [649, 105] width 433 height 47
click at [506, 35] on div "OK" at bounding box center [510, 36] width 10 height 11
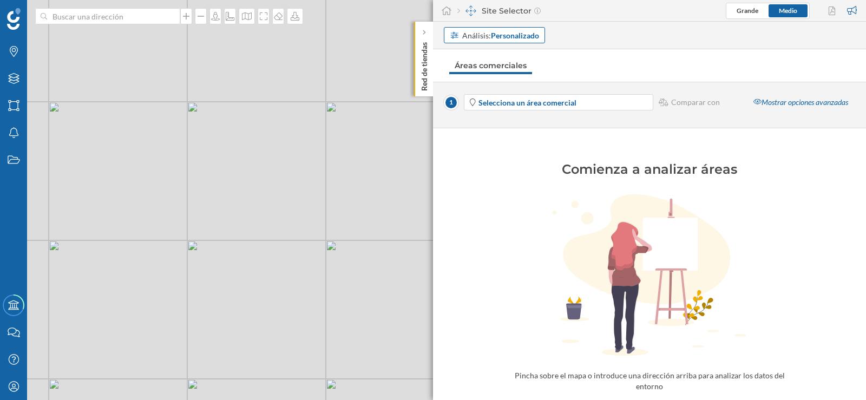
click at [522, 36] on strong "Personalizado" at bounding box center [515, 35] width 48 height 9
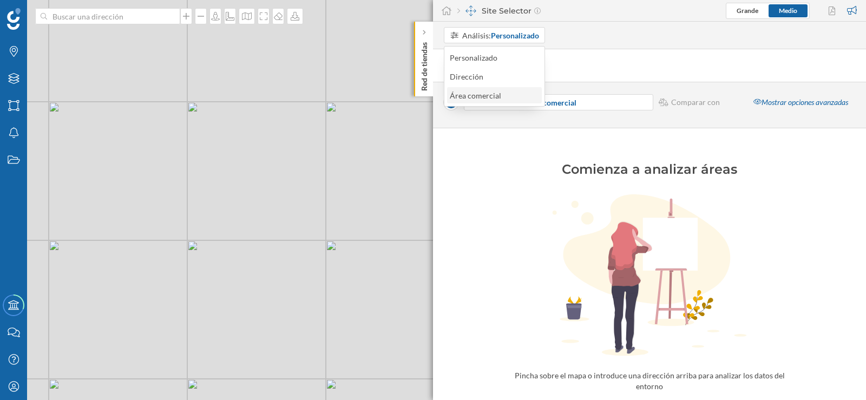
click at [464, 93] on div "Área comercial" at bounding box center [475, 95] width 51 height 9
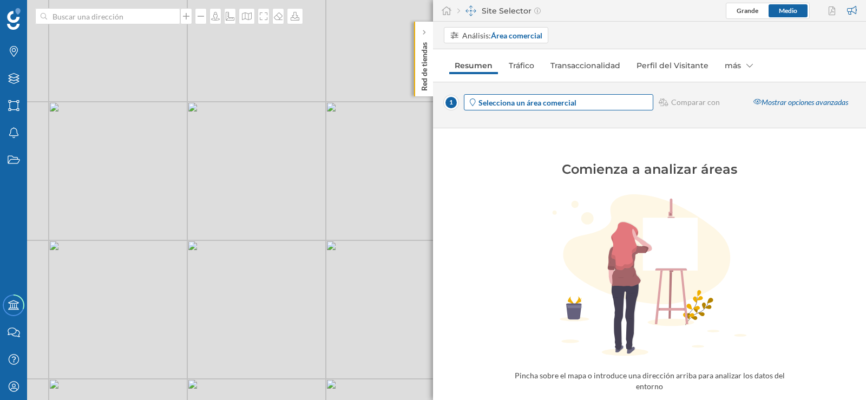
click at [514, 105] on strong "Selecciona un área comercial" at bounding box center [527, 102] width 98 height 9
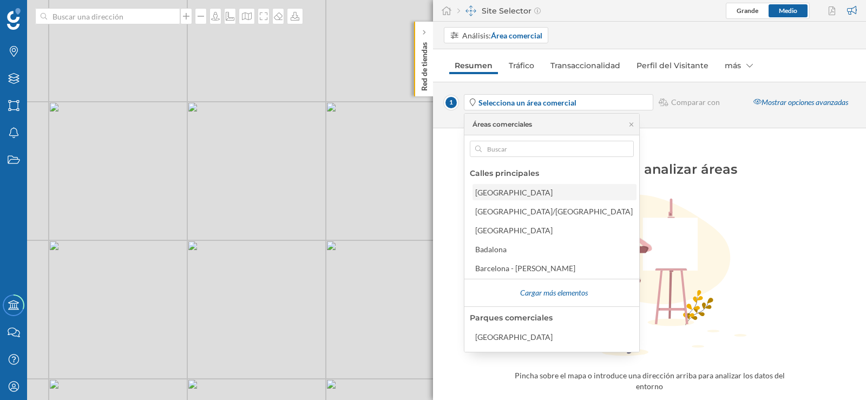
click at [502, 194] on div "[GEOGRAPHIC_DATA]" at bounding box center [513, 192] width 77 height 9
